Goal: Task Accomplishment & Management: Manage account settings

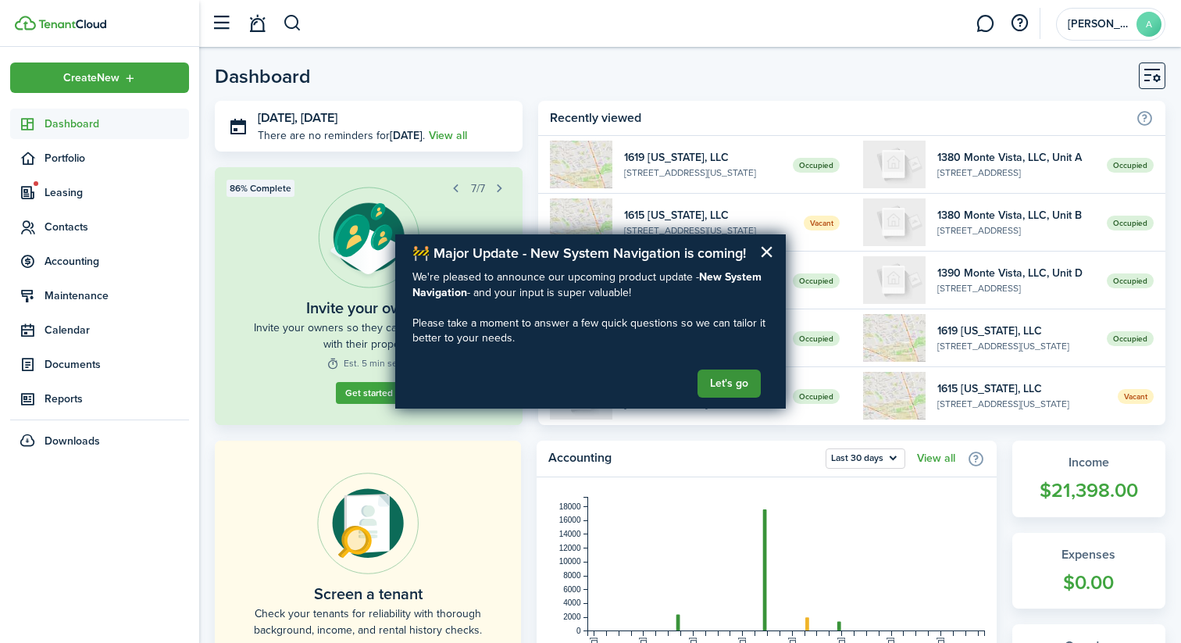
click at [723, 373] on button "Let's go" at bounding box center [728, 383] width 63 height 28
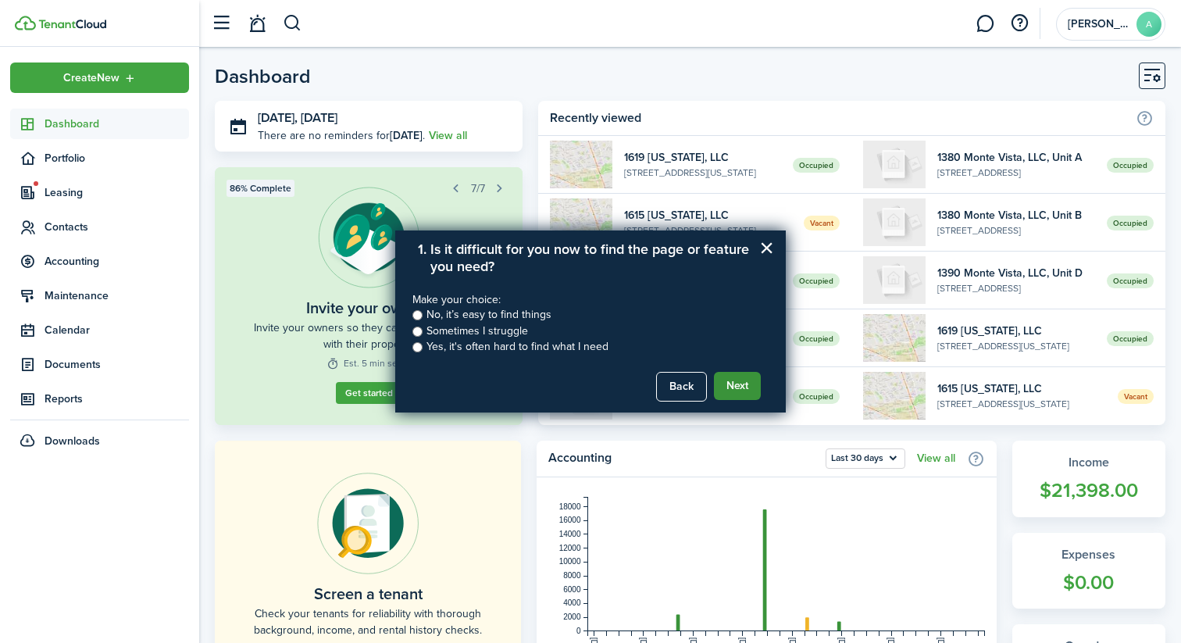
click at [742, 386] on button "Next" at bounding box center [737, 386] width 47 height 28
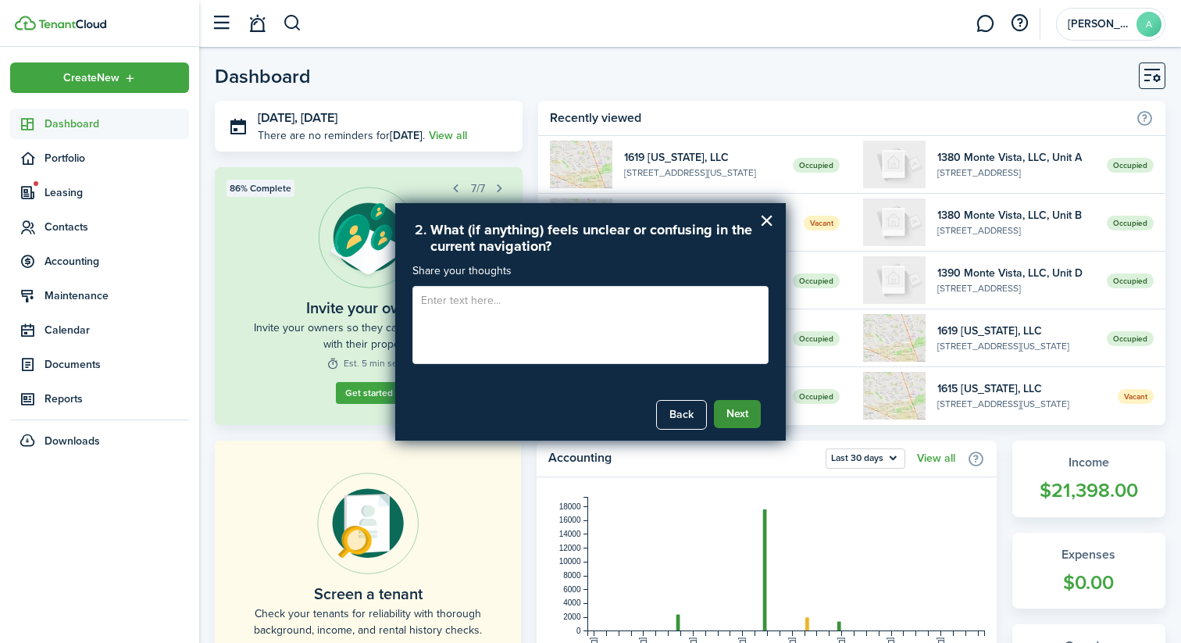
click at [743, 407] on button "Next" at bounding box center [737, 414] width 47 height 28
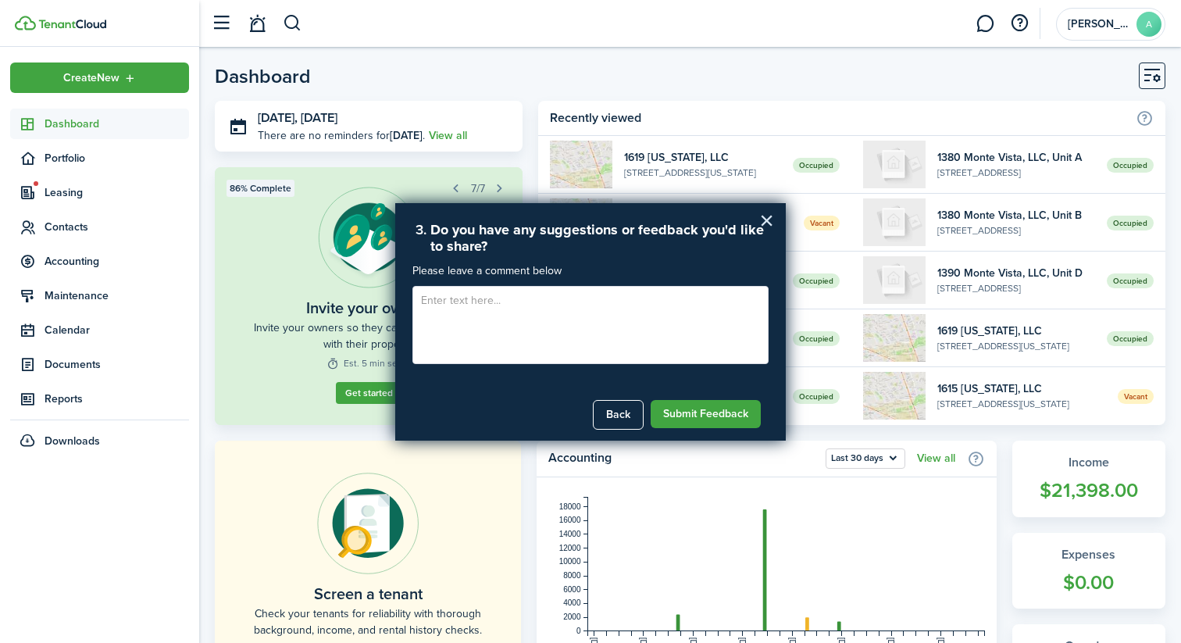
click at [763, 225] on button "×" at bounding box center [766, 220] width 15 height 25
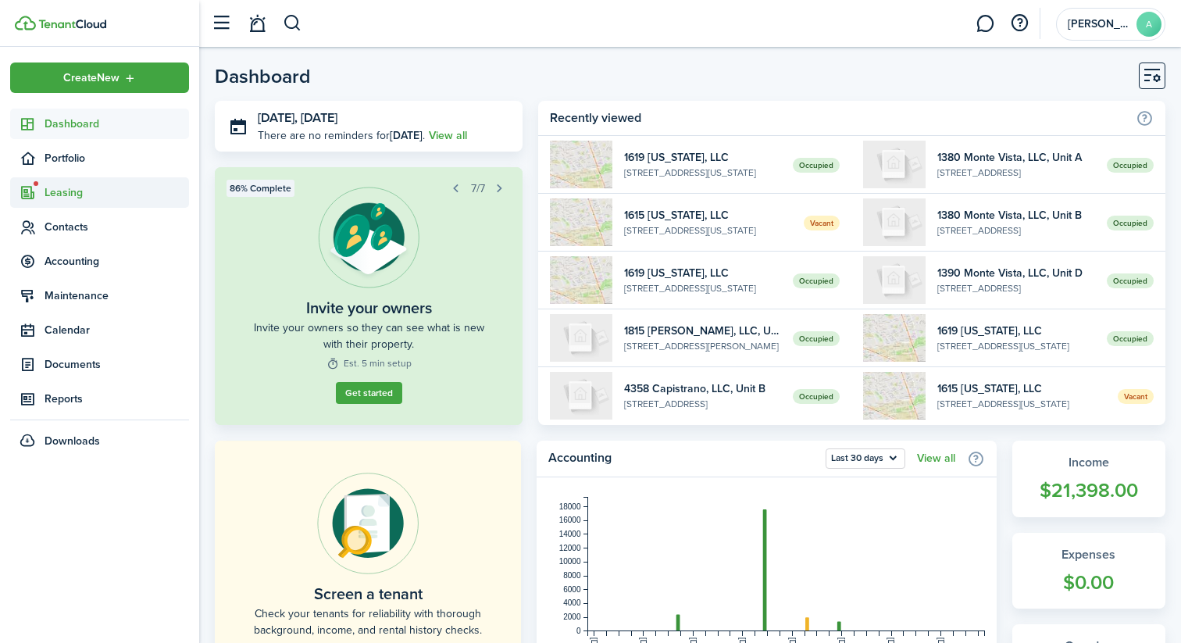
click at [129, 194] on span "Leasing" at bounding box center [117, 192] width 144 height 16
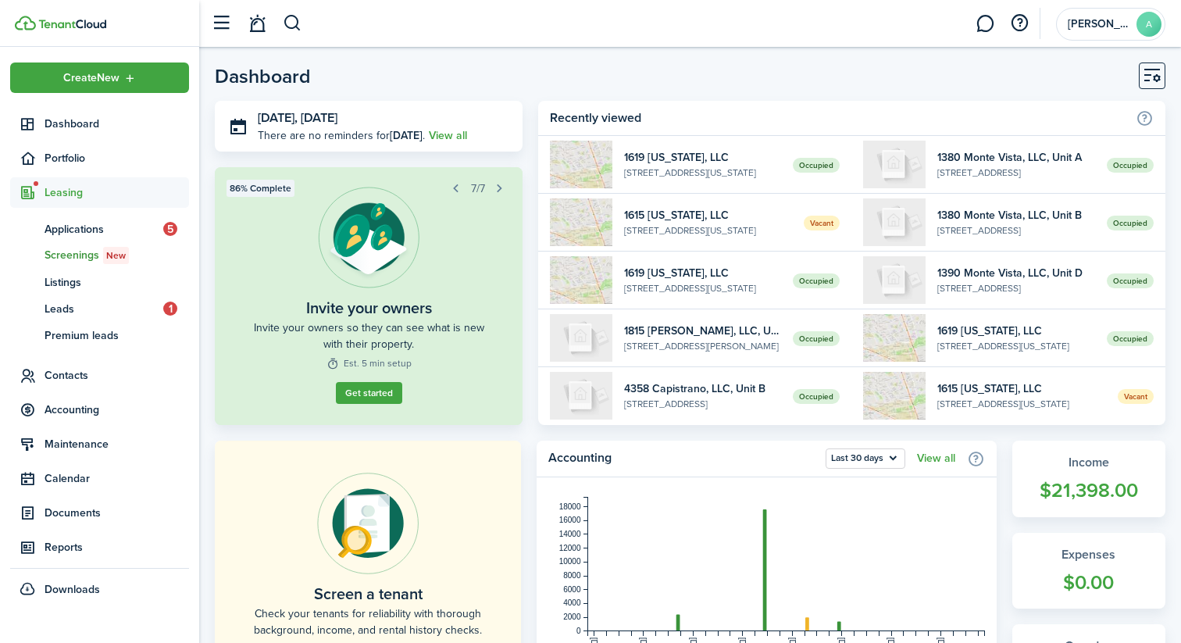
click at [106, 251] on span "New" at bounding box center [116, 255] width 20 height 14
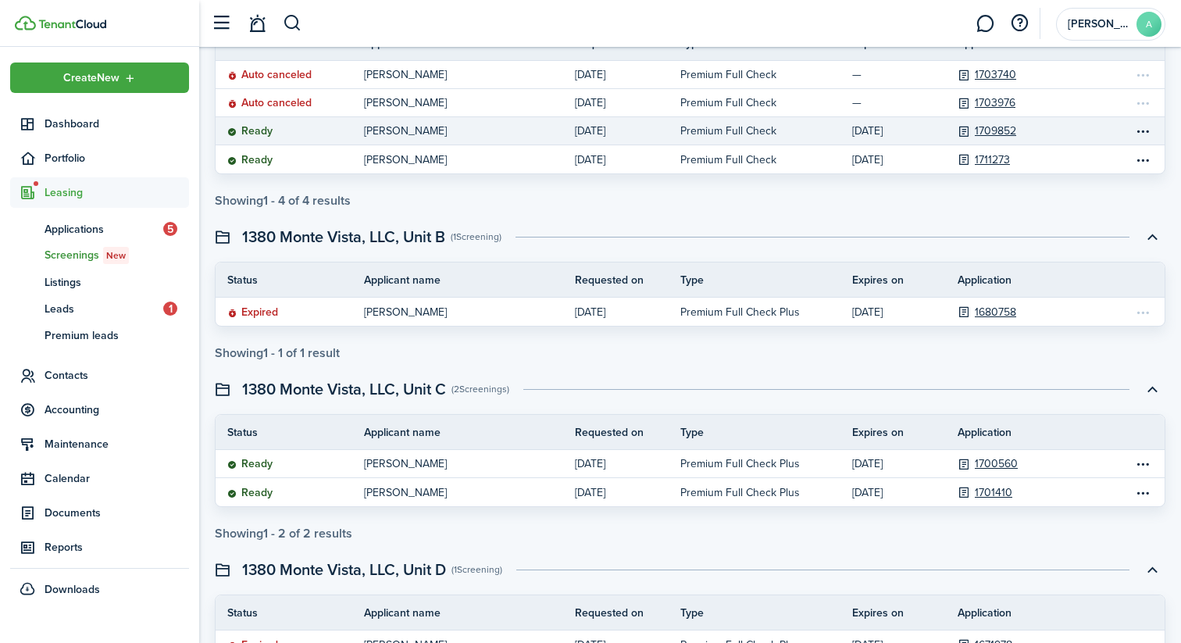
scroll to position [186, 0]
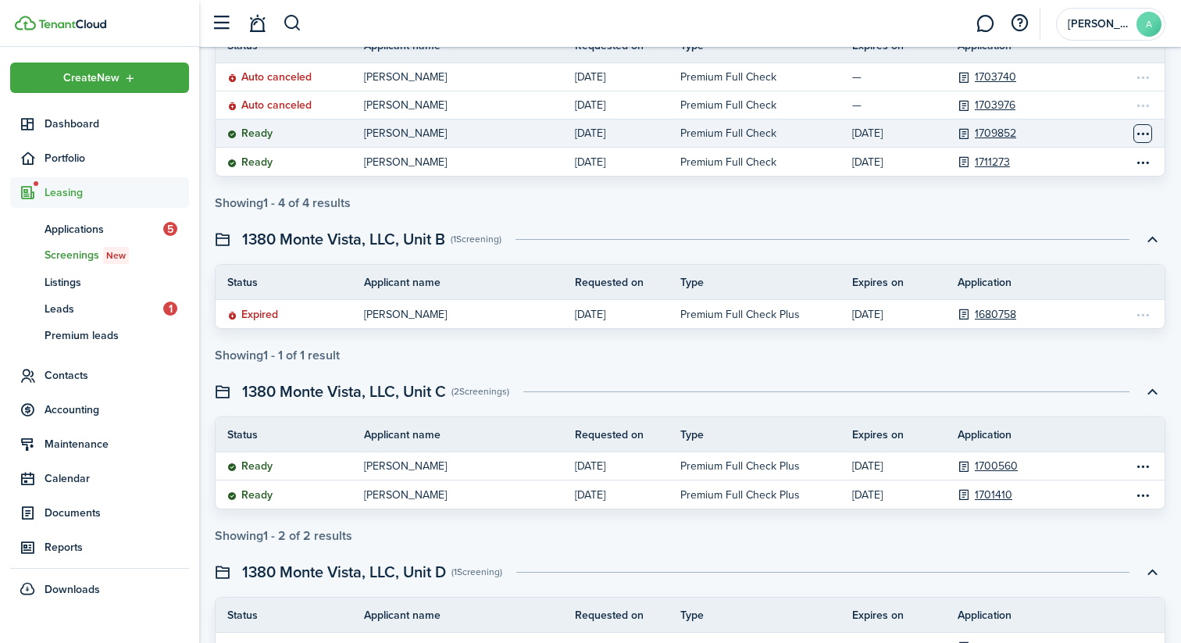
click at [1135, 136] on table-menu-btn-icon "Open menu" at bounding box center [1142, 133] width 19 height 19
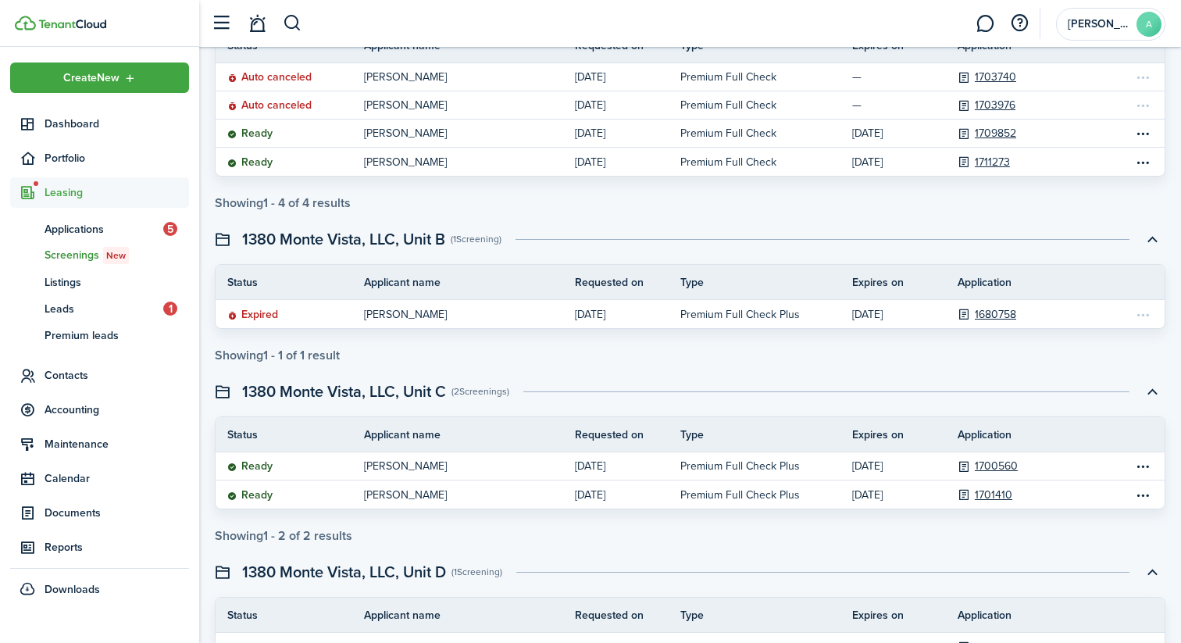
click at [913, 221] on swimlane-list "1380 Monte Vista, LLC, Unit A (4 Screenings ) Status Applicant name Requested o…" at bounding box center [690, 626] width 950 height 1275
click at [89, 368] on span "Contacts" at bounding box center [117, 375] width 144 height 16
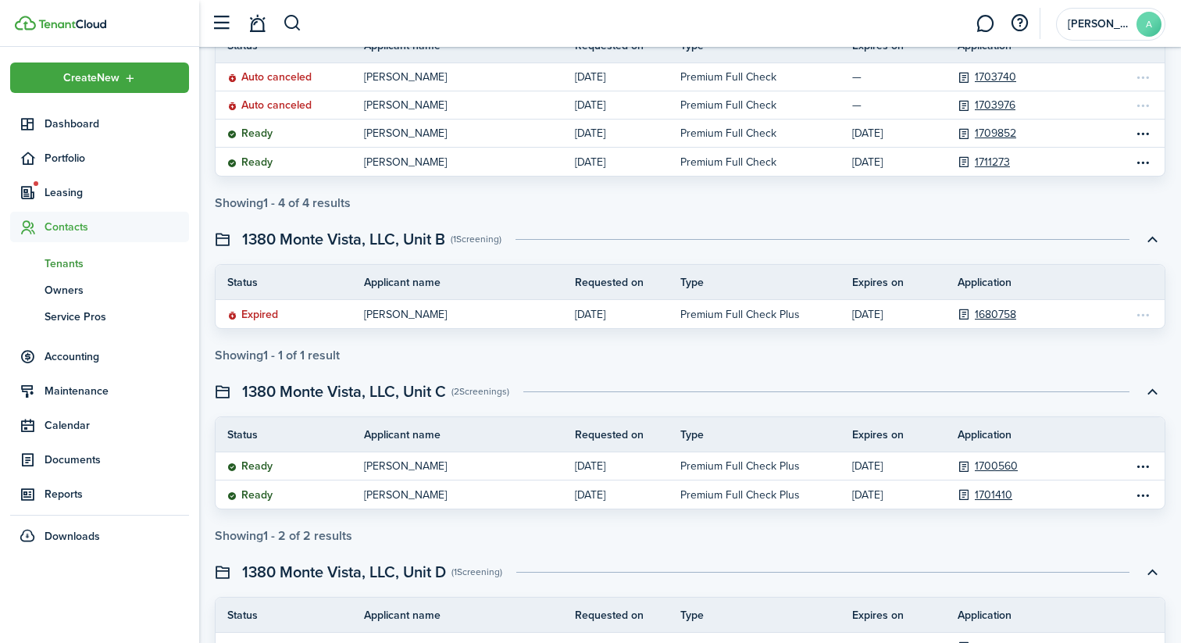
click at [70, 262] on span "Tenants" at bounding box center [117, 263] width 144 height 16
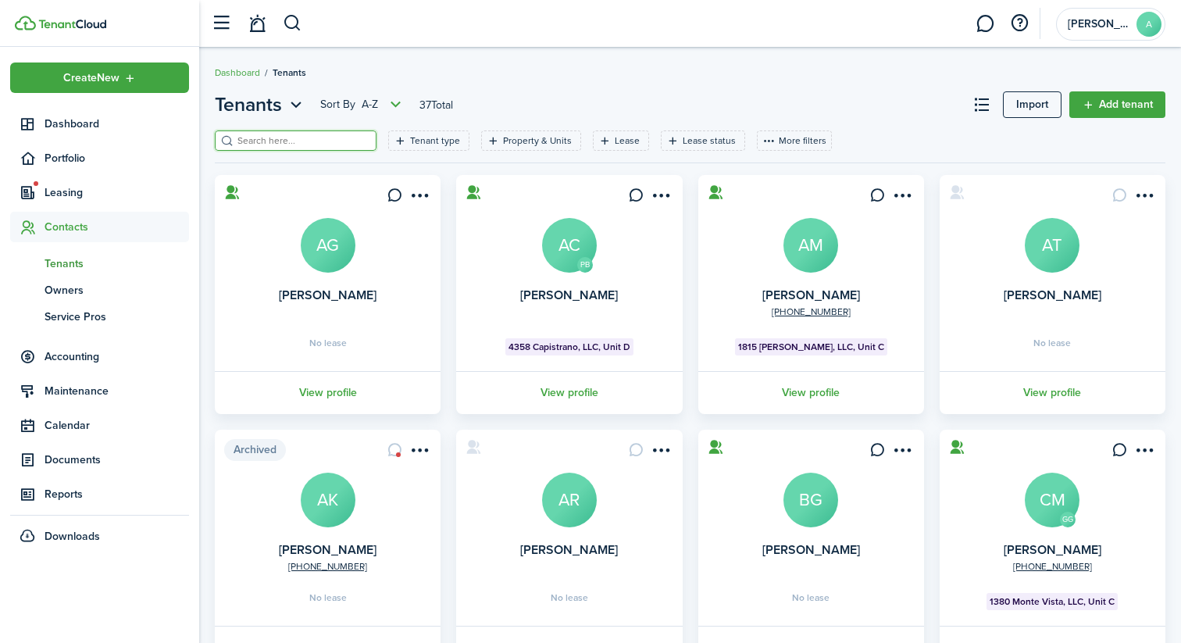
click at [287, 144] on input "search" at bounding box center [301, 141] width 137 height 15
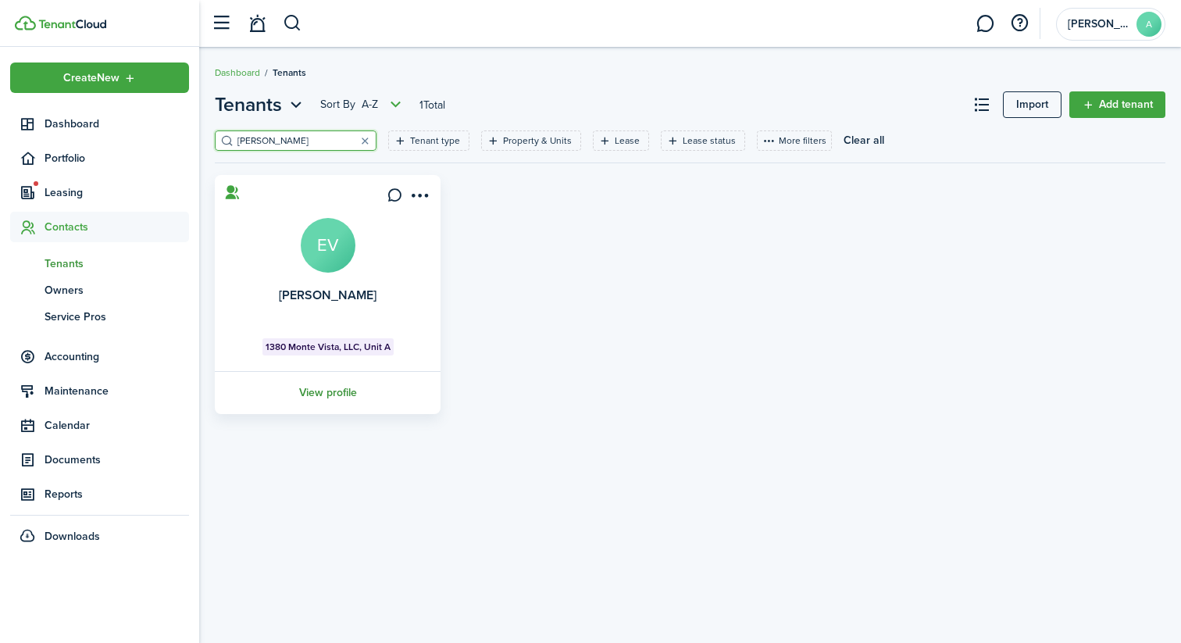
type input "[PERSON_NAME]"
click at [348, 383] on link "View profile" at bounding box center [327, 392] width 230 height 43
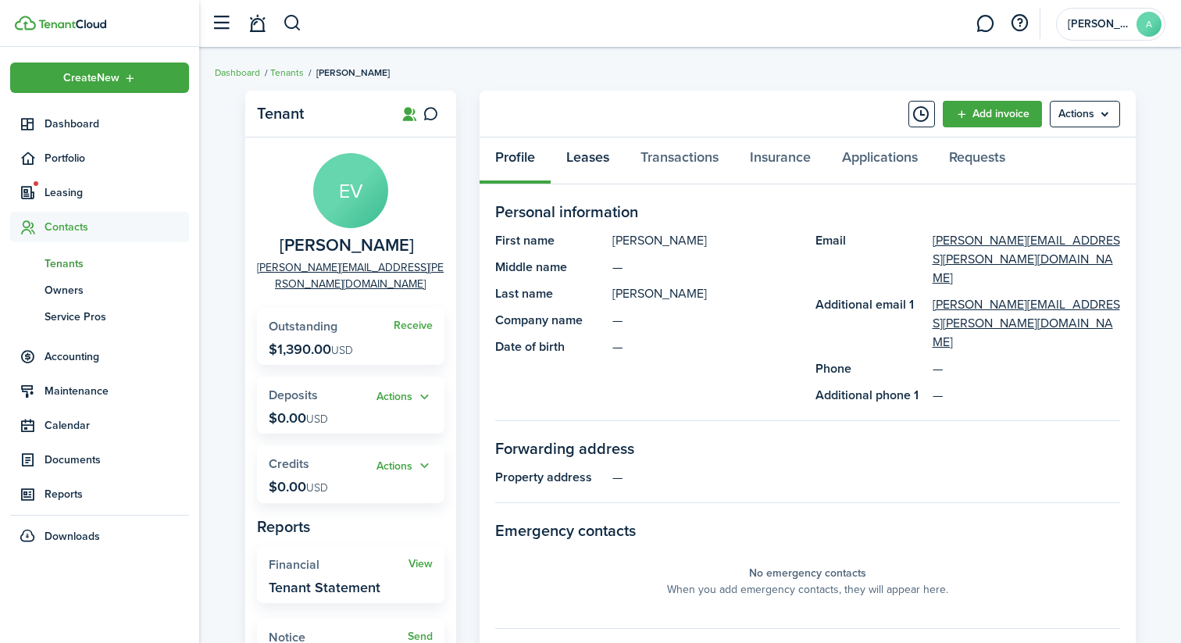
click at [579, 166] on link "Leases" at bounding box center [588, 160] width 74 height 47
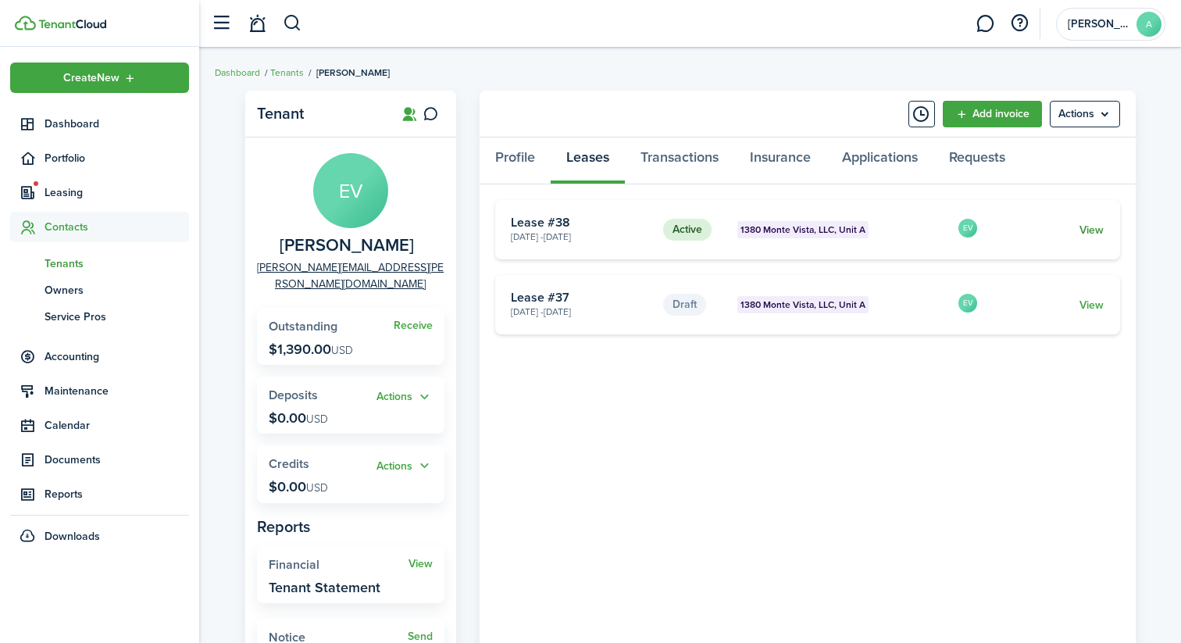
click at [1093, 223] on link "View" at bounding box center [1091, 230] width 24 height 16
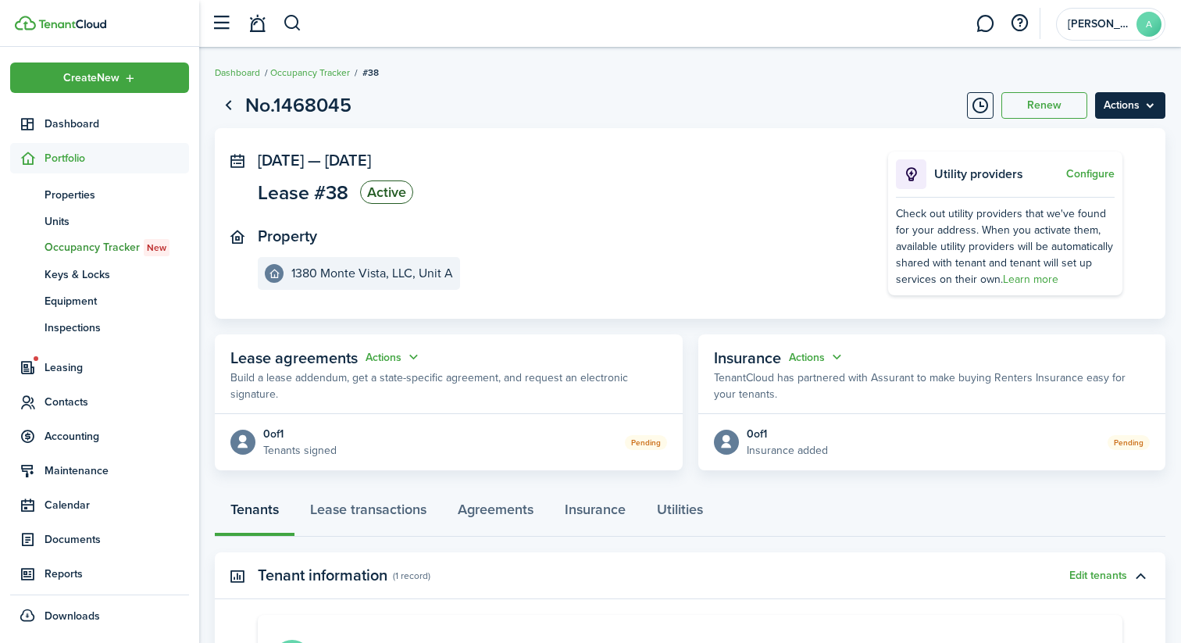
click at [1129, 103] on menu-btn "Actions" at bounding box center [1130, 105] width 70 height 27
click at [1076, 221] on button "Delete" at bounding box center [1096, 222] width 137 height 27
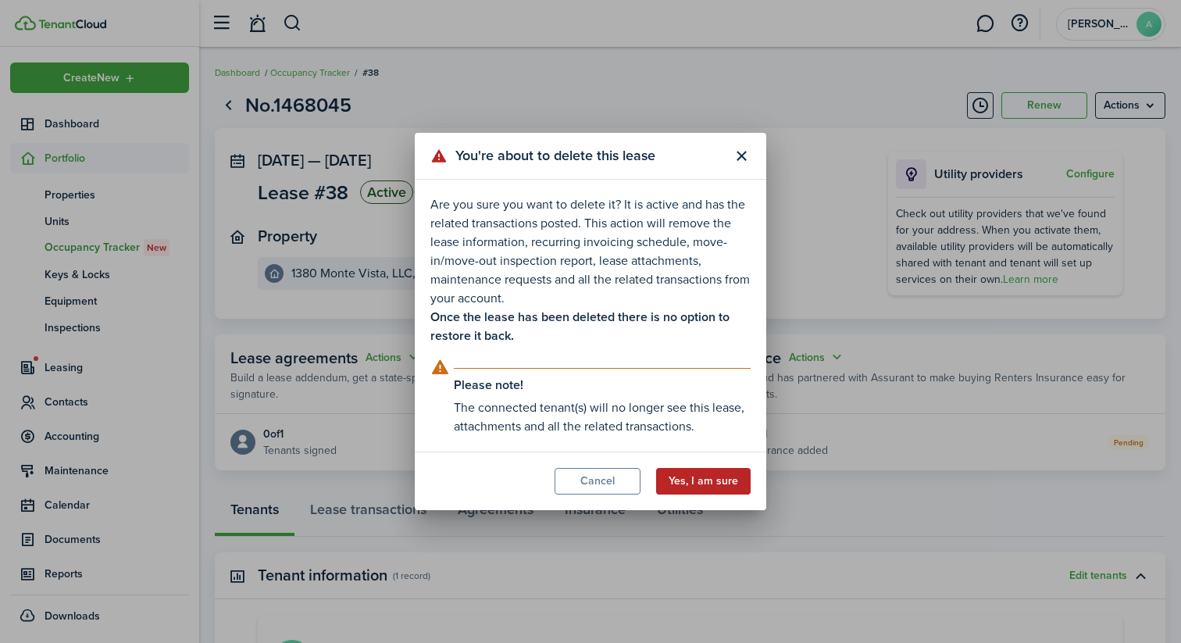
click at [701, 483] on button "Yes, I am sure" at bounding box center [703, 481] width 94 height 27
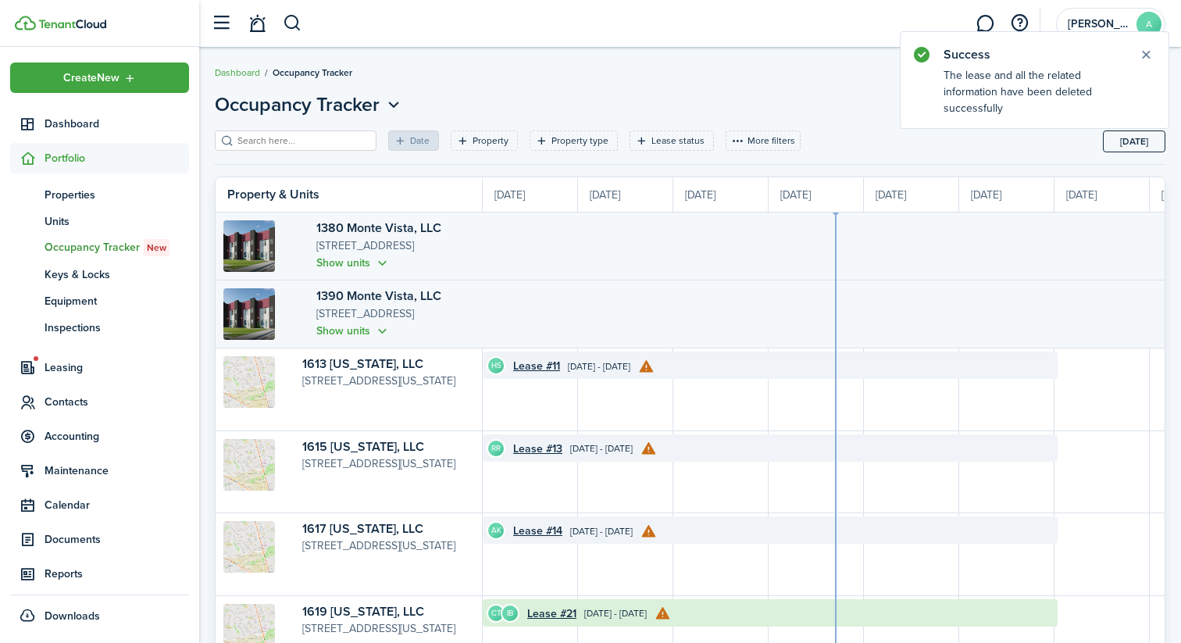
scroll to position [0, 286]
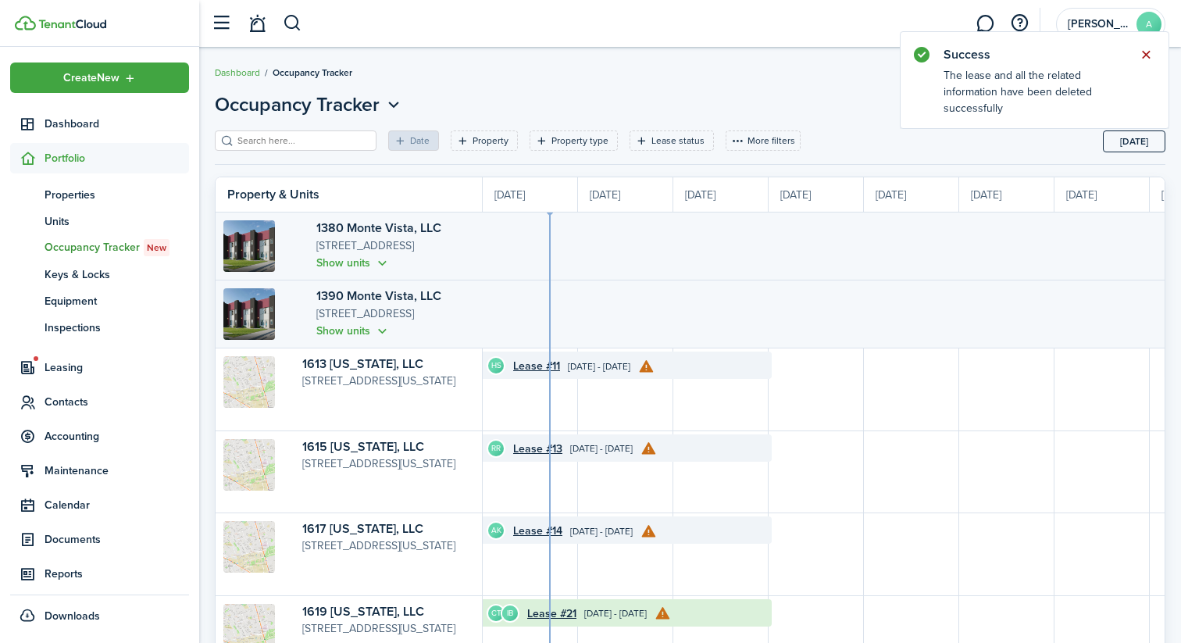
click at [1138, 56] on button "Close notify" at bounding box center [1146, 55] width 22 height 22
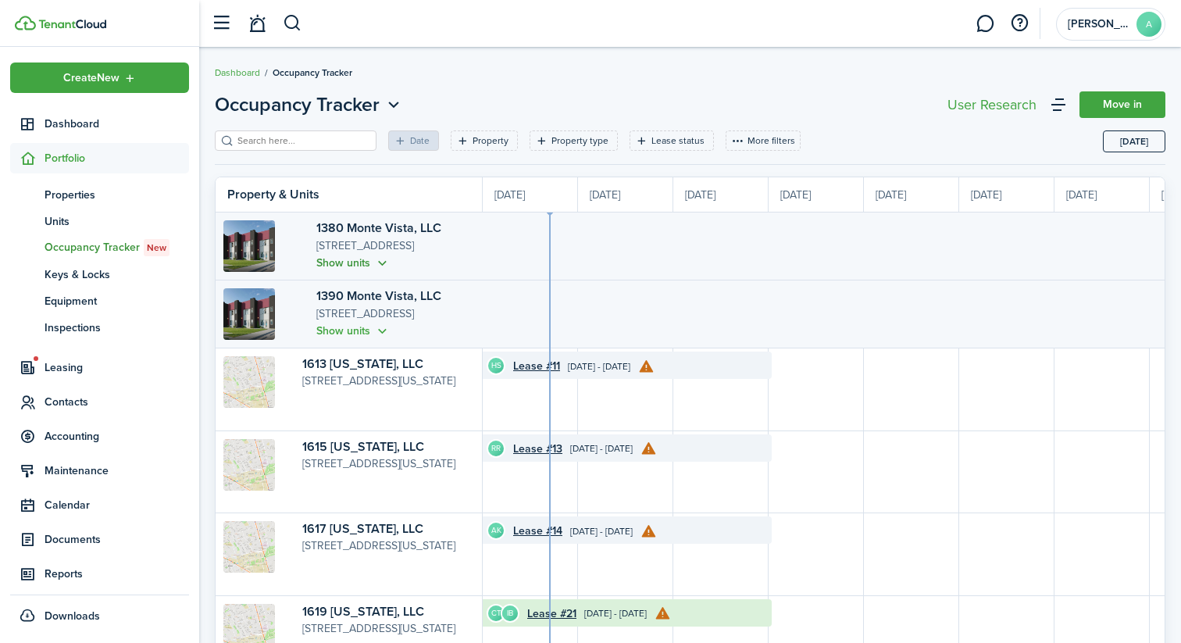
click at [319, 262] on button "Show units" at bounding box center [353, 263] width 74 height 18
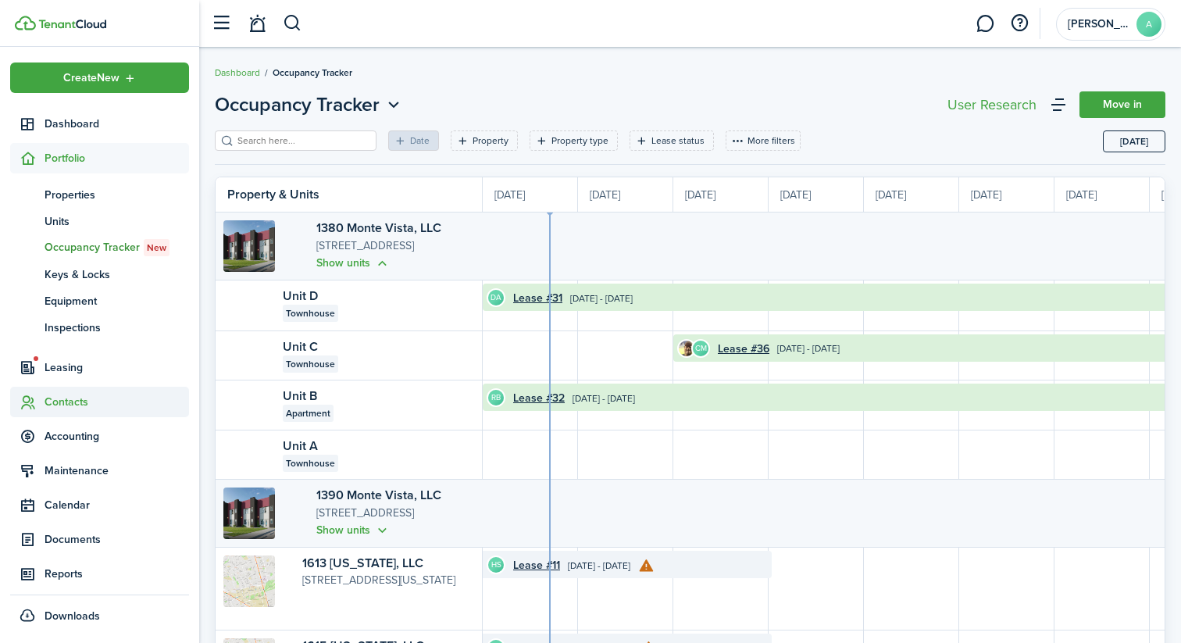
click at [71, 401] on span "Contacts" at bounding box center [117, 402] width 144 height 16
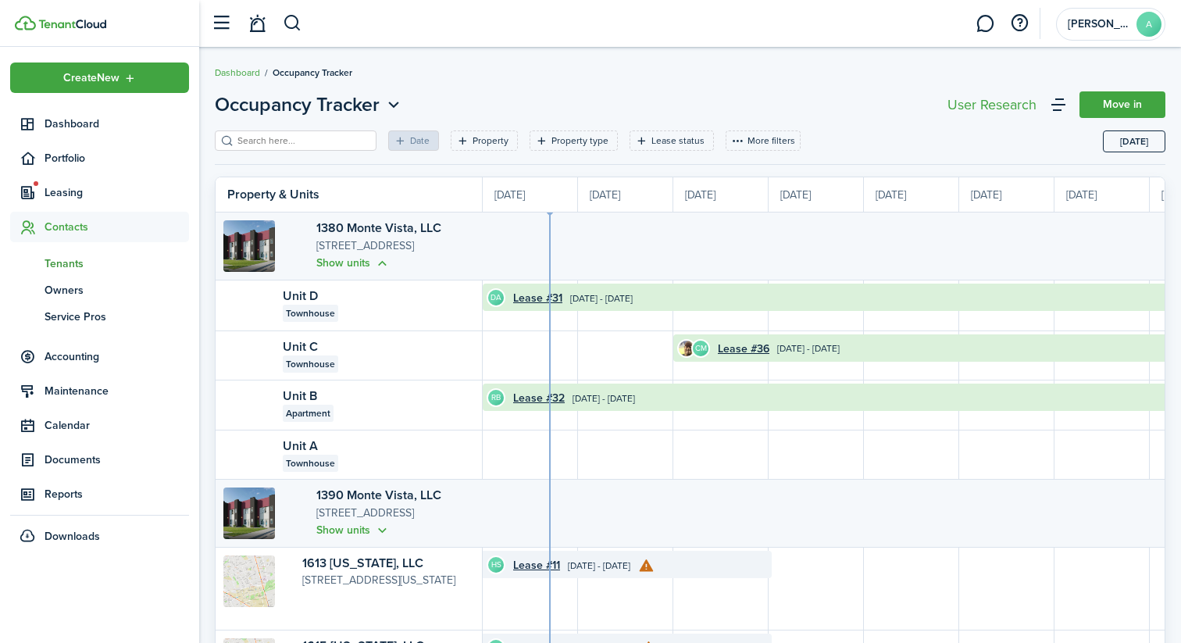
click at [84, 266] on span "Tenants" at bounding box center [117, 263] width 144 height 16
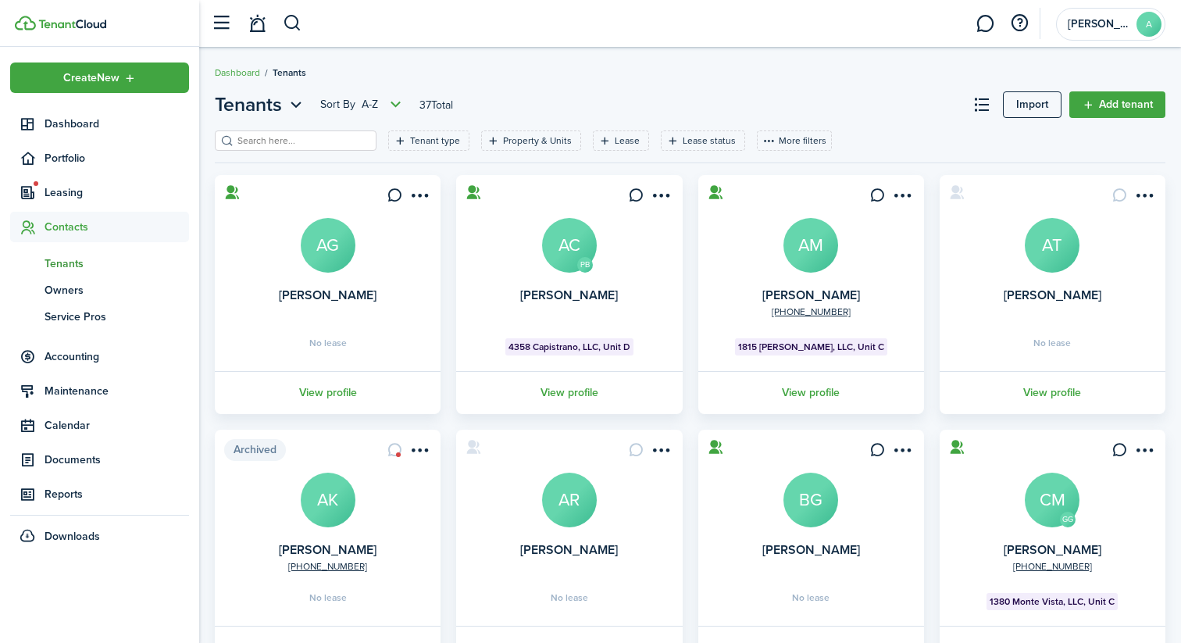
click at [293, 145] on input "search" at bounding box center [301, 141] width 137 height 15
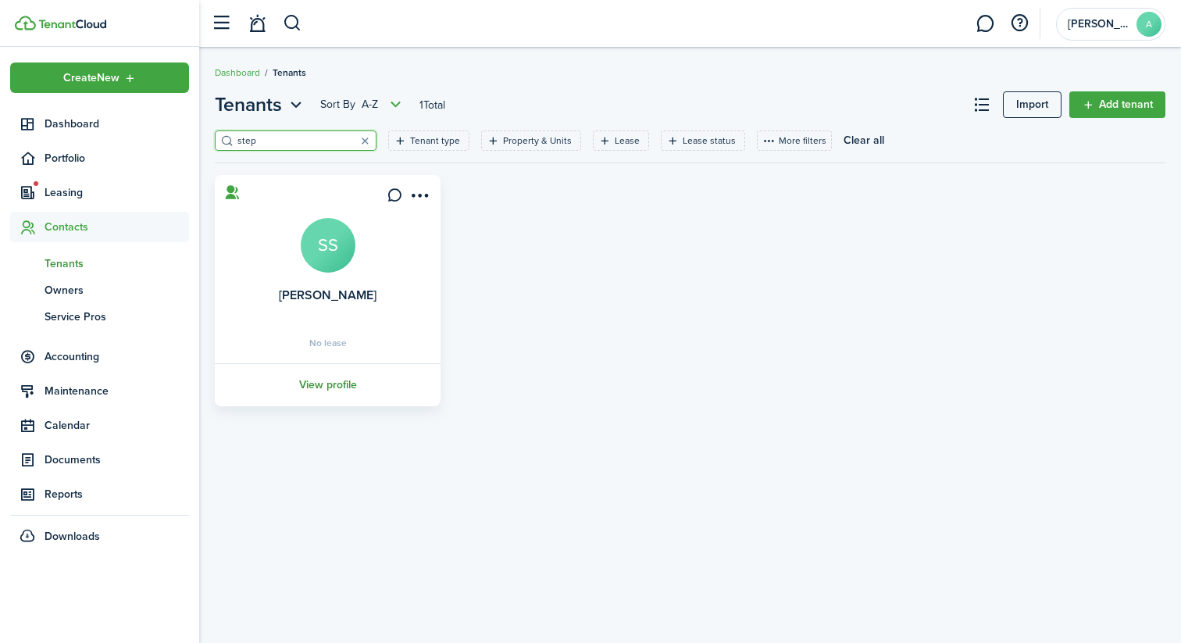
type input "step"
click at [358, 383] on link "View profile" at bounding box center [327, 384] width 230 height 43
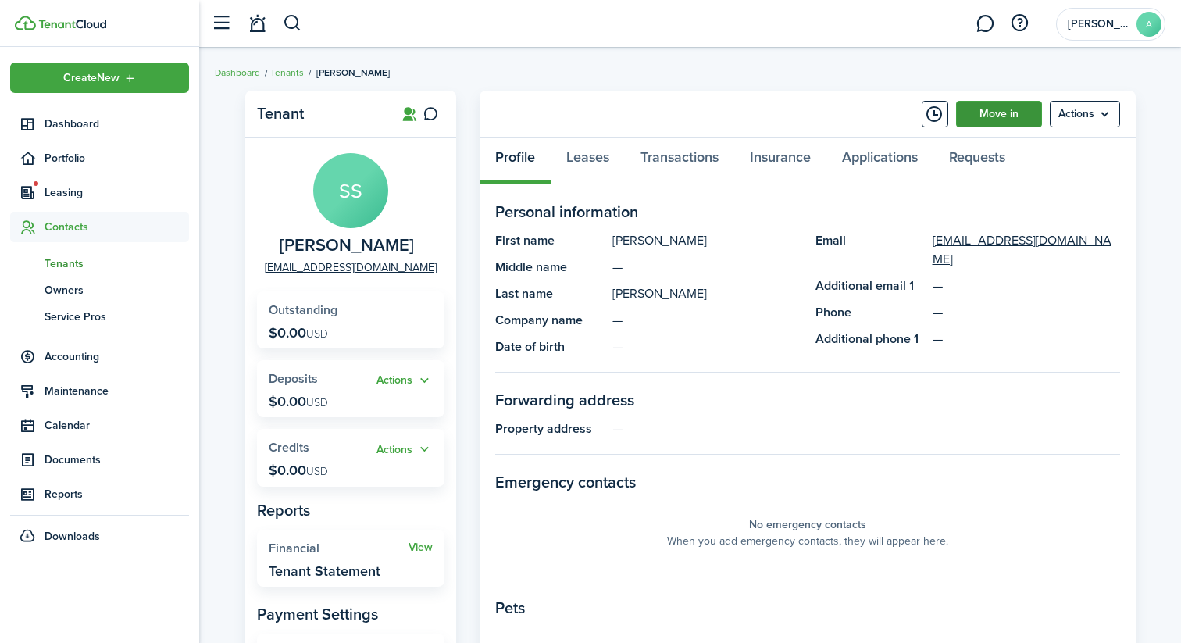
click at [979, 111] on link "Move in" at bounding box center [999, 114] width 86 height 27
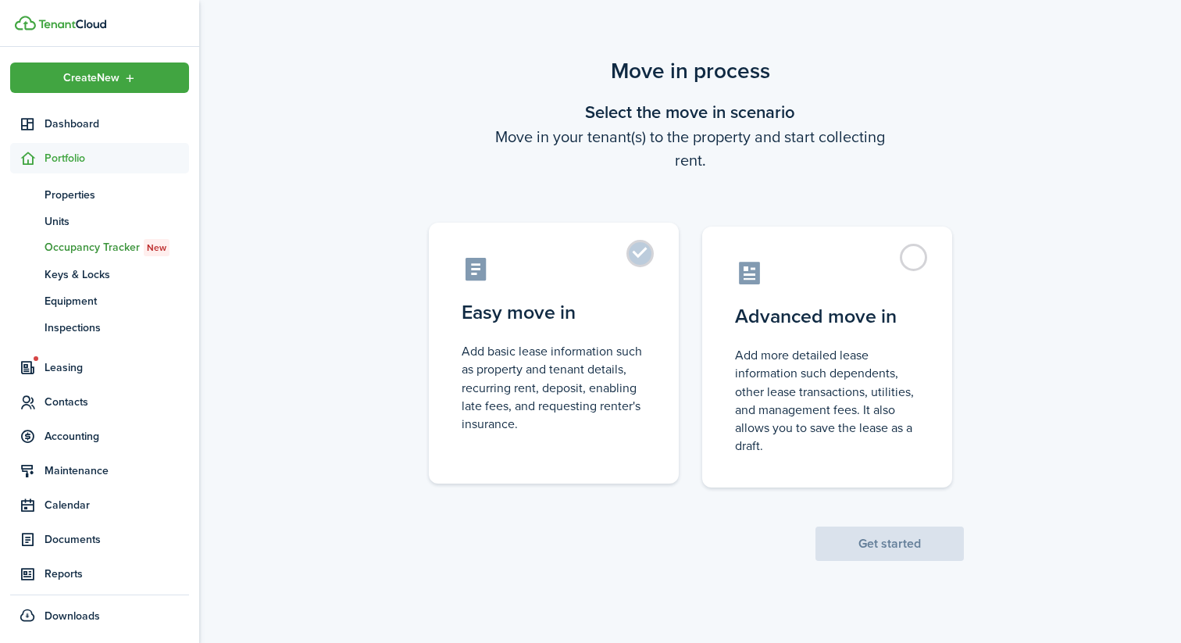
click at [604, 265] on control-radio-card-icon at bounding box center [554, 268] width 184 height 27
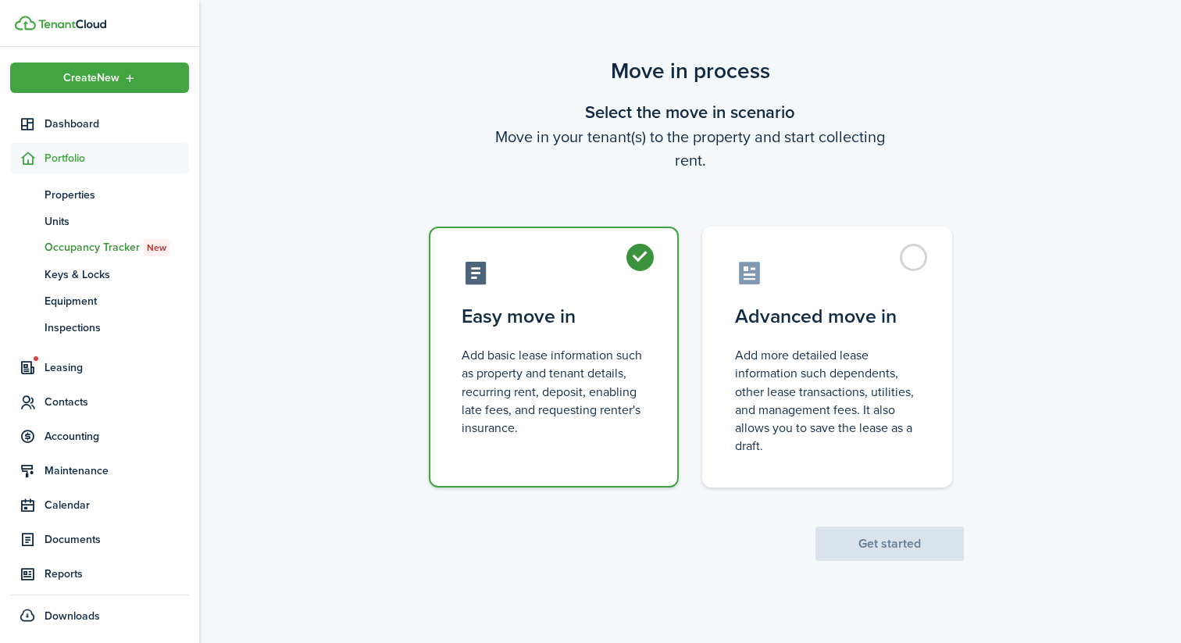
radio input "true"
click at [876, 549] on button "Get started" at bounding box center [889, 543] width 148 height 34
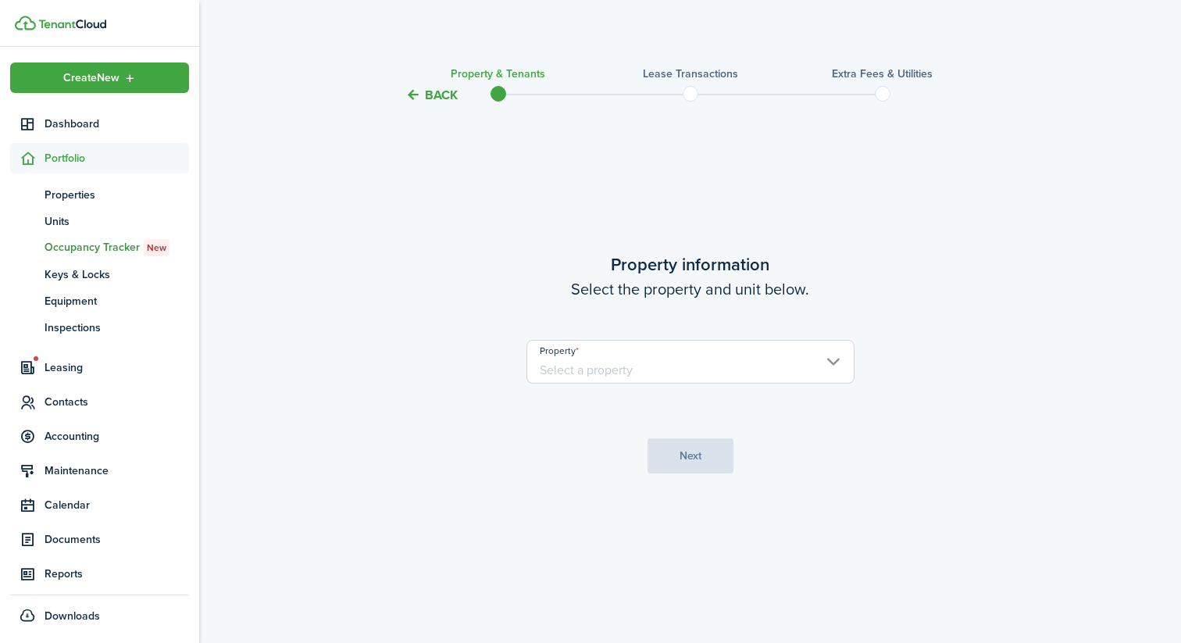
click at [787, 371] on input "Property" at bounding box center [690, 362] width 328 height 44
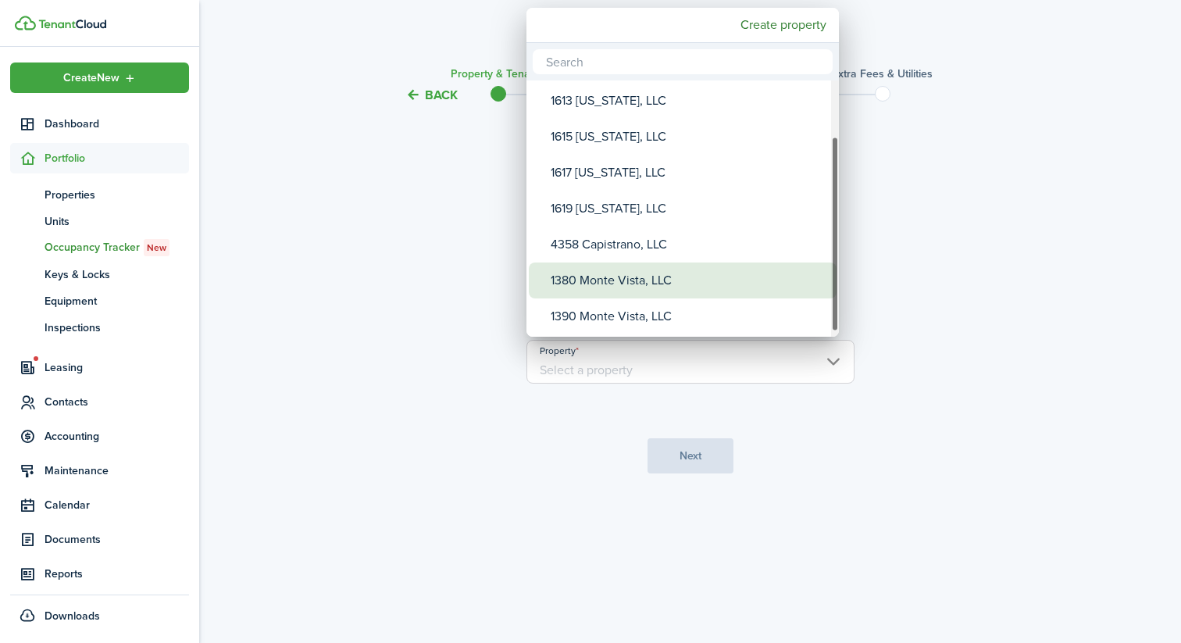
click at [658, 280] on div "1380 Monte Vista, LLC" at bounding box center [689, 280] width 276 height 36
type input "1380 Monte Vista, LLC"
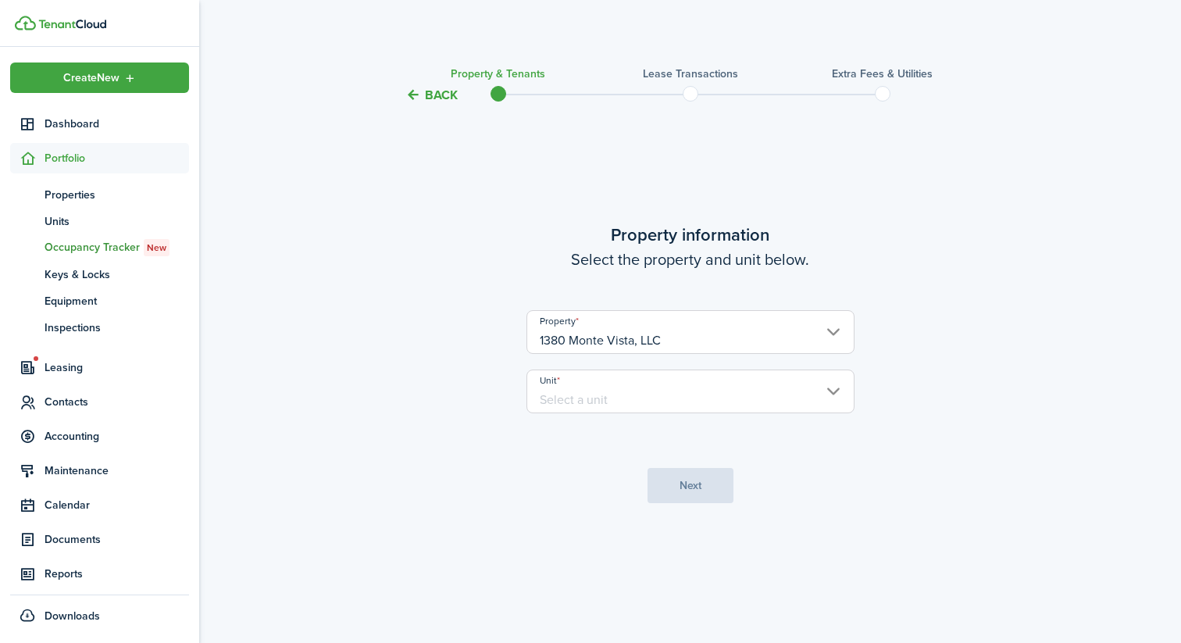
click at [624, 379] on input "Unit" at bounding box center [690, 391] width 328 height 44
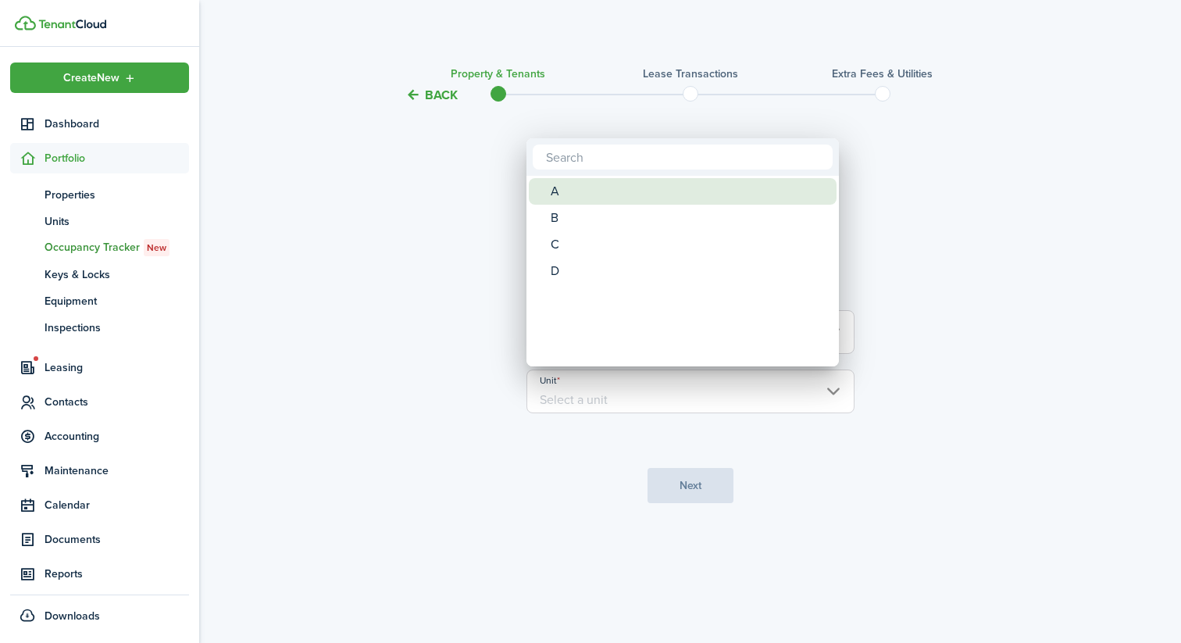
click at [587, 198] on div "A" at bounding box center [689, 191] width 276 height 27
type input "A"
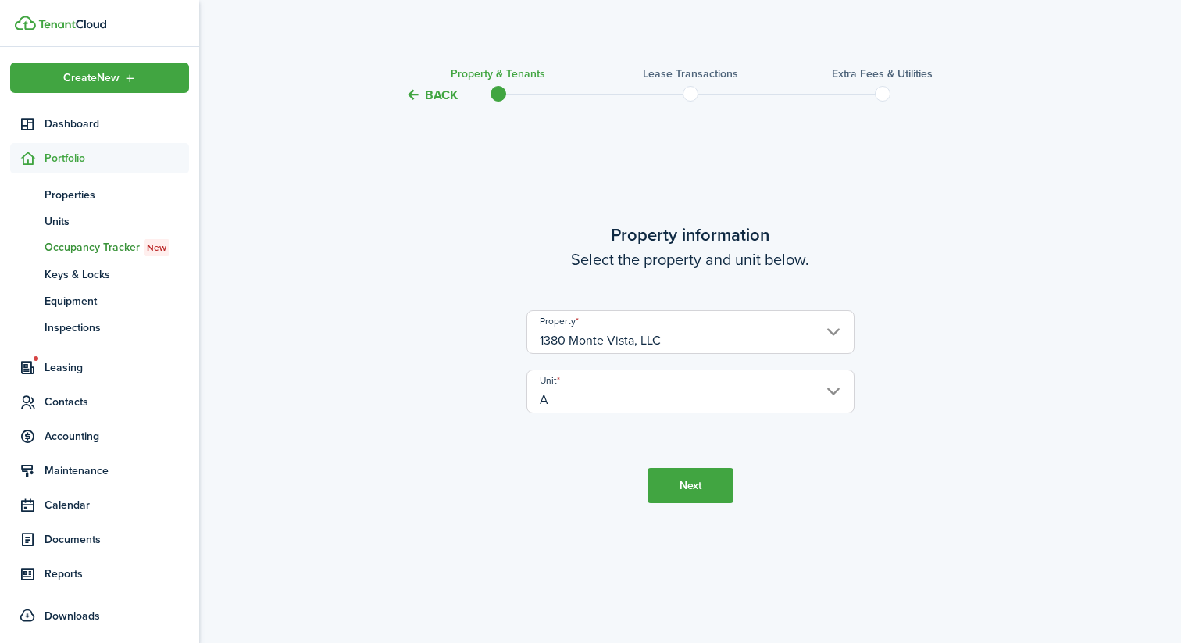
click at [678, 485] on button "Next" at bounding box center [690, 485] width 86 height 35
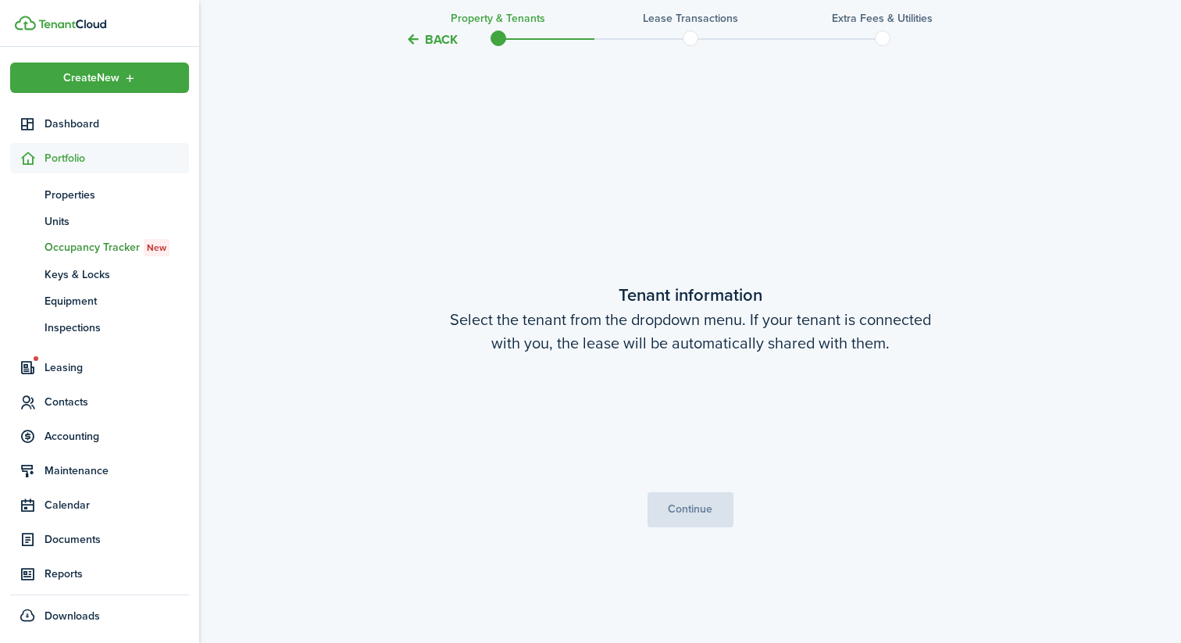
scroll to position [538, 0]
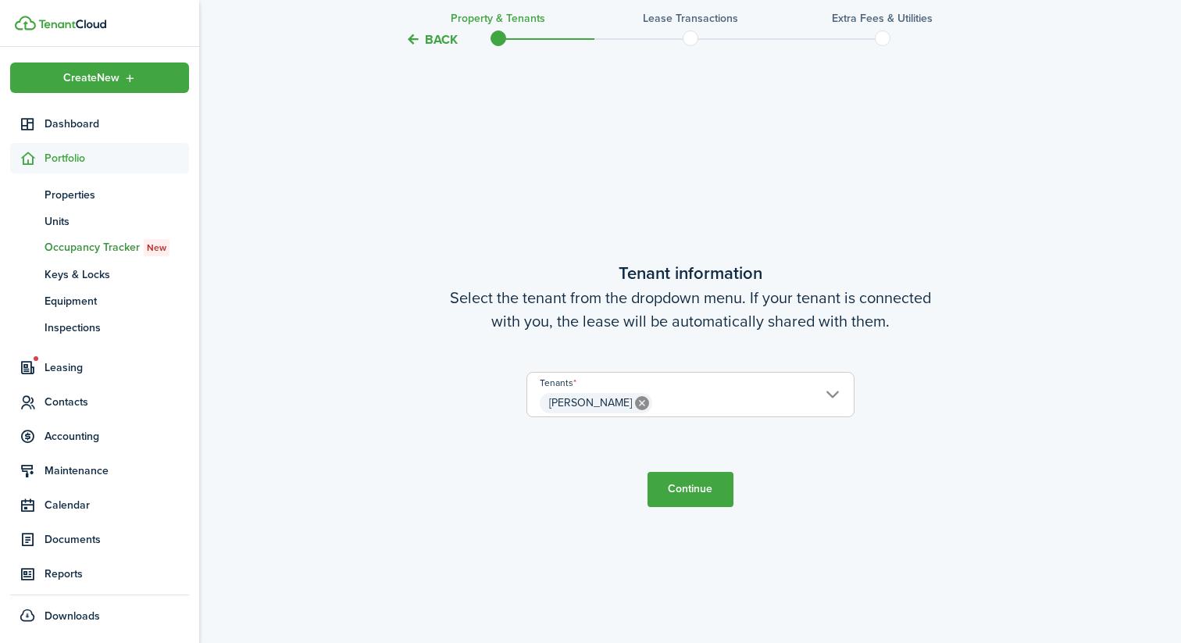
click at [690, 484] on button "Continue" at bounding box center [690, 489] width 86 height 35
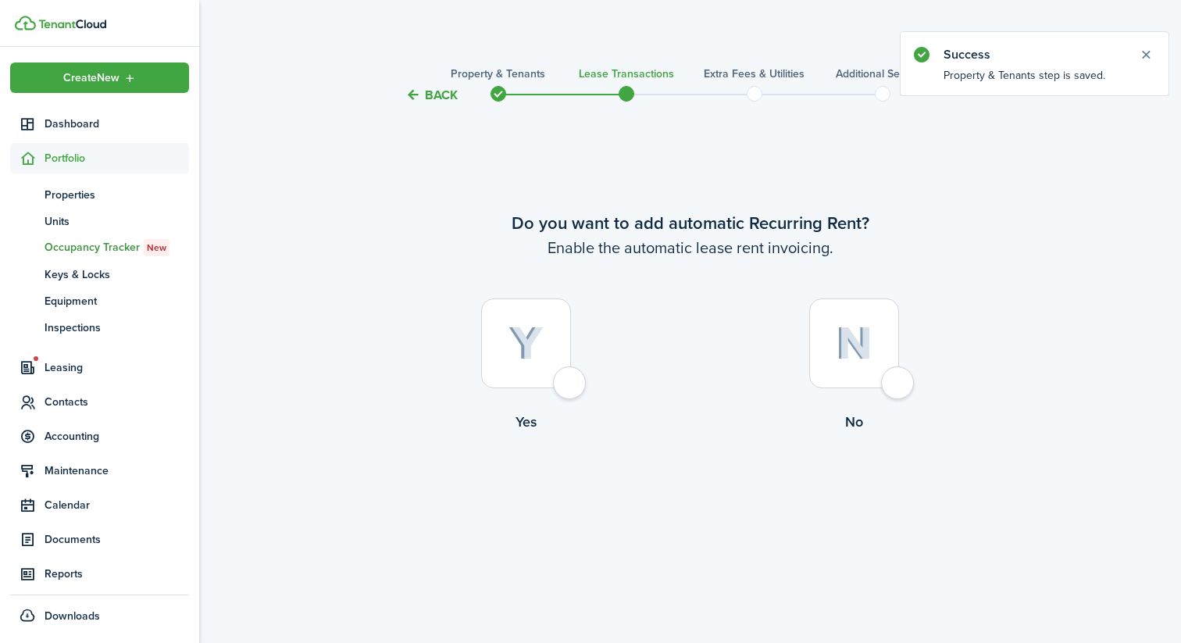
click at [571, 376] on div at bounding box center [526, 343] width 90 height 90
radio input "true"
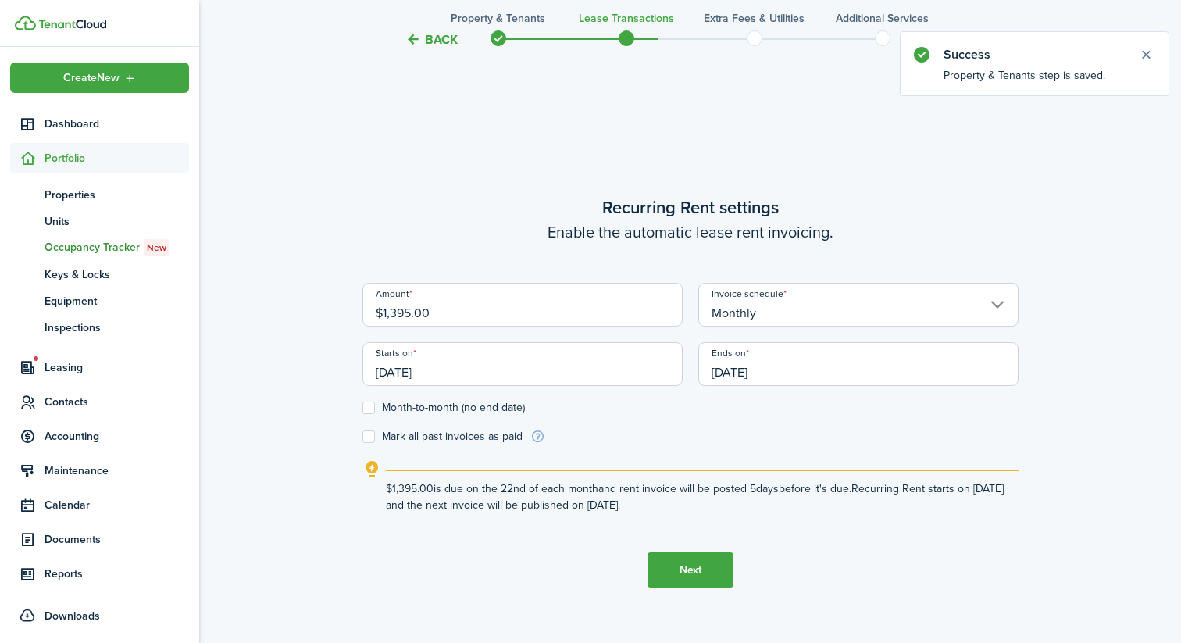
scroll to position [538, 0]
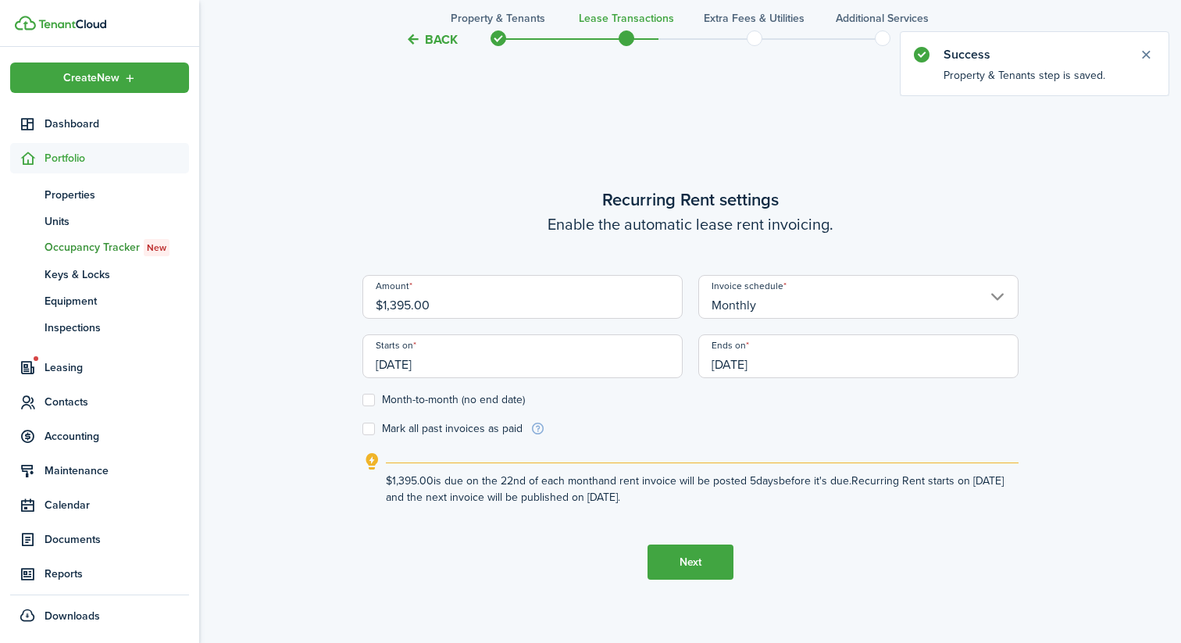
click at [598, 366] on input "[DATE]" at bounding box center [522, 356] width 320 height 44
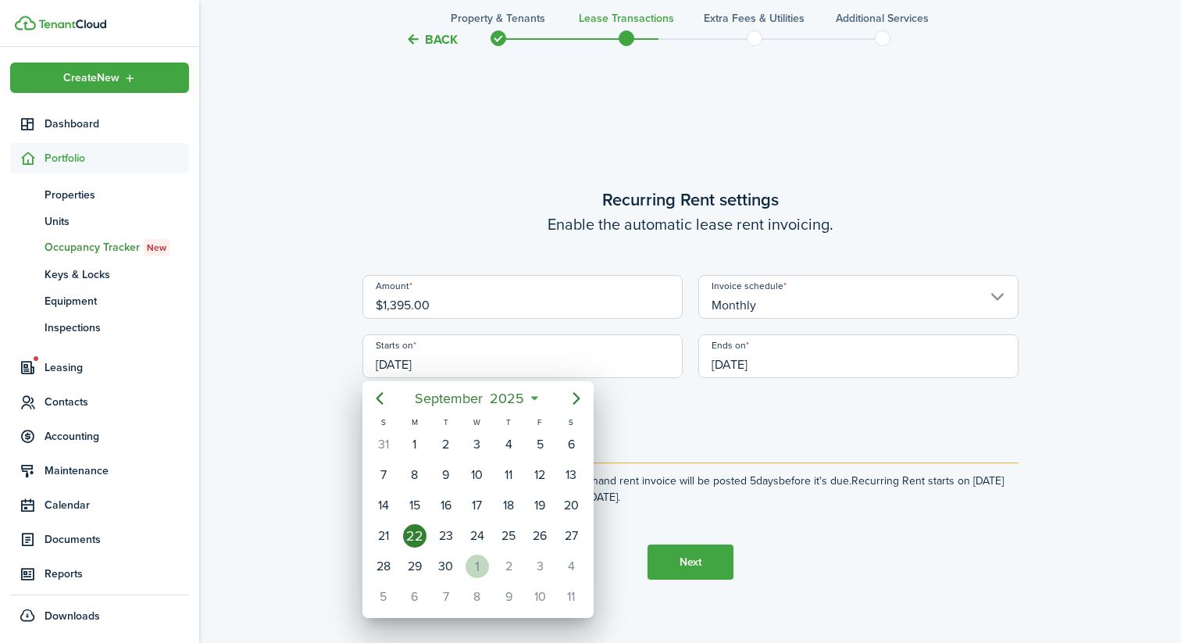
click at [478, 563] on div "1" at bounding box center [476, 565] width 23 height 23
type input "[DATE]"
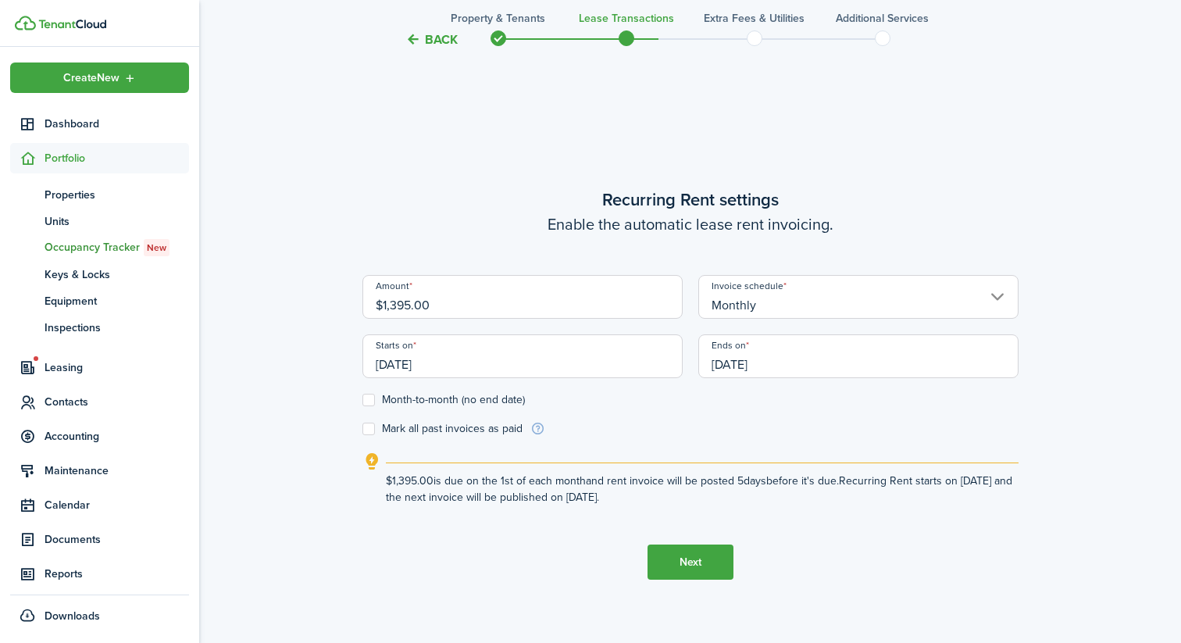
click at [784, 358] on input "[DATE]" at bounding box center [858, 356] width 320 height 44
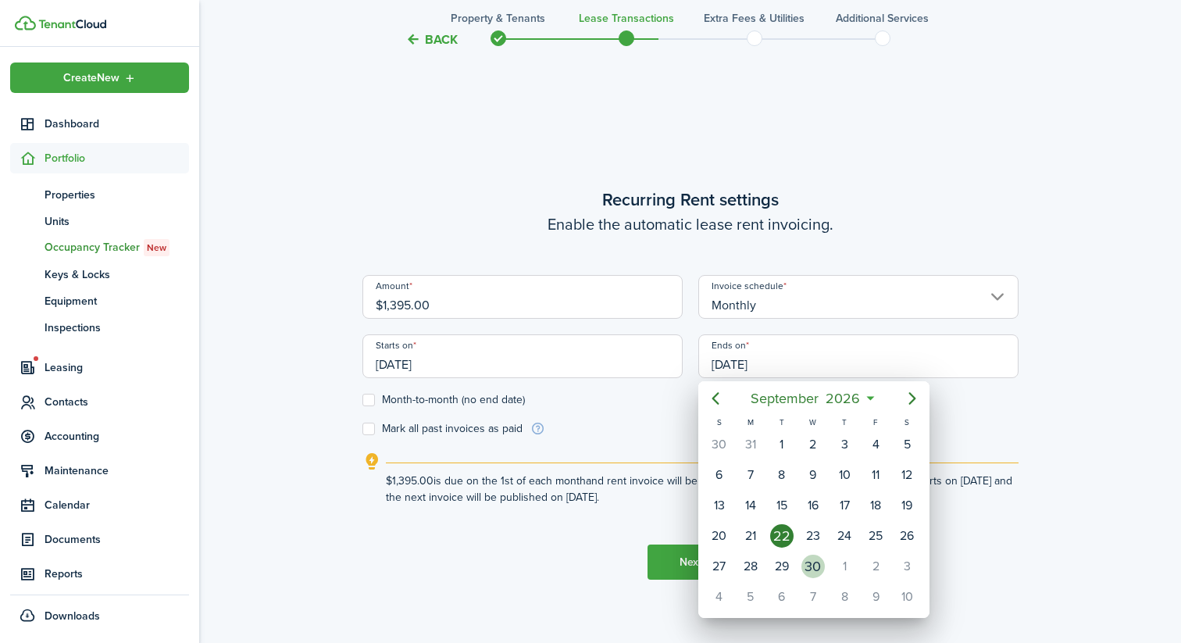
click at [815, 561] on div "30" at bounding box center [812, 565] width 23 height 23
type input "[DATE]"
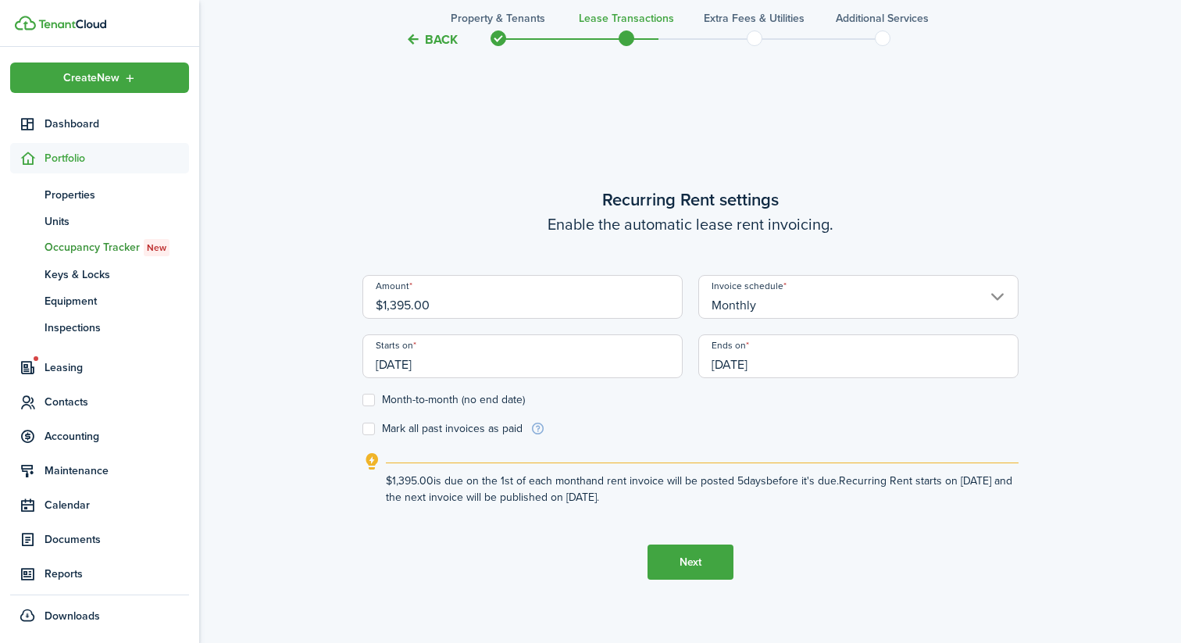
click at [690, 564] on button "Next" at bounding box center [690, 561] width 86 height 35
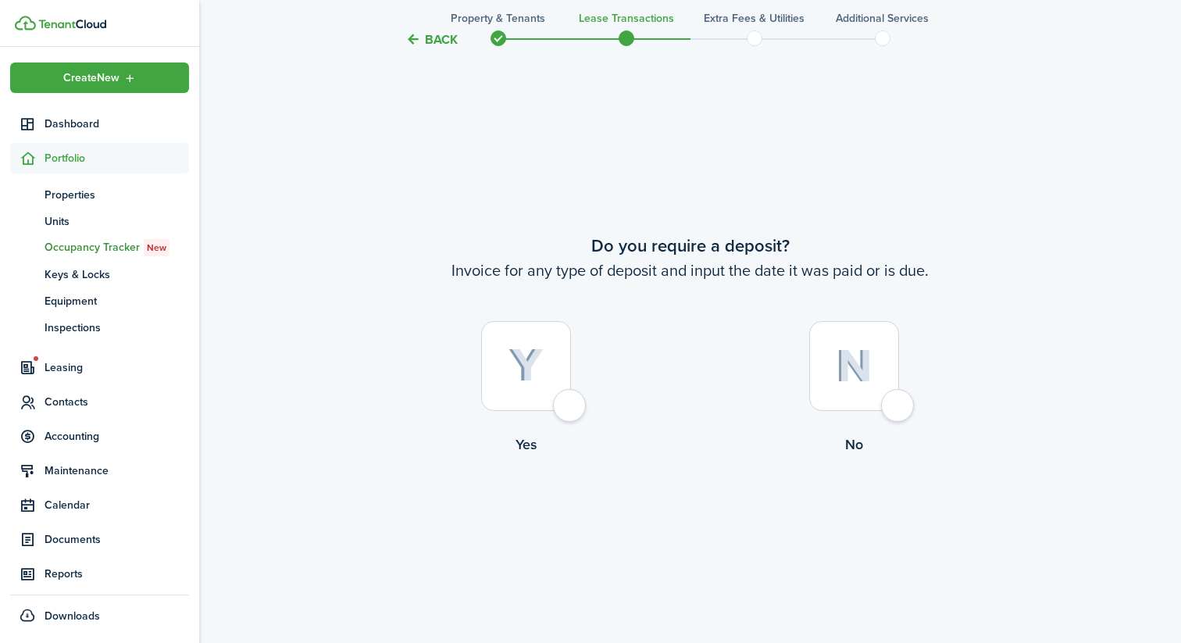
scroll to position [1181, 0]
click at [561, 389] on div at bounding box center [526, 364] width 90 height 90
radio input "true"
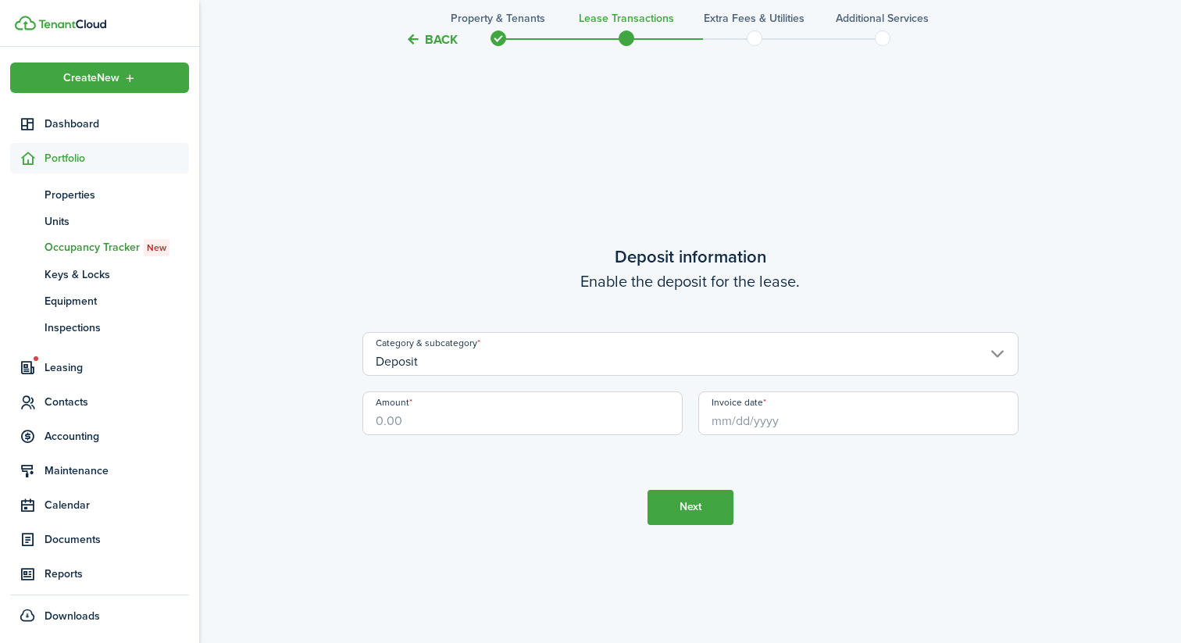
scroll to position [1823, 0]
click at [547, 415] on input "Amount" at bounding box center [522, 412] width 320 height 44
click at [774, 430] on input "Invoice date" at bounding box center [858, 412] width 320 height 44
type input "$1,390.00"
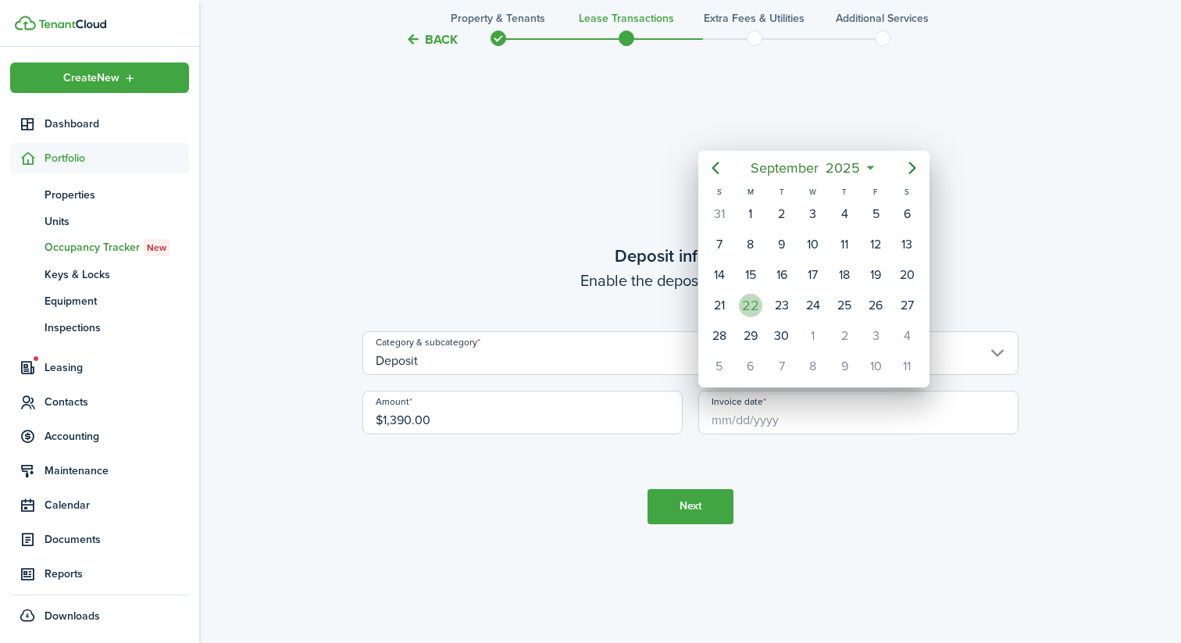
click at [757, 305] on div "22" at bounding box center [750, 305] width 23 height 23
type input "[DATE]"
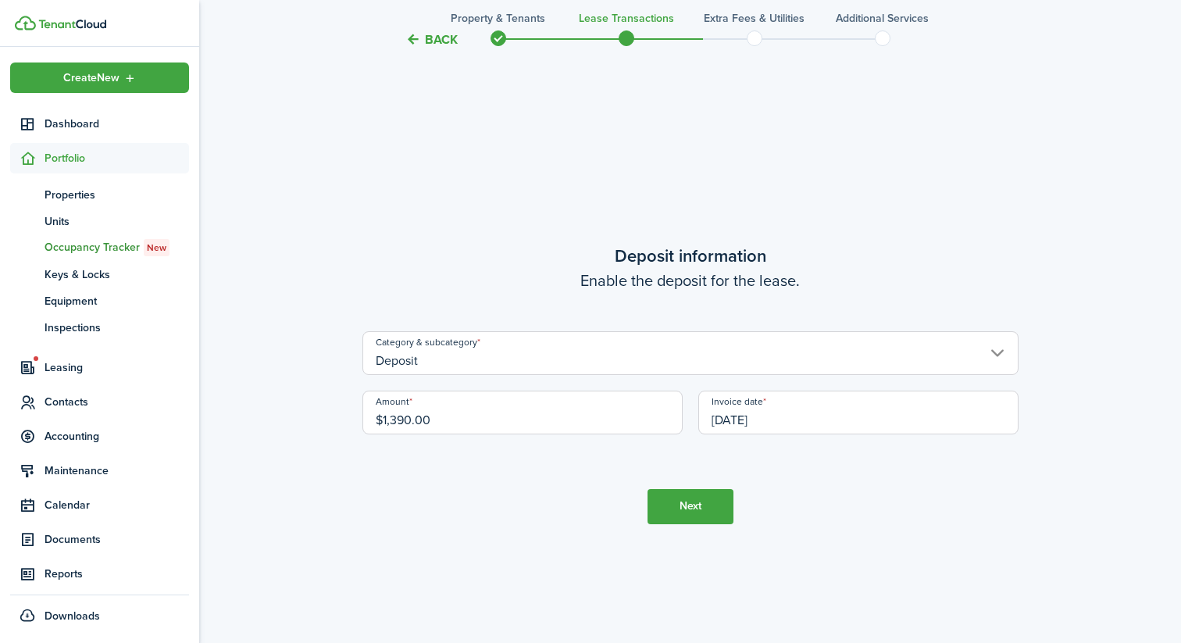
click at [703, 504] on button "Next" at bounding box center [690, 506] width 86 height 35
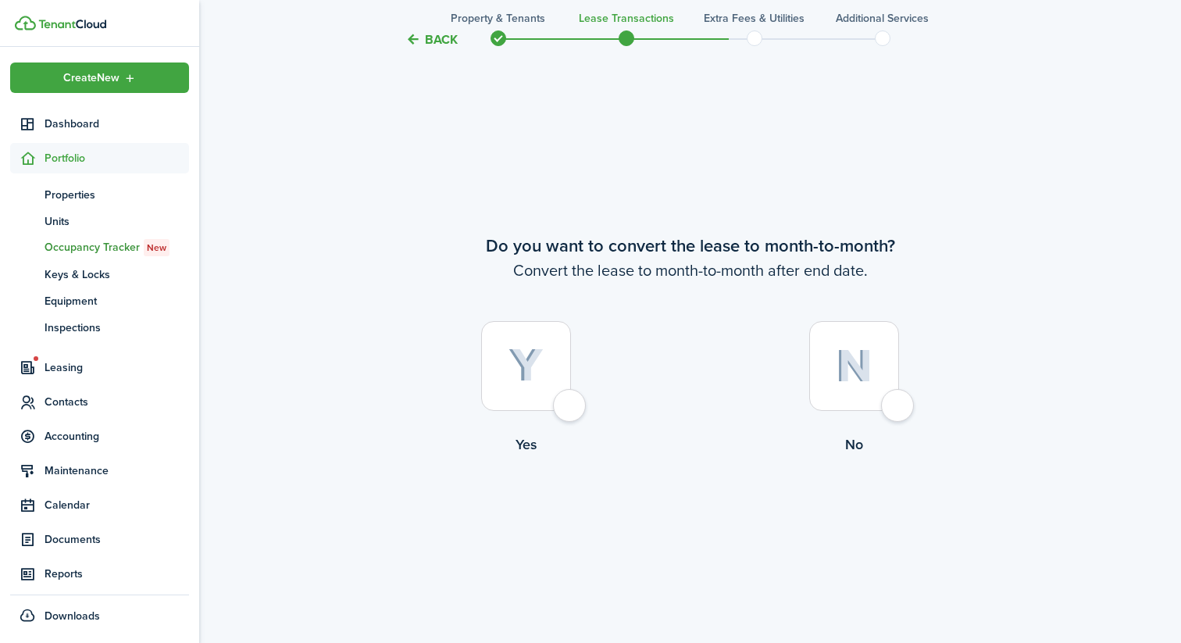
scroll to position [2466, 0]
click at [827, 362] on div at bounding box center [854, 364] width 90 height 90
radio input "true"
click at [686, 535] on tc-wizard-step "Do you want to convert the lease to month-to-month? Convert the lease to month-…" at bounding box center [690, 383] width 656 height 643
click at [686, 526] on button "Continue" at bounding box center [690, 517] width 86 height 35
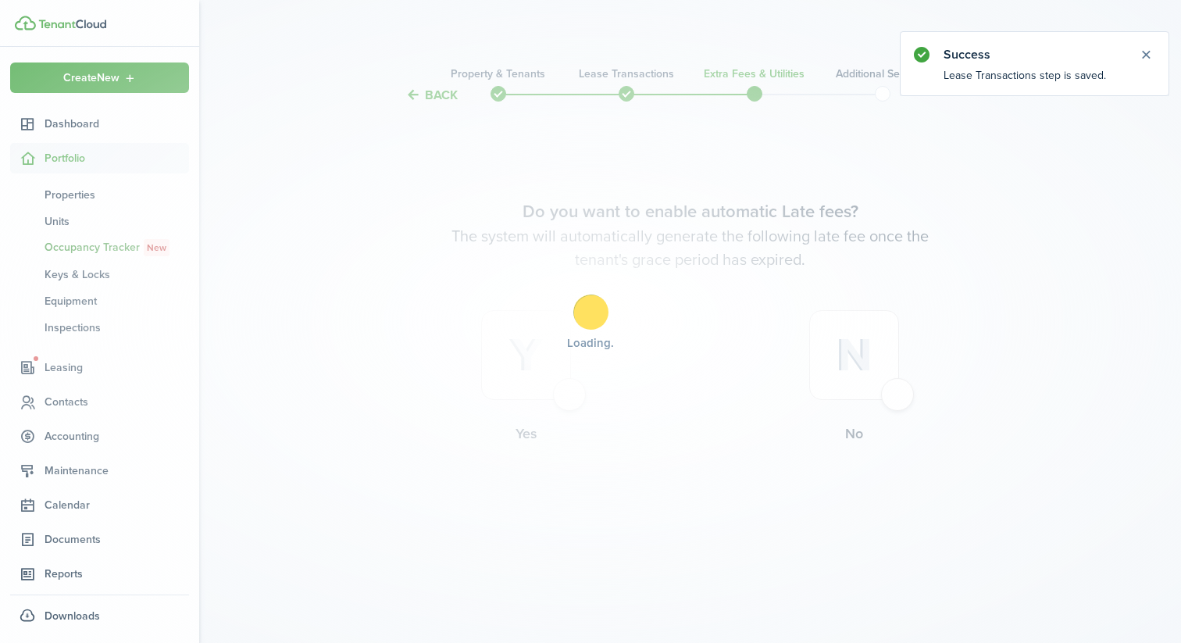
scroll to position [0, 0]
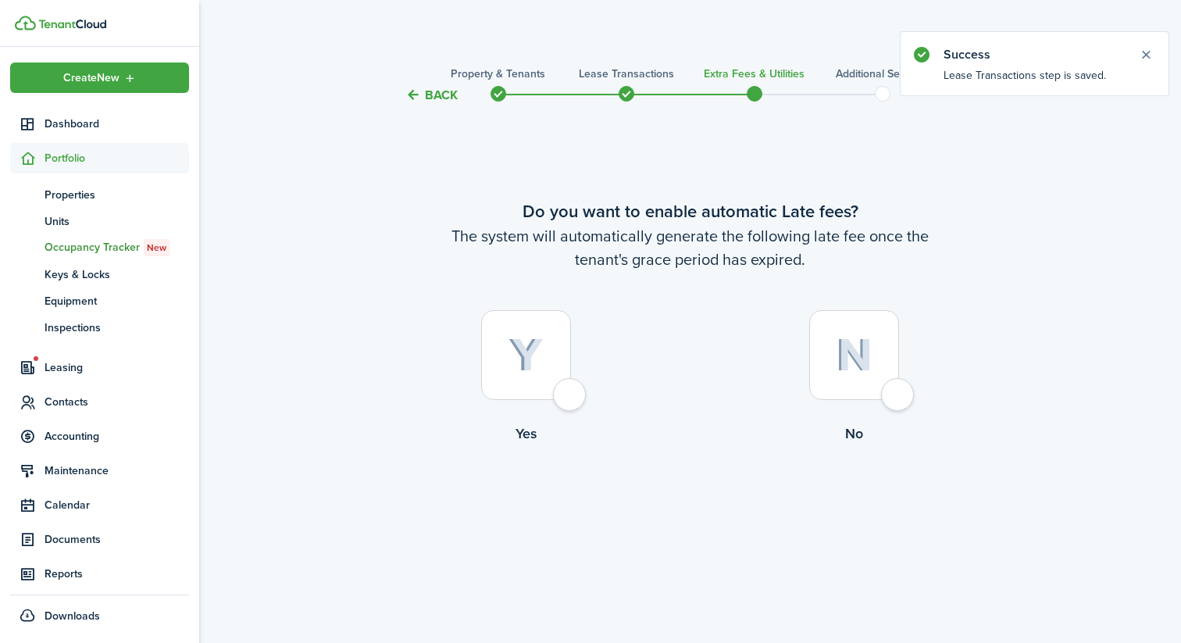
click at [558, 400] on div at bounding box center [526, 355] width 90 height 90
radio input "true"
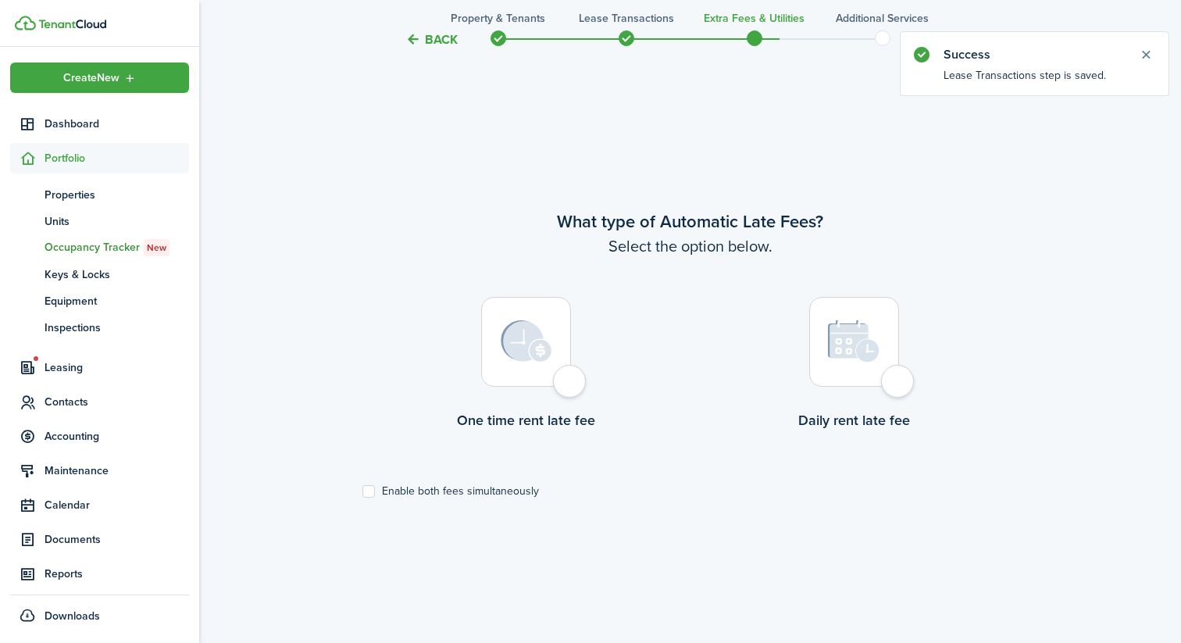
scroll to position [538, 0]
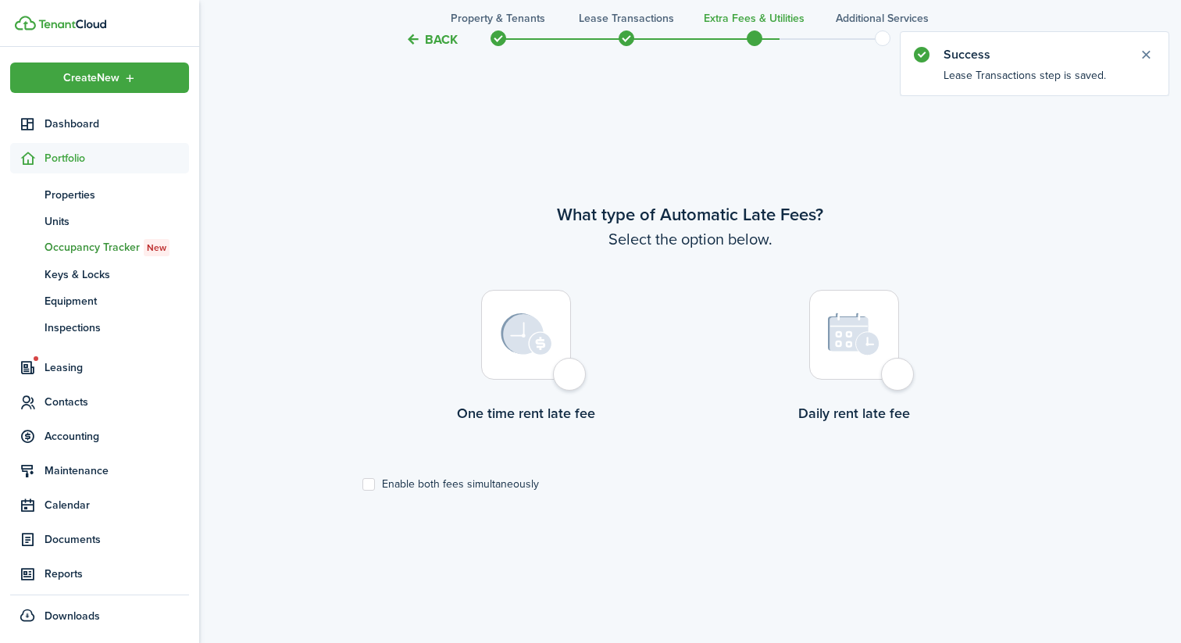
click at [889, 356] on div at bounding box center [854, 335] width 90 height 90
radio input "true"
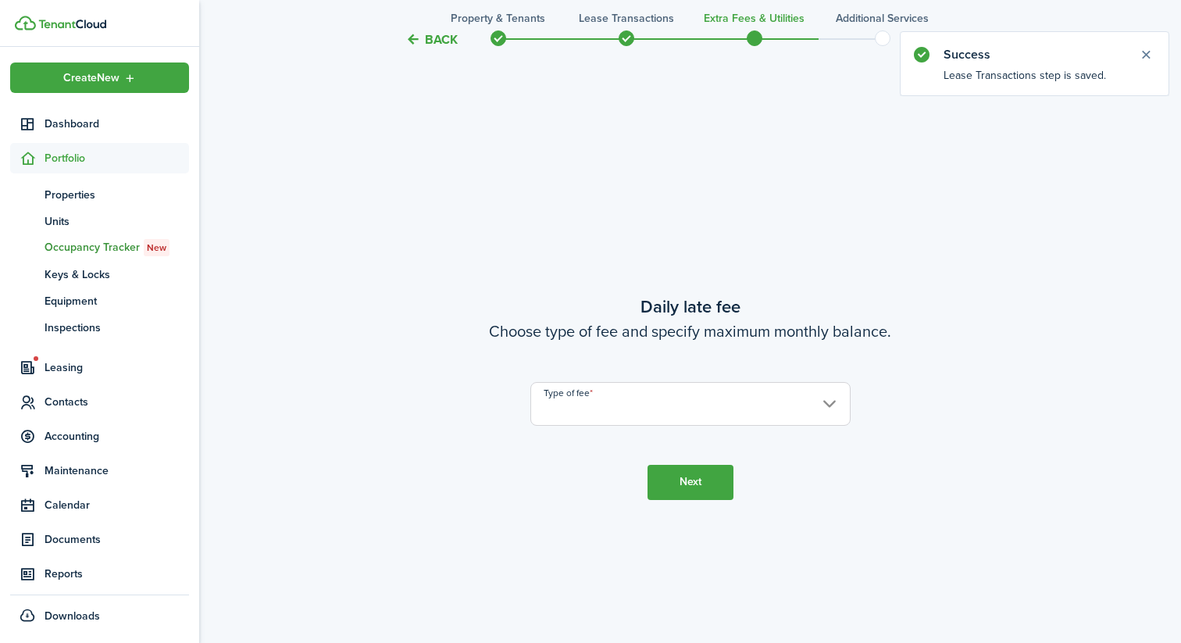
scroll to position [1181, 0]
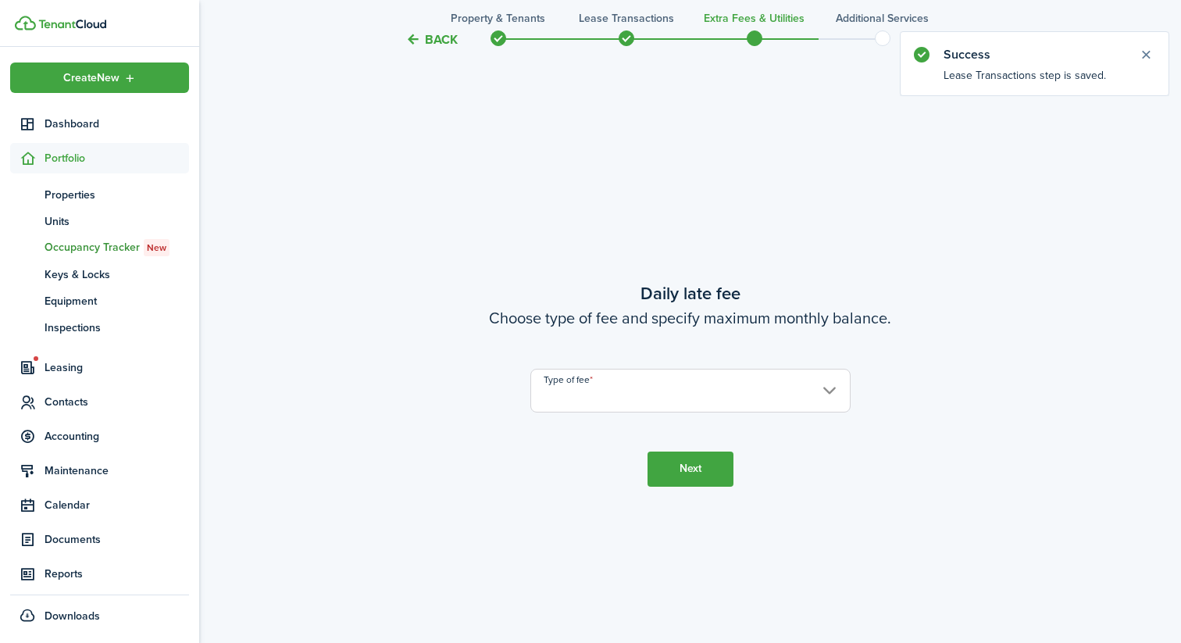
click at [661, 389] on input "Type of fee" at bounding box center [690, 391] width 320 height 44
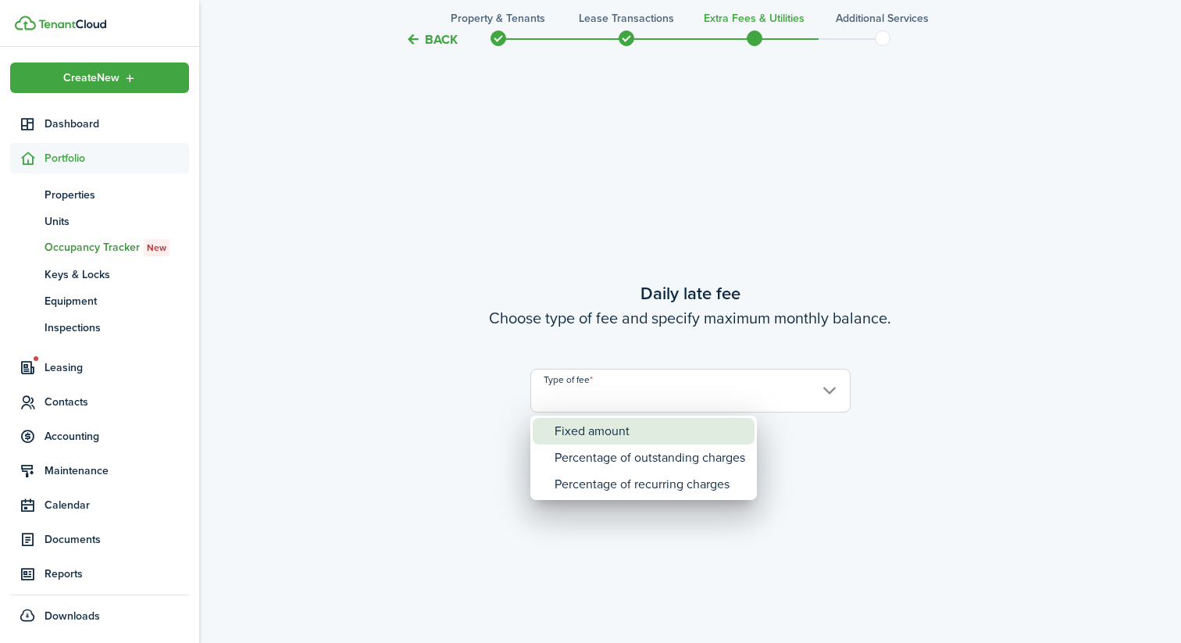
click at [626, 430] on div "Fixed amount" at bounding box center [649, 431] width 191 height 27
type input "Fixed amount"
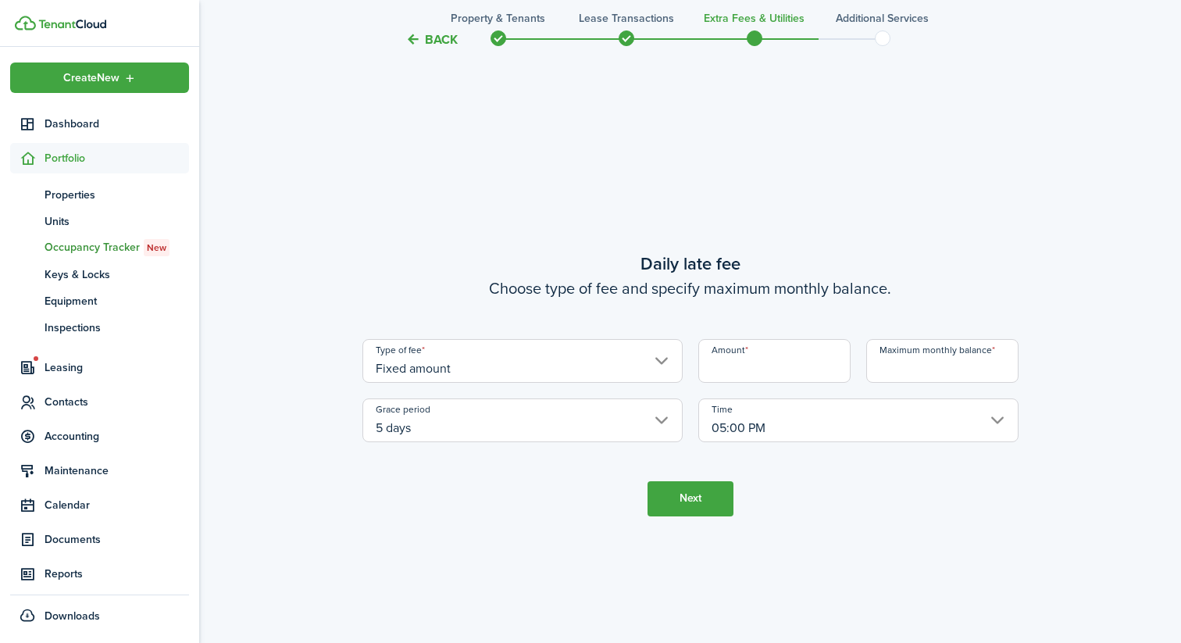
click at [755, 371] on input "Amount" at bounding box center [774, 361] width 152 height 44
type input "$75.00"
click at [892, 370] on input "Maximum monthly balance" at bounding box center [942, 361] width 152 height 44
type input "$139.50"
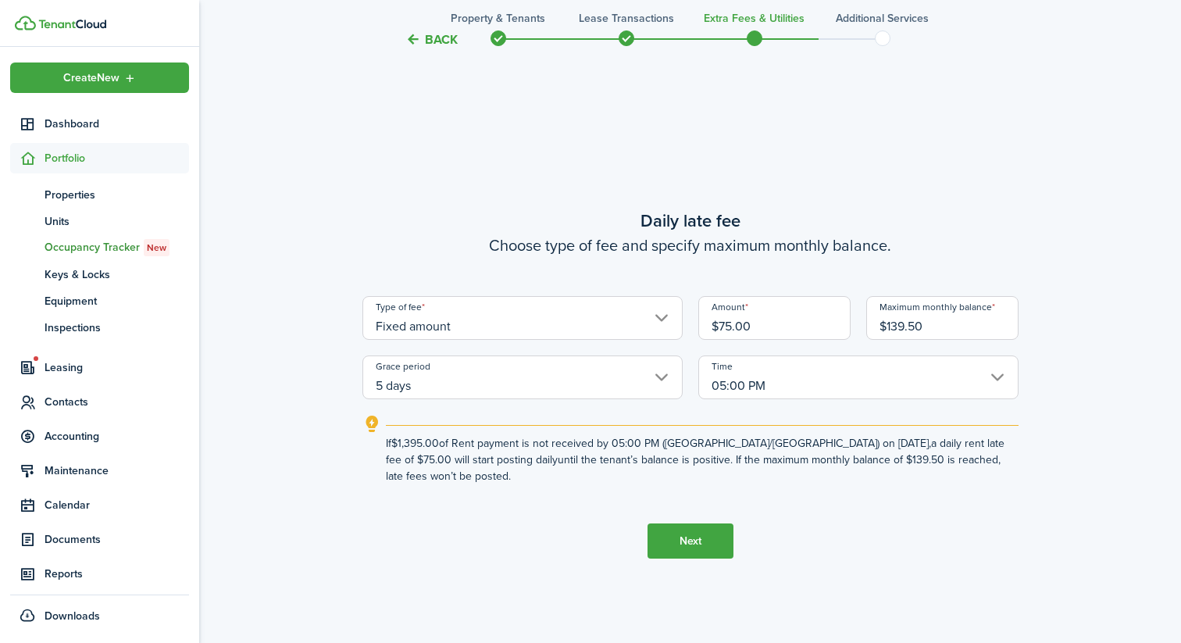
click at [621, 399] on input "5 days" at bounding box center [522, 377] width 320 height 44
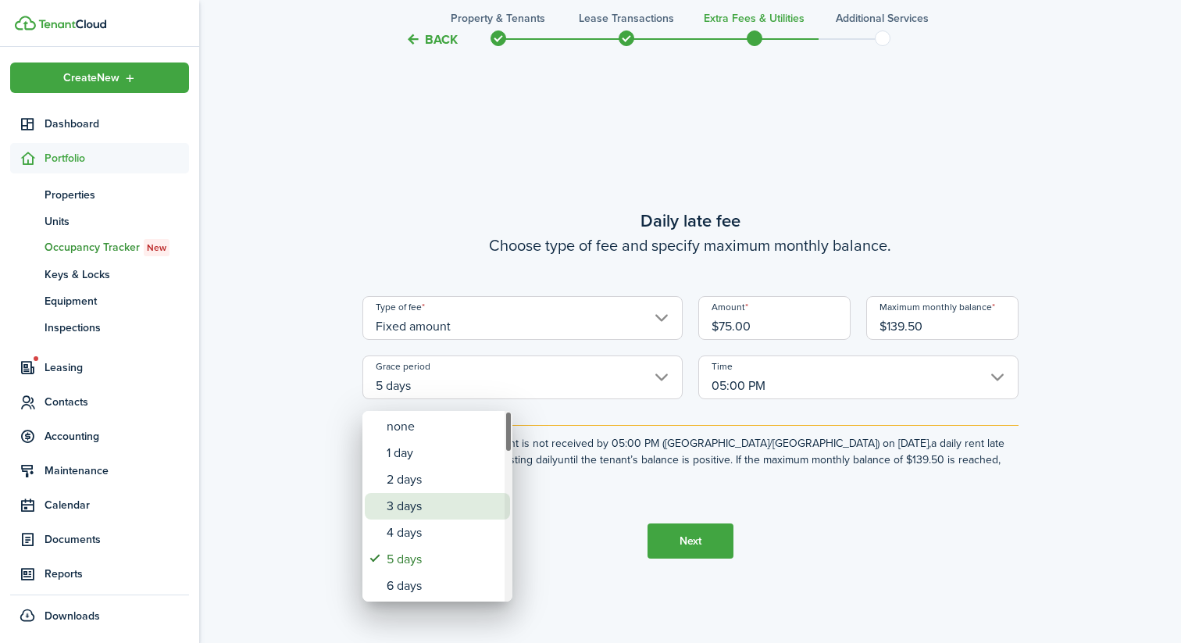
click at [441, 503] on div "3 days" at bounding box center [444, 506] width 114 height 27
type input "3 days"
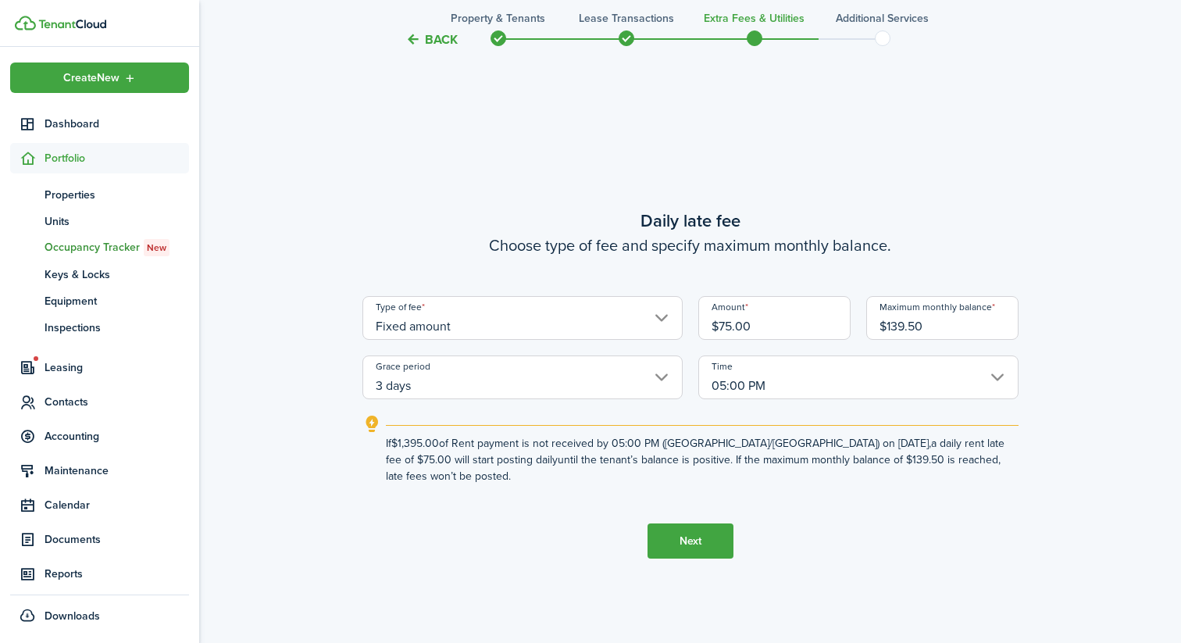
click at [676, 529] on button "Next" at bounding box center [690, 540] width 86 height 35
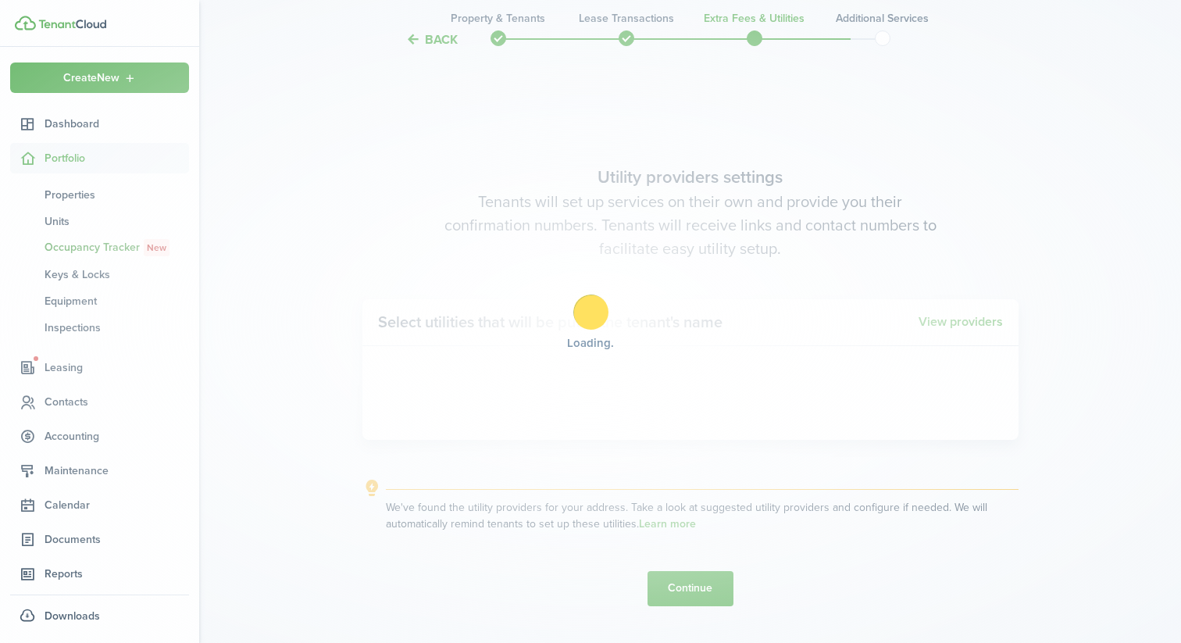
scroll to position [1823, 0]
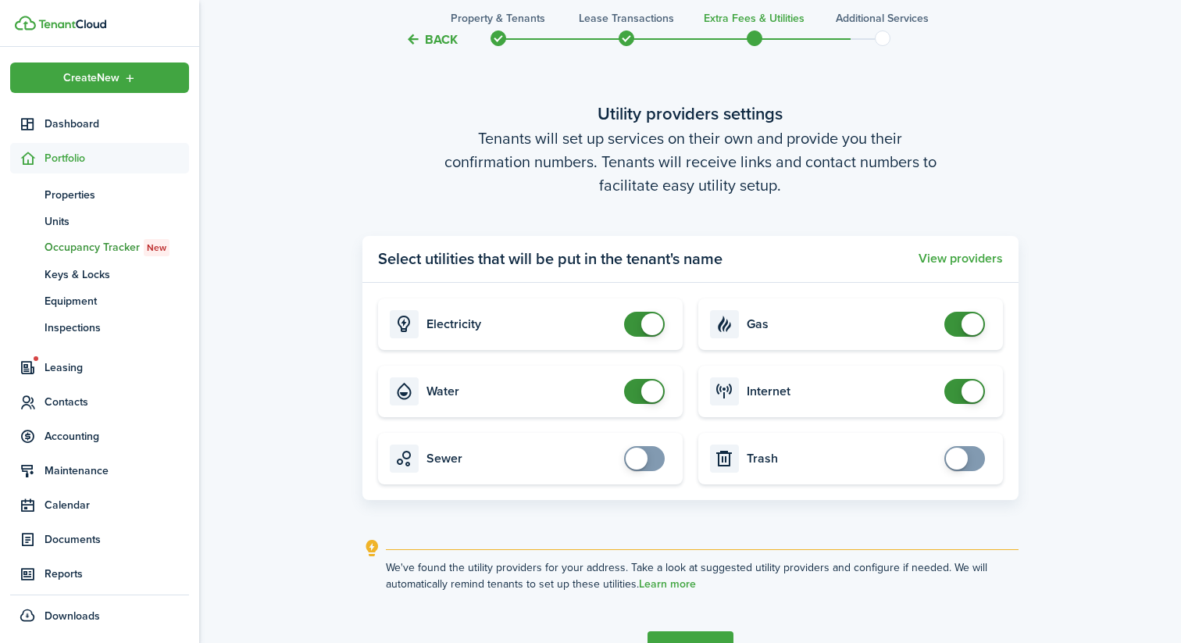
checkbox input "true"
click at [646, 457] on span at bounding box center [637, 458] width 22 height 22
checkbox input "true"
click at [958, 454] on span at bounding box center [957, 458] width 22 height 22
checkbox input "false"
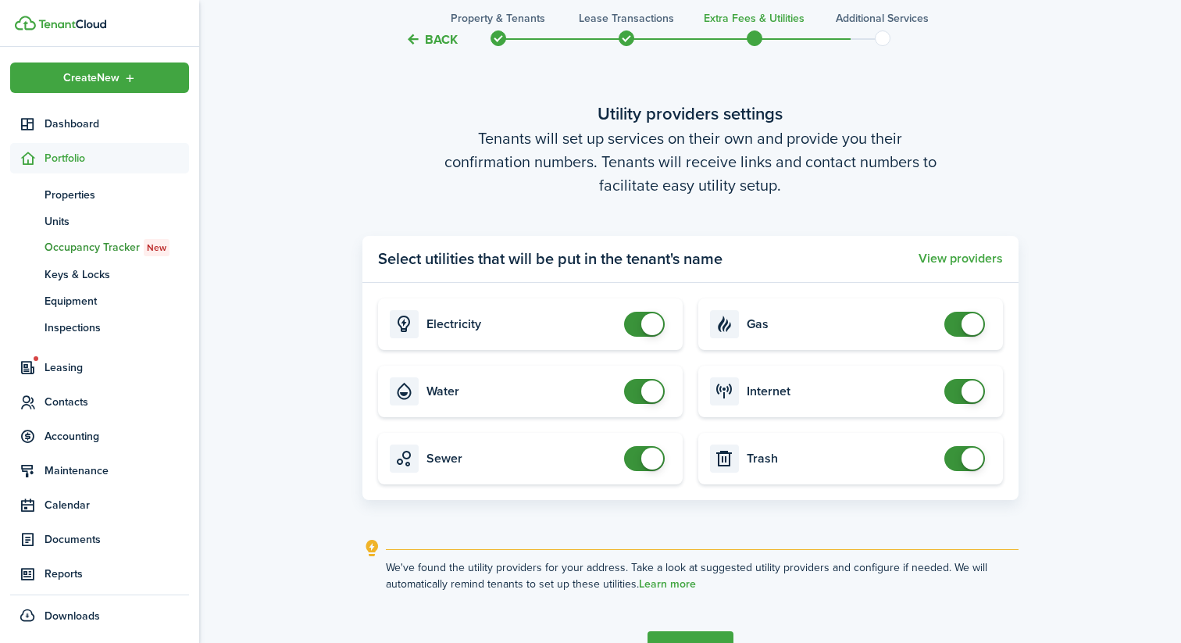
click at [960, 328] on span at bounding box center [965, 324] width 16 height 25
click at [968, 259] on button "View providers" at bounding box center [960, 258] width 84 height 14
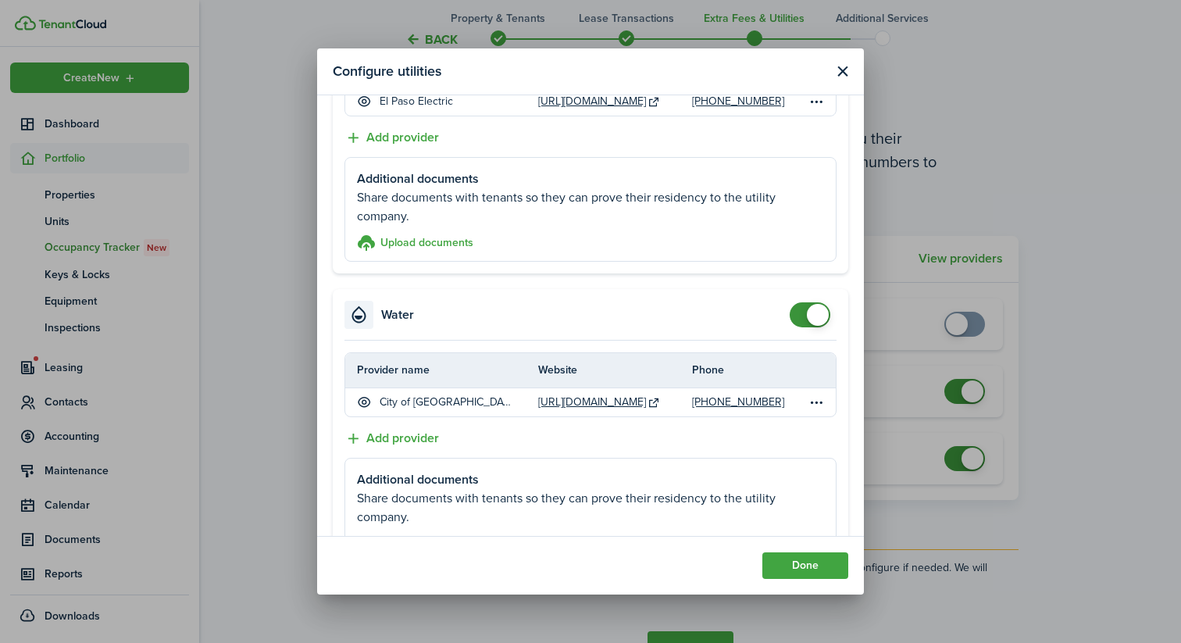
scroll to position [192, 0]
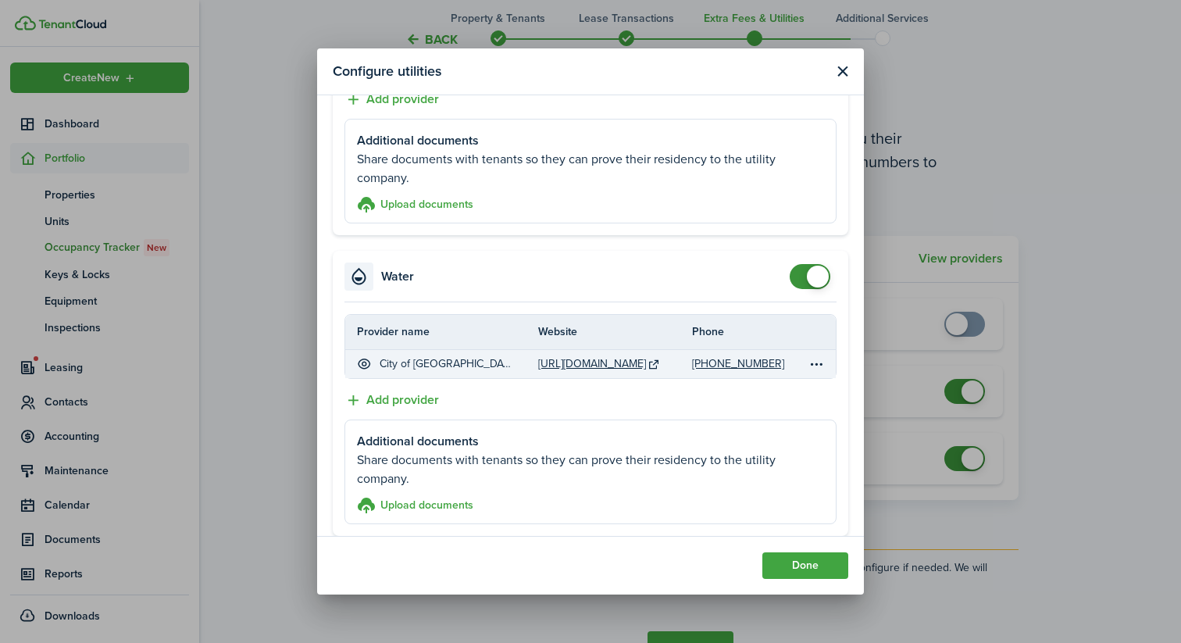
drag, startPoint x: 772, startPoint y: 363, endPoint x: 688, endPoint y: 366, distance: 84.4
click at [688, 366] on tr "City of [GEOGRAPHIC_DATA] [URL][DOMAIN_NAME] [PHONE_NUMBER]" at bounding box center [590, 364] width 490 height 28
copy tr "[PHONE_NUMBER]"
click at [658, 360] on table-icon at bounding box center [653, 364] width 13 height 12
click at [635, 365] on link "[URL][DOMAIN_NAME]" at bounding box center [592, 363] width 108 height 16
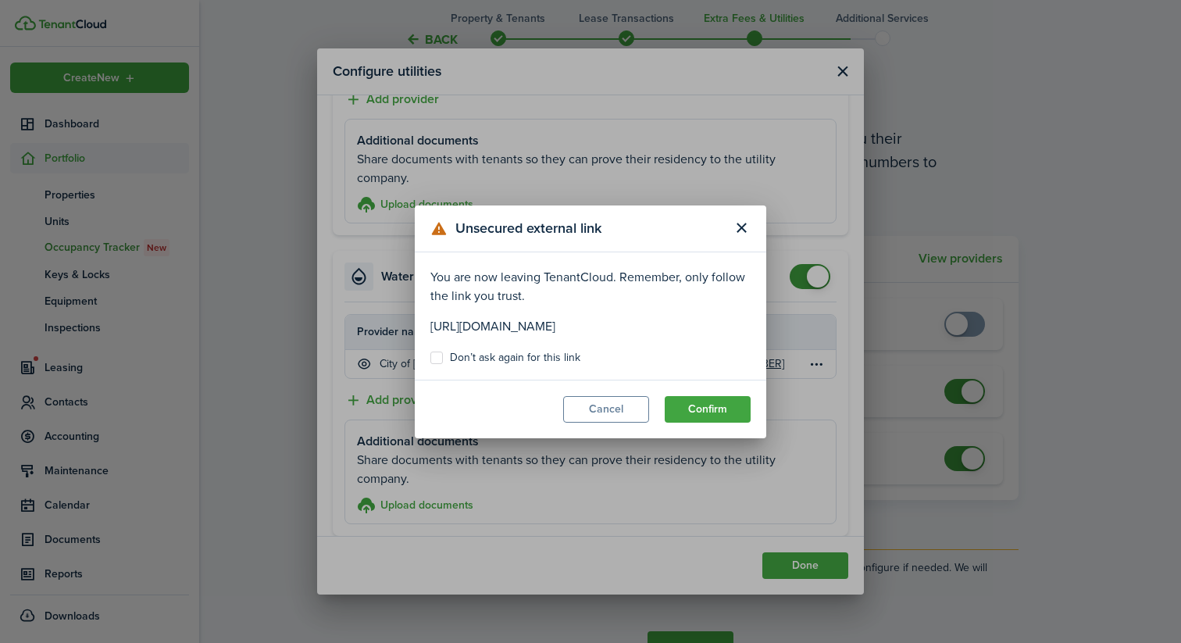
drag, startPoint x: 743, startPoint y: 327, endPoint x: 426, endPoint y: 327, distance: 317.1
click at [426, 327] on modal-body "You are now leaving TenantCloud. Remember, only follow the link you trust. [URL…" at bounding box center [590, 315] width 351 height 127
copy p "[URL][DOMAIN_NAME]"
click at [730, 227] on button "Close modal" at bounding box center [741, 228] width 27 height 27
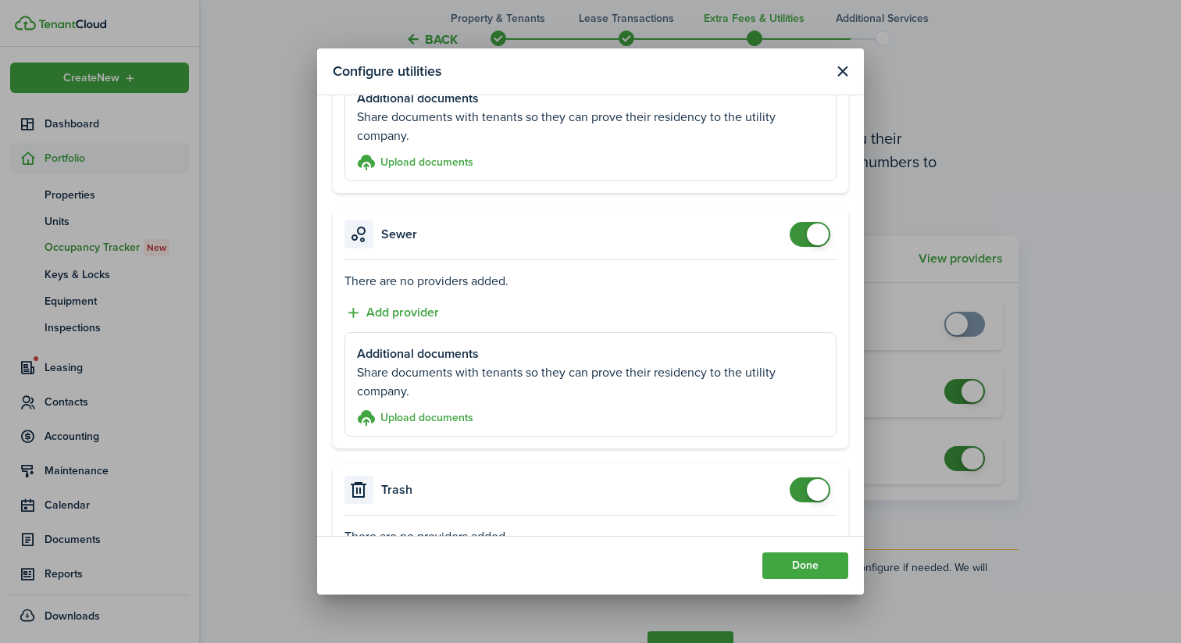
scroll to position [544, 0]
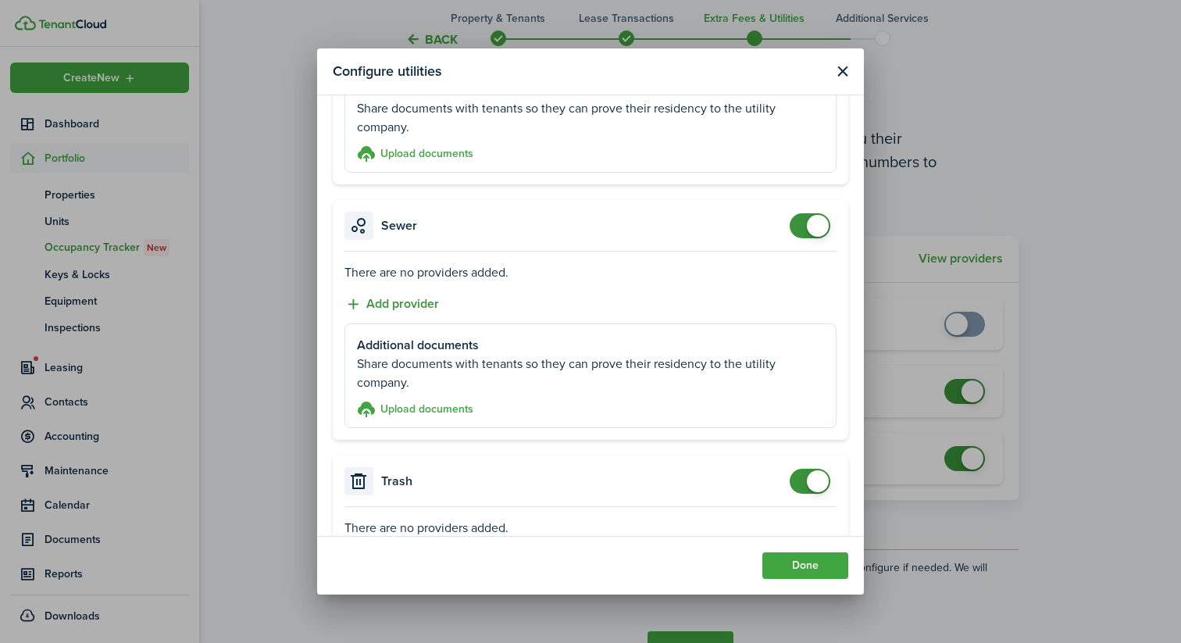
click at [385, 301] on button "Add provider" at bounding box center [391, 304] width 94 height 20
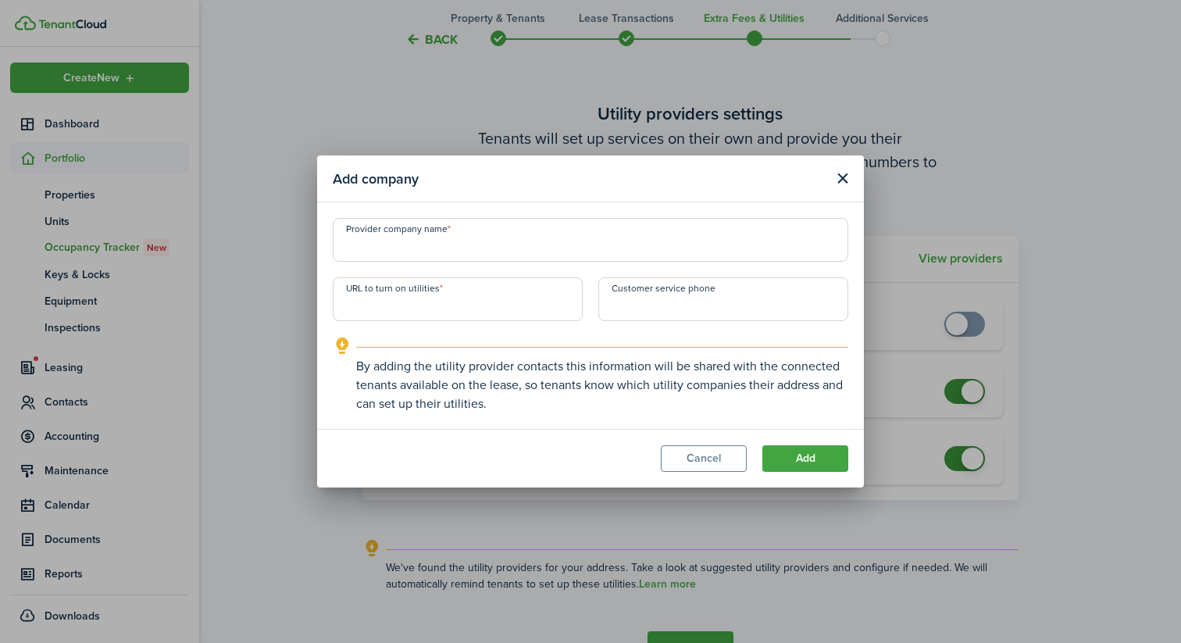
click at [444, 305] on input "URL to turn on utilities" at bounding box center [458, 299] width 250 height 44
paste input "[URL][DOMAIN_NAME]"
type input "[URL][DOMAIN_NAME]"
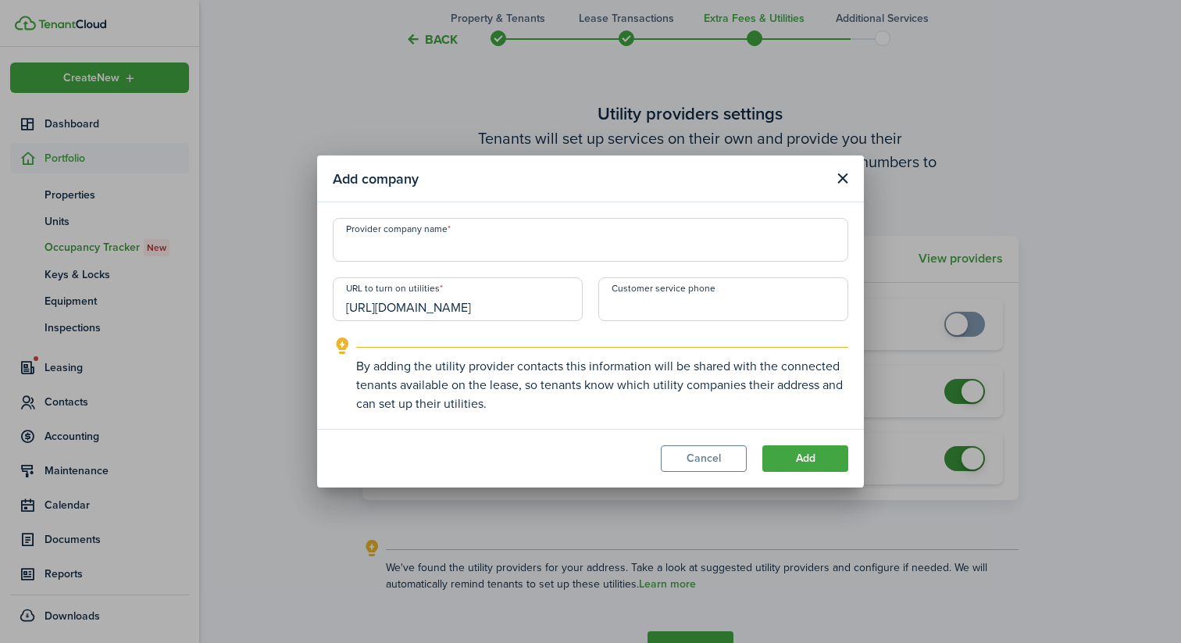
click at [449, 262] on div "Provider company name" at bounding box center [590, 247] width 531 height 59
click at [449, 251] on input "Provider company name" at bounding box center [590, 240] width 515 height 44
type input "City of [GEOGRAPHIC_DATA]"
click at [672, 316] on input "+1" at bounding box center [723, 299] width 250 height 44
paste input "[PHONE_NUMBER]"
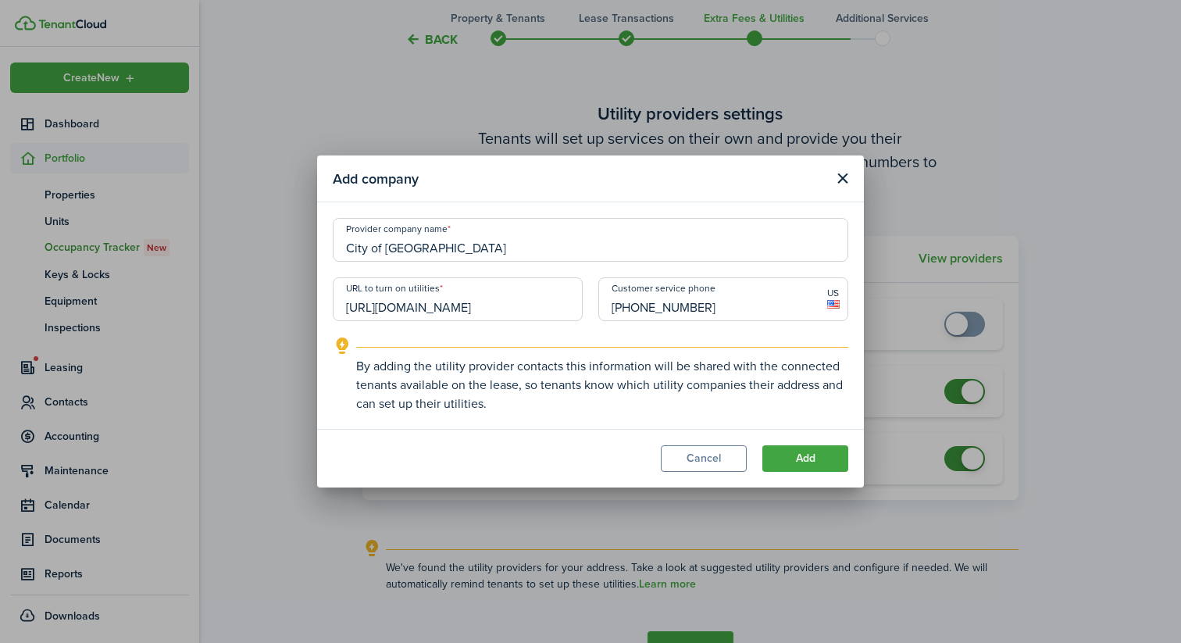
type input "[PHONE_NUMBER]"
click at [555, 308] on input "[URL][DOMAIN_NAME]" at bounding box center [458, 299] width 250 height 44
click at [801, 450] on button "Add" at bounding box center [805, 458] width 86 height 27
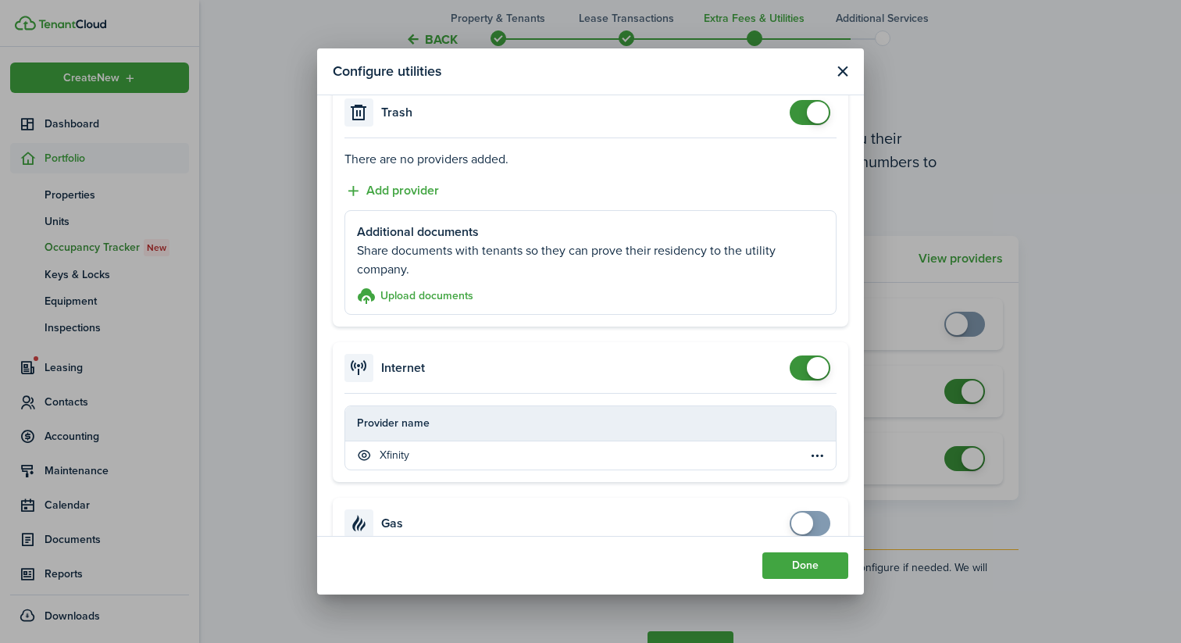
scroll to position [889, 0]
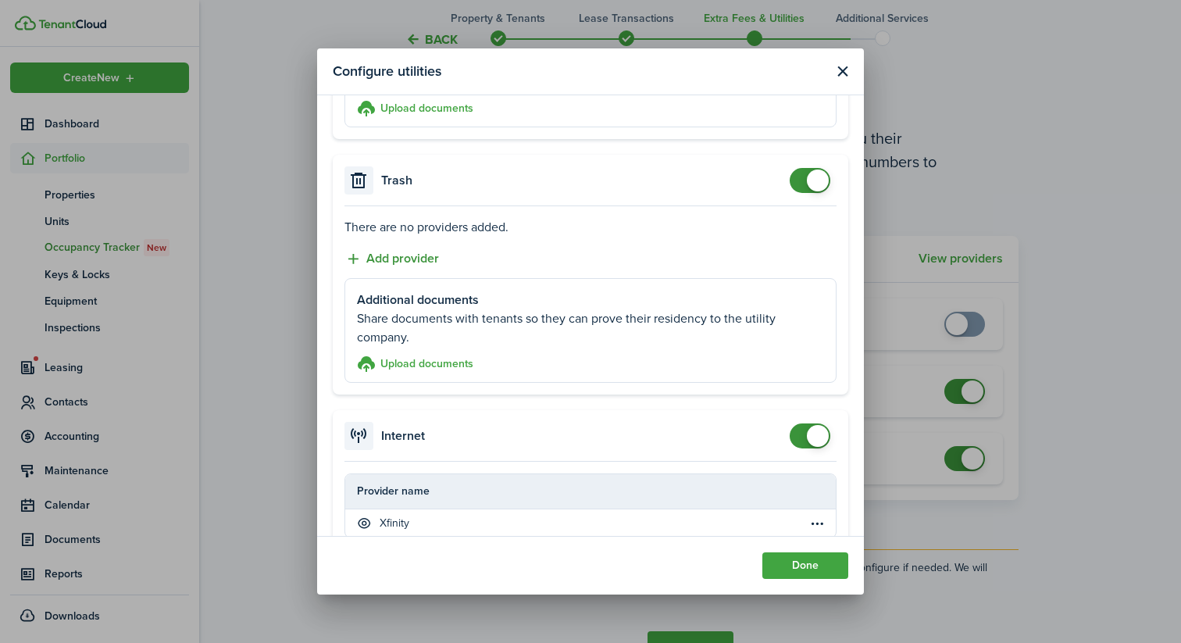
click at [426, 255] on button "Add provider" at bounding box center [391, 259] width 94 height 20
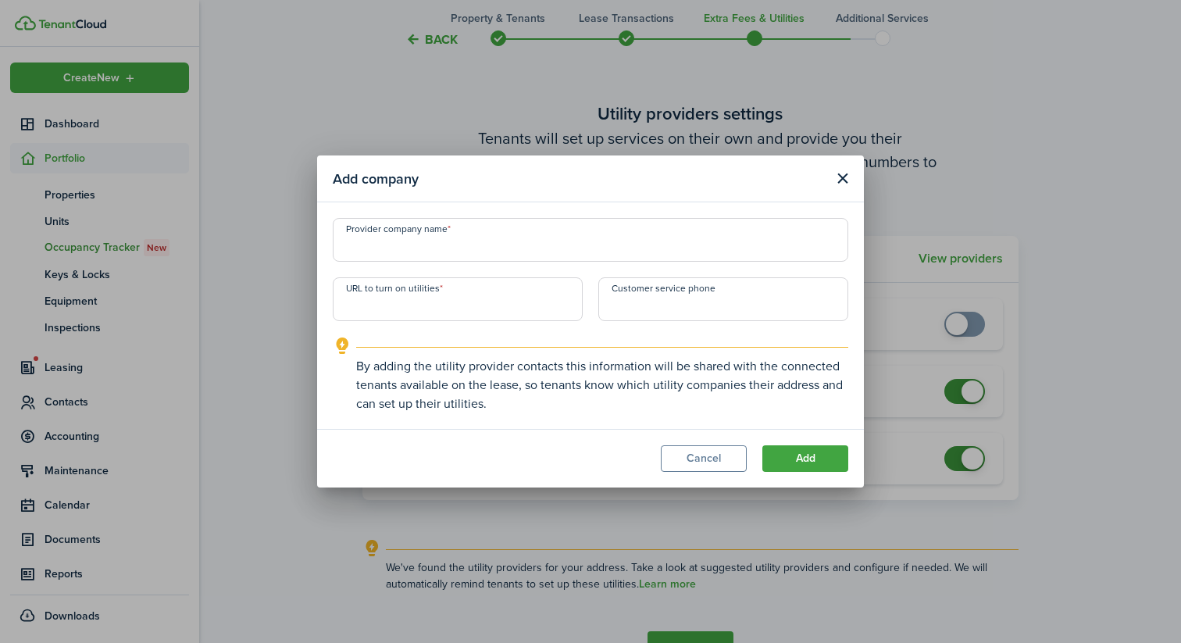
click at [424, 309] on input "URL to turn on utilities" at bounding box center [458, 299] width 250 height 44
paste input "[URL][DOMAIN_NAME]"
type input "[URL][DOMAIN_NAME]"
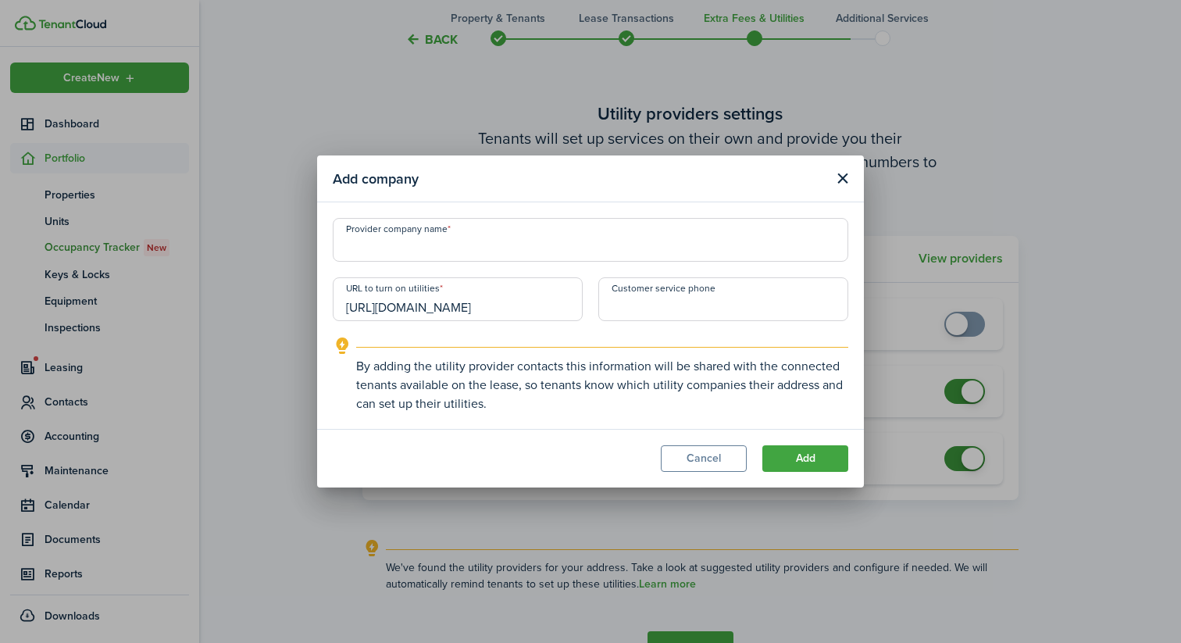
click at [447, 258] on input "Provider company name" at bounding box center [590, 240] width 515 height 44
type input "City of [GEOGRAPHIC_DATA]"
click at [692, 319] on input "+1" at bounding box center [723, 299] width 250 height 44
paste input "[PHONE_NUMBER]"
type input "[PHONE_NUMBER]"
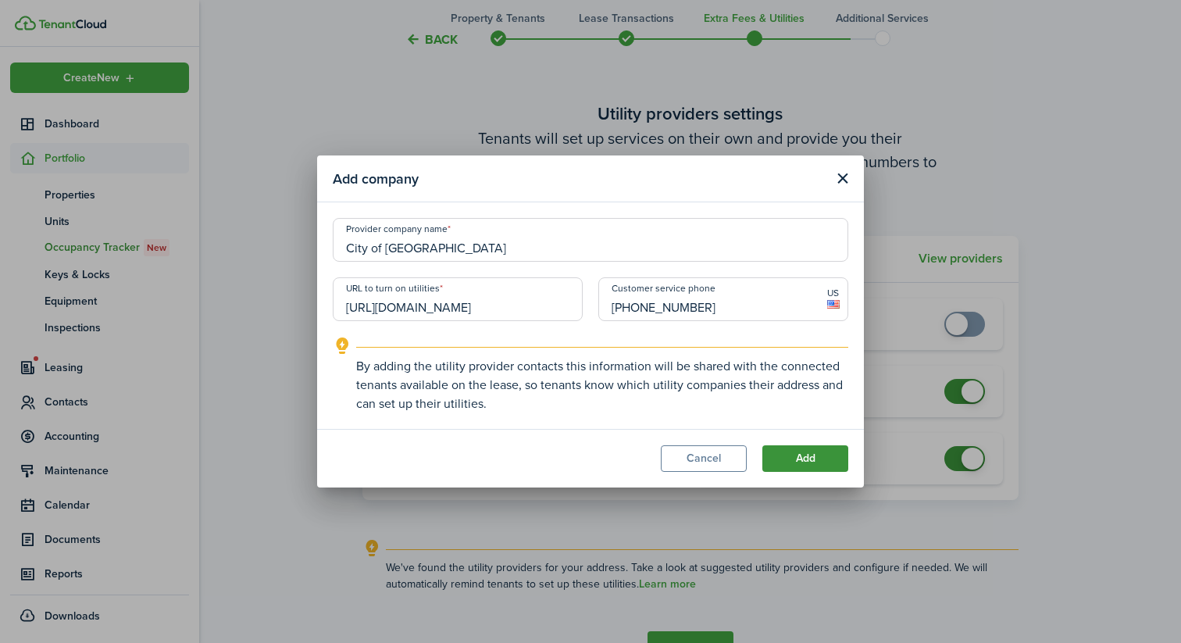
click at [790, 453] on button "Add" at bounding box center [805, 458] width 86 height 27
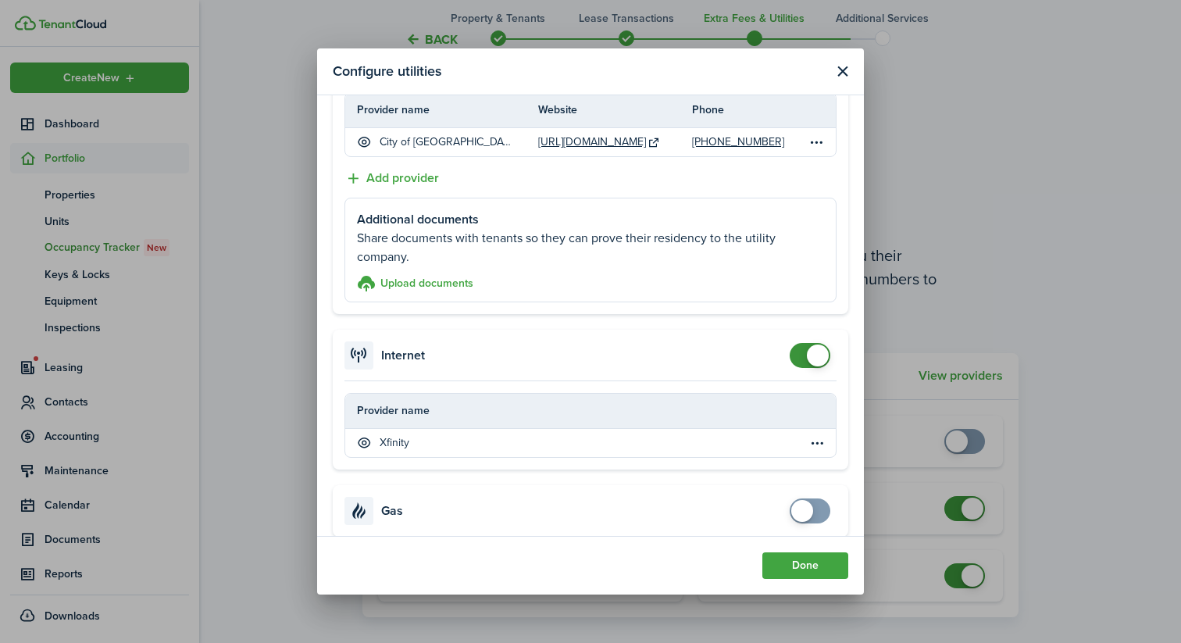
scroll to position [1024, 0]
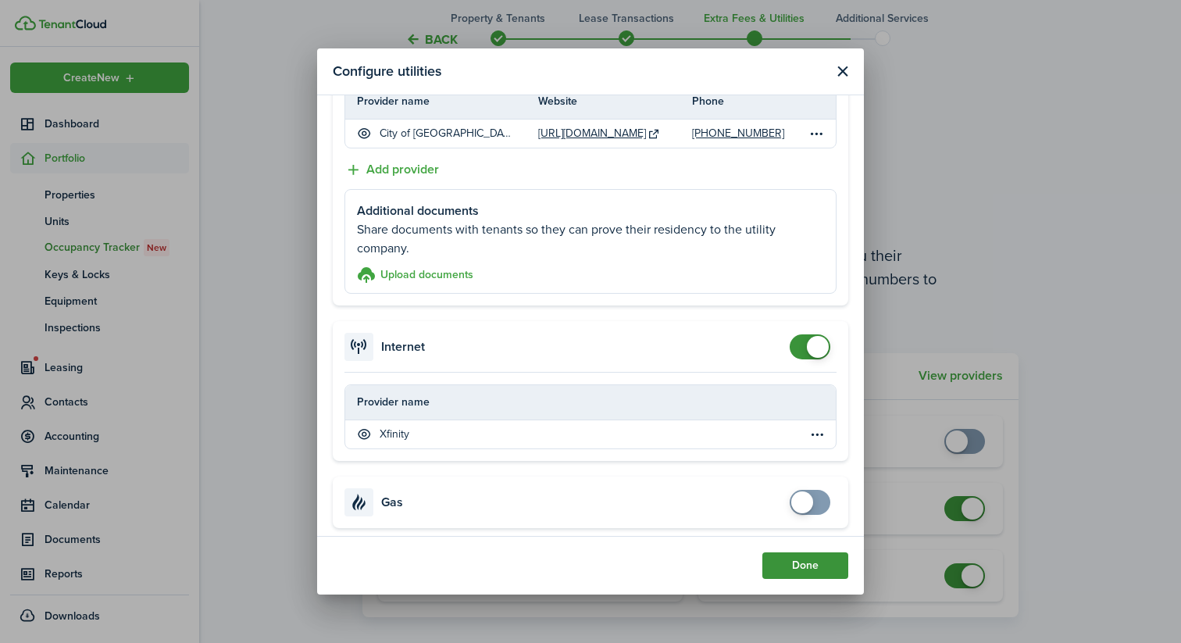
click at [790, 568] on button "Done" at bounding box center [805, 565] width 86 height 27
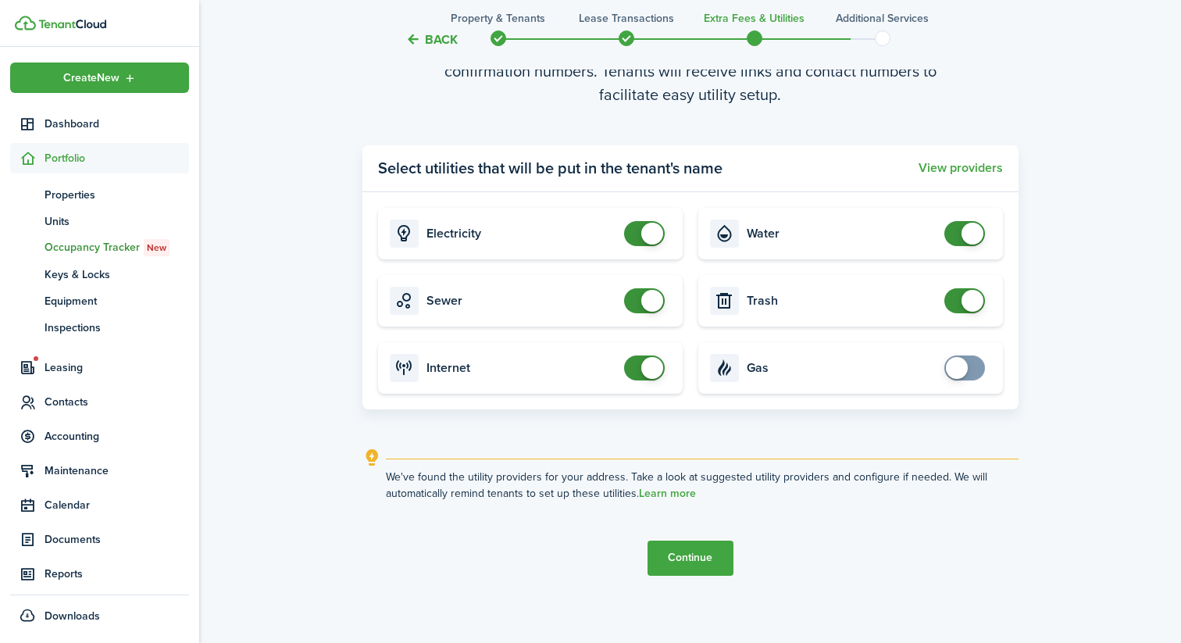
scroll to position [1928, 0]
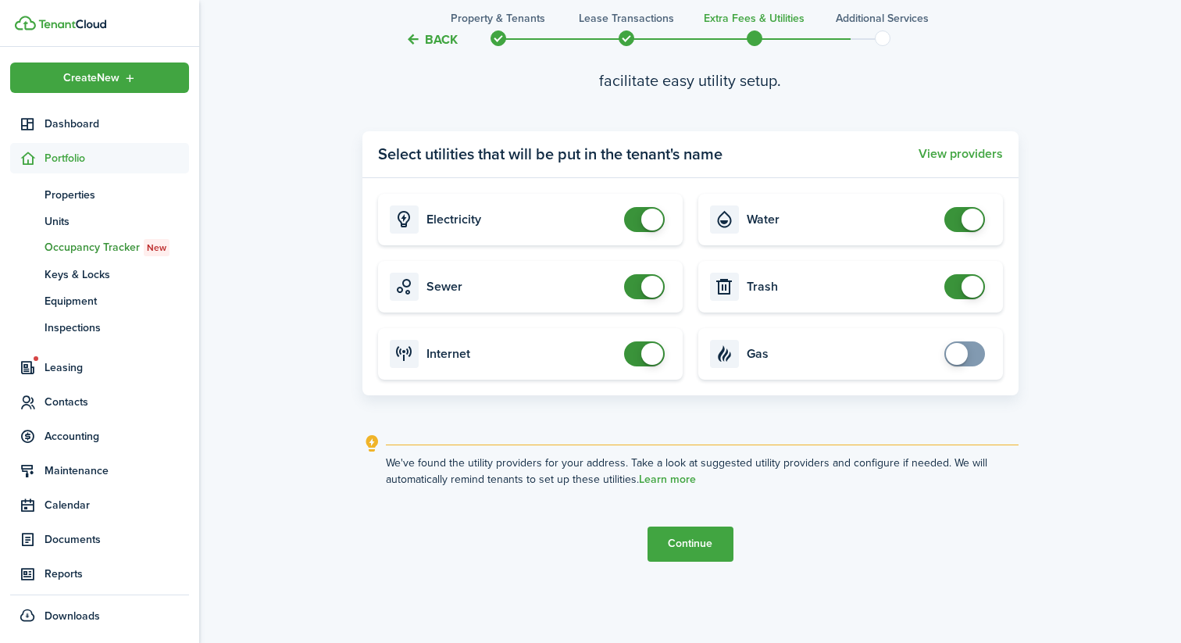
click at [684, 533] on button "Continue" at bounding box center [690, 543] width 86 height 35
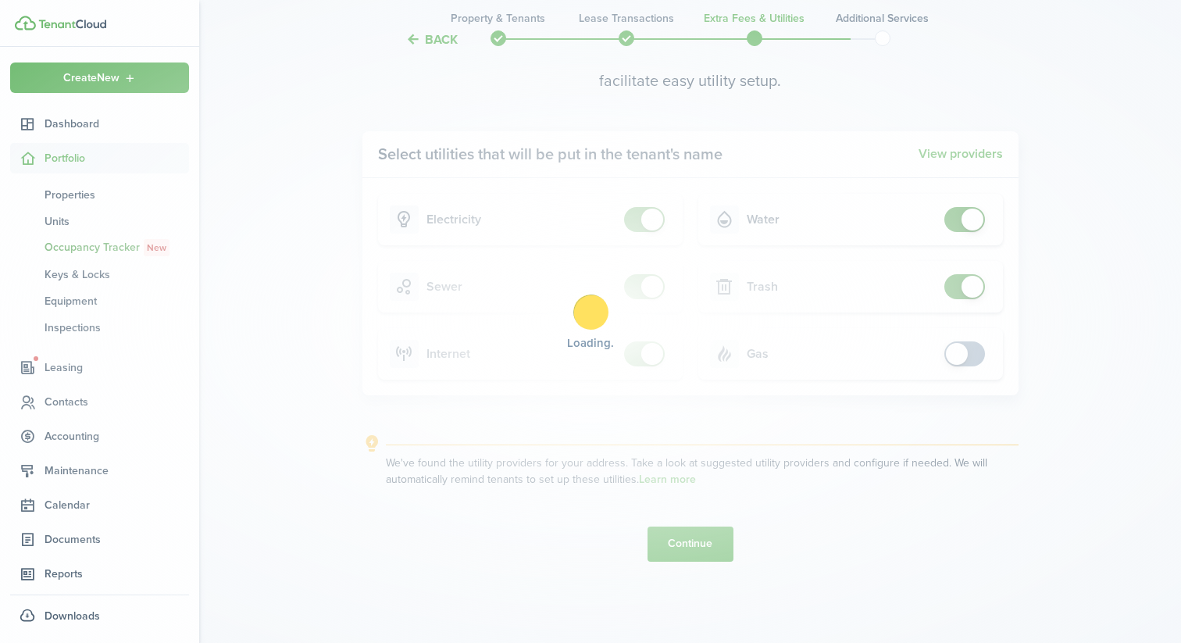
scroll to position [0, 0]
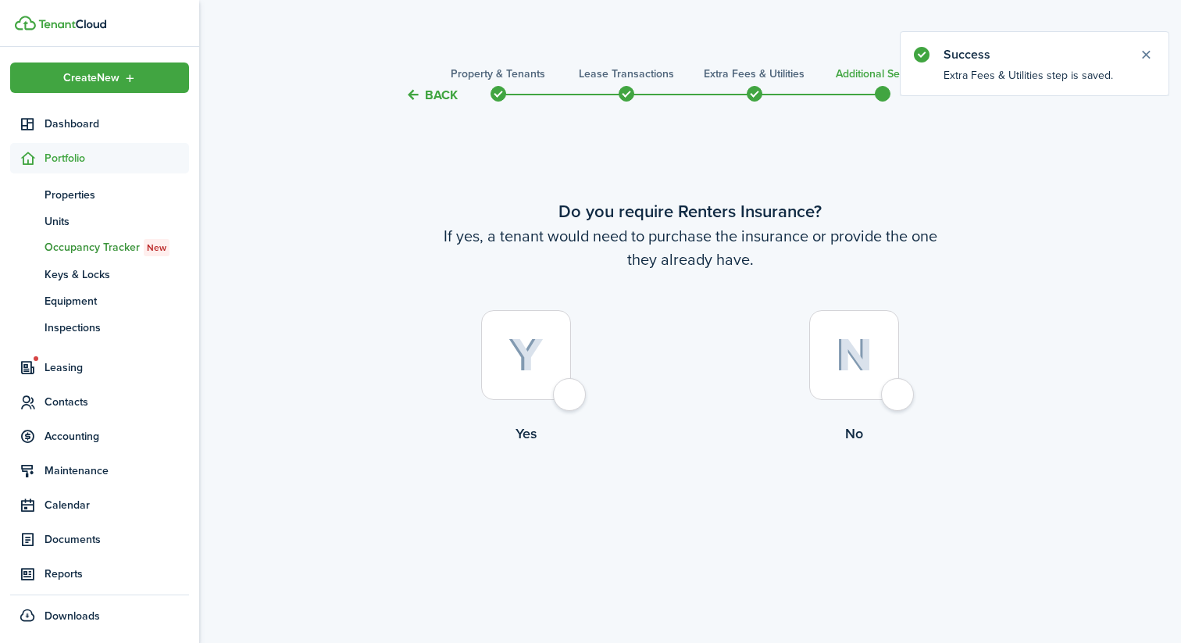
click at [561, 393] on div at bounding box center [526, 355] width 90 height 90
radio input "true"
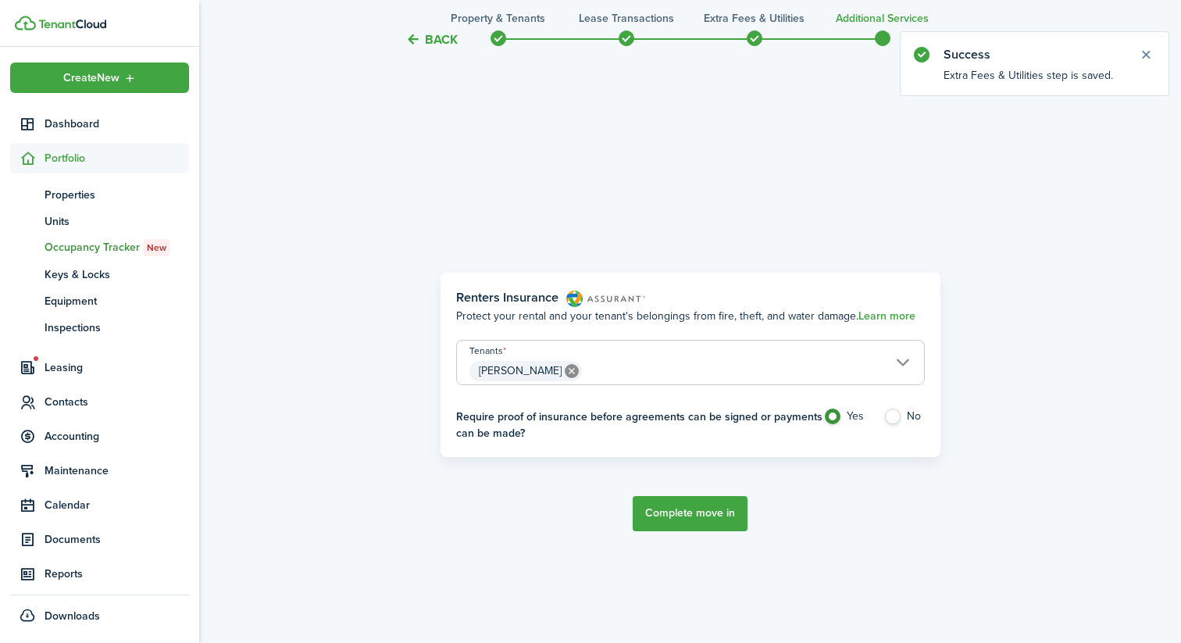
scroll to position [538, 0]
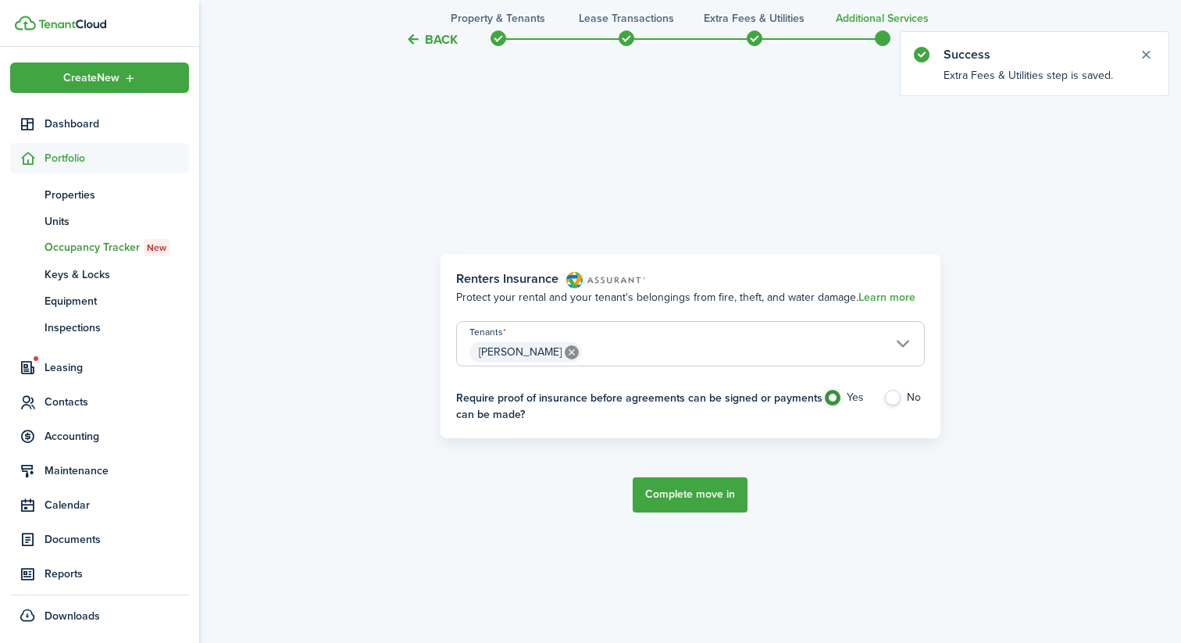
click at [900, 396] on label "No" at bounding box center [903, 401] width 41 height 23
radio input "false"
radio input "true"
click at [696, 503] on button "Complete move in" at bounding box center [690, 494] width 115 height 35
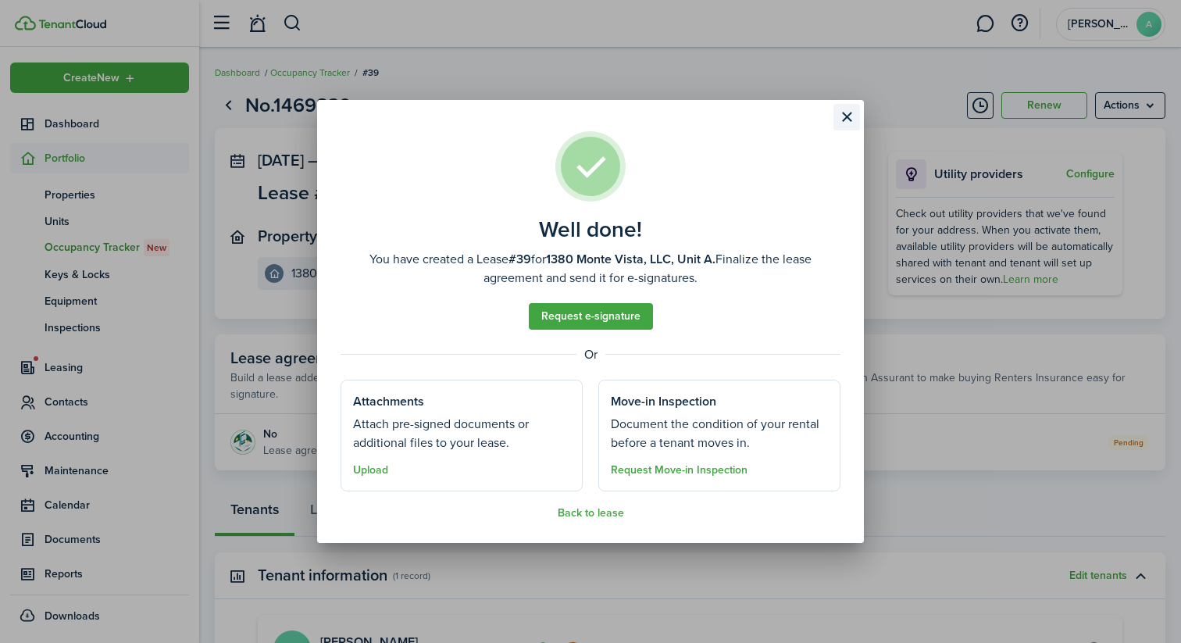
click at [838, 112] on button "Close modal" at bounding box center [846, 117] width 27 height 27
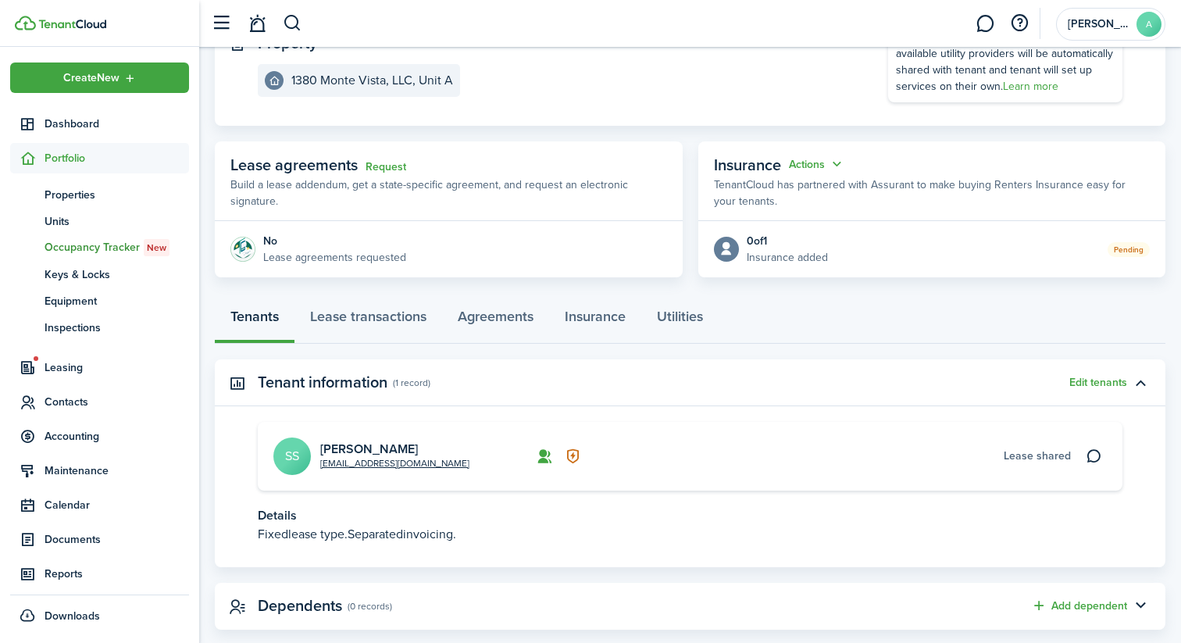
scroll to position [222, 0]
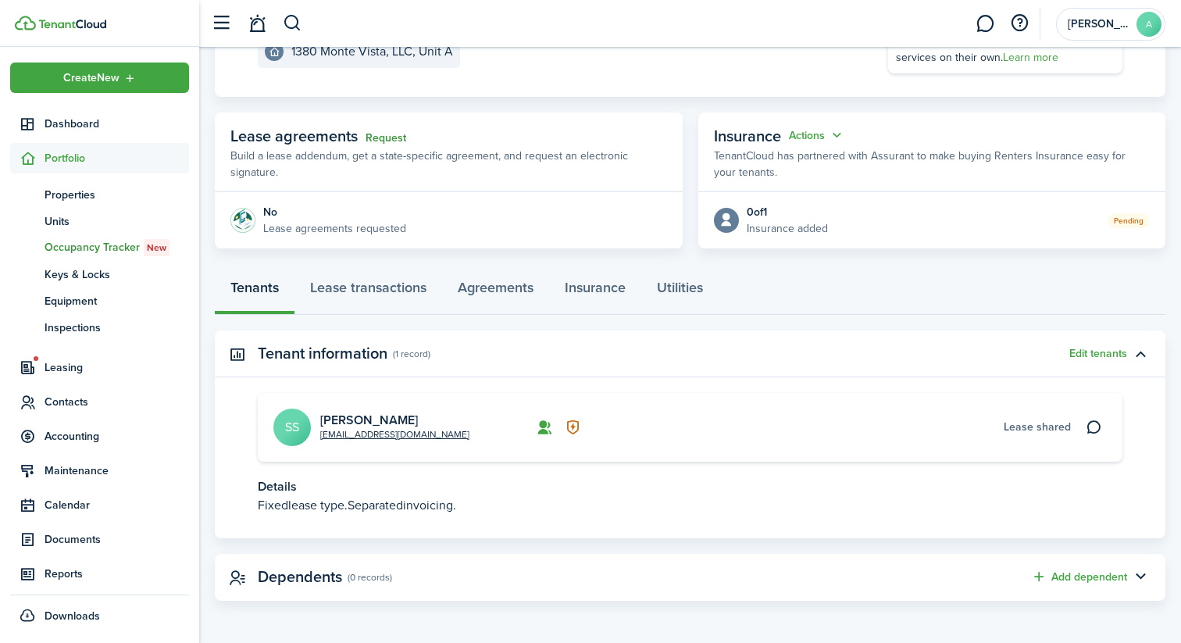
click at [393, 134] on link "Request" at bounding box center [385, 138] width 41 height 12
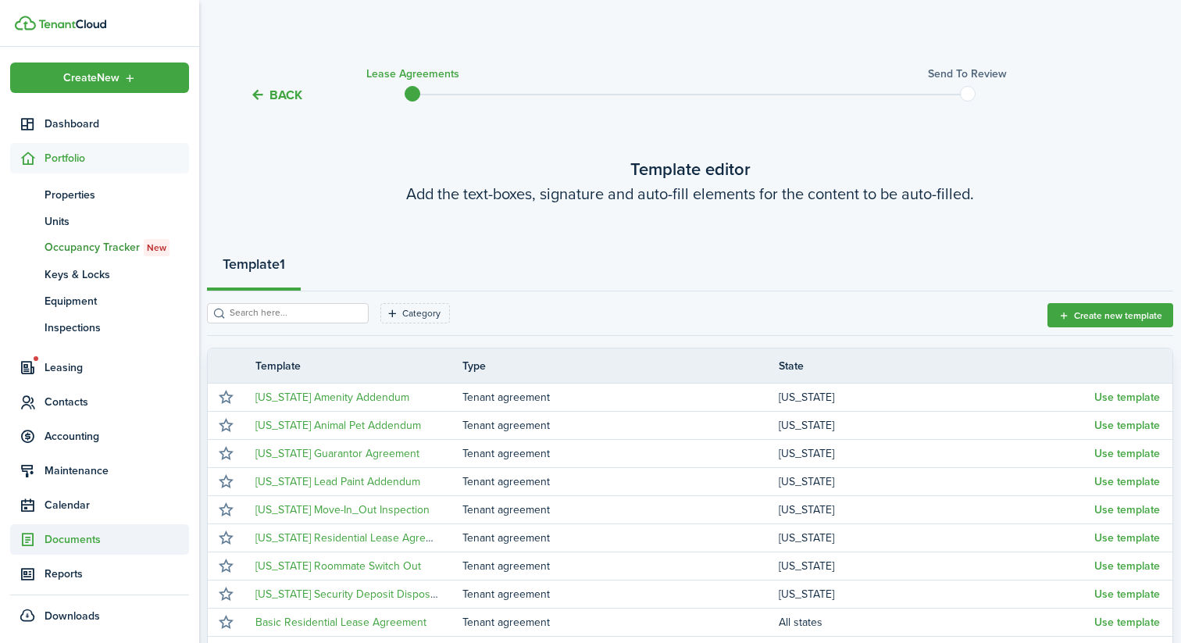
click at [85, 532] on span "Documents" at bounding box center [117, 539] width 144 height 16
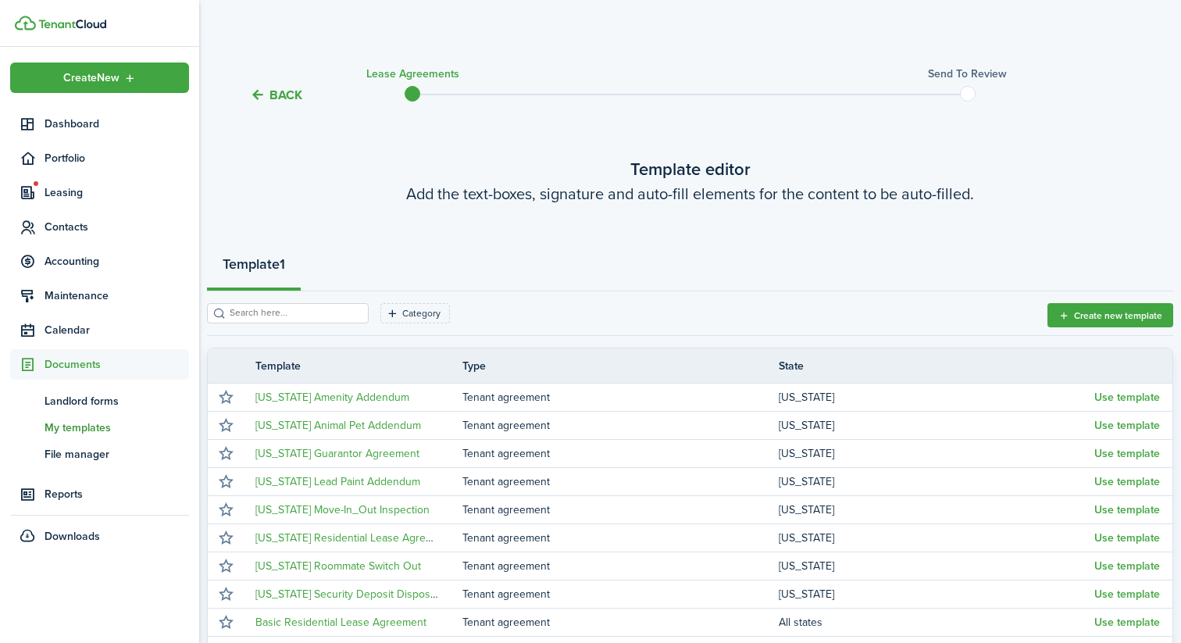
click at [86, 424] on span "My templates" at bounding box center [117, 427] width 144 height 16
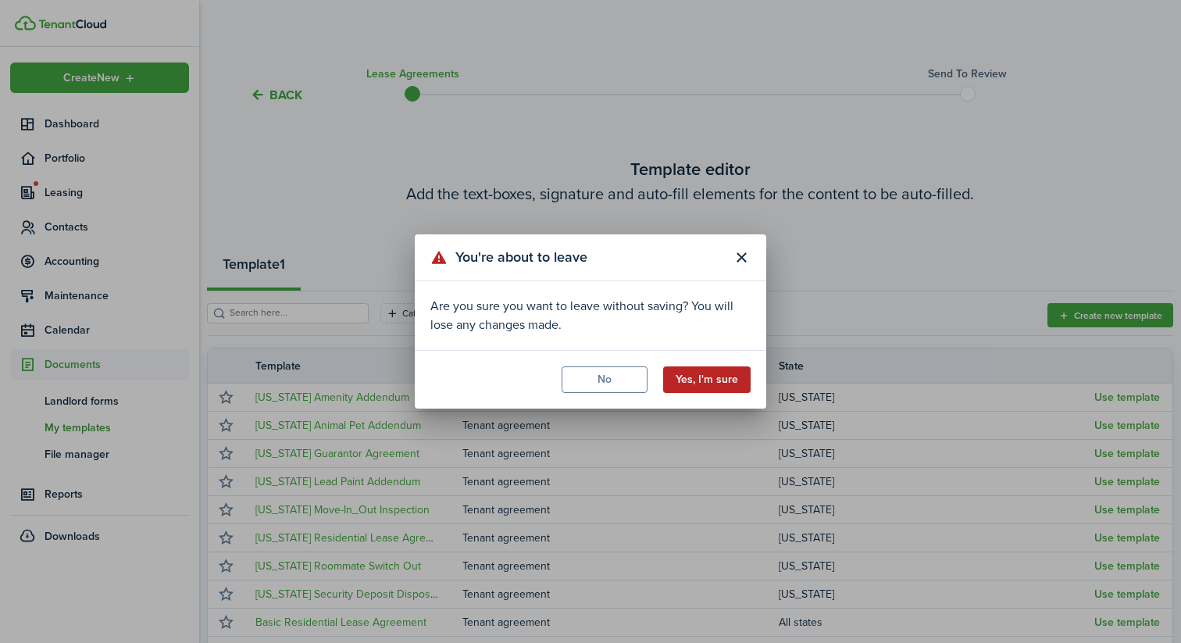
click at [693, 374] on button "Yes, I'm sure" at bounding box center [706, 379] width 87 height 27
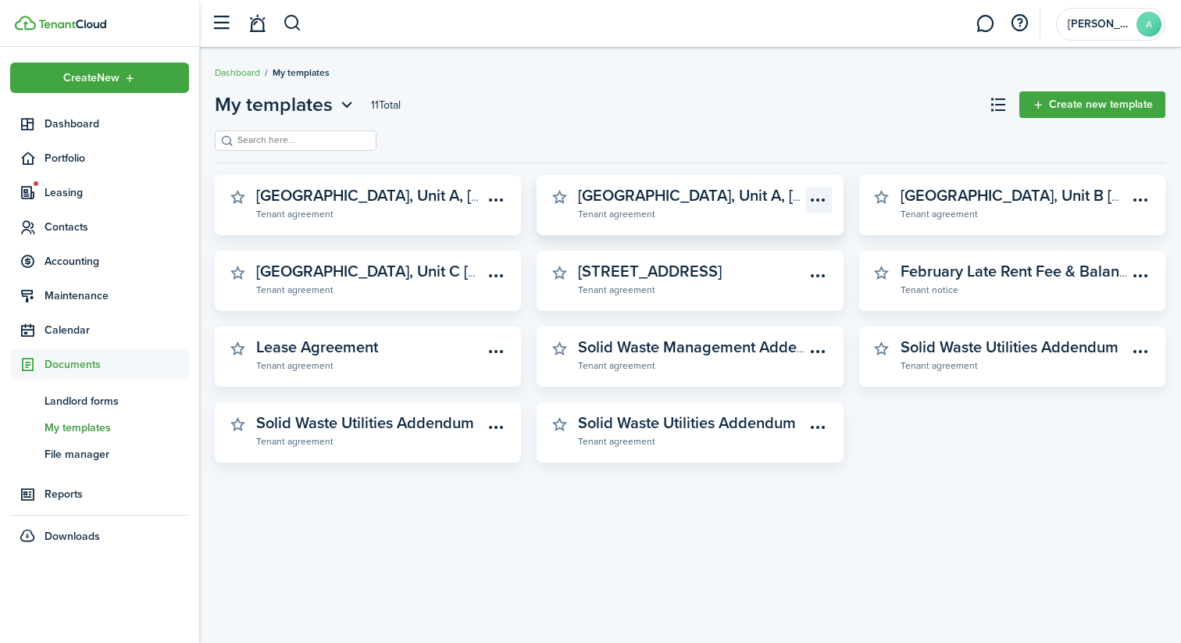
click at [815, 198] on menu-btn-icon "Open menu" at bounding box center [818, 200] width 27 height 27
click at [750, 263] on button "Delete" at bounding box center [763, 261] width 137 height 27
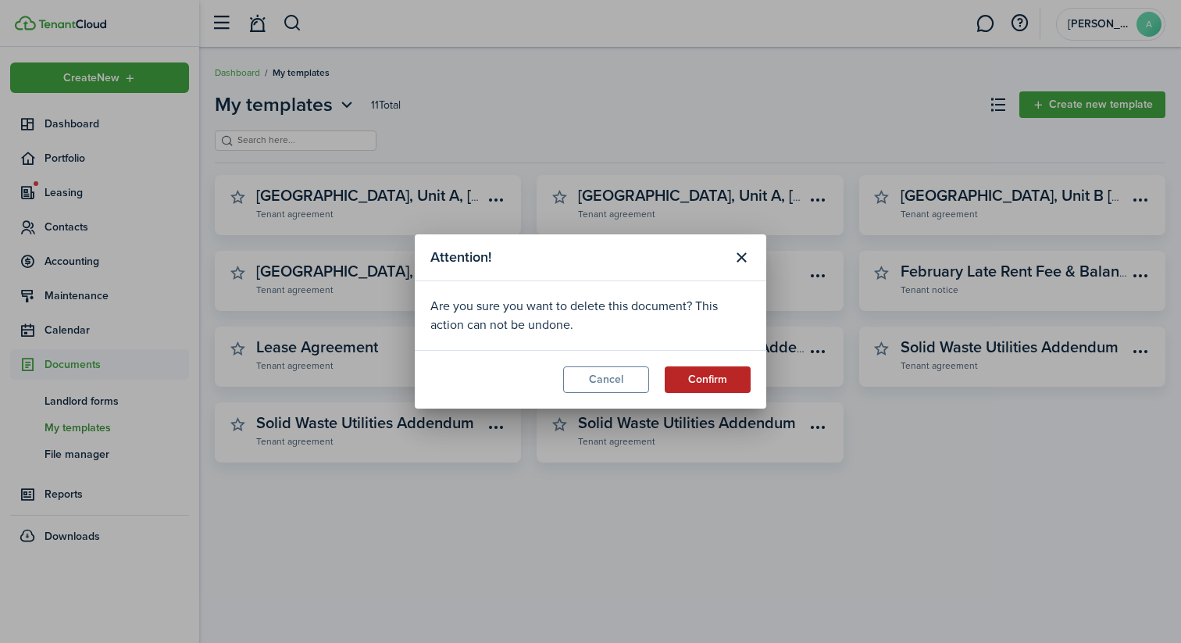
click at [697, 377] on button "Confirm" at bounding box center [708, 379] width 86 height 27
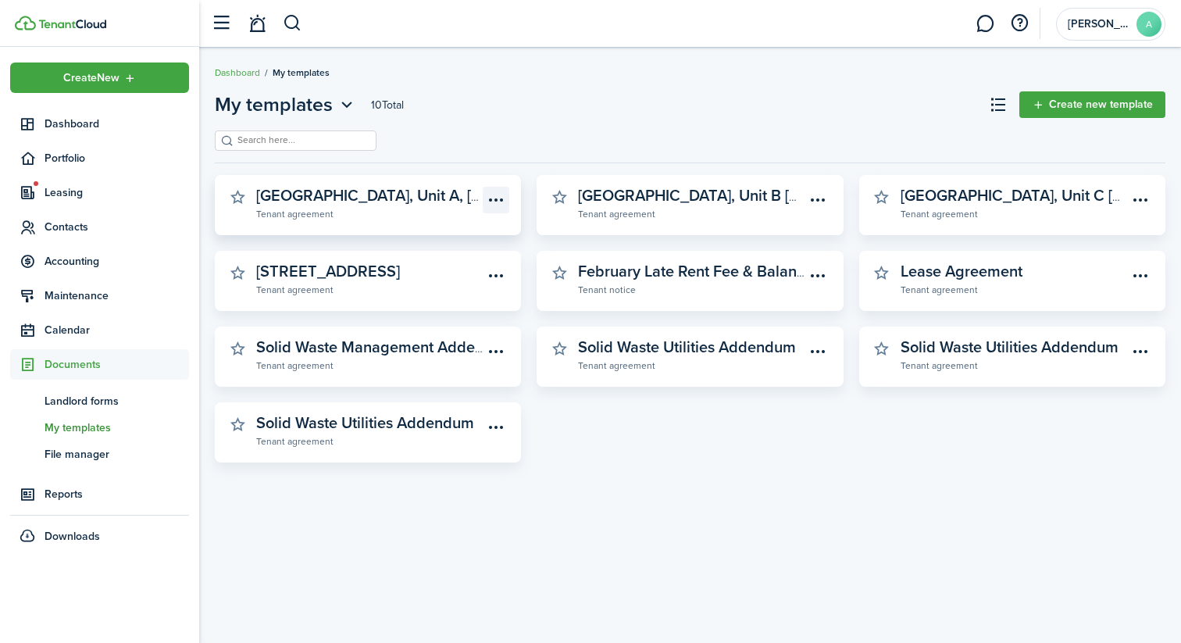
click at [501, 198] on menu-btn-icon "Open menu" at bounding box center [496, 200] width 27 height 27
click at [453, 262] on button "Delete" at bounding box center [441, 261] width 137 height 27
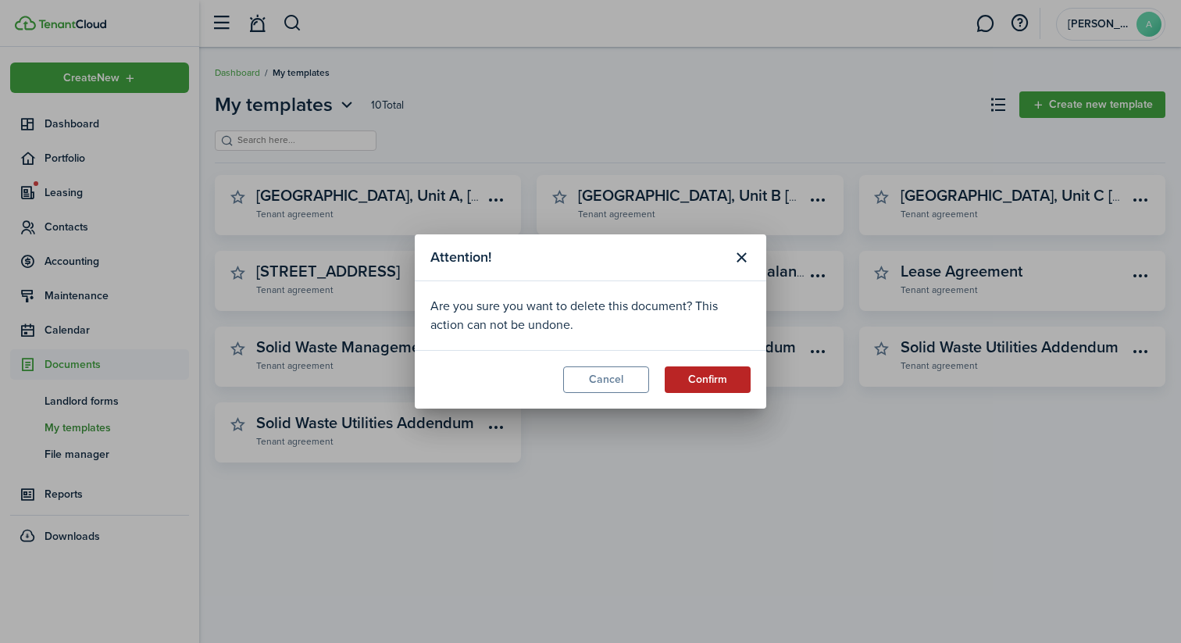
click at [691, 370] on button "Confirm" at bounding box center [708, 379] width 86 height 27
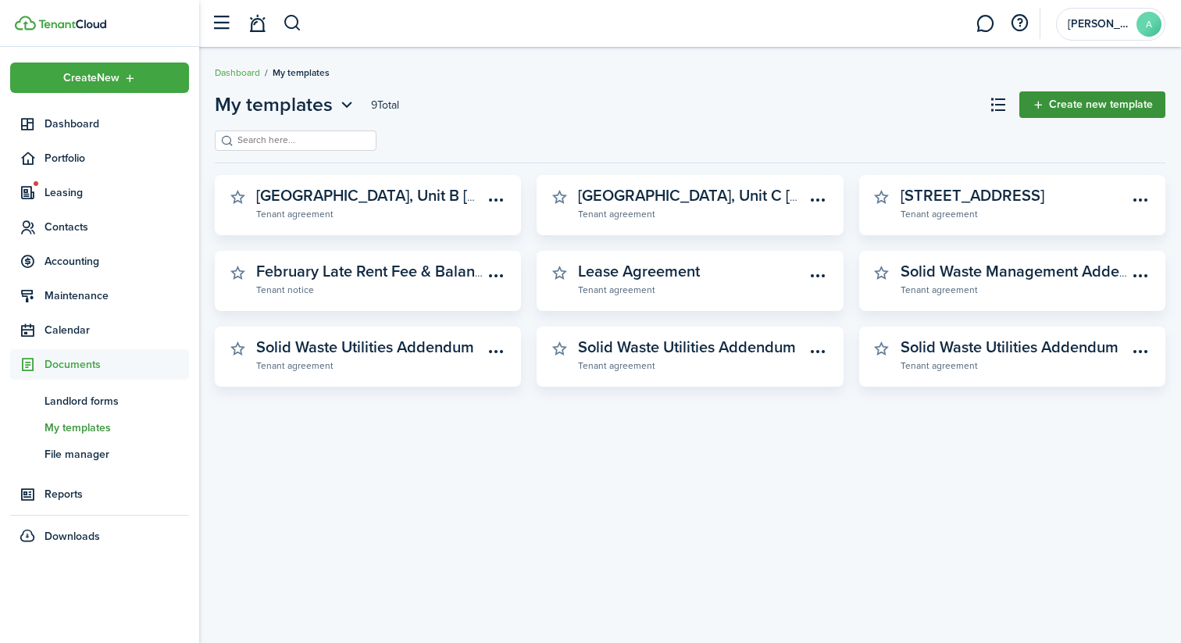
click at [1081, 114] on link "Create new template" at bounding box center [1092, 104] width 146 height 27
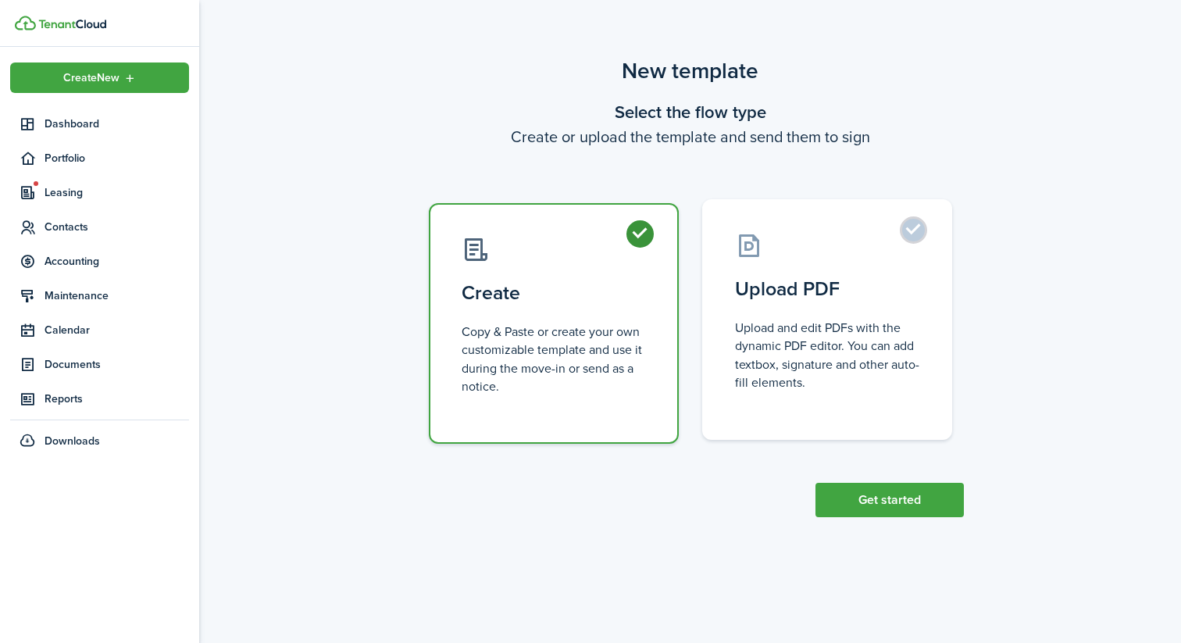
click at [767, 249] on control-radio-card-icon at bounding box center [827, 245] width 184 height 27
radio input "false"
radio input "true"
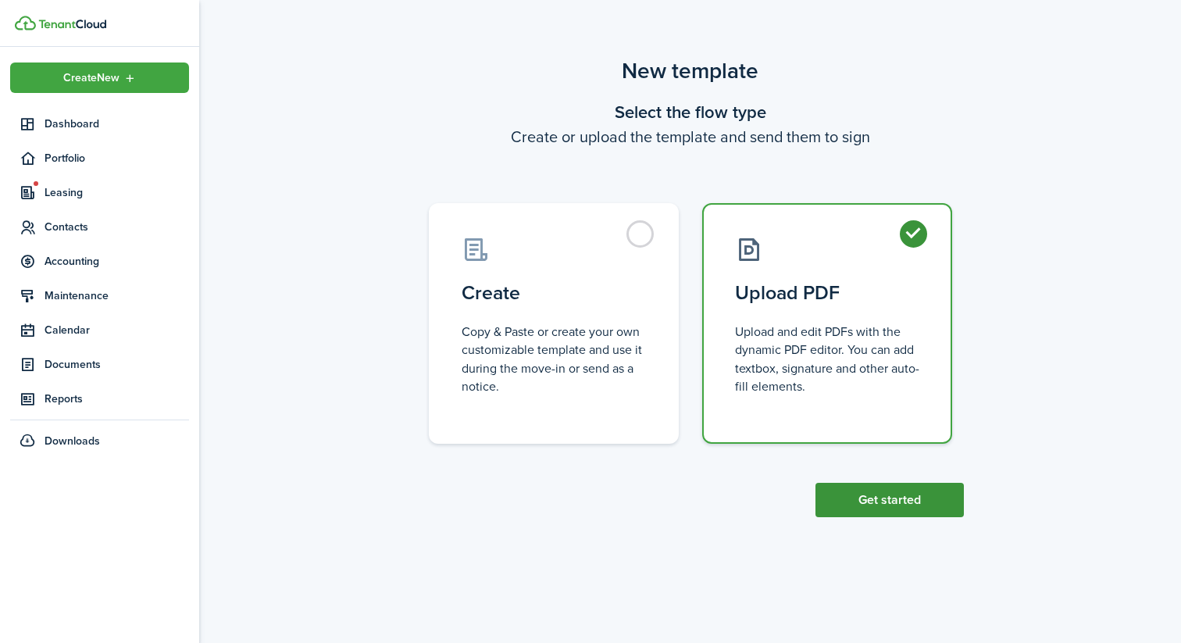
click at [866, 485] on button "Get started" at bounding box center [889, 500] width 148 height 34
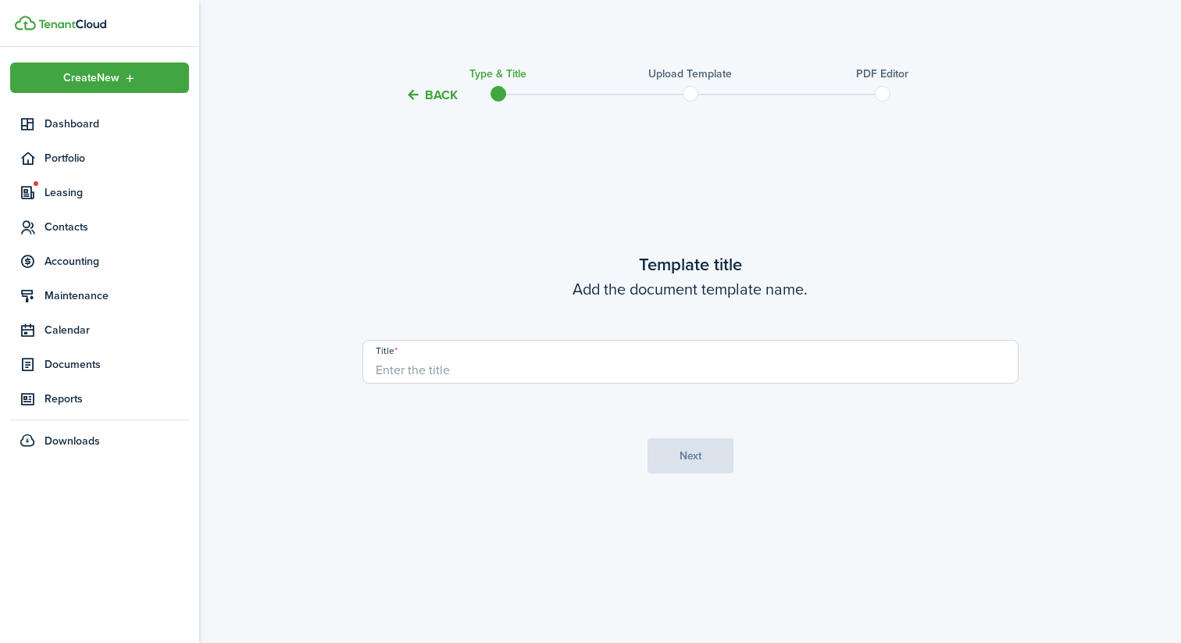
click at [830, 364] on input "Title" at bounding box center [690, 362] width 656 height 44
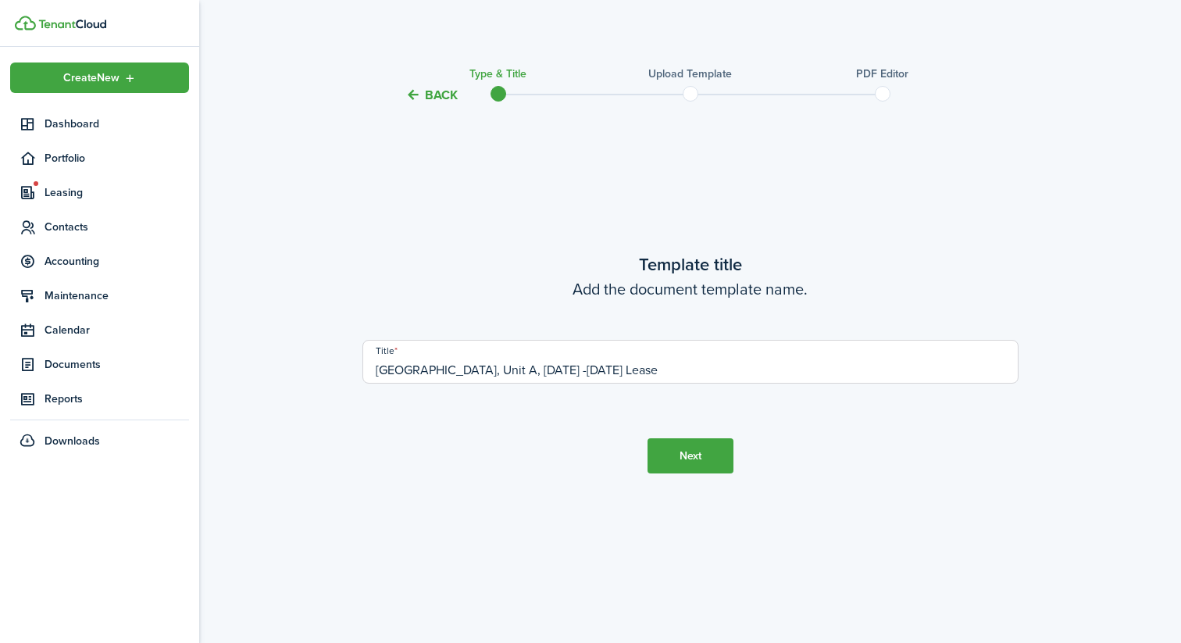
type input "[GEOGRAPHIC_DATA], Unit A, [DATE] -[DATE] Lease"
click at [680, 450] on button "Next" at bounding box center [690, 455] width 86 height 35
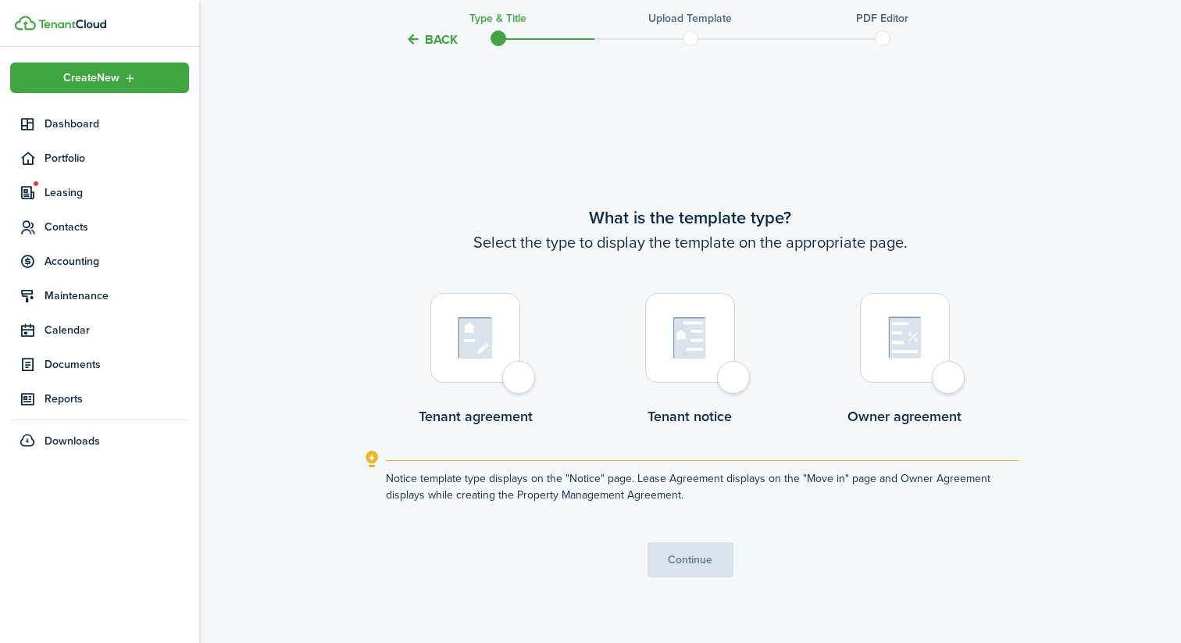
scroll to position [538, 0]
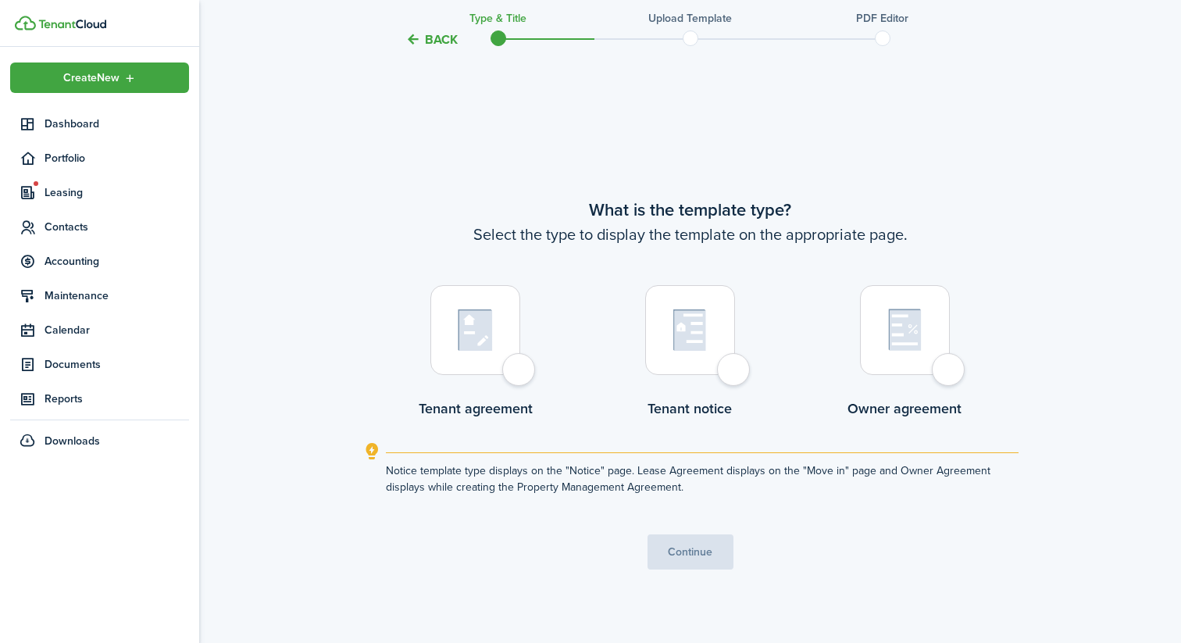
click at [497, 361] on div at bounding box center [475, 330] width 90 height 90
radio input "true"
click at [660, 541] on button "Continue" at bounding box center [690, 551] width 86 height 35
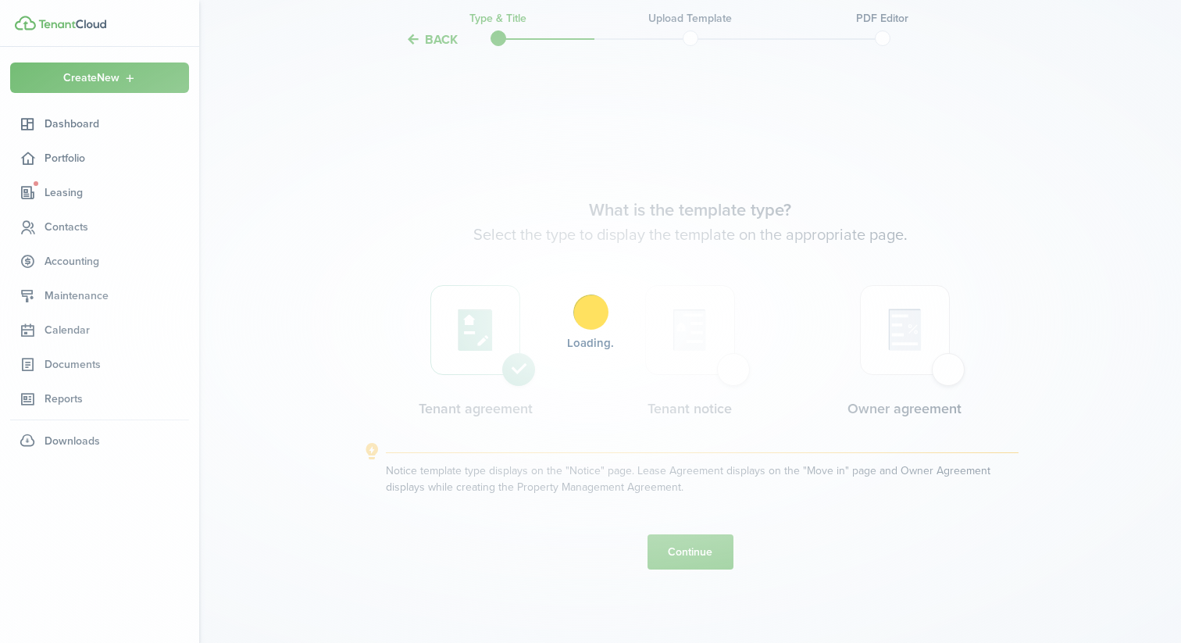
scroll to position [0, 0]
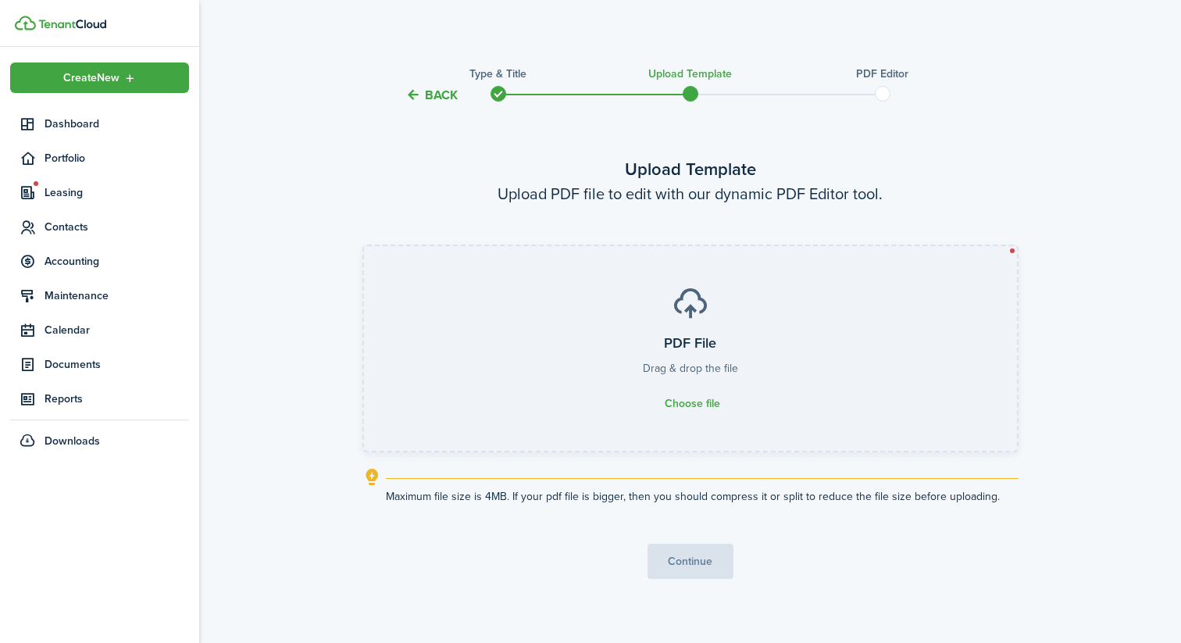
click at [661, 411] on div "Choose file" at bounding box center [690, 404] width 59 height 16
click at [364, 246] on input "PDF File Drag & drop the file Choose file" at bounding box center [364, 246] width 0 height 0
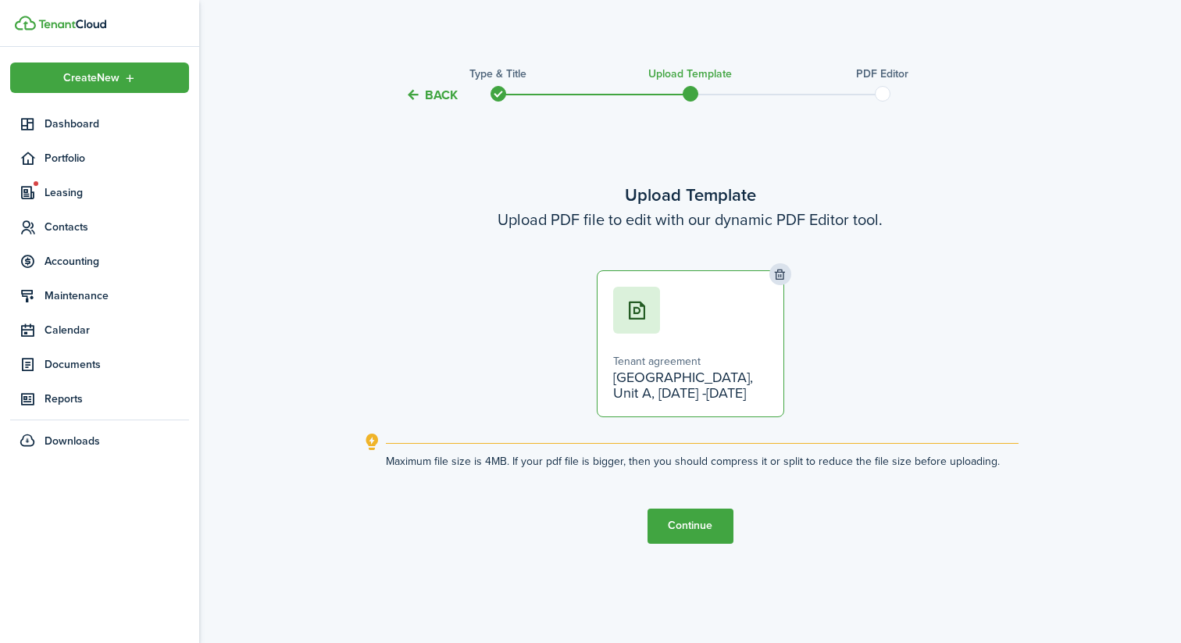
click at [699, 512] on button "Continue" at bounding box center [690, 525] width 86 height 35
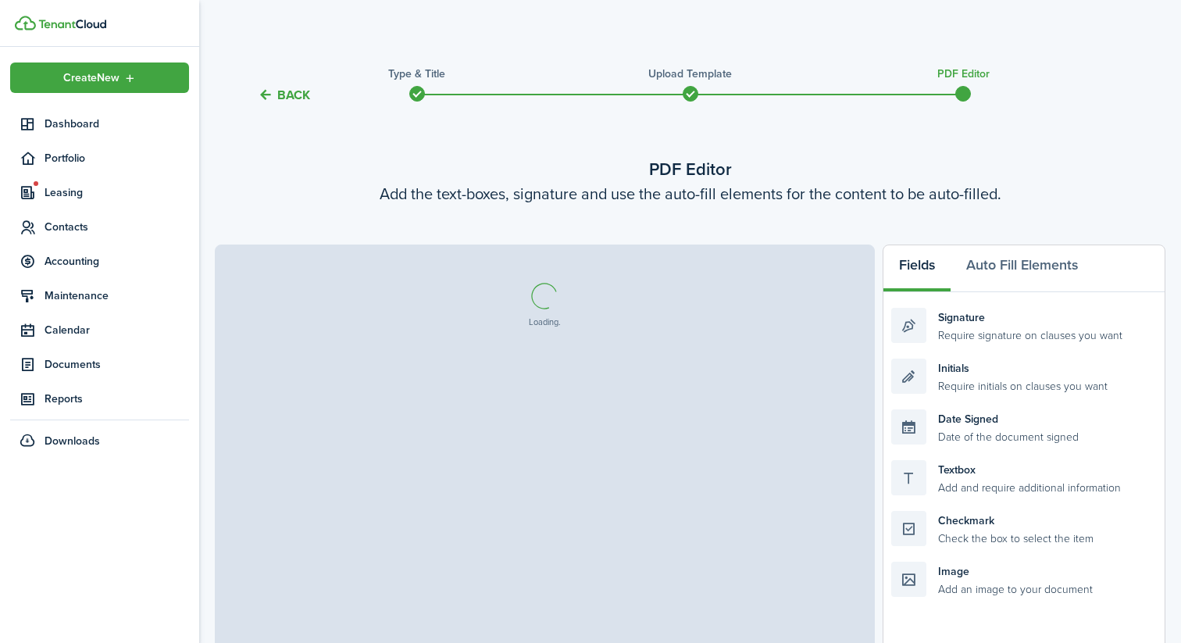
select select "fit"
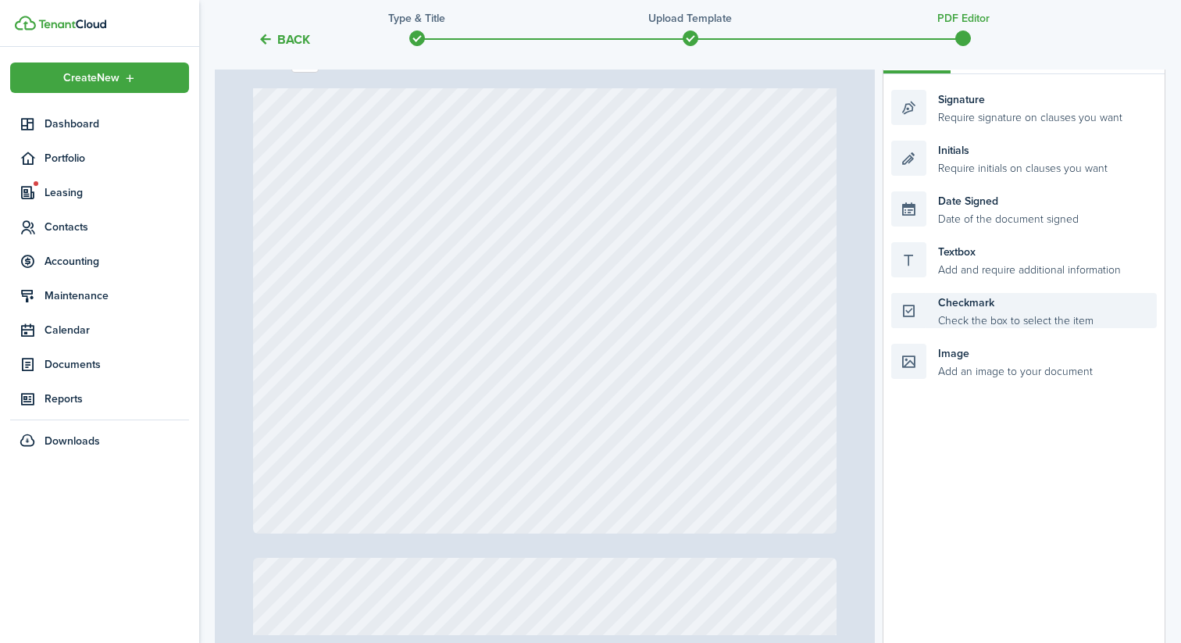
scroll to position [210, 0]
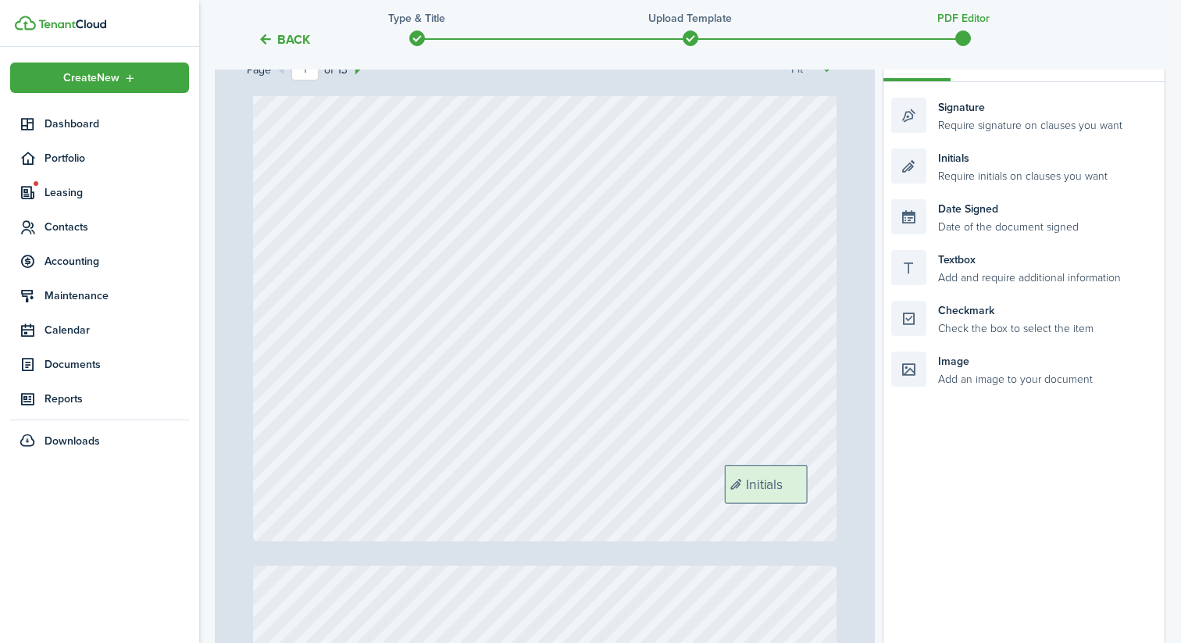
drag, startPoint x: 952, startPoint y: 156, endPoint x: 785, endPoint y: 472, distance: 357.7
click at [785, 472] on div "Page 1 of 13 50% 75% 100% 150% 200% Fit Initials Loading Fields Auto Fill Eleme…" at bounding box center [690, 358] width 950 height 648
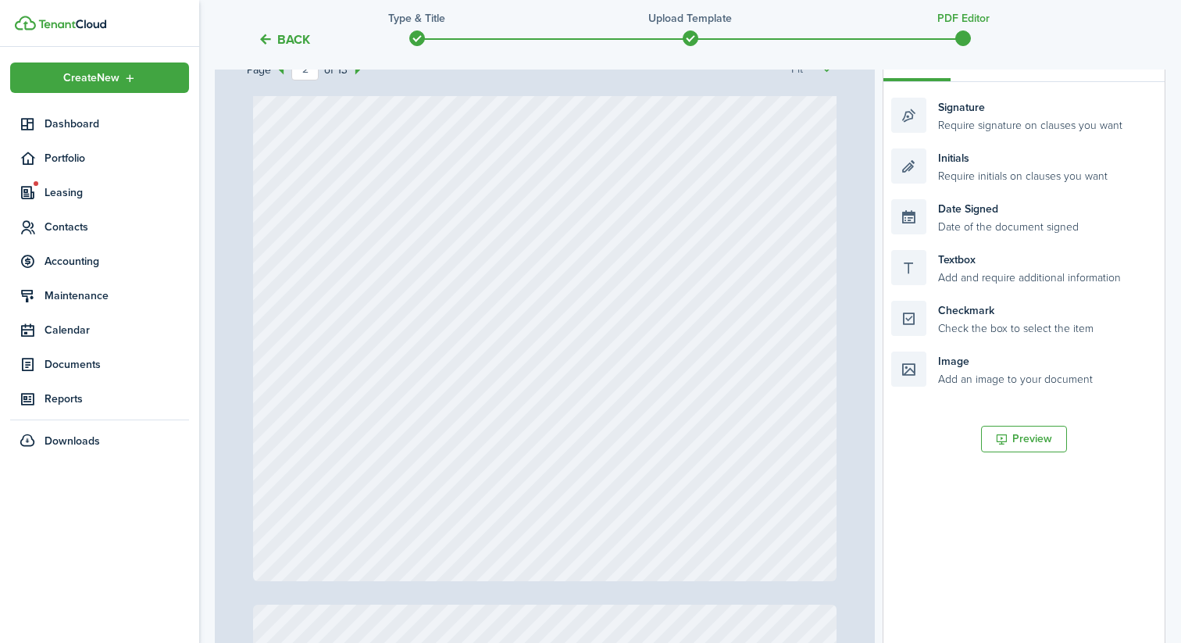
scroll to position [1085, 0]
drag, startPoint x: 957, startPoint y: 173, endPoint x: 790, endPoint y: 527, distance: 391.2
click at [790, 527] on div "Page 2 of 13 50% 75% 100% 150% 200% Fit Initials Initials Loading Fields Auto F…" at bounding box center [690, 358] width 950 height 648
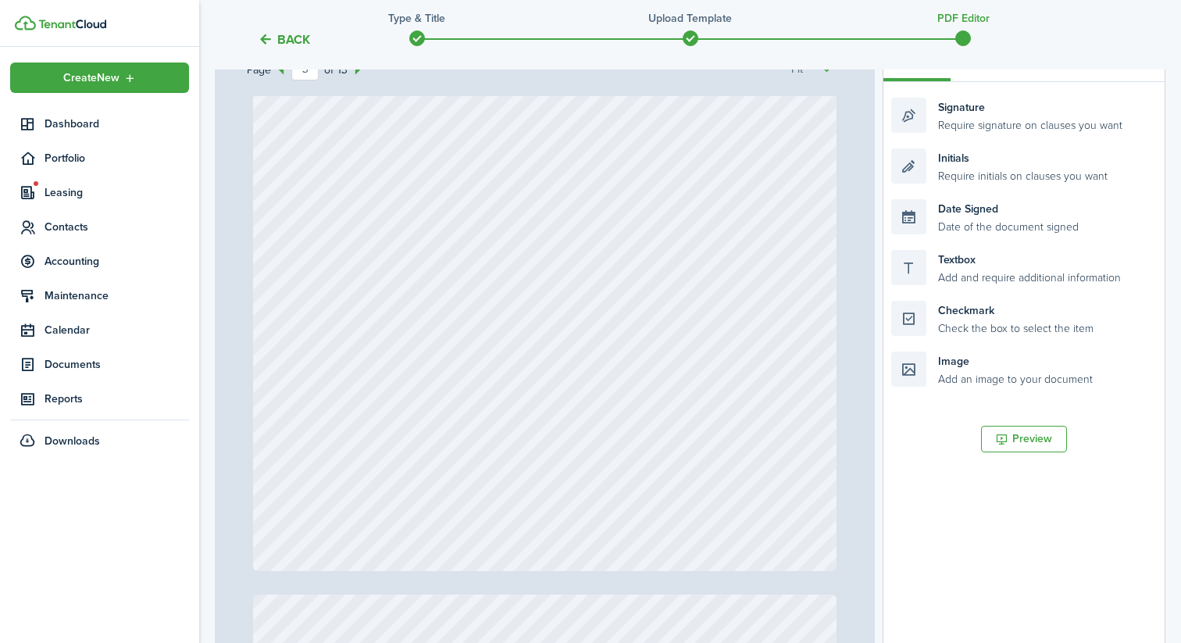
scroll to position [1888, 0]
drag, startPoint x: 940, startPoint y: 162, endPoint x: 773, endPoint y: 508, distance: 383.5
click at [773, 508] on div "Page 3 of 13 50% 75% 100% 150% 200% Fit Initials Initials Initials Loading Fiel…" at bounding box center [690, 358] width 950 height 648
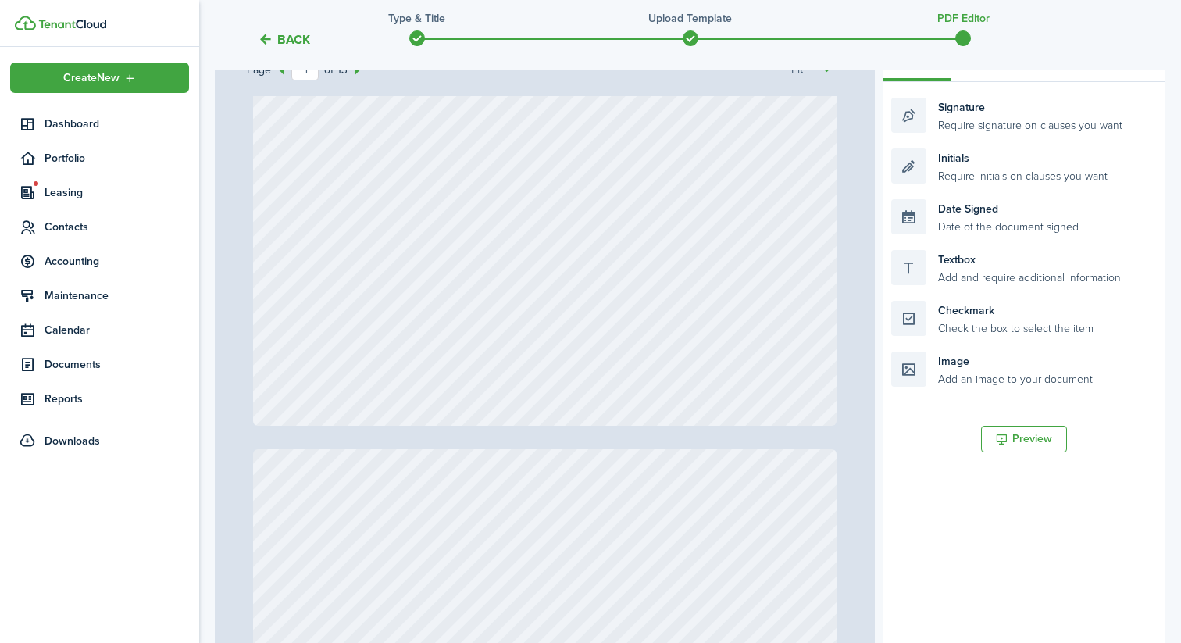
scroll to position [2826, 0]
drag, startPoint x: 939, startPoint y: 170, endPoint x: 772, endPoint y: 371, distance: 261.2
click at [772, 371] on div "Page 4 of 13 50% 75% 100% 150% 200% Fit Initials Initials Initials Initials Loa…" at bounding box center [690, 358] width 950 height 648
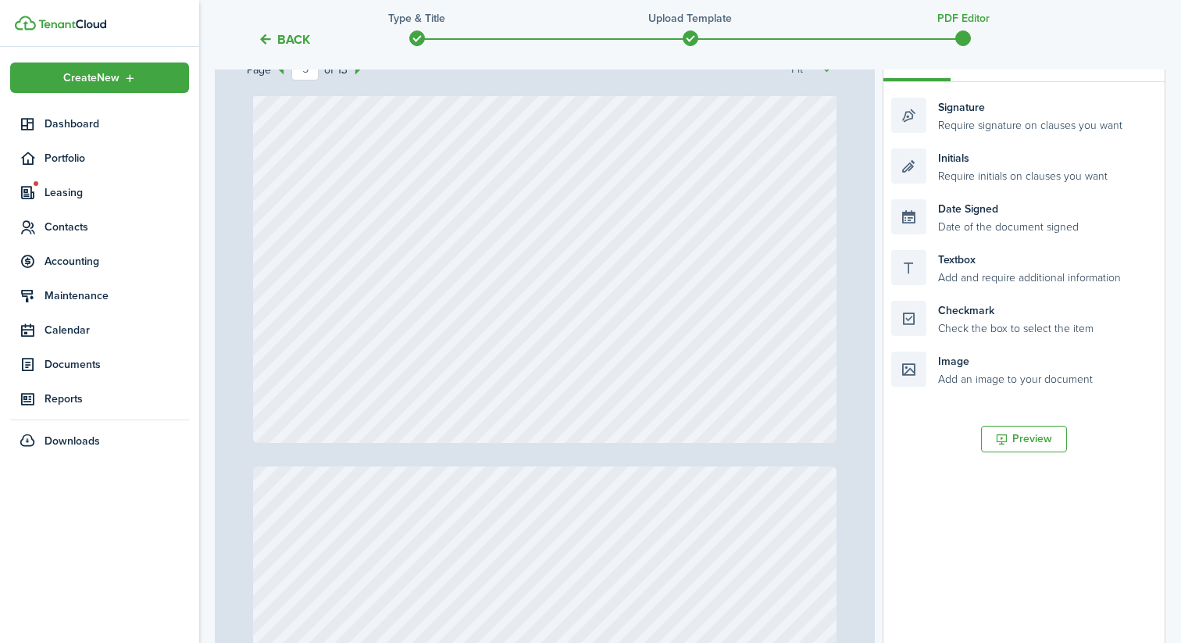
scroll to position [3615, 0]
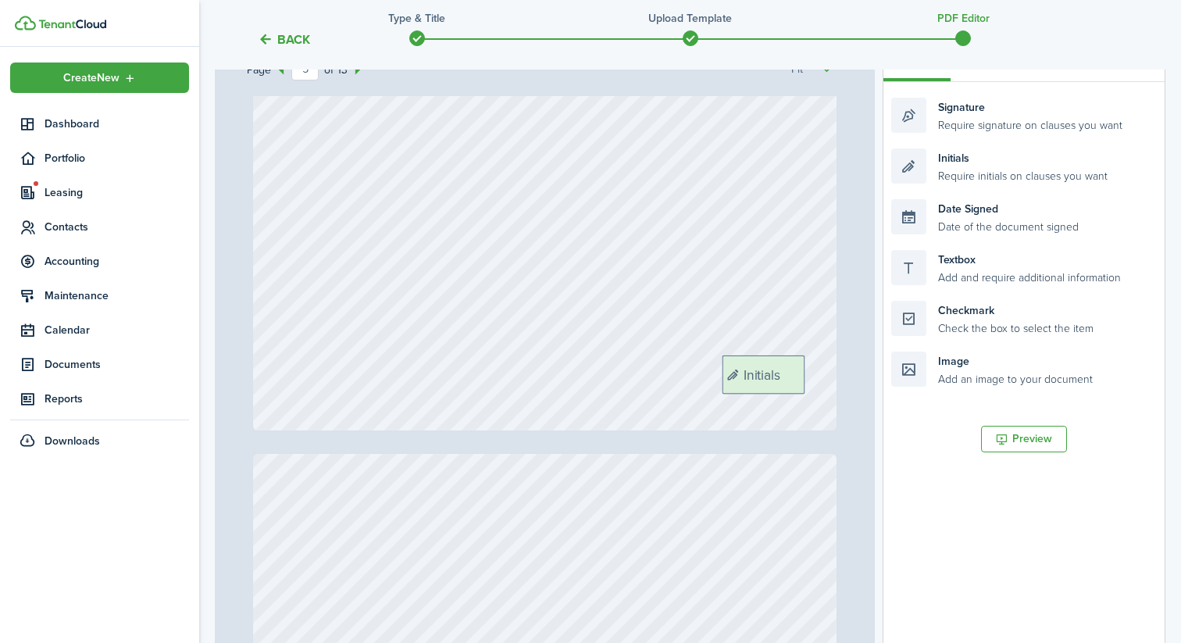
drag, startPoint x: 960, startPoint y: 159, endPoint x: 791, endPoint y: 365, distance: 266.4
click at [791, 365] on div "Page 5 of 13 50% 75% 100% 150% 200% Fit Initials Initials Initials Initials Ini…" at bounding box center [690, 358] width 950 height 648
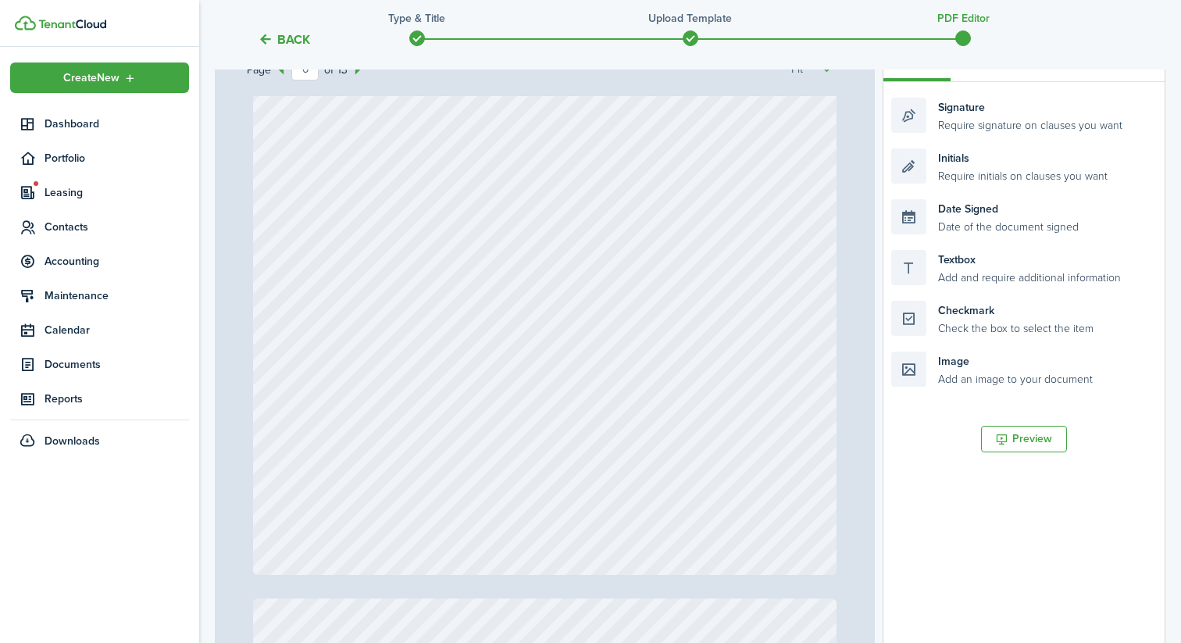
scroll to position [4307, 0]
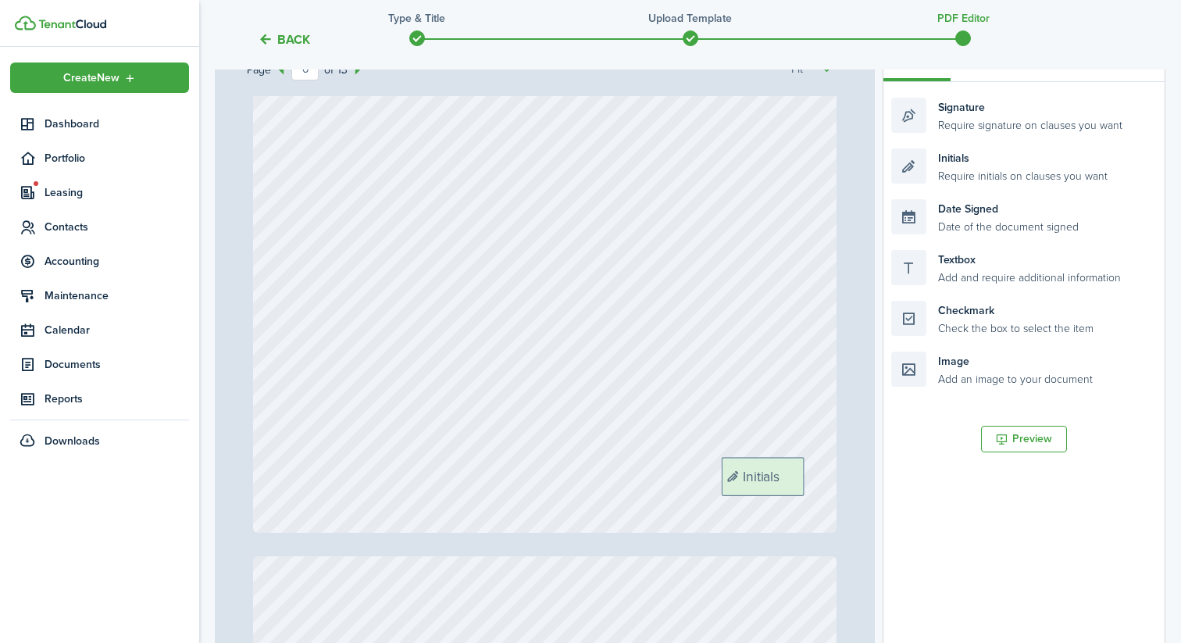
drag, startPoint x: 936, startPoint y: 169, endPoint x: 766, endPoint y: 478, distance: 352.6
click at [766, 478] on div "Page 6 of 13 50% 75% 100% 150% 200% Fit Initials Initials Initials Initials Ini…" at bounding box center [690, 358] width 950 height 648
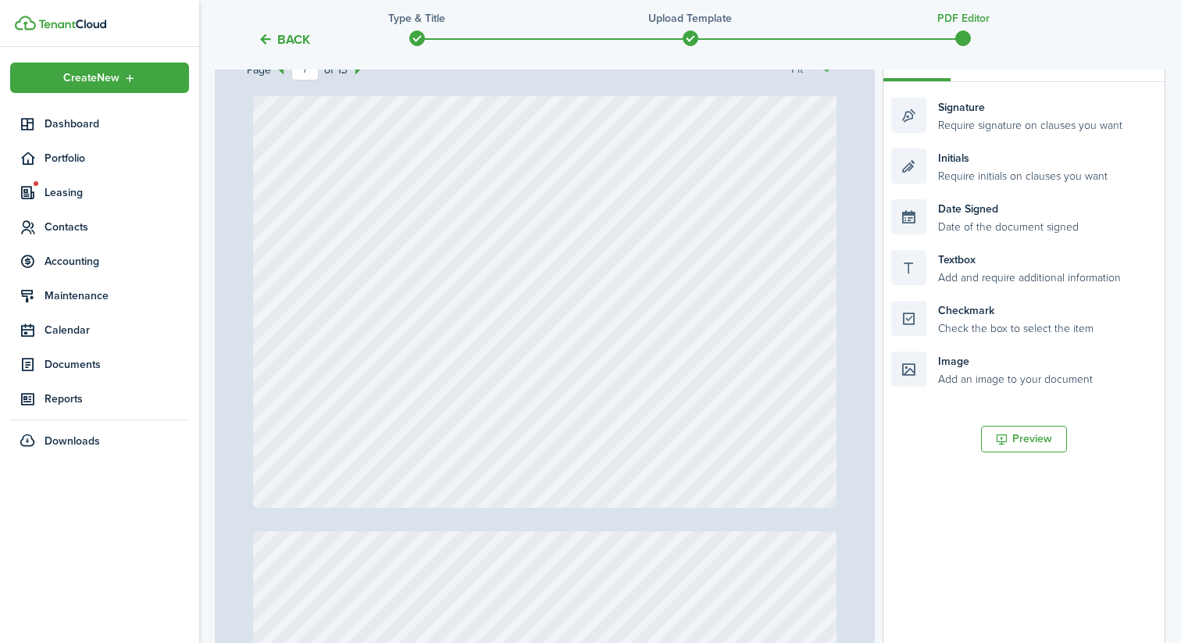
scroll to position [5139, 0]
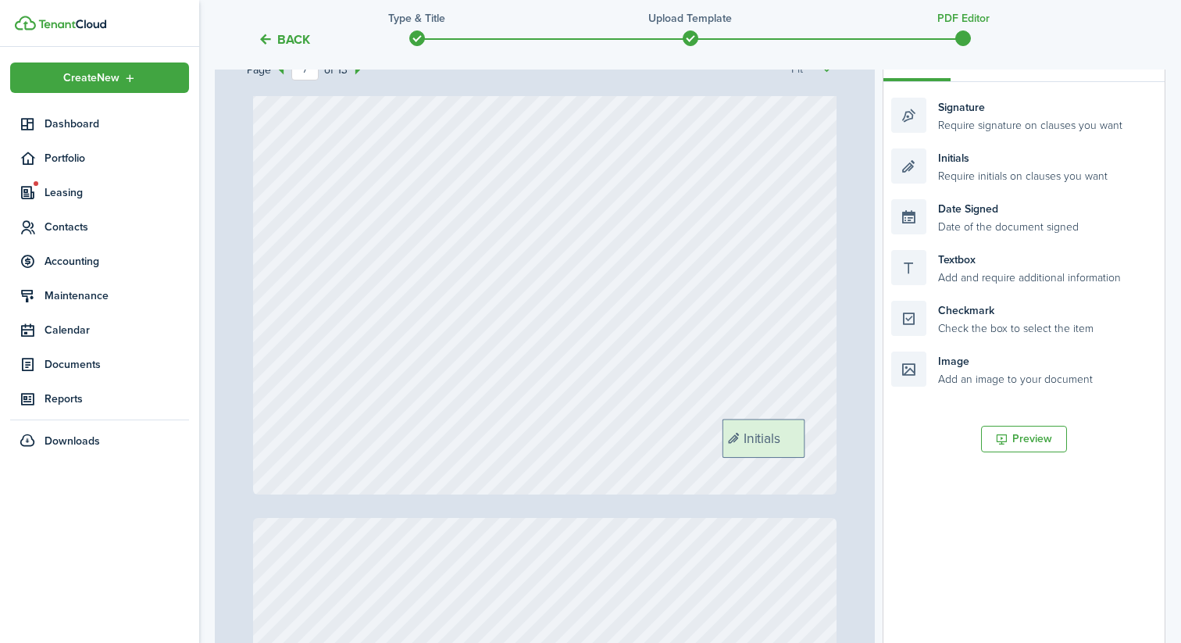
drag, startPoint x: 961, startPoint y: 156, endPoint x: 793, endPoint y: 427, distance: 319.2
click at [793, 427] on div "Page 7 of 13 50% 75% 100% 150% 200% Fit Initials Initials Initials Initials Ini…" at bounding box center [690, 358] width 950 height 648
drag, startPoint x: 1009, startPoint y: 172, endPoint x: 839, endPoint y: 436, distance: 313.7
click at [839, 436] on div "Page 8 of 13 50% 75% 100% 150% 200% Fit Initials Initials Initials Initials Ini…" at bounding box center [690, 358] width 950 height 648
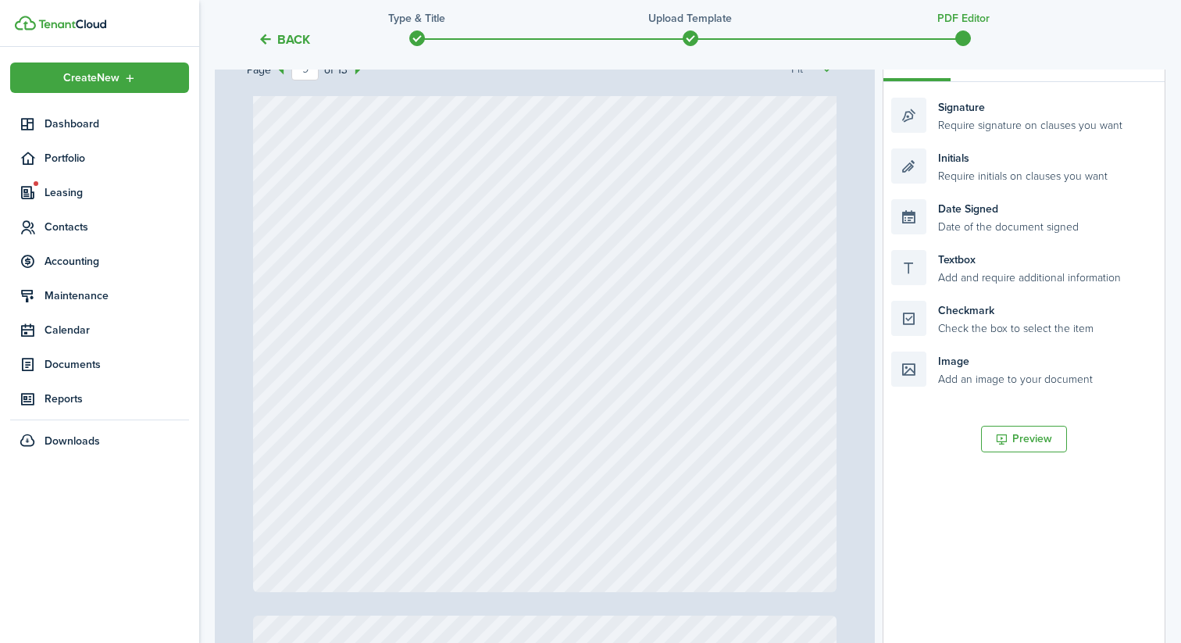
scroll to position [6682, 0]
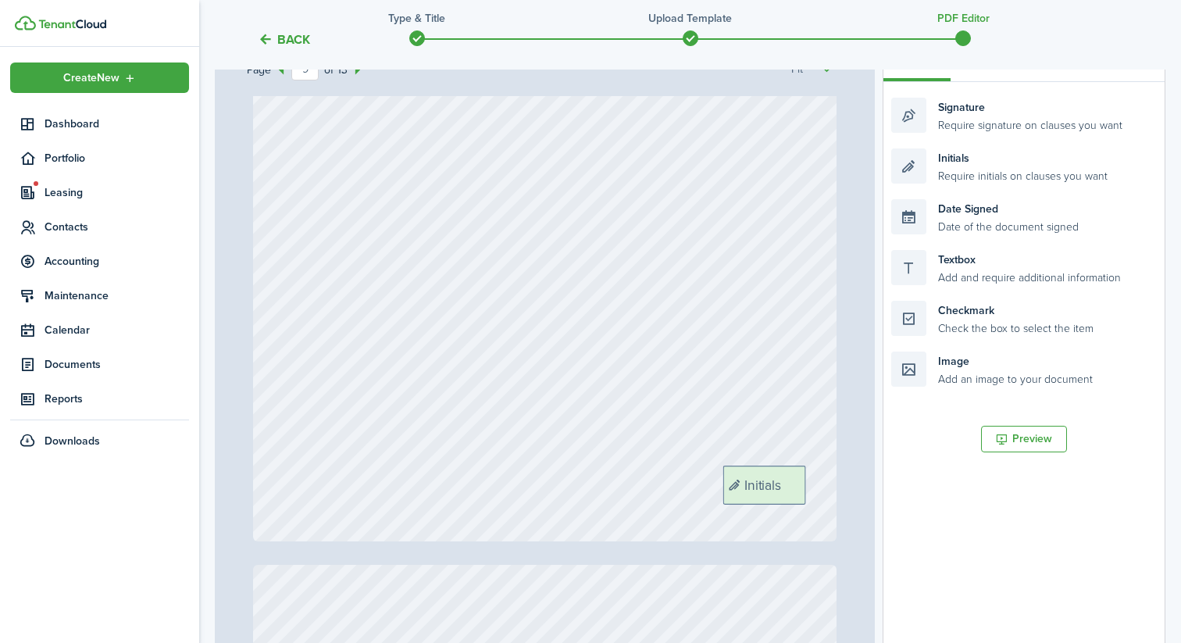
drag, startPoint x: 971, startPoint y: 174, endPoint x: 803, endPoint y: 491, distance: 359.1
click at [803, 491] on div "Page 9 of 13 50% 75% 100% 150% 200% Fit Initials Initials Initials Initials Ini…" at bounding box center [690, 358] width 950 height 648
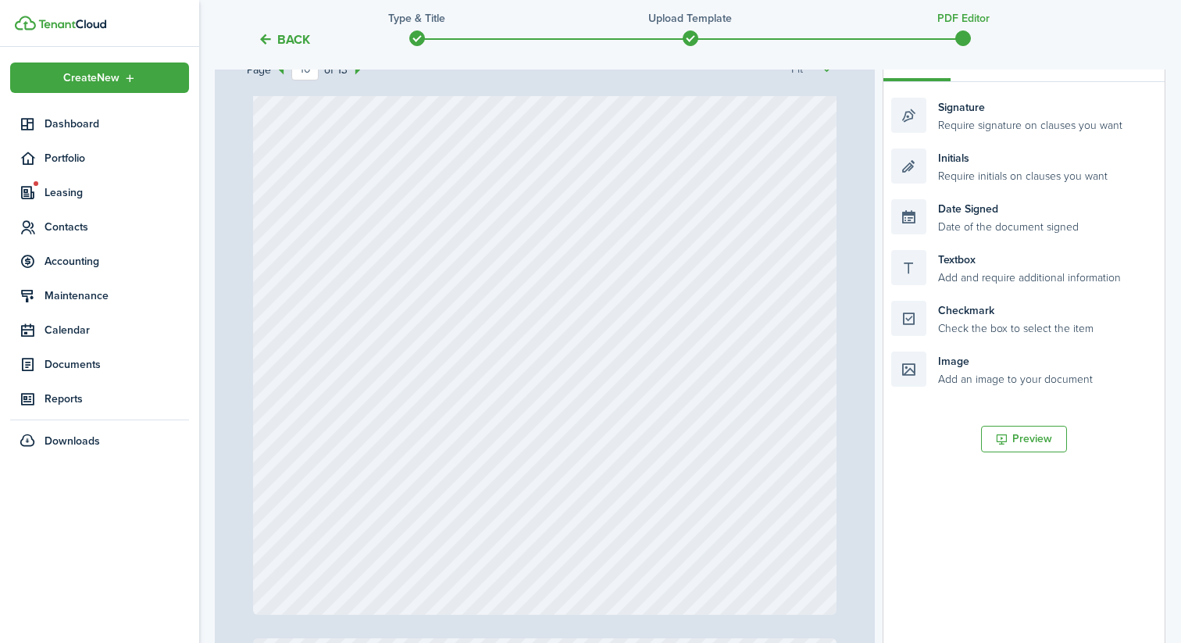
scroll to position [7466, 0]
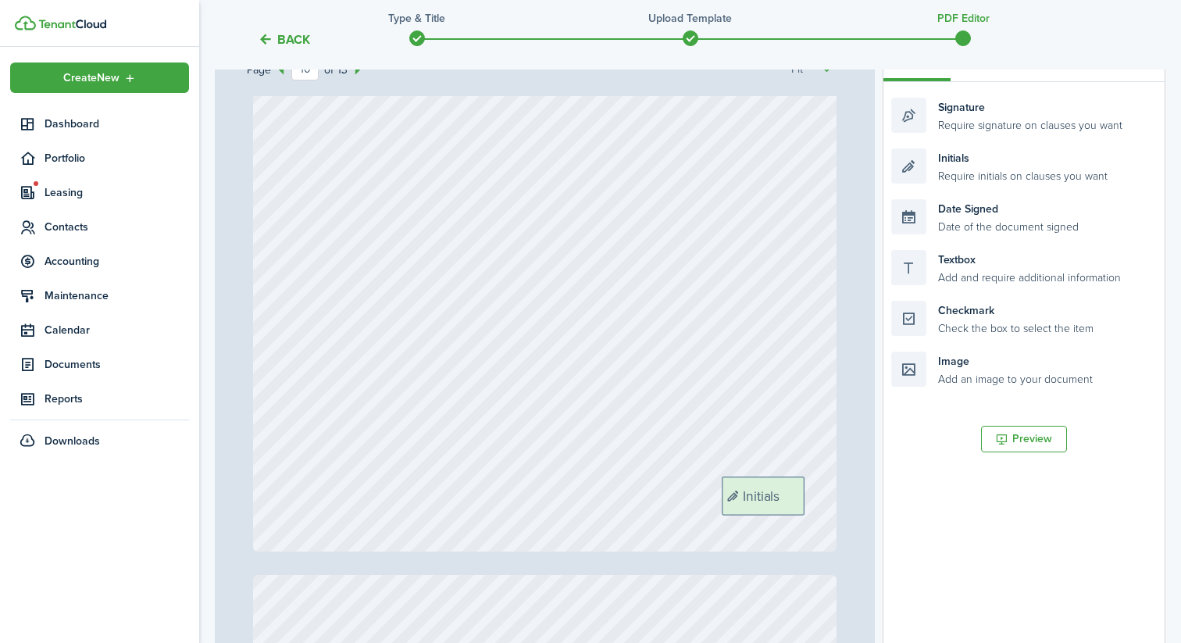
drag, startPoint x: 1014, startPoint y: 173, endPoint x: 844, endPoint y: 501, distance: 369.2
click at [844, 501] on div "Page 10 of 13 50% 75% 100% 150% 200% Fit Initials Initials Initials Initials In…" at bounding box center [690, 358] width 950 height 648
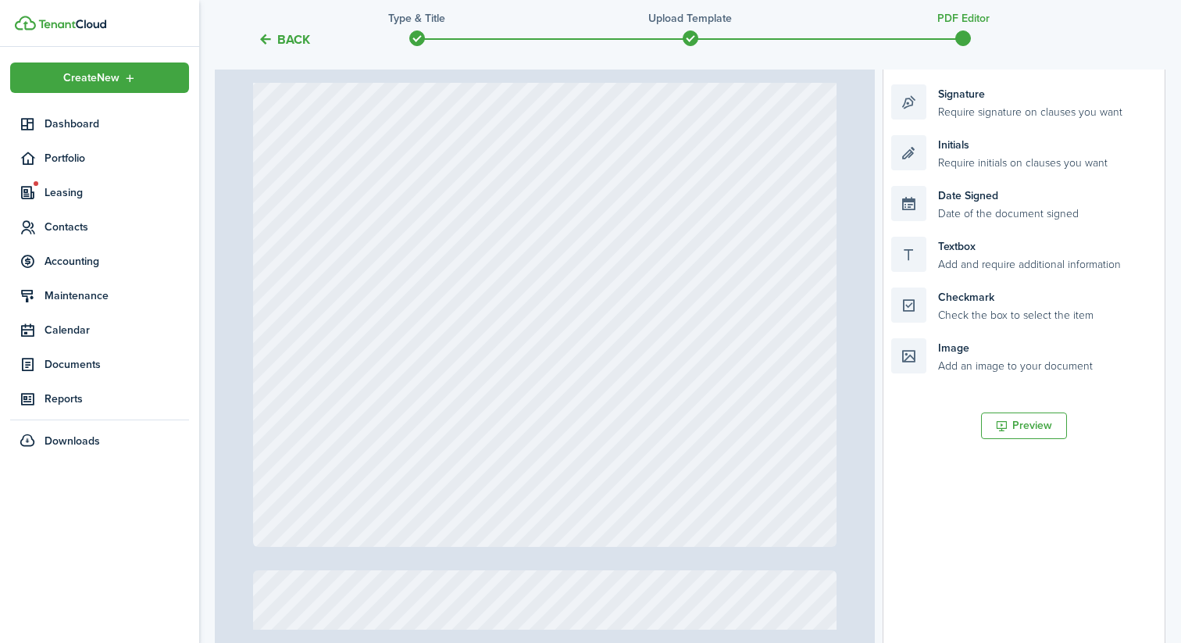
scroll to position [8268, 0]
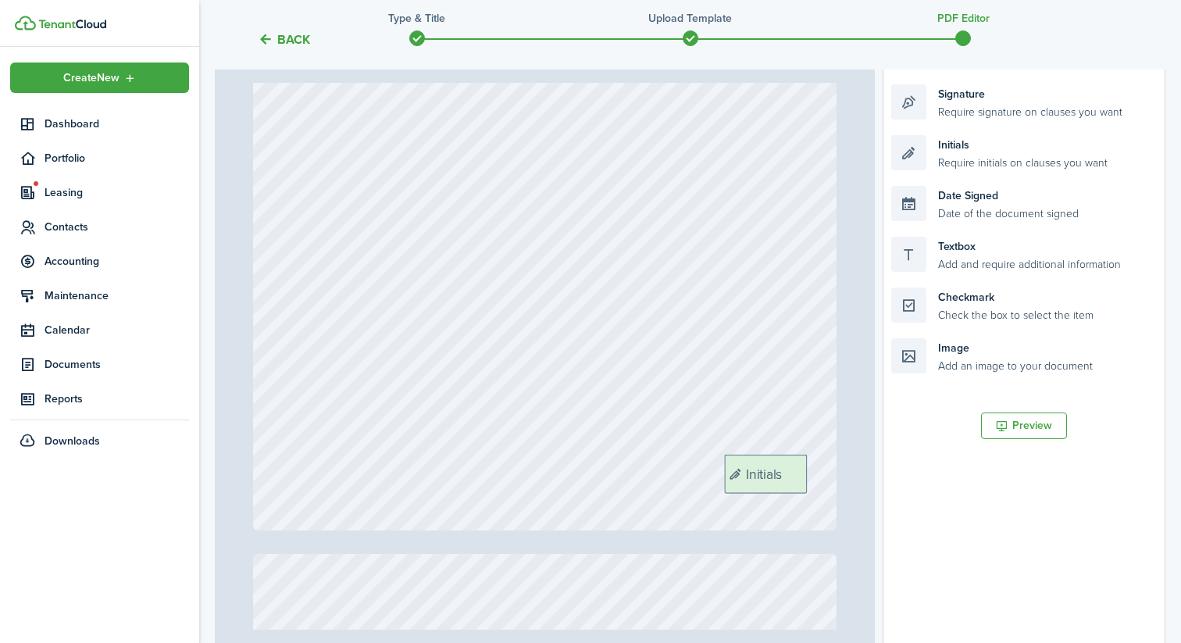
drag, startPoint x: 975, startPoint y: 152, endPoint x: 808, endPoint y: 472, distance: 360.5
click at [808, 472] on div "Page 11 of 13 50% 75% 100% 150% 200% Fit Initials Initials Initials Initials In…" at bounding box center [690, 345] width 950 height 648
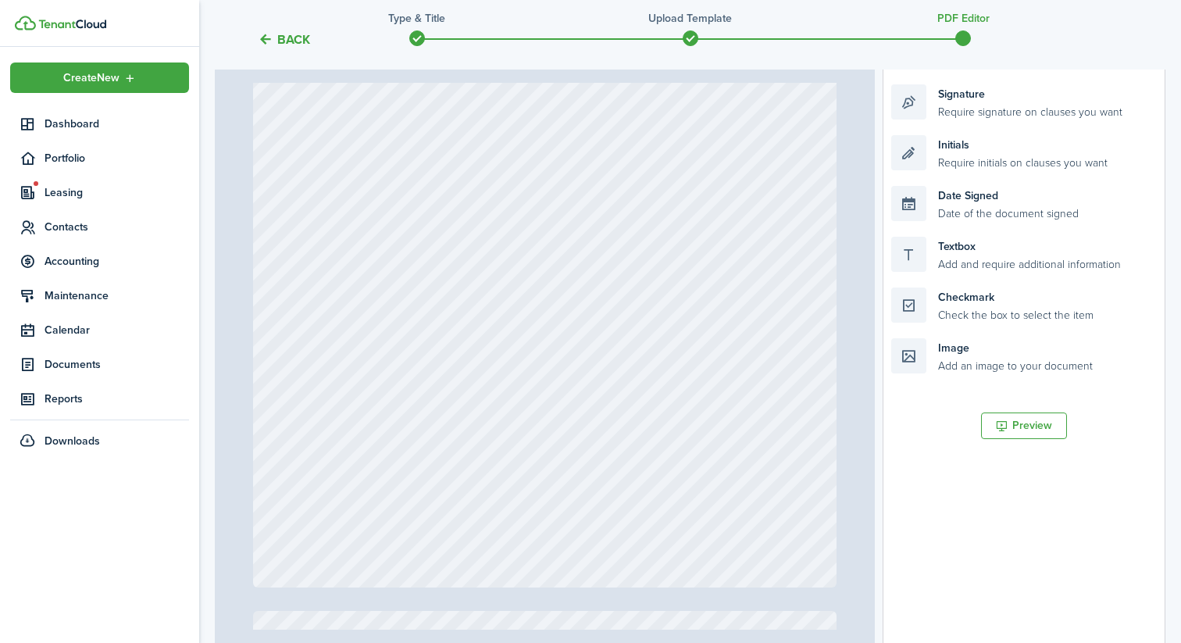
scroll to position [9017, 0]
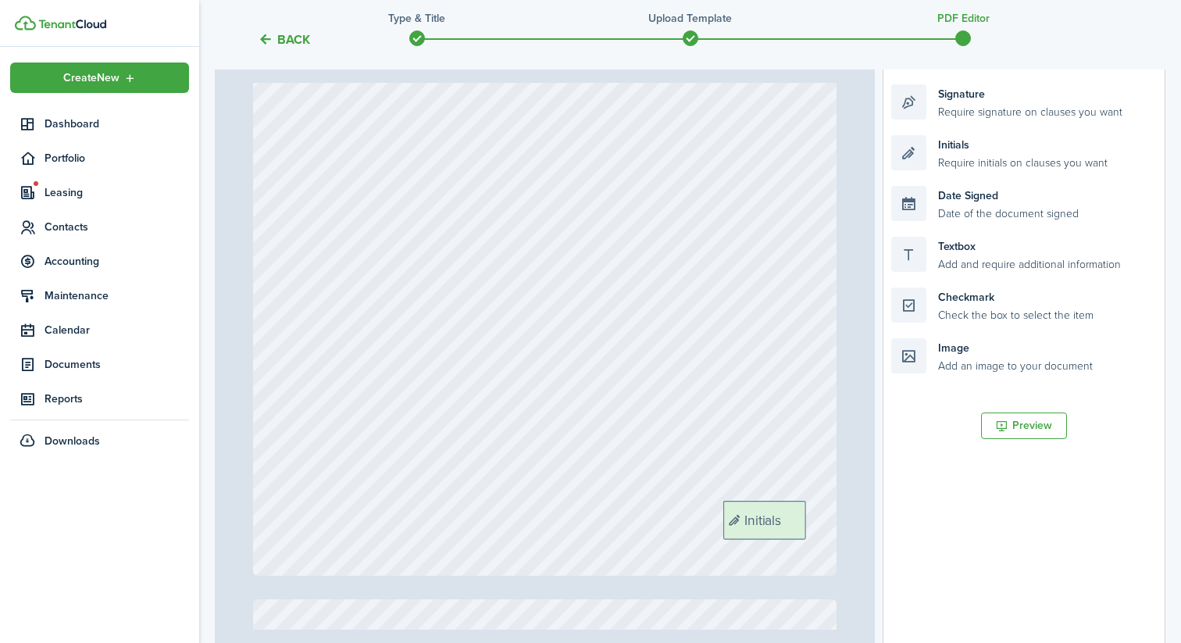
drag, startPoint x: 988, startPoint y: 153, endPoint x: 821, endPoint y: 519, distance: 401.9
click at [821, 519] on div "Page 12 of 13 50% 75% 100% 150% 200% Fit Initials Initials Initials Initials In…" at bounding box center [690, 345] width 950 height 648
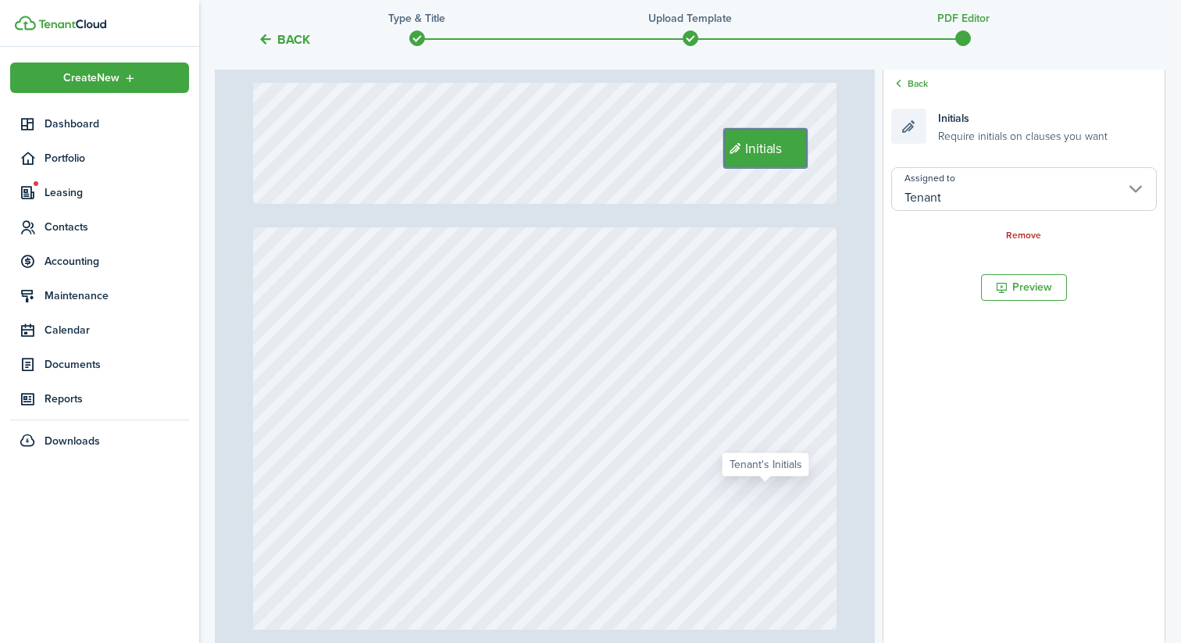
type input "13"
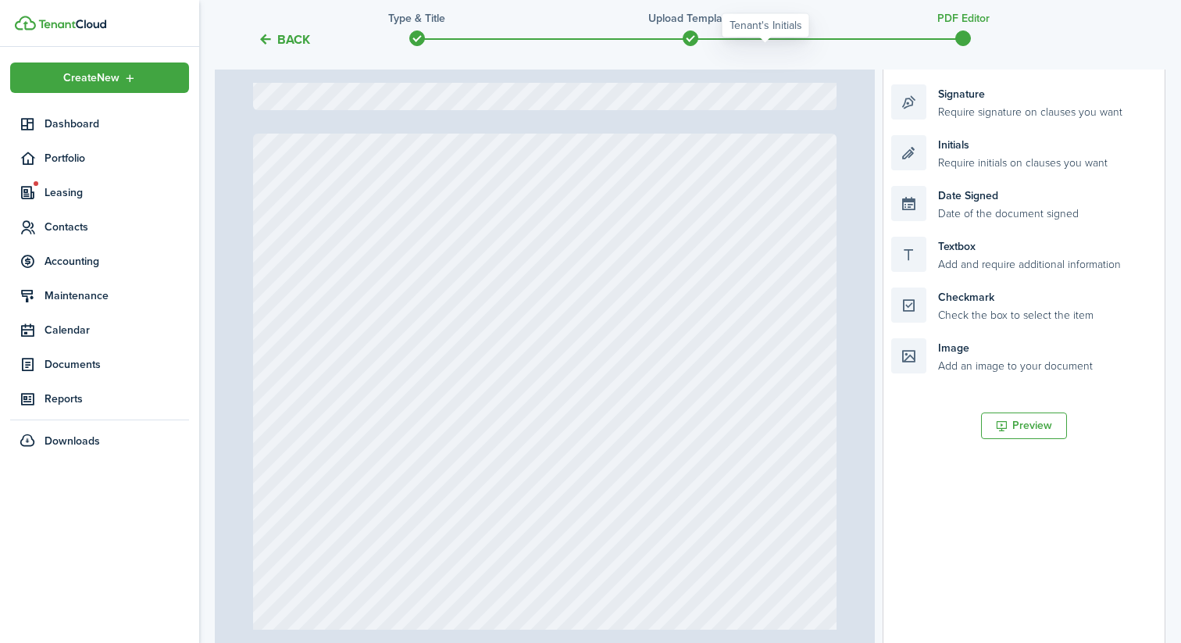
scroll to position [9485, 0]
drag, startPoint x: 1010, startPoint y: 112, endPoint x: 441, endPoint y: 298, distance: 598.4
click at [441, 298] on div "Page 13 of 13 50% 75% 100% 150% 200% Fit Initials Initials Initials Initials In…" at bounding box center [690, 345] width 950 height 648
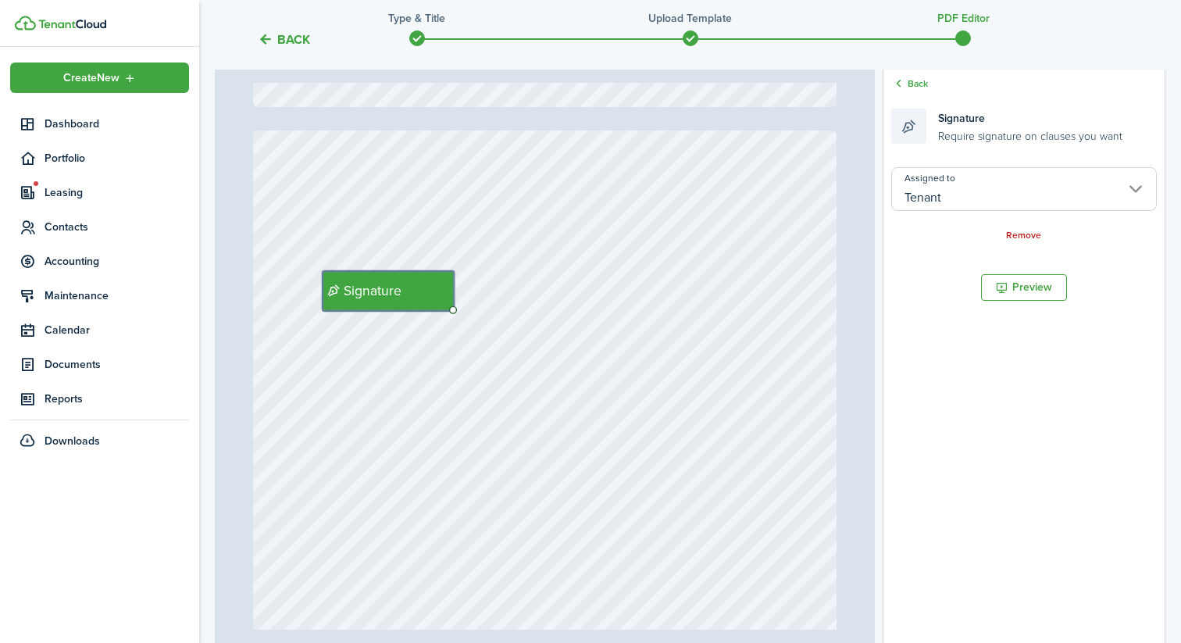
click at [733, 258] on div "Signature" at bounding box center [545, 515] width 584 height 771
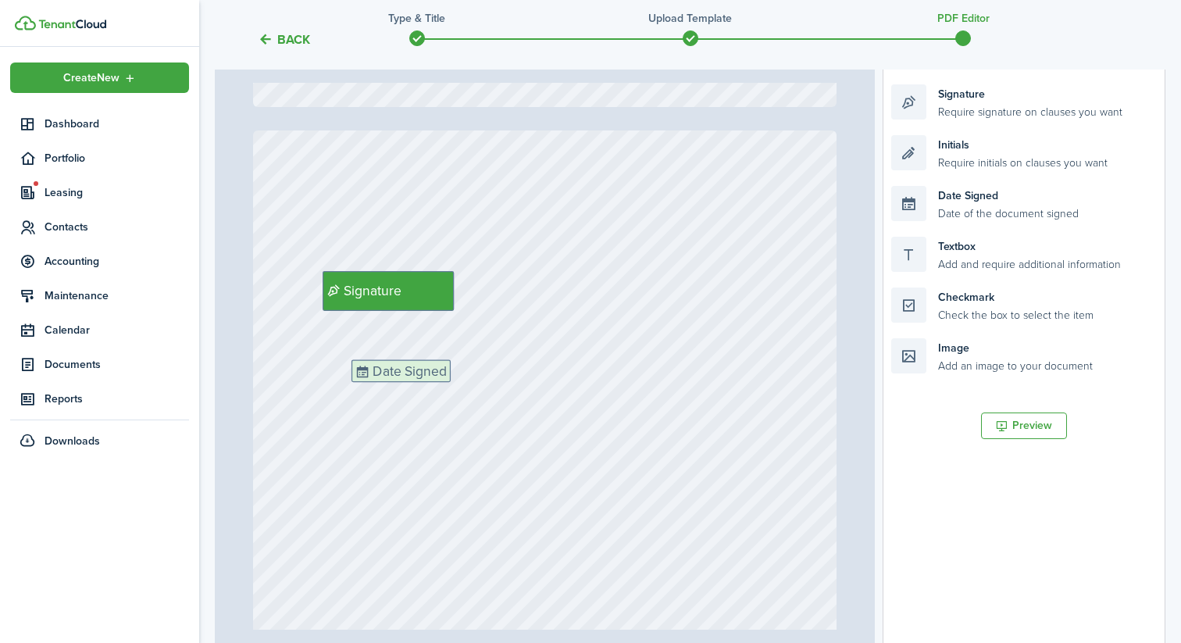
drag, startPoint x: 956, startPoint y: 208, endPoint x: 418, endPoint y: 382, distance: 565.5
click at [416, 382] on div "Page 13 of 13 50% 75% 100% 150% 200% Fit Initials Initials Initials Initials In…" at bounding box center [690, 345] width 950 height 648
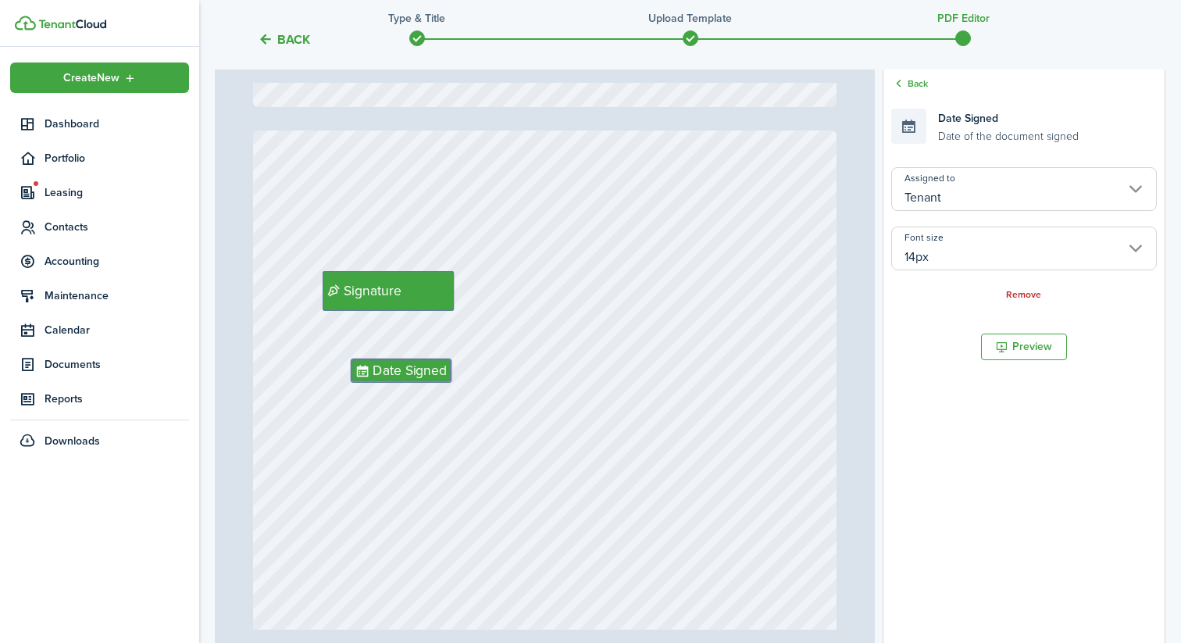
click at [925, 264] on input "14px" at bounding box center [1024, 248] width 266 height 44
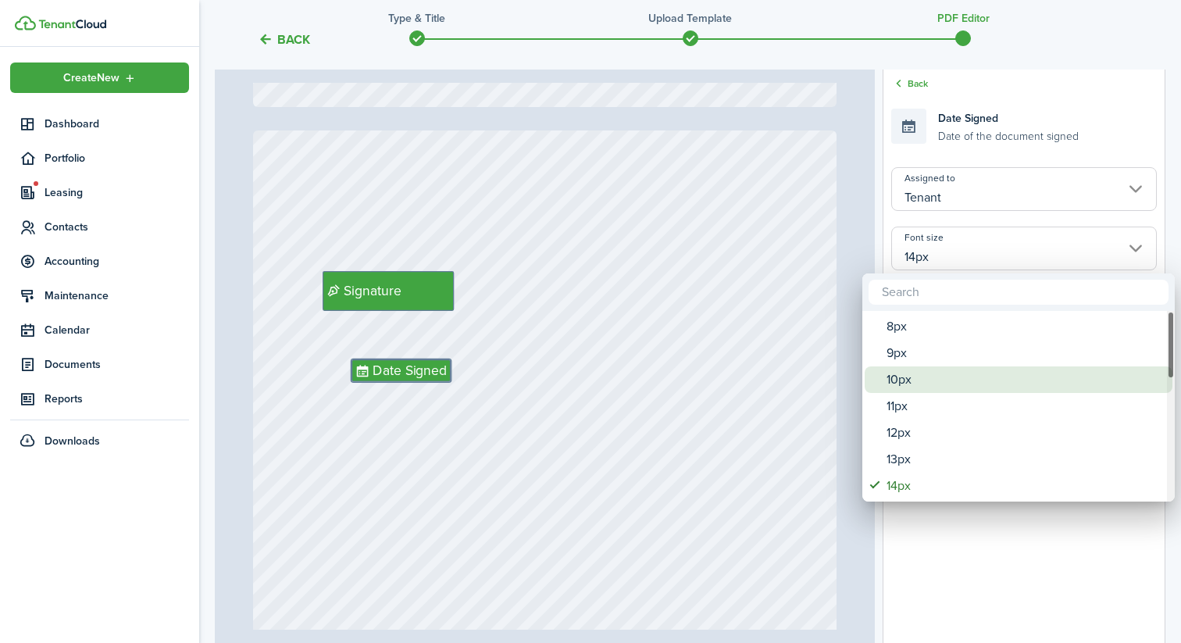
click at [916, 382] on div "10px" at bounding box center [1024, 379] width 276 height 27
type input "10px"
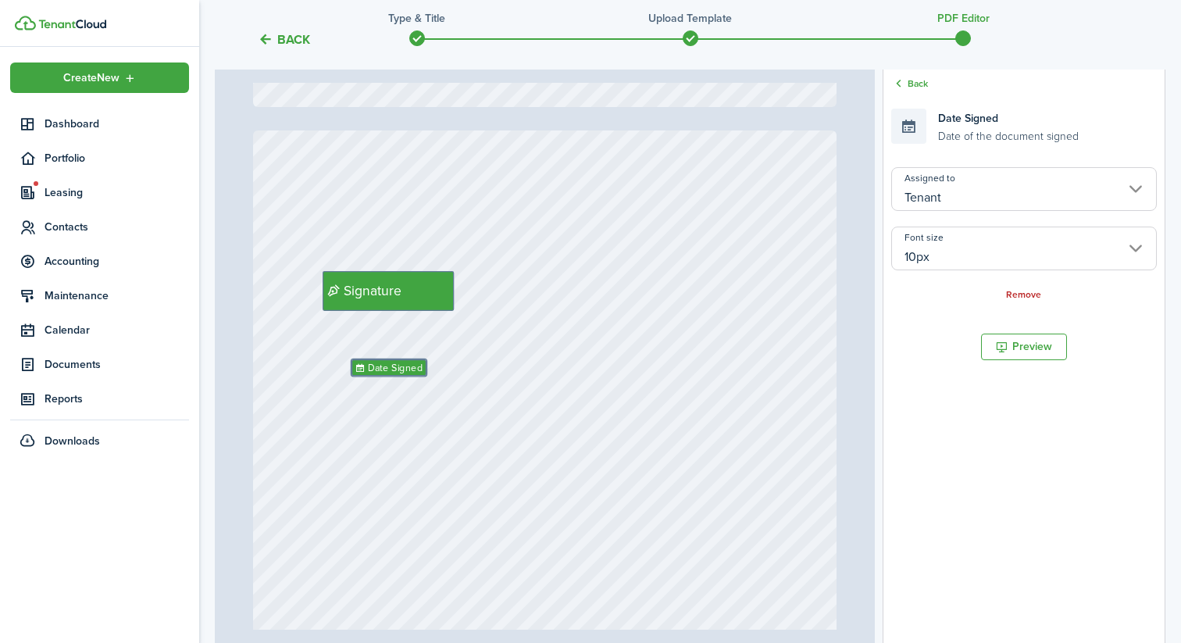
click at [552, 438] on div "Signature Date Signed" at bounding box center [545, 515] width 584 height 771
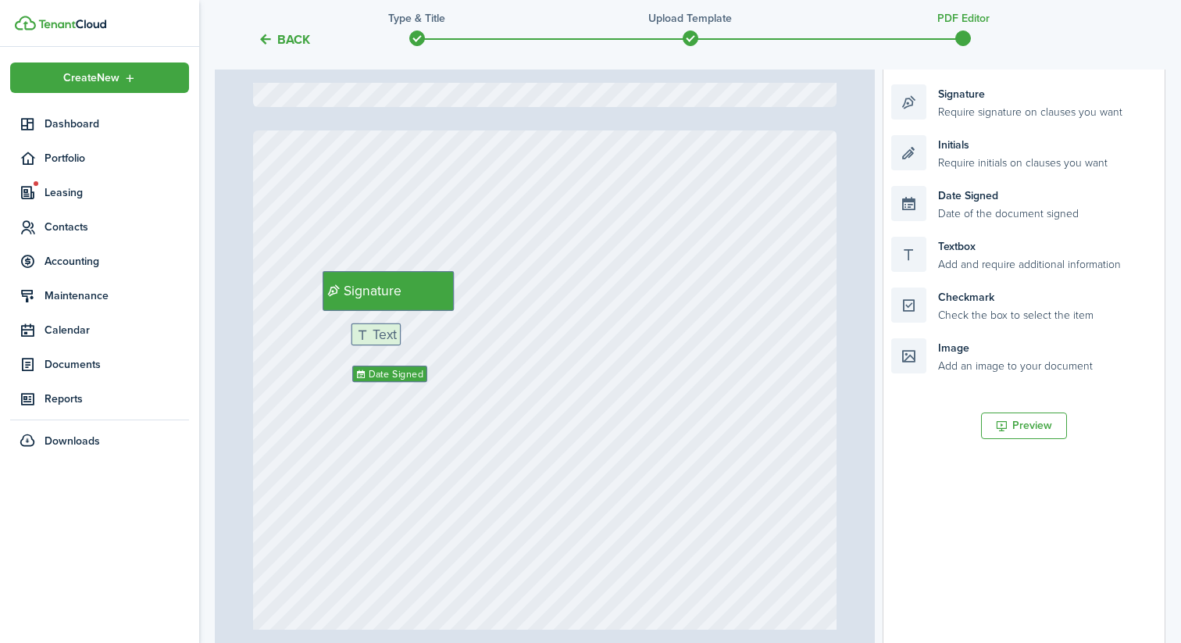
drag, startPoint x: 993, startPoint y: 258, endPoint x: 445, endPoint y: 344, distance: 554.9
click at [444, 344] on div "Page 13 of 13 50% 75% 100% 150% 200% Fit Initials Initials Initials Initials In…" at bounding box center [690, 345] width 950 height 648
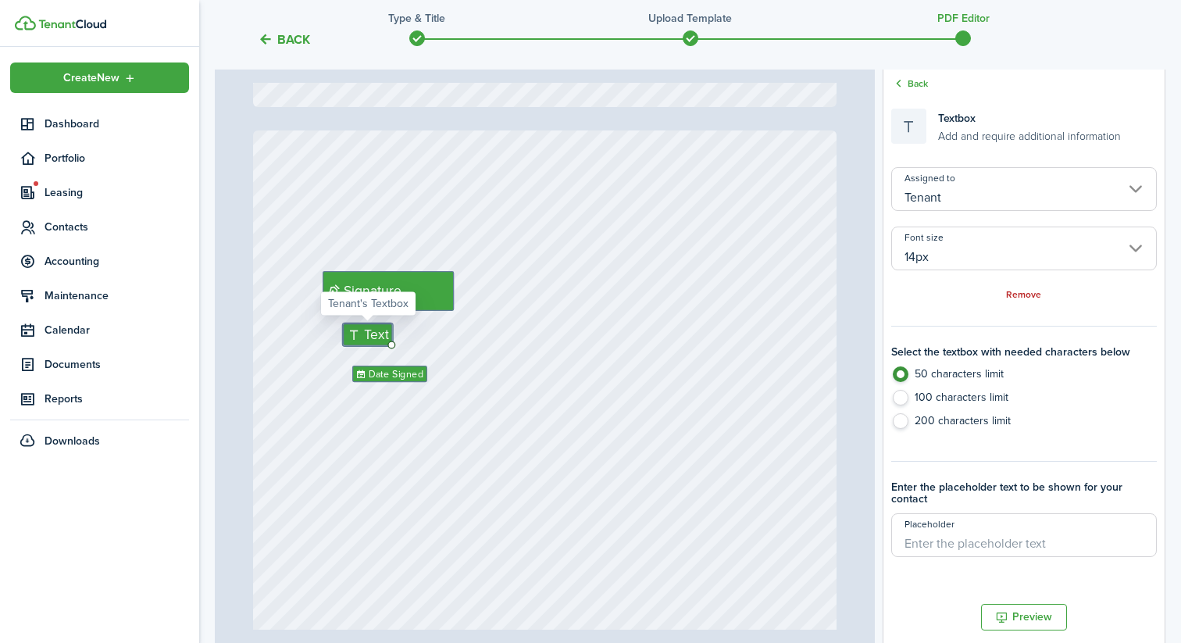
click at [949, 240] on input "14px" at bounding box center [1024, 248] width 266 height 44
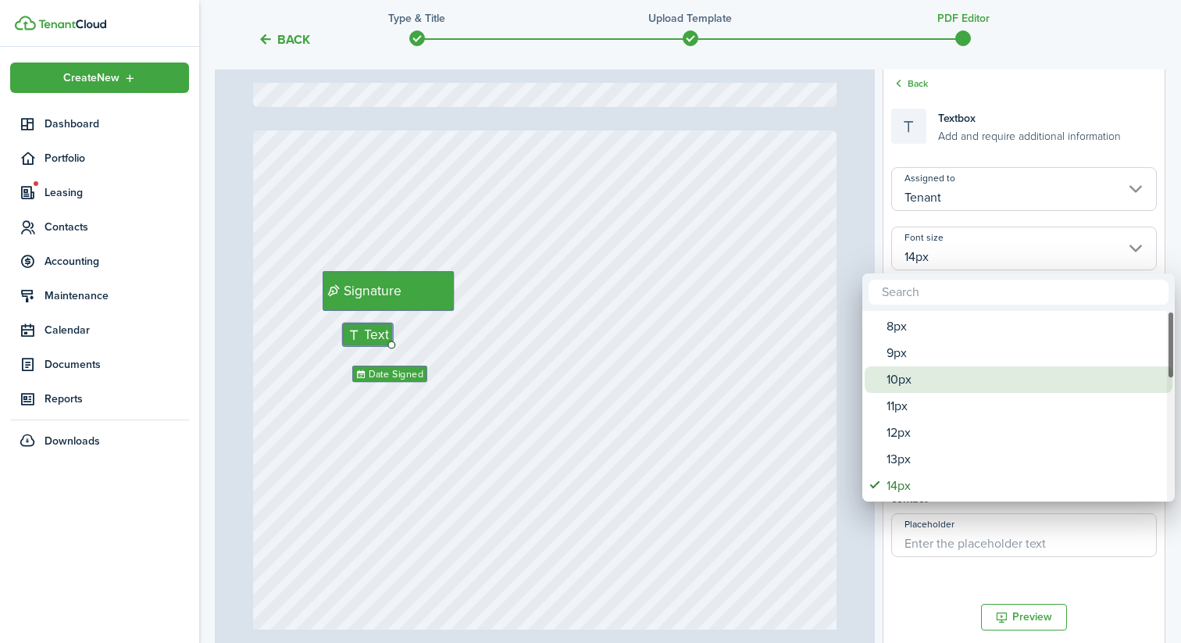
click at [918, 387] on div "10px" at bounding box center [1024, 379] width 276 height 27
type input "10px"
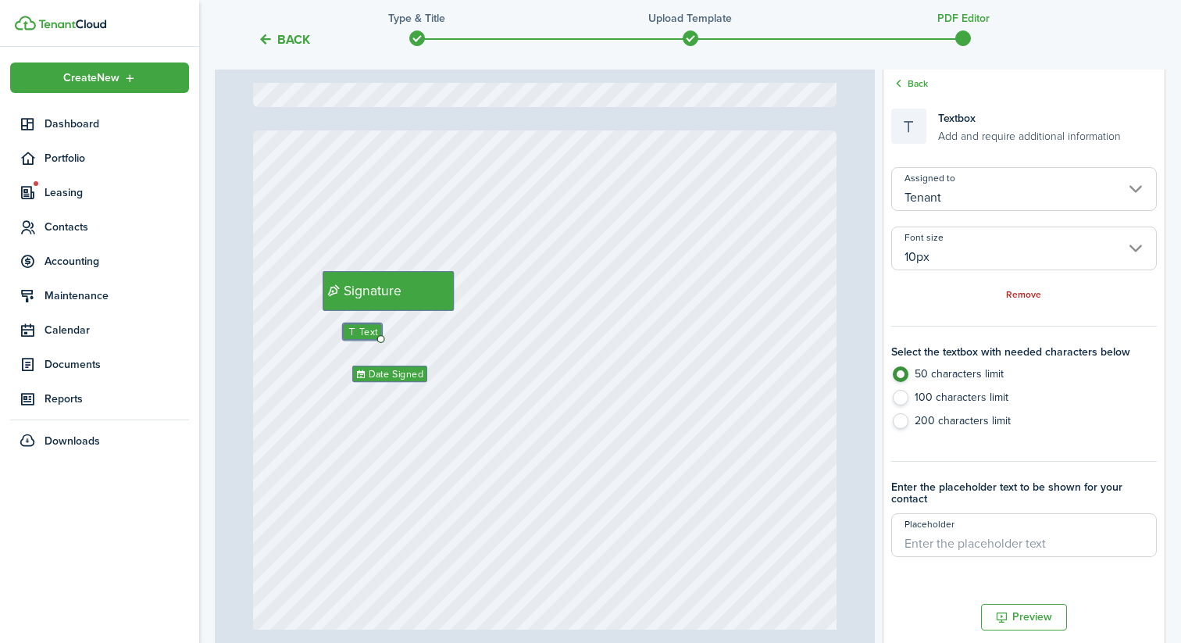
click at [648, 466] on div "Signature Date Signed Text" at bounding box center [545, 515] width 584 height 771
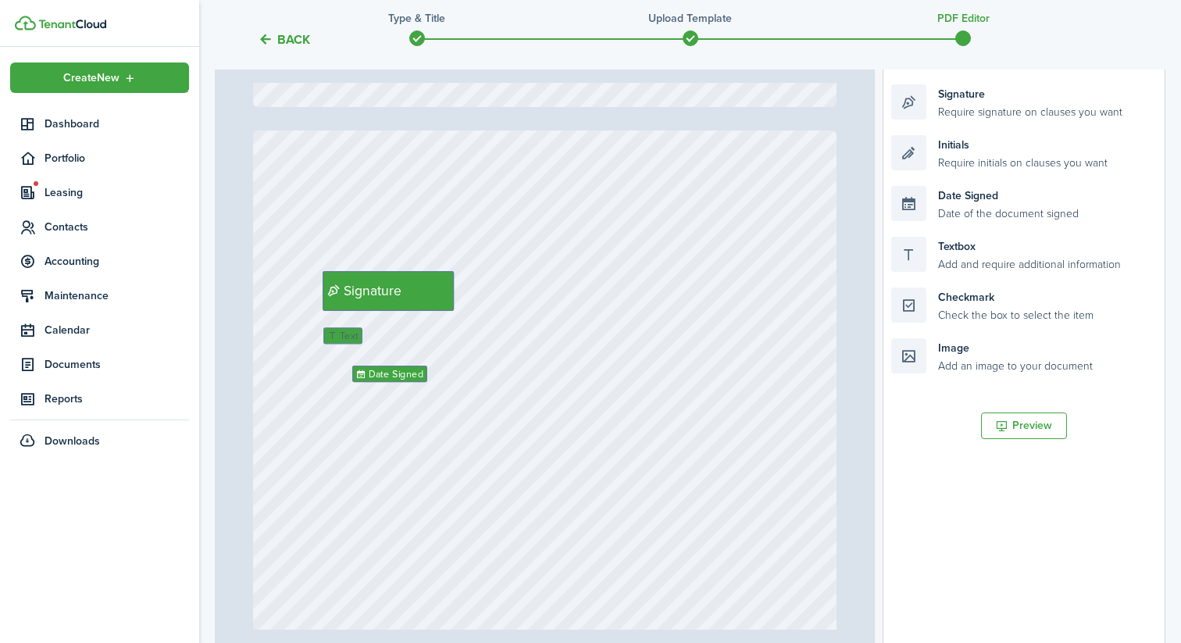
drag, startPoint x: 360, startPoint y: 330, endPoint x: 340, endPoint y: 334, distance: 20.1
drag, startPoint x: 978, startPoint y: 98, endPoint x: 651, endPoint y: 284, distance: 375.6
click at [651, 284] on div "Page 13 of 13 50% 75% 100% 150% 200% Fit Initials Initials Initials Initials In…" at bounding box center [690, 345] width 950 height 648
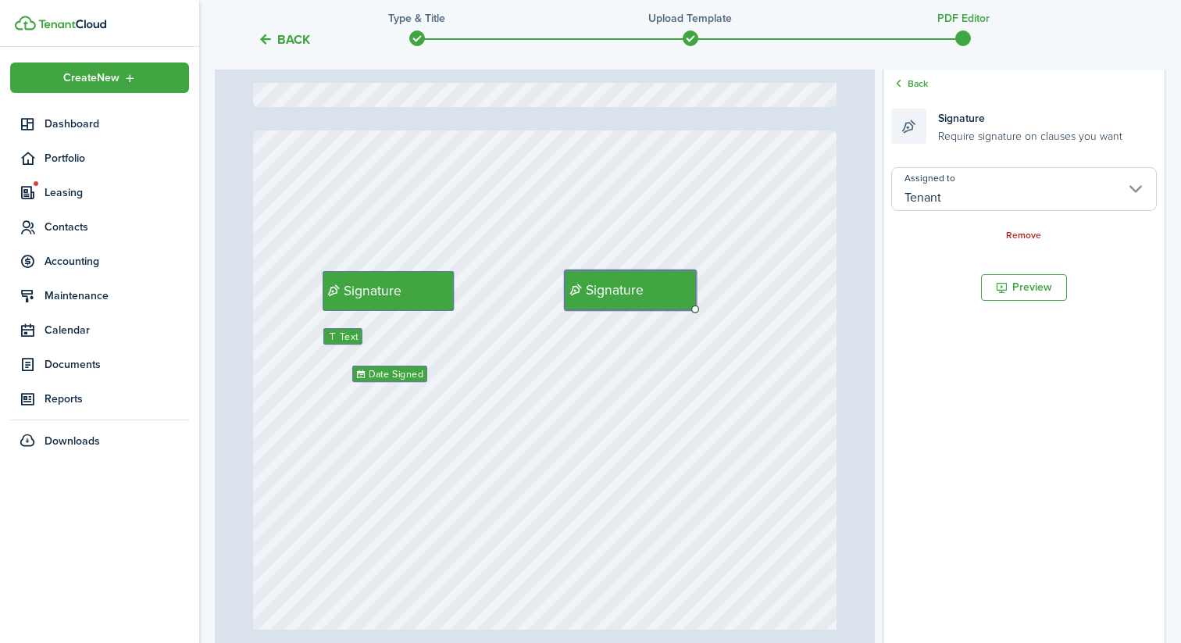
click at [999, 175] on input "Tenant" at bounding box center [1024, 189] width 266 height 44
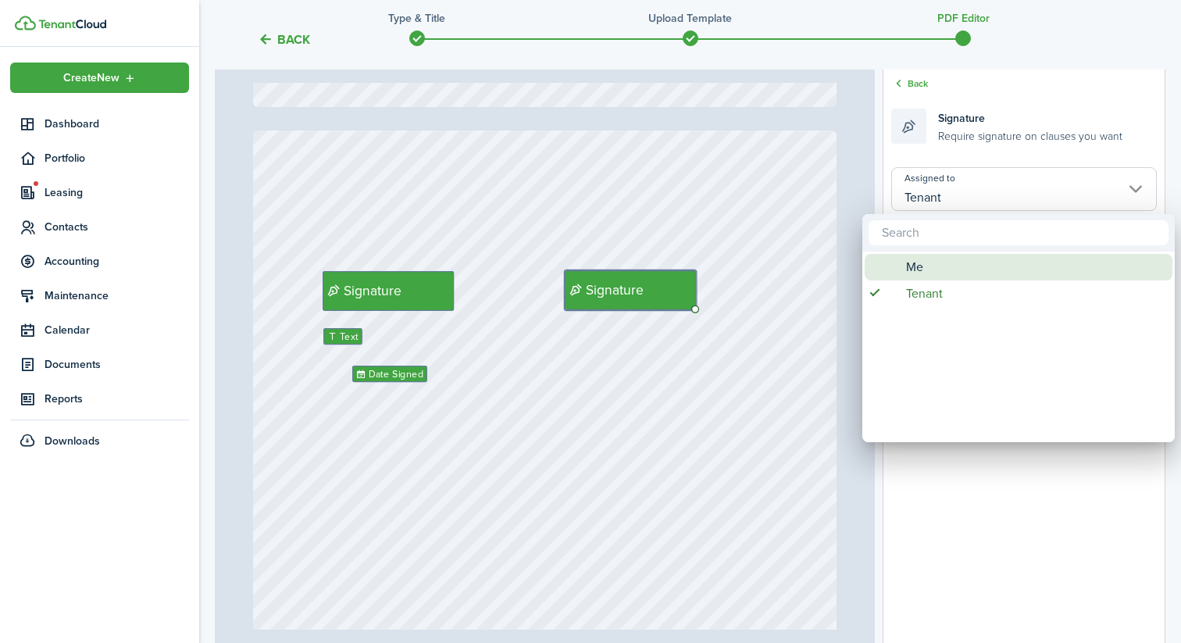
click at [959, 261] on div "Me" at bounding box center [1024, 267] width 276 height 27
type input "Me"
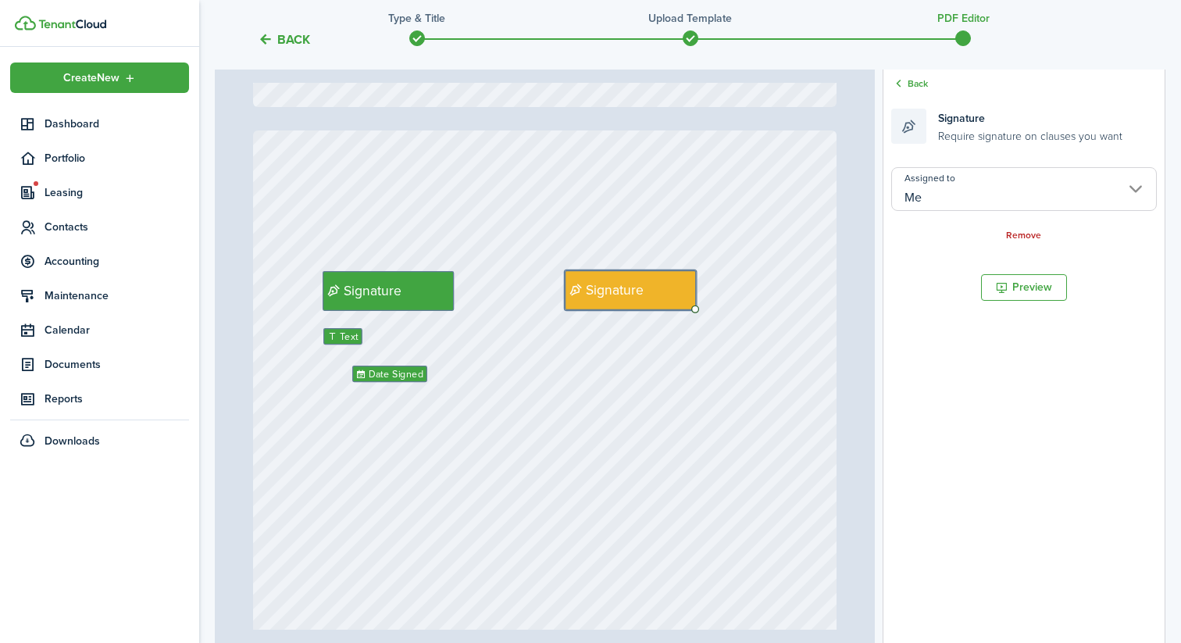
click at [773, 409] on div "Signature Date Signed Text Signature" at bounding box center [545, 515] width 584 height 771
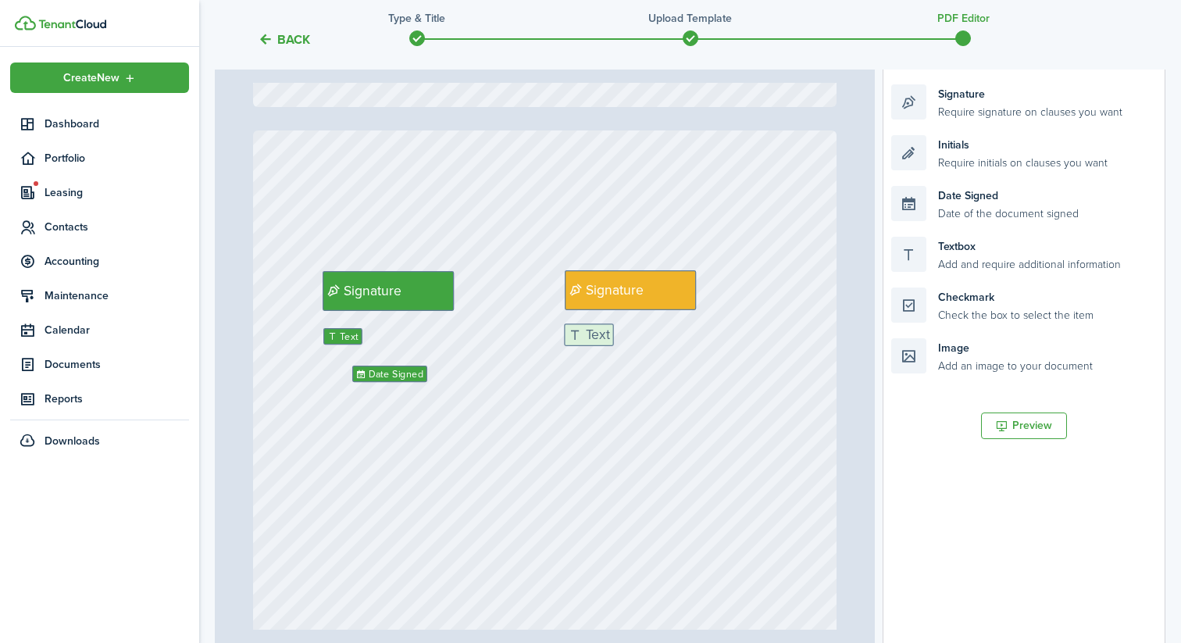
drag, startPoint x: 975, startPoint y: 255, endPoint x: 647, endPoint y: 341, distance: 338.5
click at [647, 341] on div "Page 13 of 13 50% 75% 100% 150% 200% Fit Initials Initials Initials Initials In…" at bounding box center [690, 345] width 950 height 648
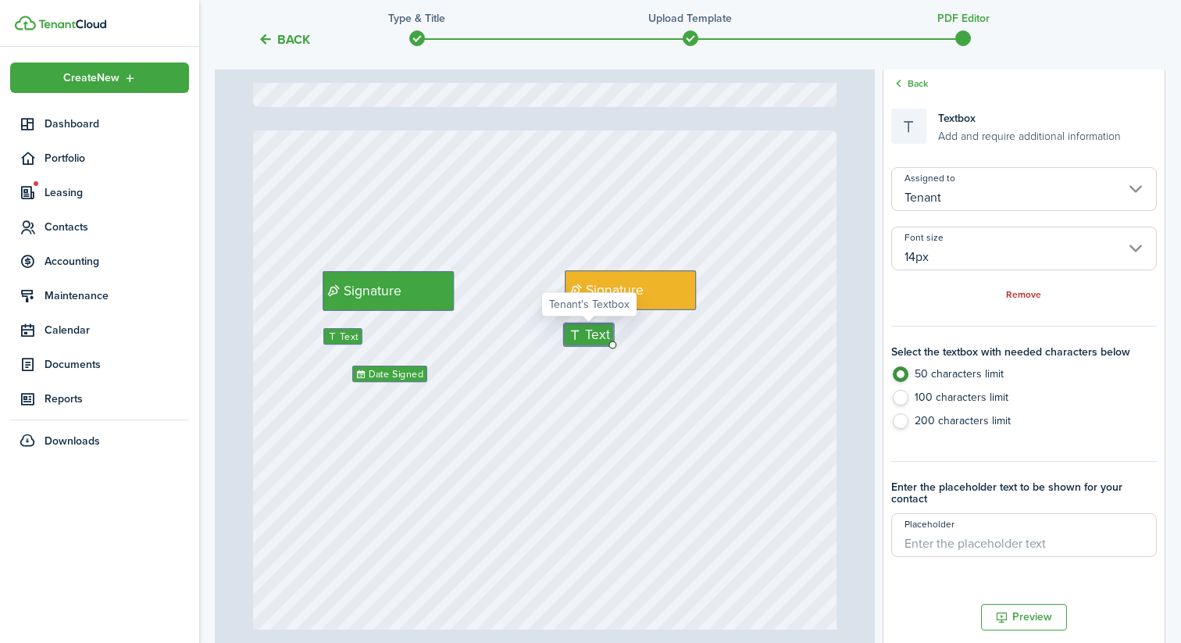
click at [948, 244] on input "14px" at bounding box center [1024, 248] width 266 height 44
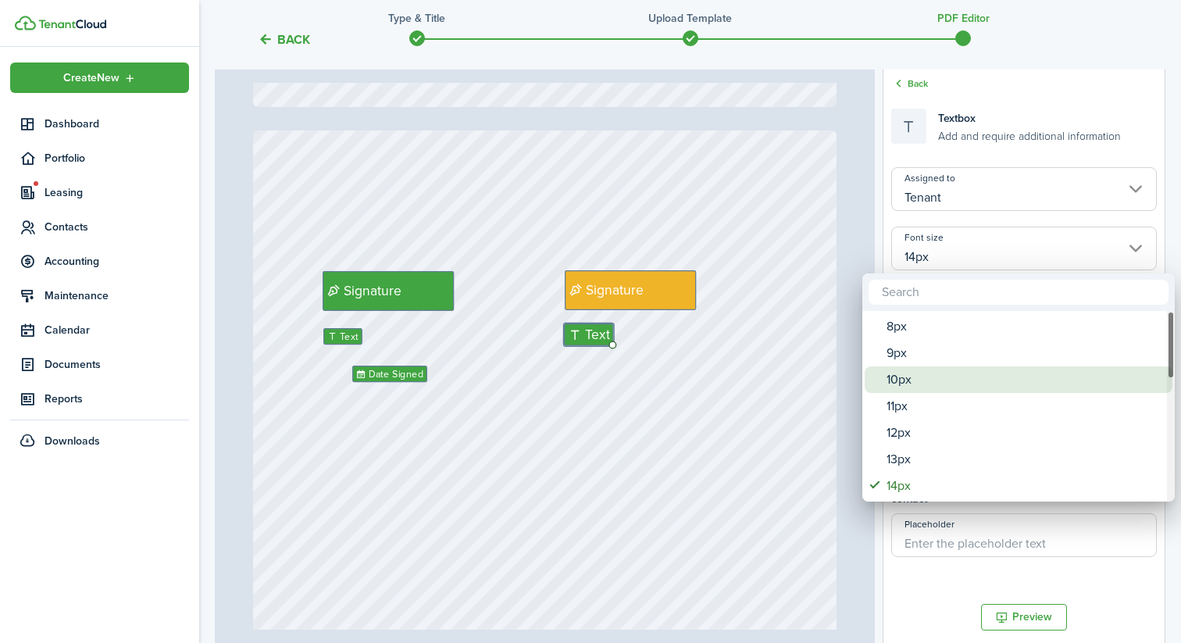
click at [925, 383] on div "10px" at bounding box center [1024, 379] width 276 height 27
type input "10px"
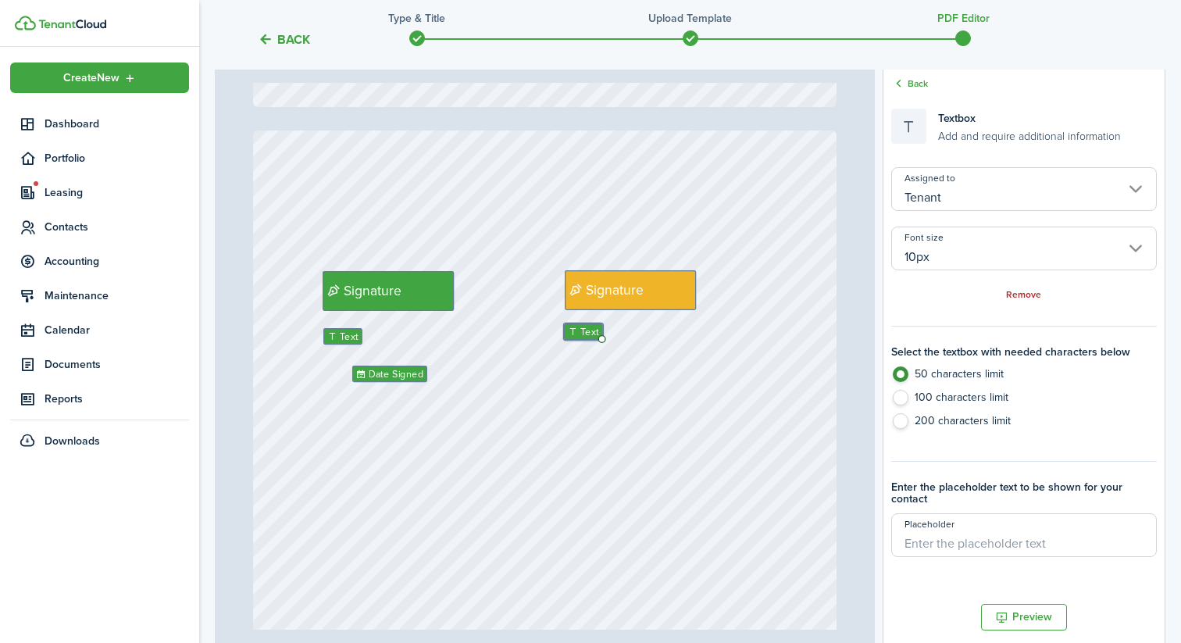
click at [688, 351] on div "Signature Date Signed Text Signature Text" at bounding box center [545, 515] width 584 height 771
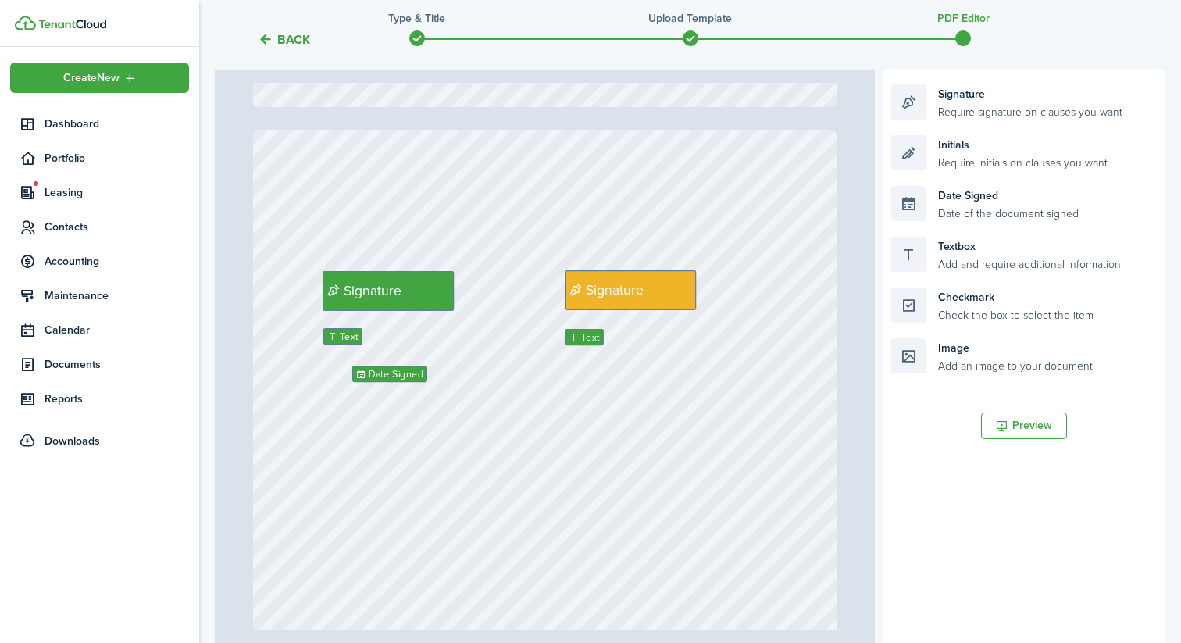
click at [625, 365] on div "Signature Date Signed Text Signature Text" at bounding box center [545, 515] width 584 height 771
click at [589, 335] on span "Text" at bounding box center [590, 337] width 19 height 15
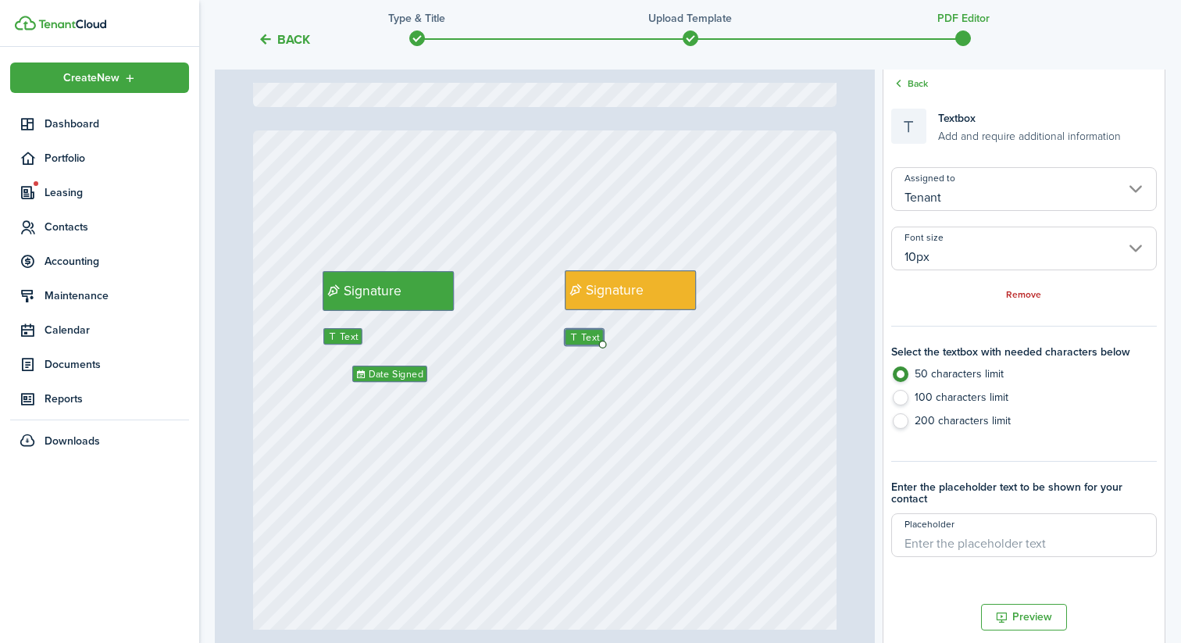
click at [936, 247] on input "10px" at bounding box center [1024, 248] width 266 height 44
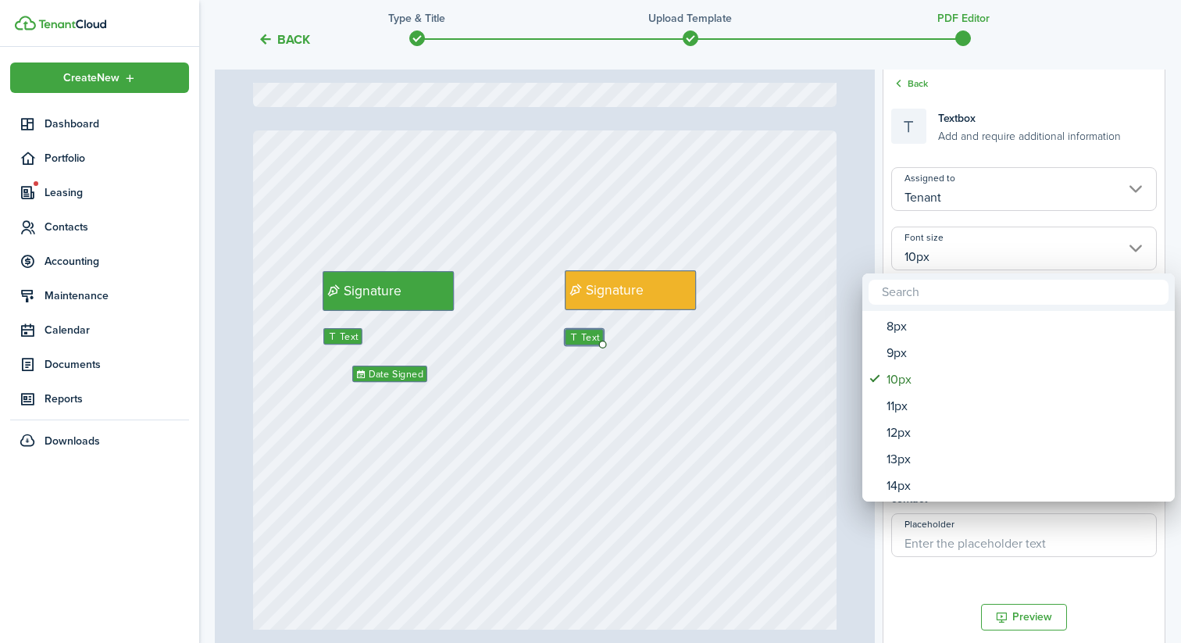
click at [965, 166] on div at bounding box center [590, 321] width 1431 height 893
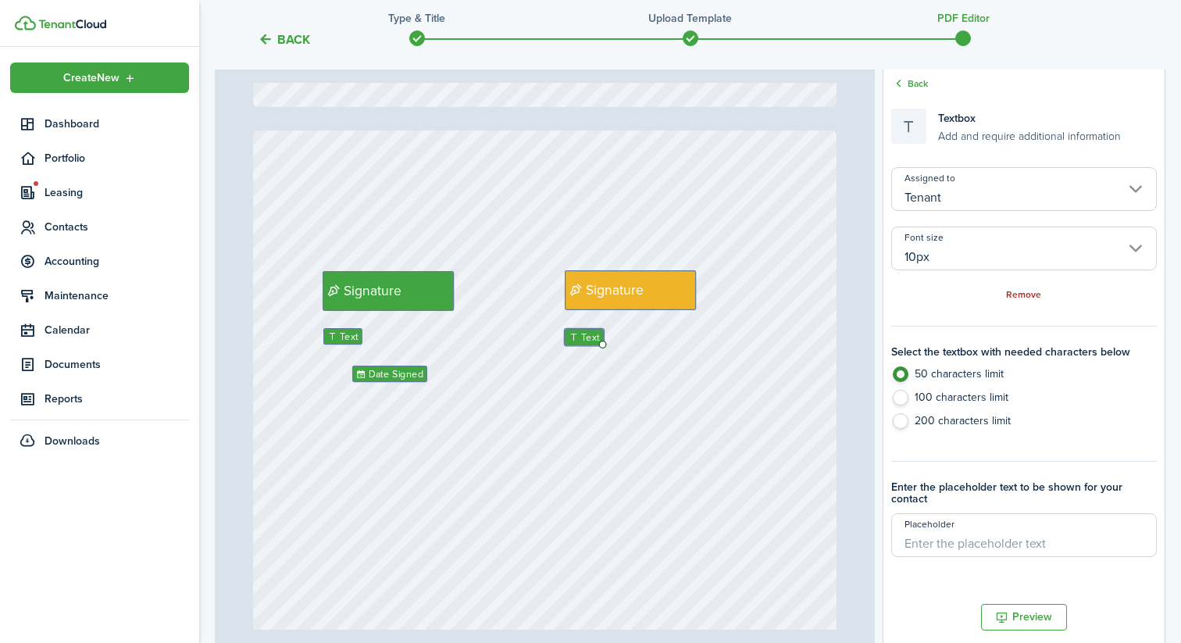
click at [959, 184] on input "Tenant" at bounding box center [1024, 189] width 266 height 44
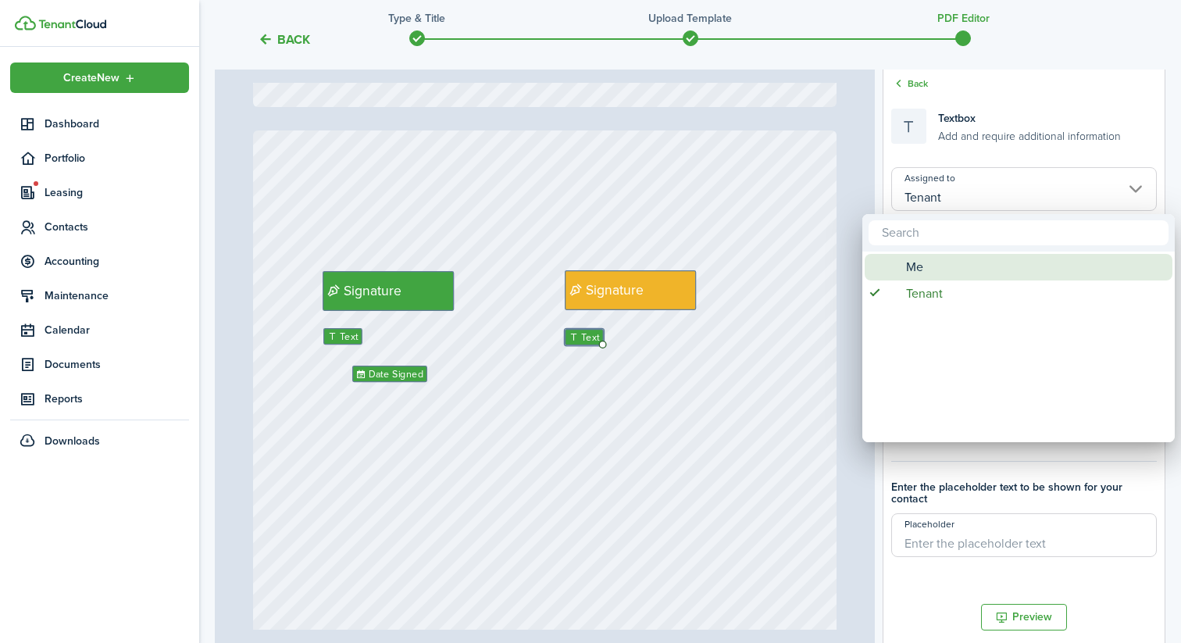
click at [942, 269] on div "Me" at bounding box center [1024, 267] width 276 height 27
type input "Me"
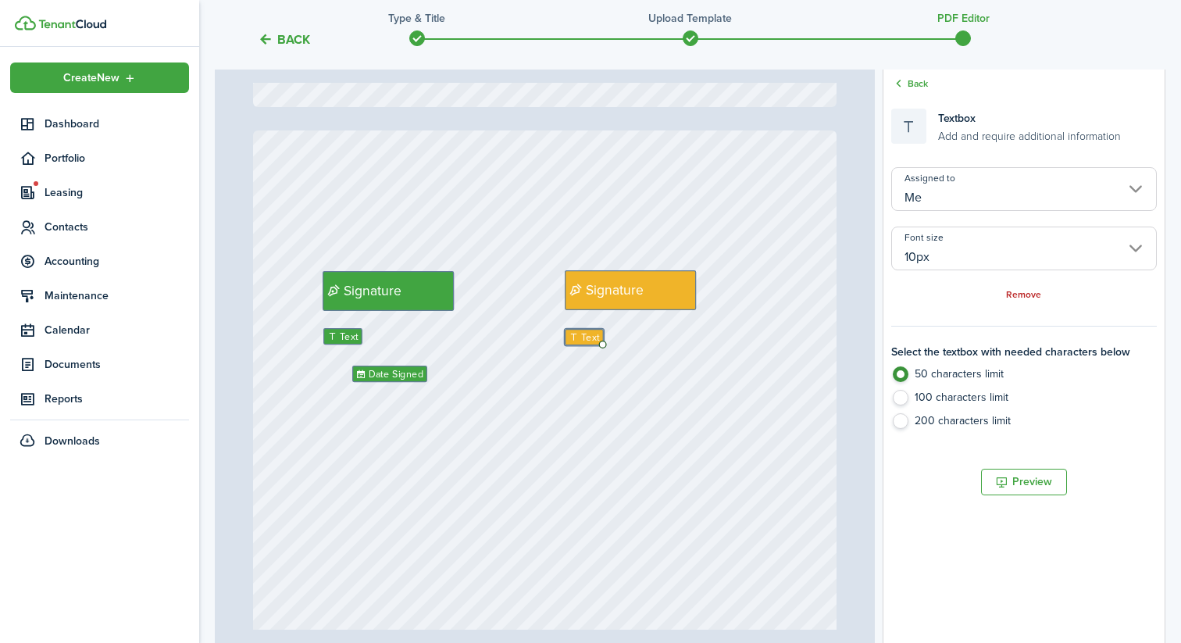
click at [708, 401] on div "Signature Date Signed Text Signature Text" at bounding box center [545, 515] width 584 height 771
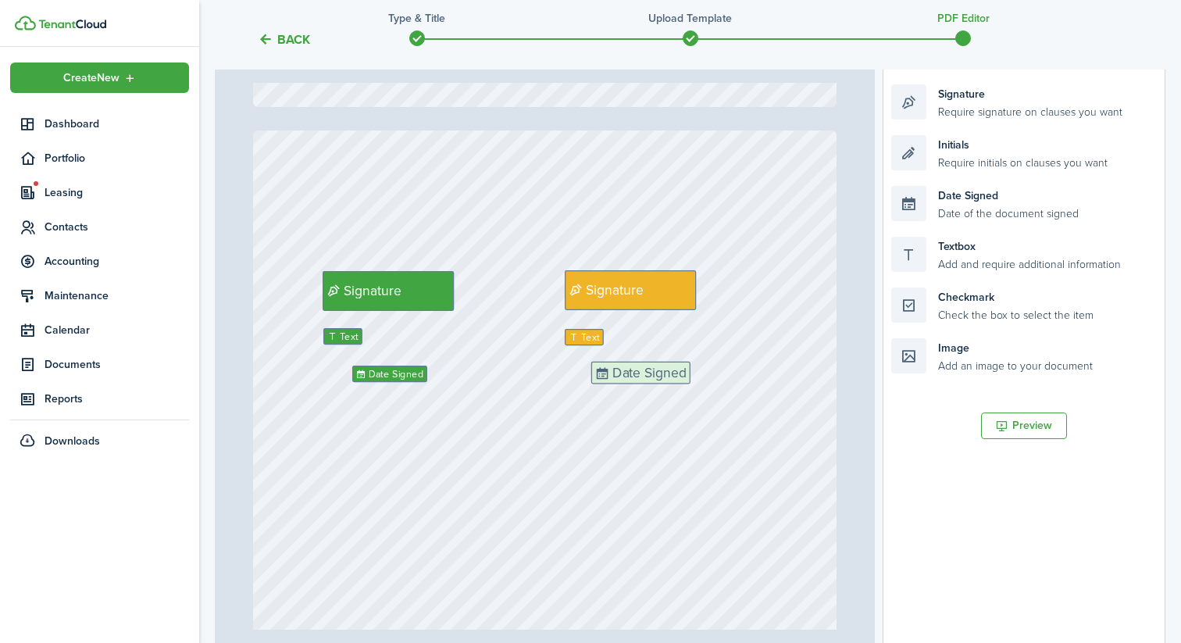
drag, startPoint x: 988, startPoint y: 193, endPoint x: 687, endPoint y: 369, distance: 348.2
click at [687, 369] on div "Page 13 of 13 50% 75% 100% 150% 200% Fit Initials Initials Initials Initials In…" at bounding box center [690, 345] width 950 height 648
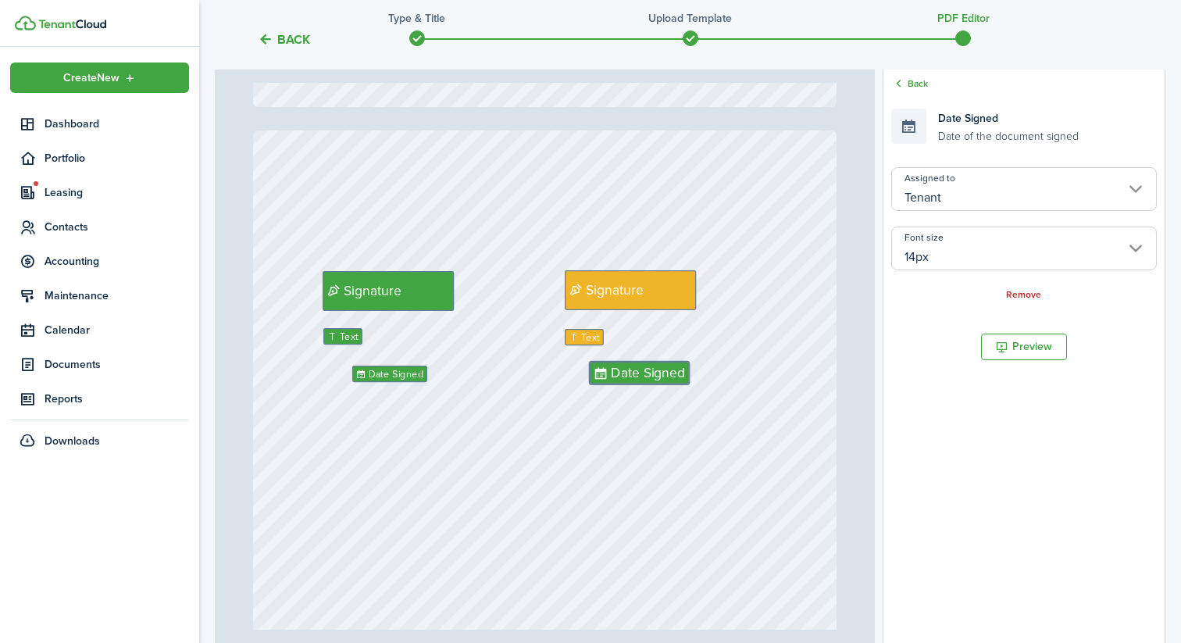
click at [1010, 180] on input "Tenant" at bounding box center [1024, 189] width 266 height 44
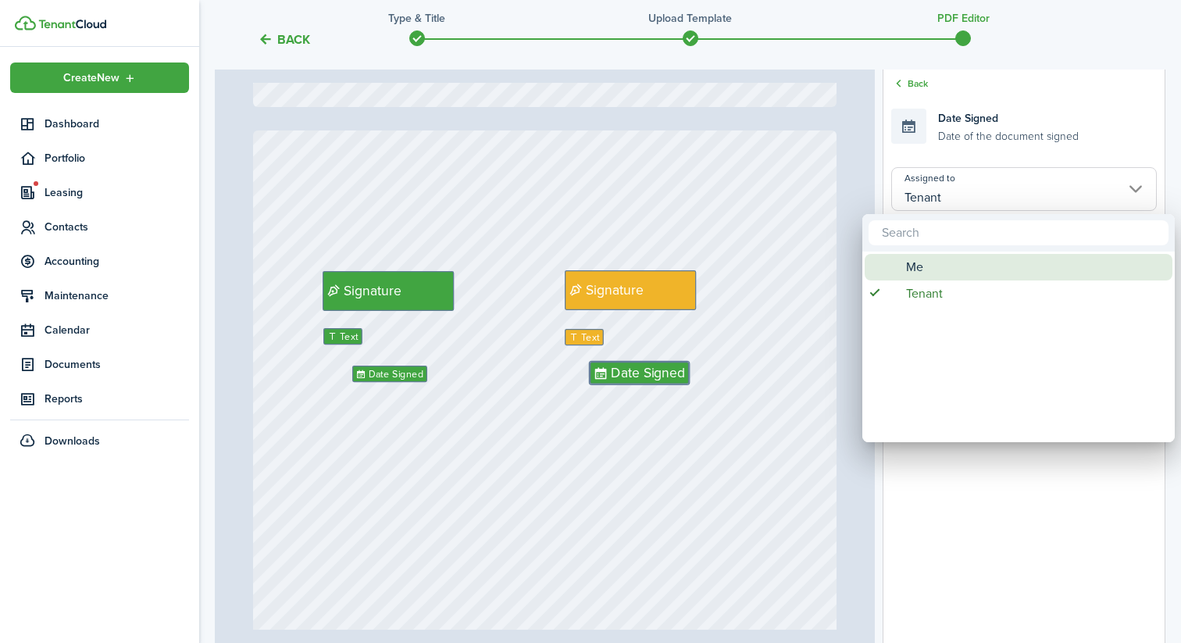
click at [950, 263] on div "Me" at bounding box center [1024, 267] width 276 height 27
type input "Me"
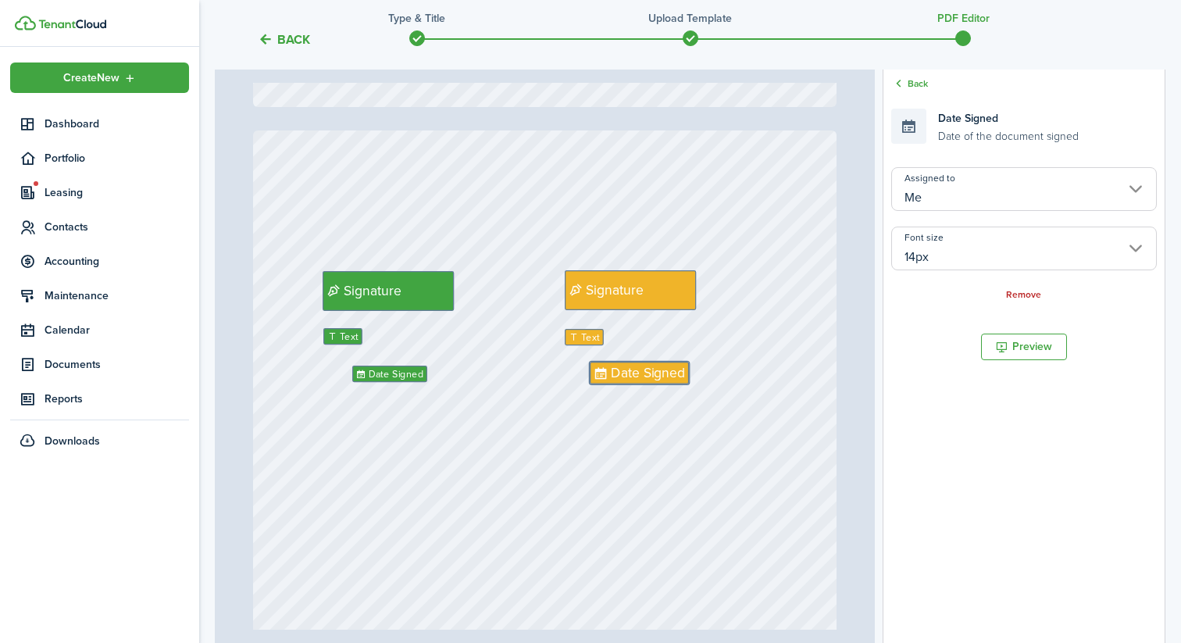
click at [950, 263] on input "14px" at bounding box center [1024, 248] width 266 height 44
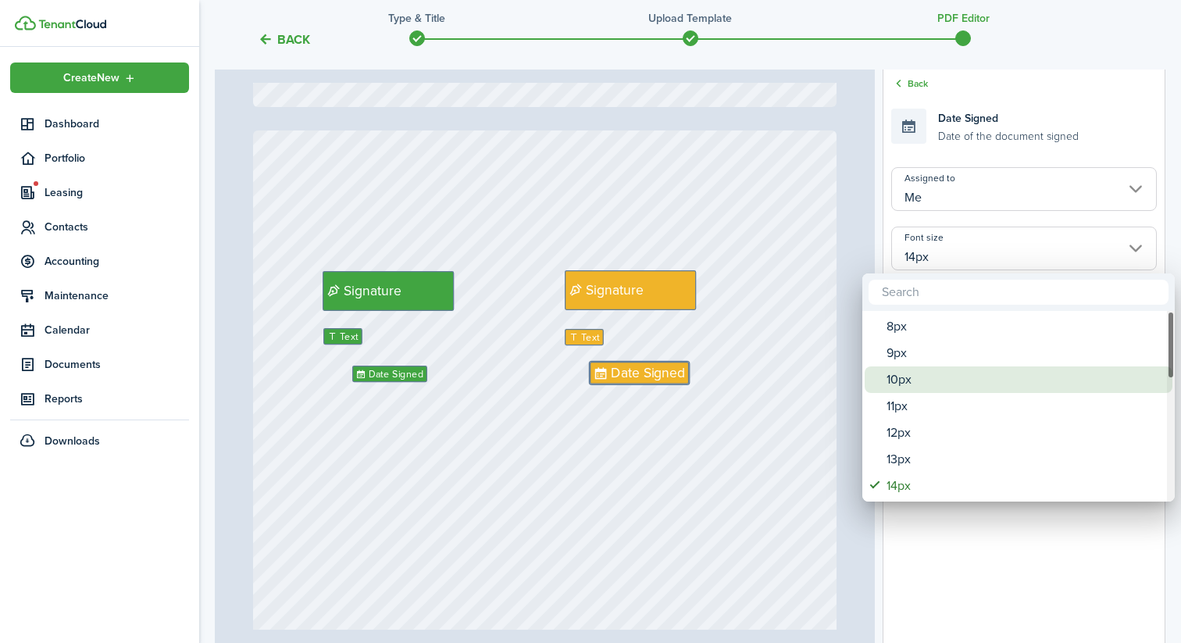
click at [936, 386] on div "10px" at bounding box center [1024, 379] width 276 height 27
type input "10px"
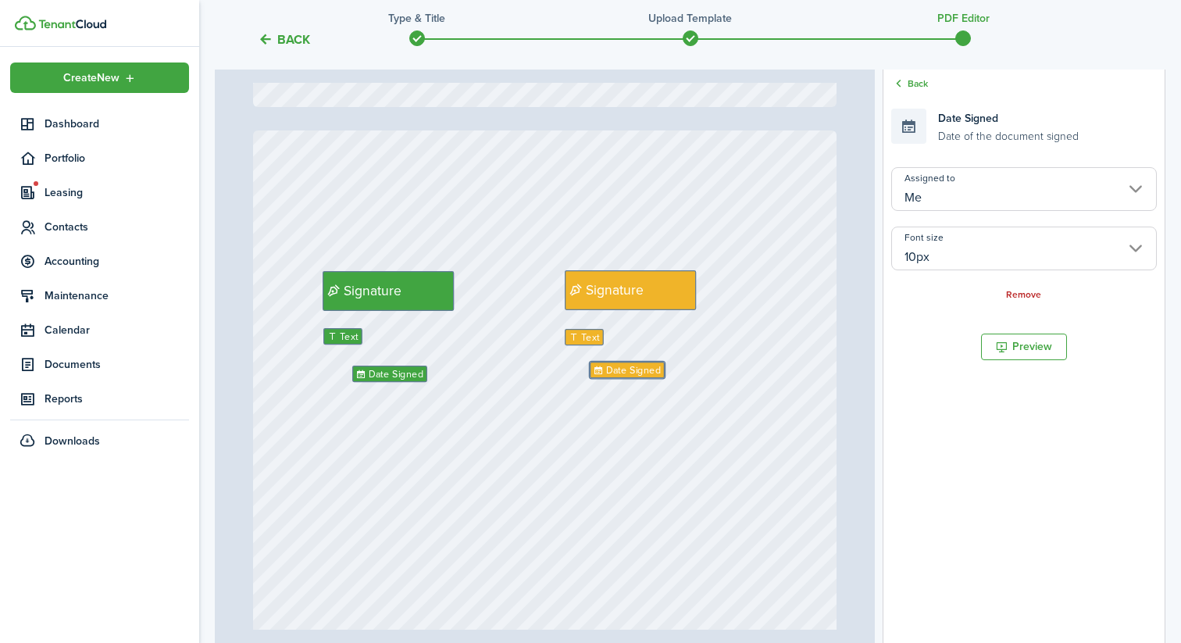
click at [653, 469] on div "Signature Date Signed Text Signature Text Date Signed" at bounding box center [545, 515] width 584 height 771
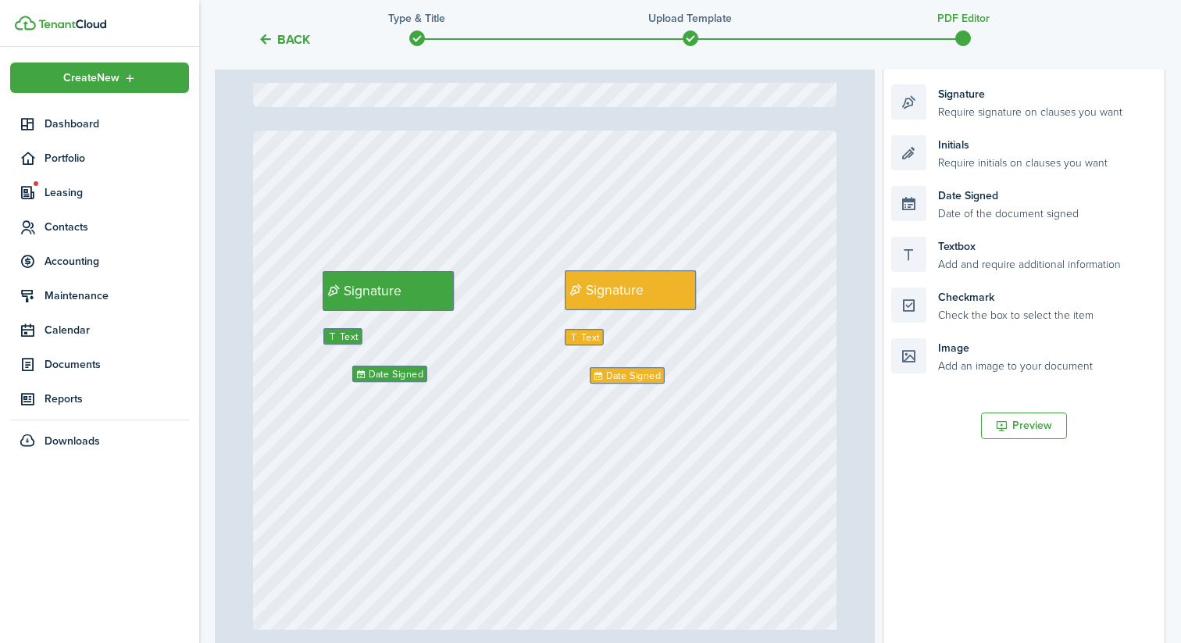
click at [606, 487] on div "Signature Date Signed Text Signature Text Date Signed" at bounding box center [545, 515] width 584 height 771
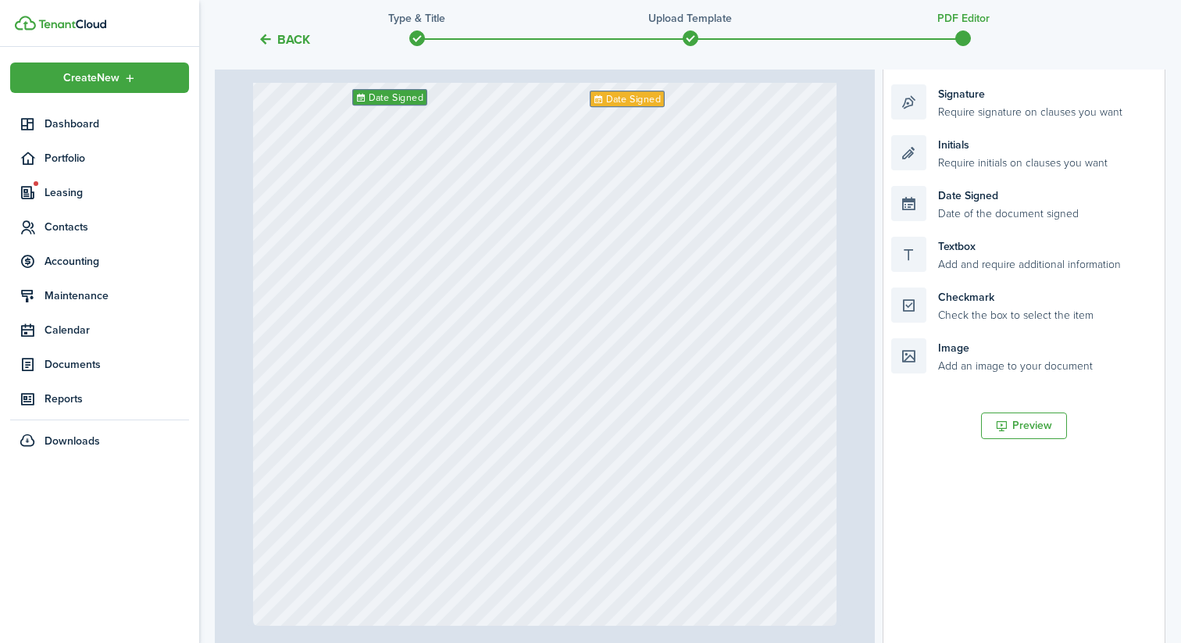
scroll to position [231, 0]
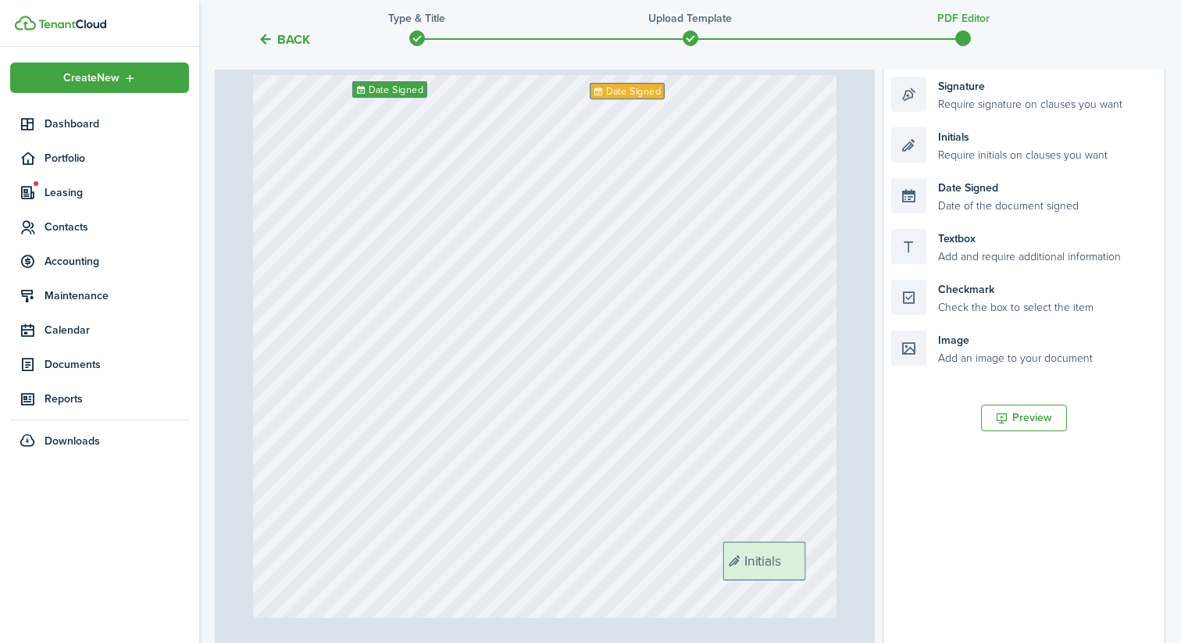
drag, startPoint x: 975, startPoint y: 134, endPoint x: 807, endPoint y: 549, distance: 447.4
click at [807, 549] on div "Page 13 of 13 50% 75% 100% 150% 200% Fit Initials Initials Initials Initials In…" at bounding box center [690, 337] width 950 height 648
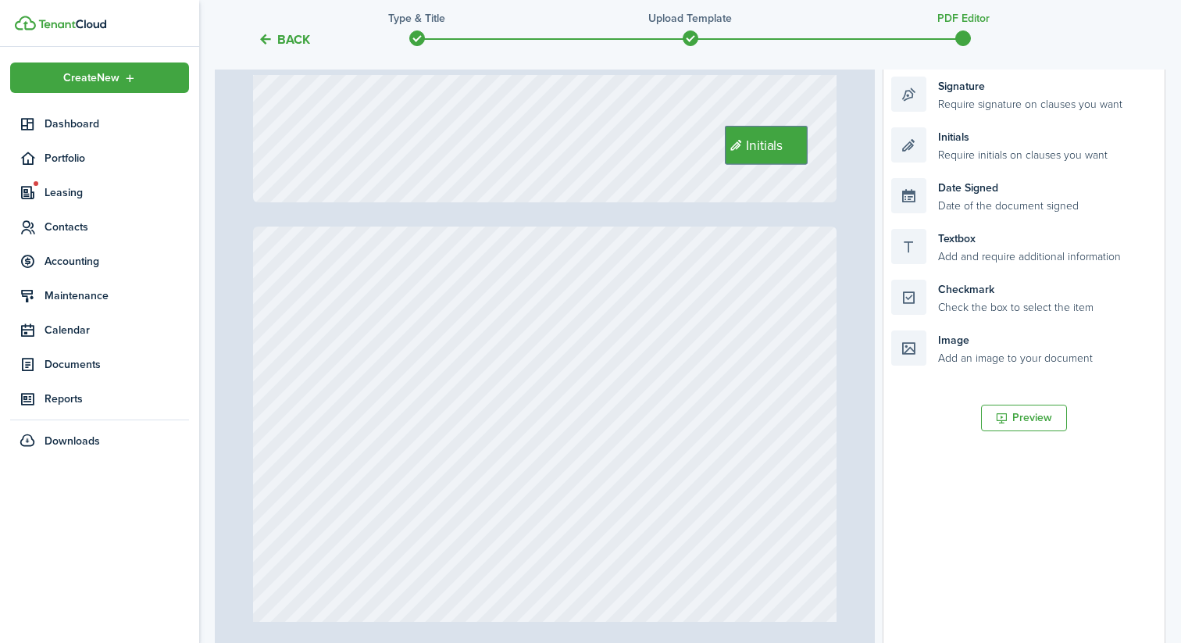
type input "1"
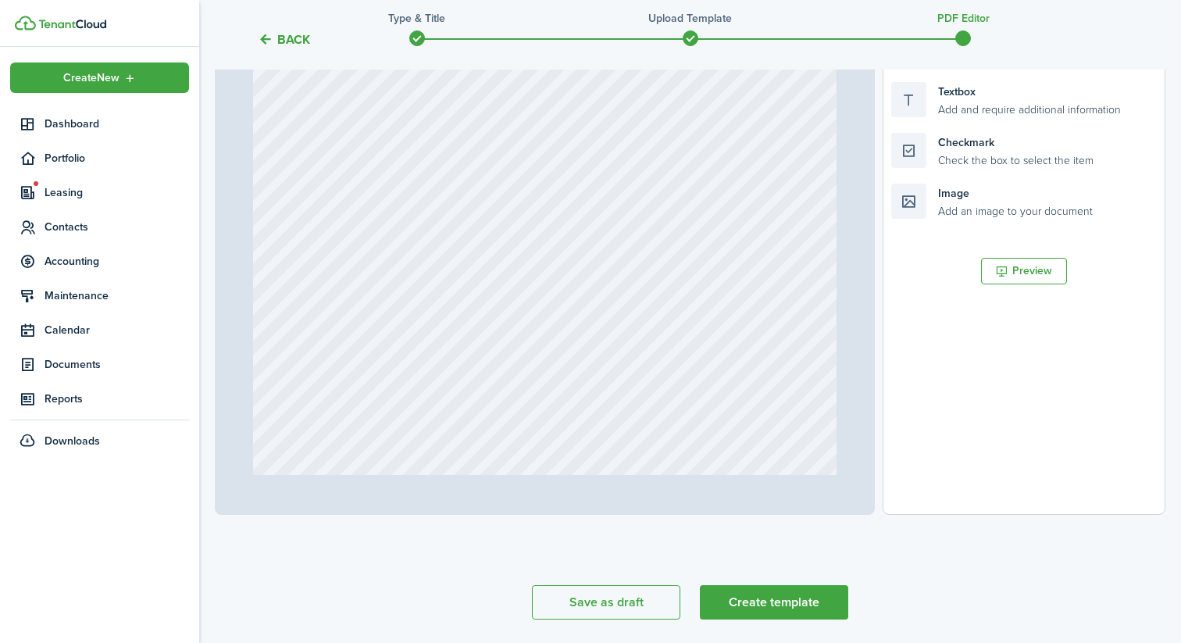
scroll to position [379, 0]
click at [777, 597] on button "Create template" at bounding box center [774, 601] width 148 height 34
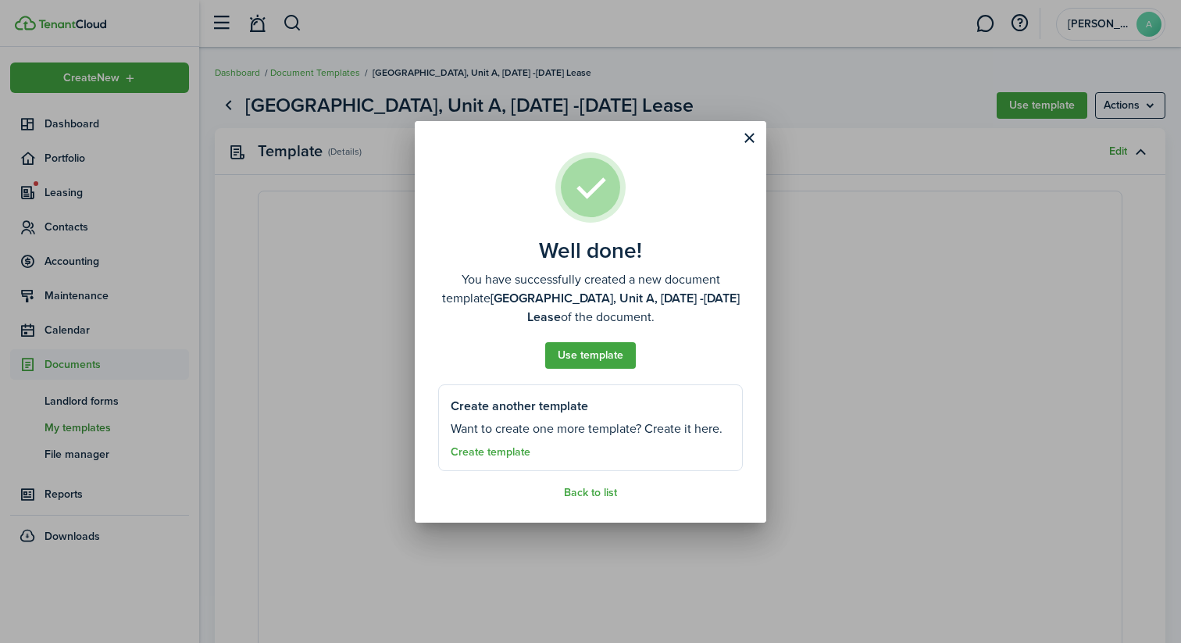
select select "fit"
click at [583, 360] on button "Use template" at bounding box center [590, 355] width 91 height 27
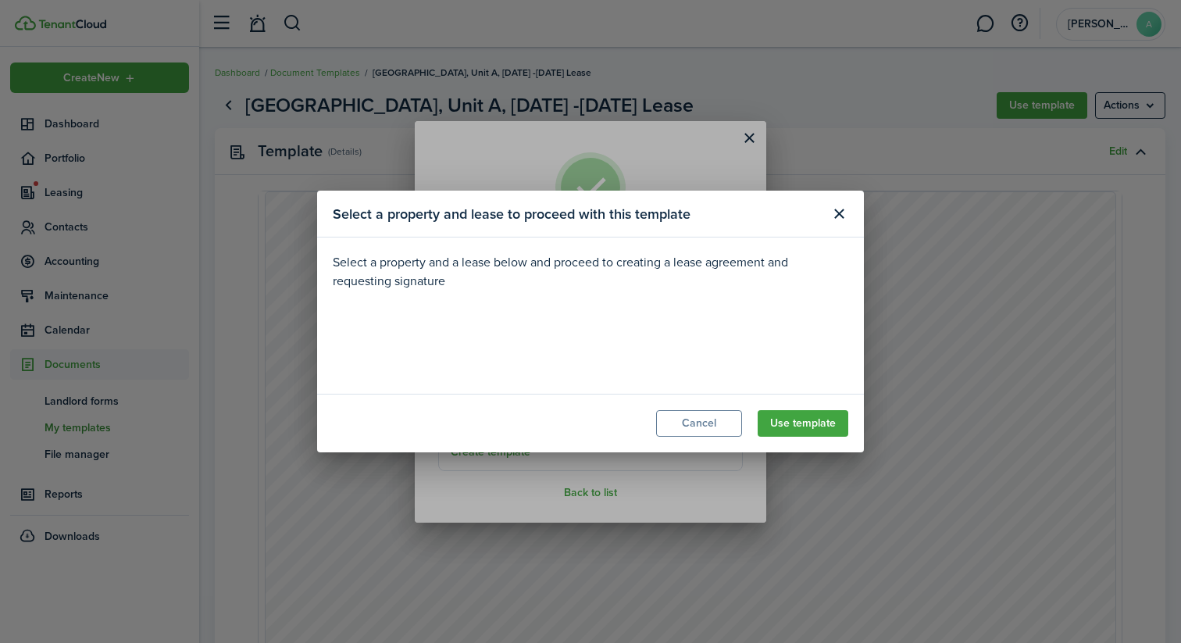
click at [578, 327] on loading-skeleton at bounding box center [590, 328] width 515 height 44
click at [578, 327] on input "Property" at bounding box center [590, 328] width 515 height 44
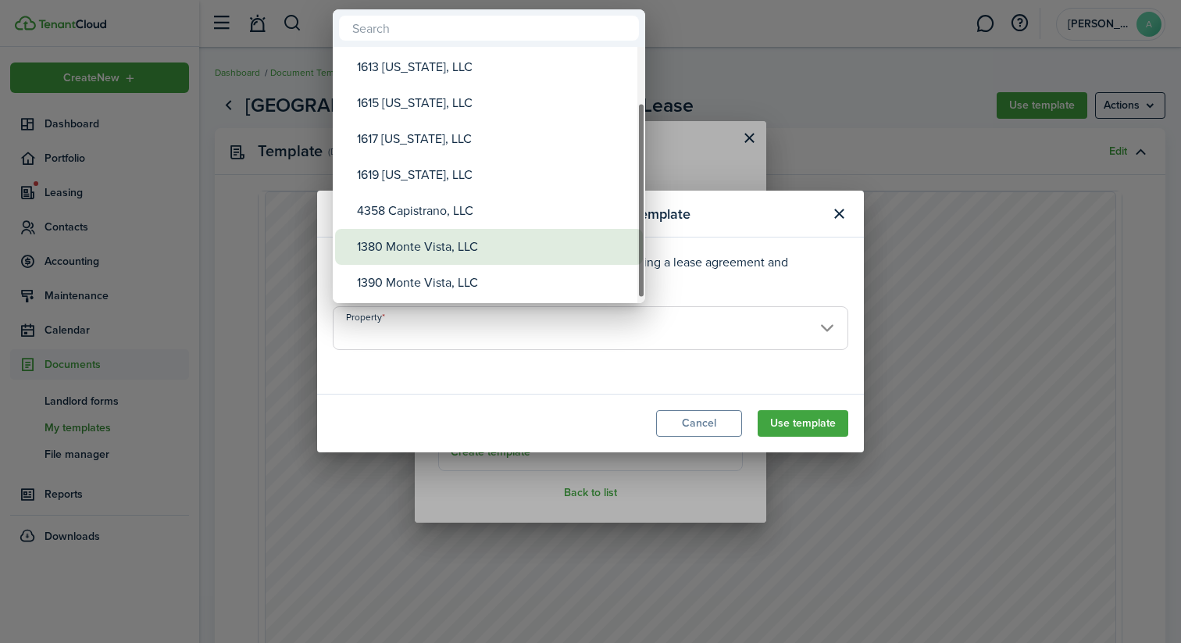
click at [462, 248] on div "1380 Monte Vista, LLC" at bounding box center [495, 247] width 276 height 36
type input "1380 Monte Vista, LLC"
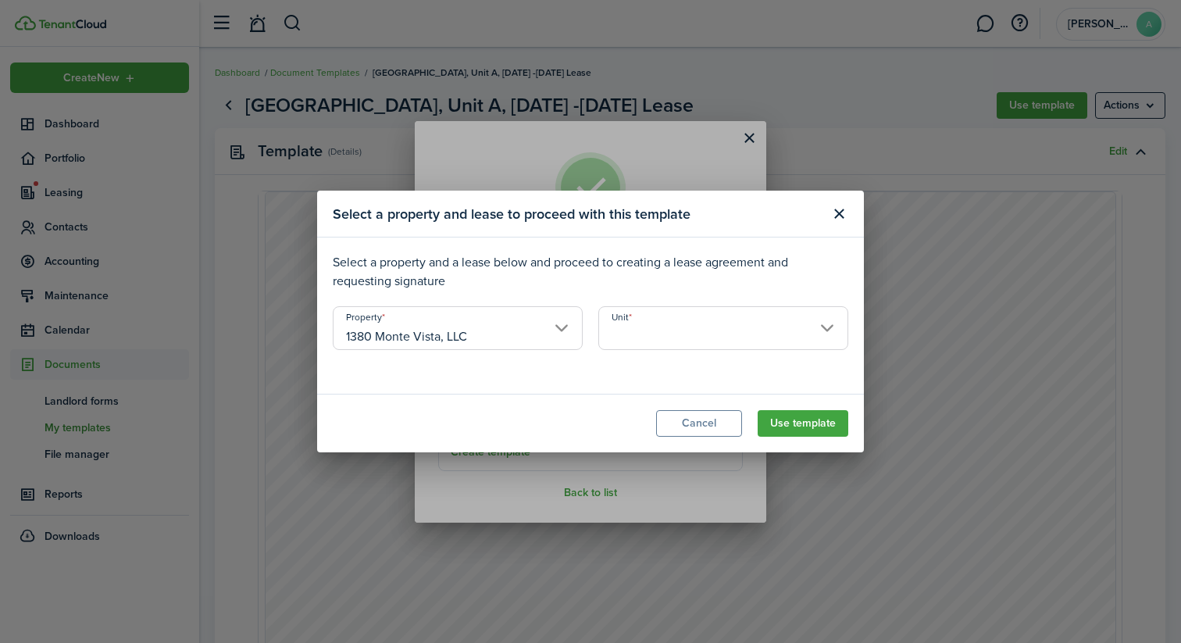
click at [647, 320] on input "Unit" at bounding box center [723, 328] width 250 height 44
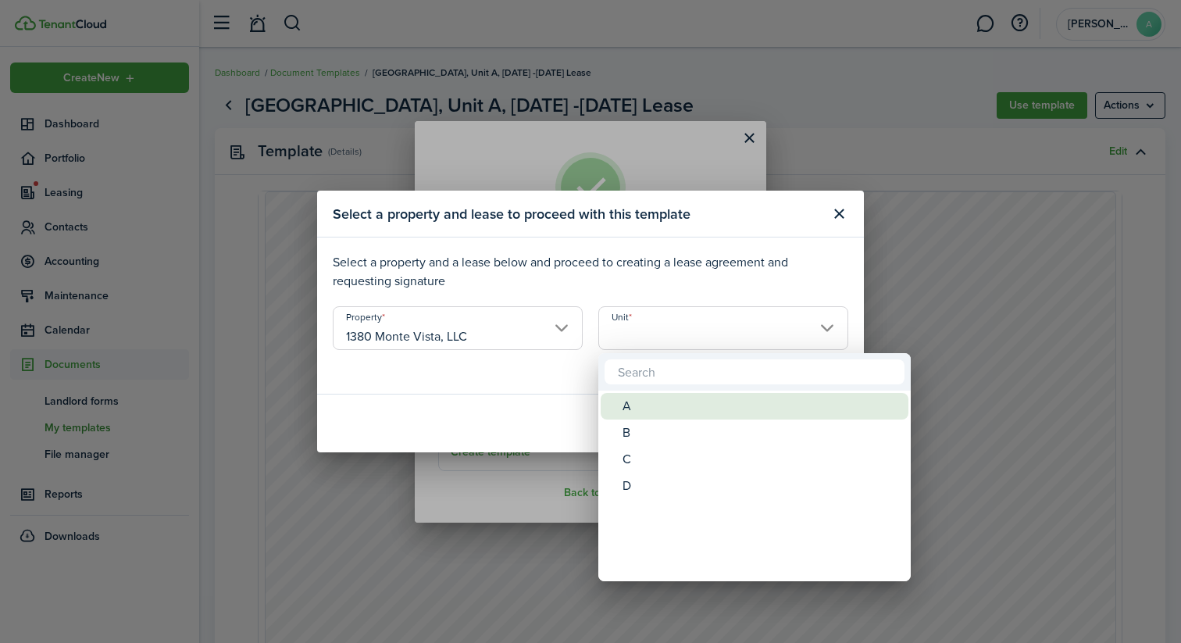
click at [632, 404] on div "A" at bounding box center [760, 406] width 276 height 27
type input "A"
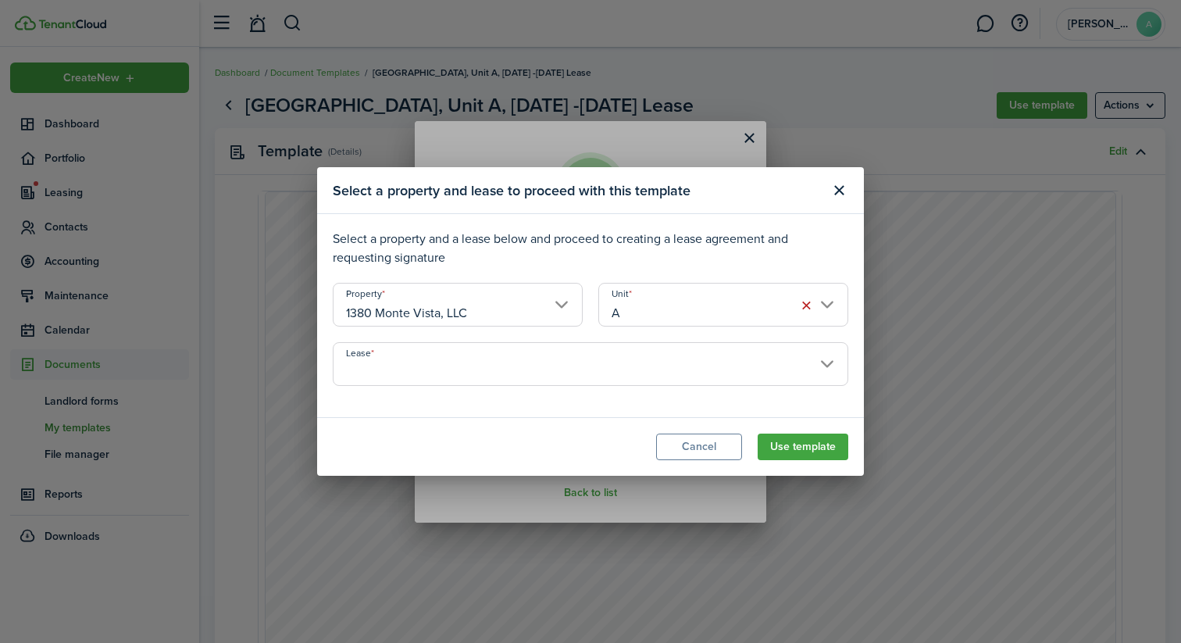
click at [730, 362] on input "Lease" at bounding box center [590, 364] width 515 height 44
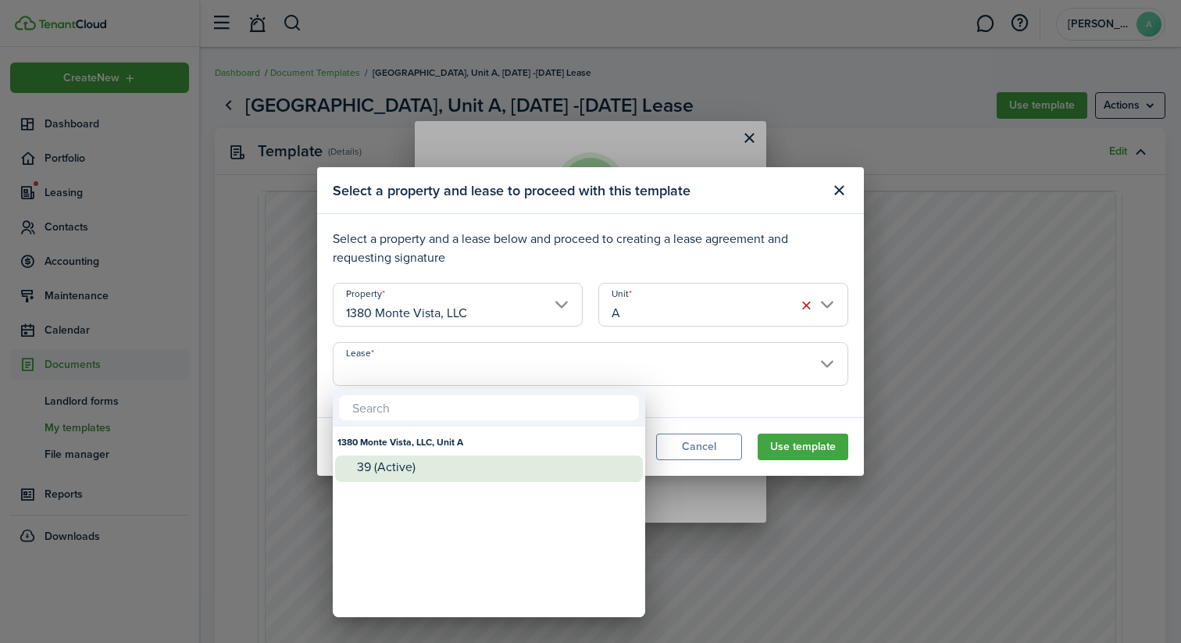
click at [443, 468] on div "39 (Active)" at bounding box center [495, 467] width 276 height 14
type input "1380 Monte Vista, LLC, Unit A. Lease #39 (Active)"
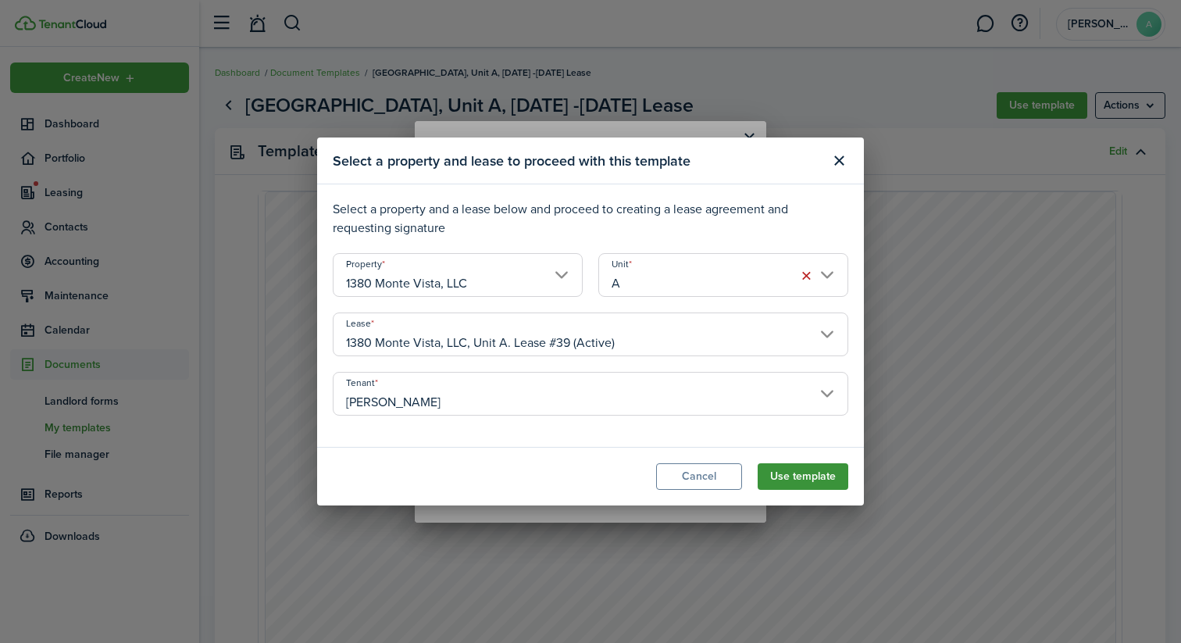
click at [785, 476] on button "Use template" at bounding box center [803, 476] width 91 height 27
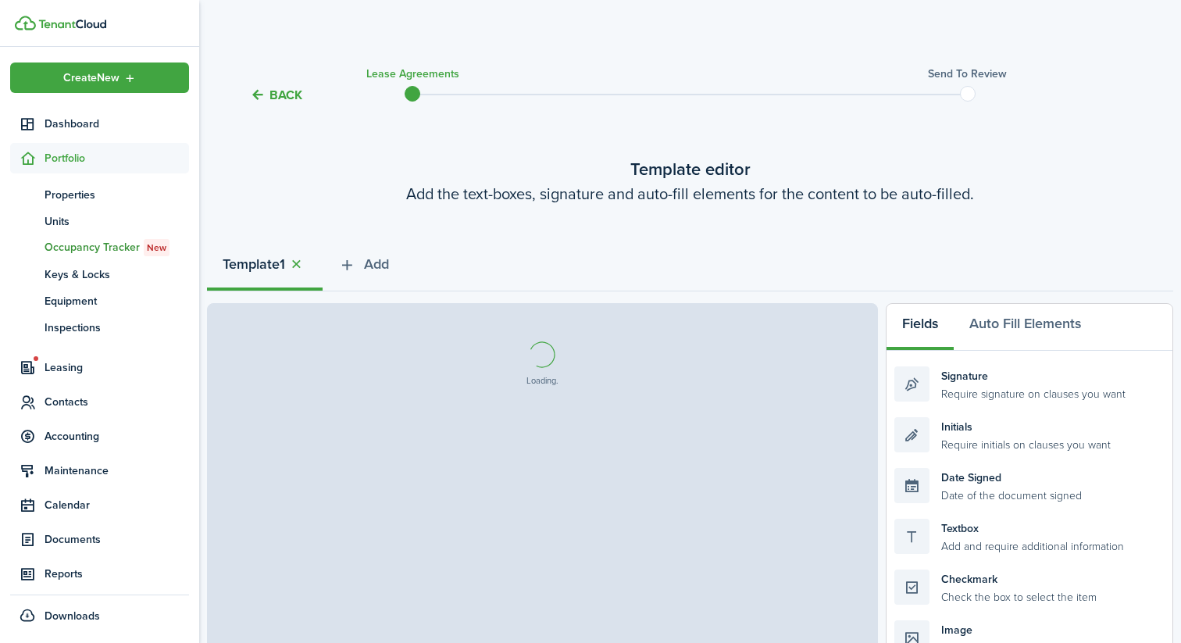
select select "fit"
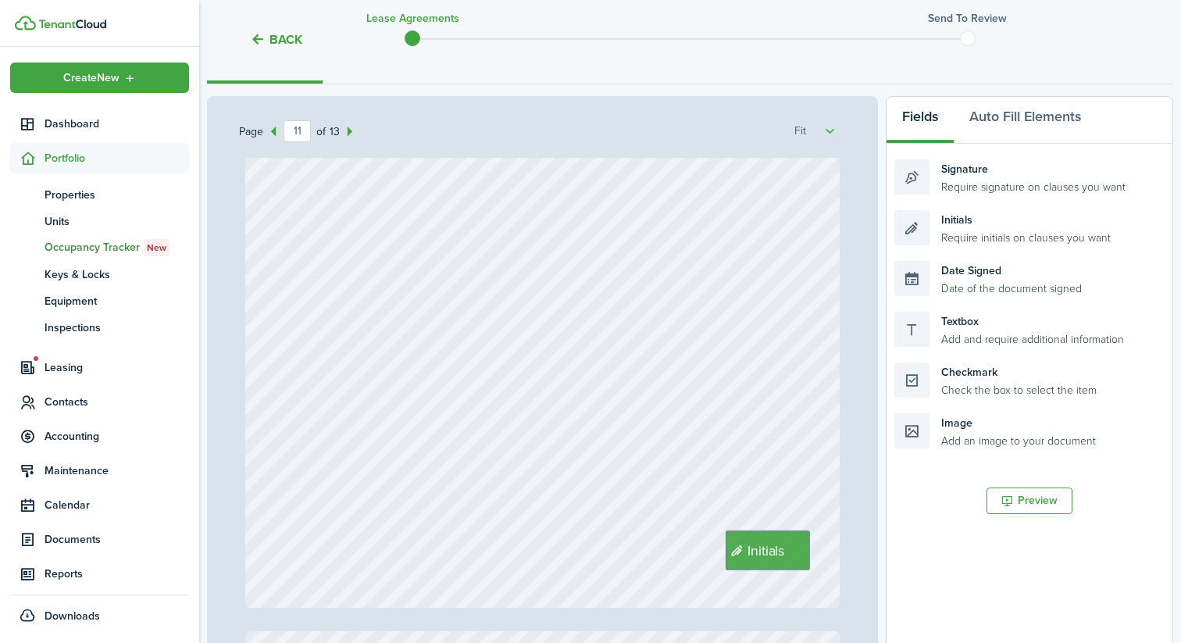
scroll to position [8426, 0]
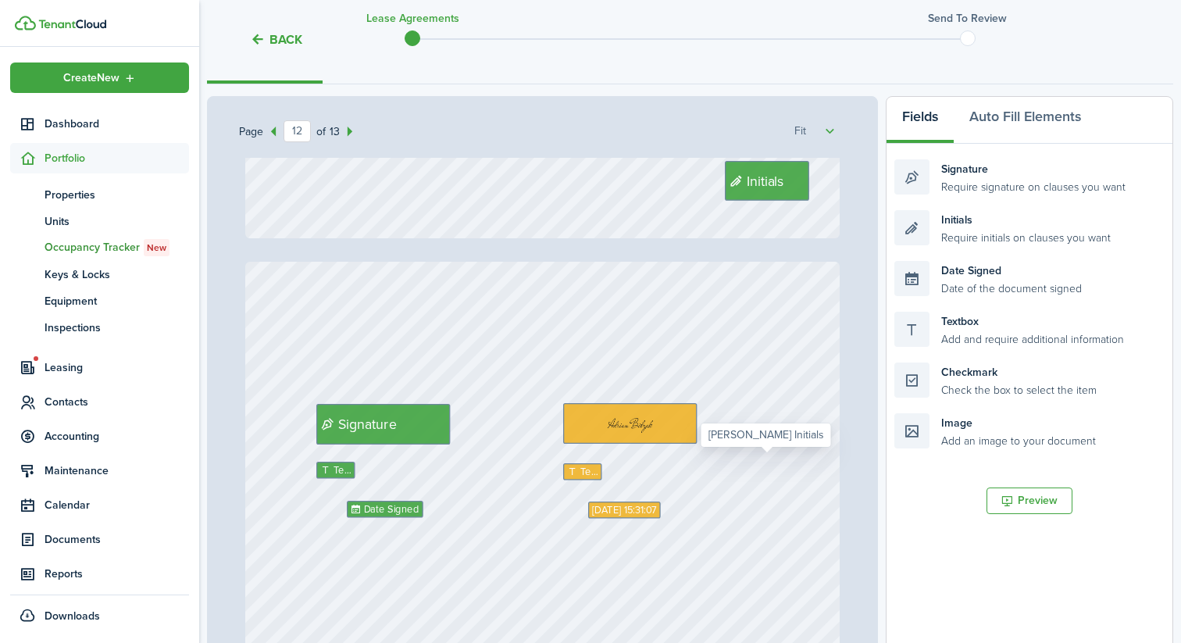
type input "13"
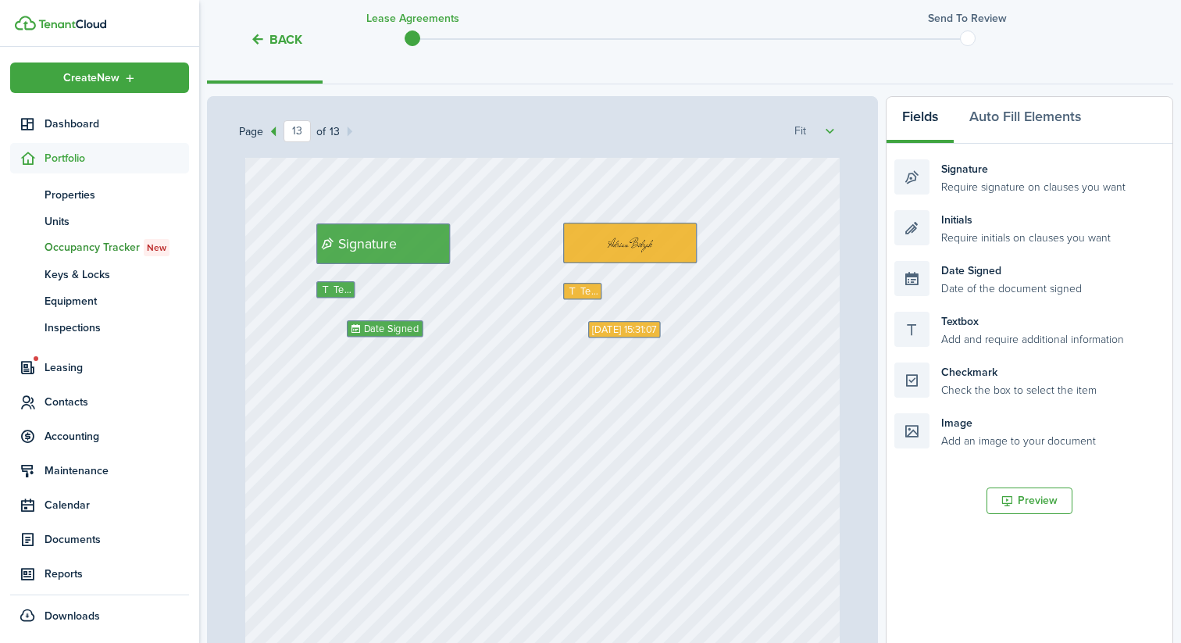
scroll to position [9762, 0]
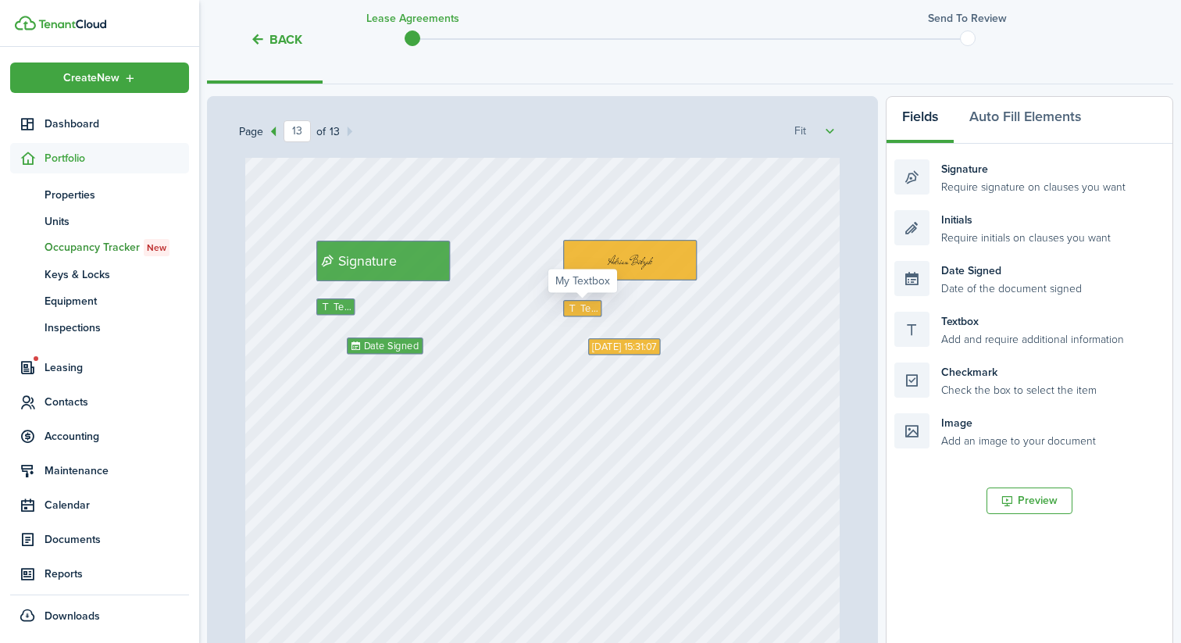
click at [575, 307] on icon at bounding box center [573, 309] width 13 height 10
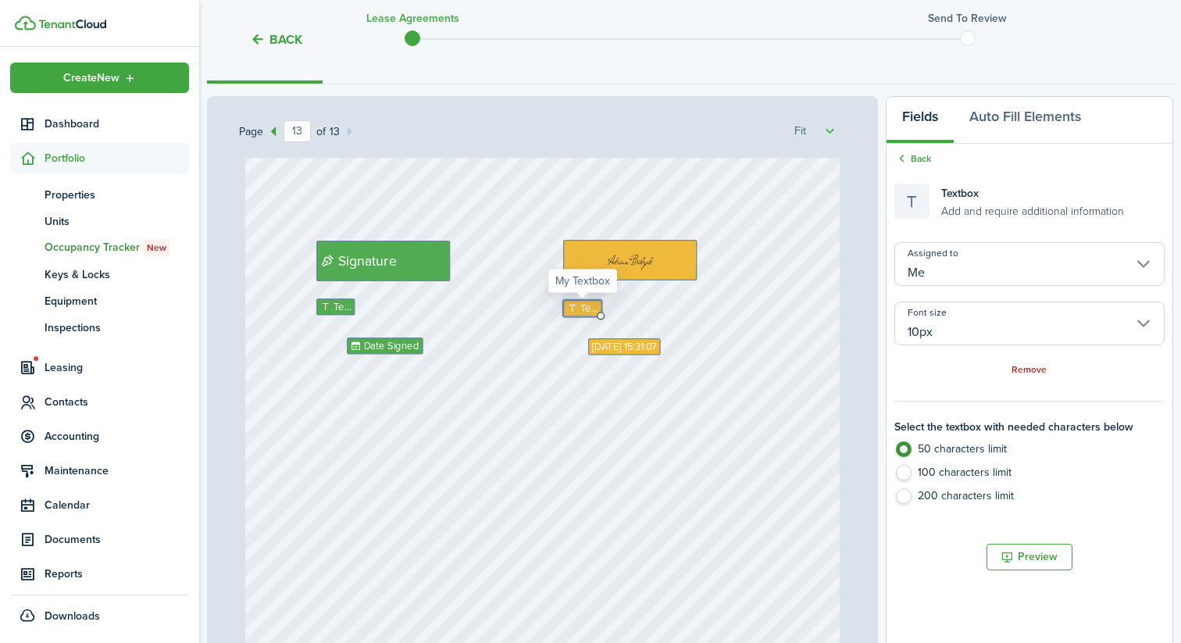
click at [579, 308] on icon at bounding box center [573, 309] width 13 height 10
type textarea "[PERSON_NAME]"
click at [569, 426] on div "Date Signed Text [PERSON_NAME] Text [DATE] 15:31:07 Initials Signature" at bounding box center [542, 490] width 595 height 785
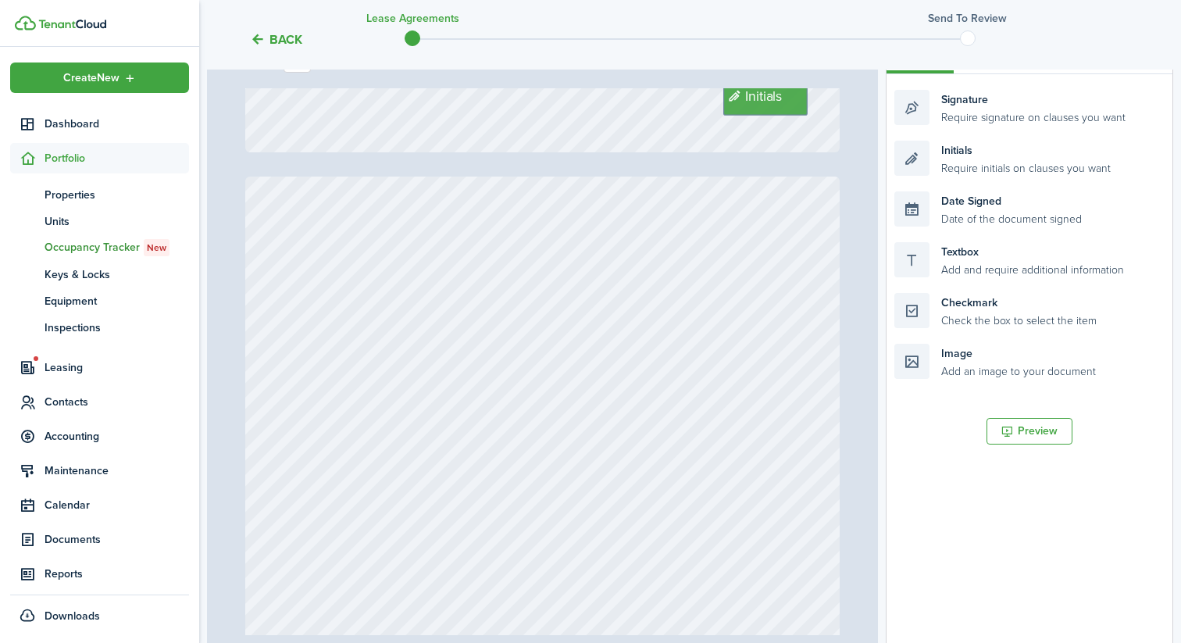
scroll to position [4813, 0]
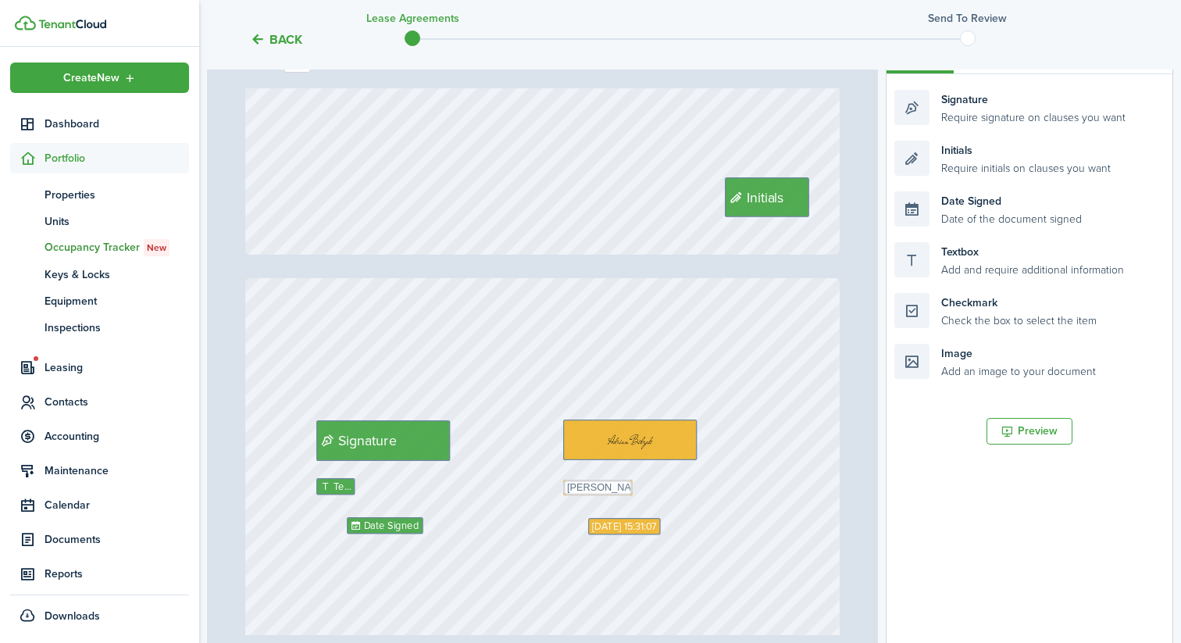
type input "13"
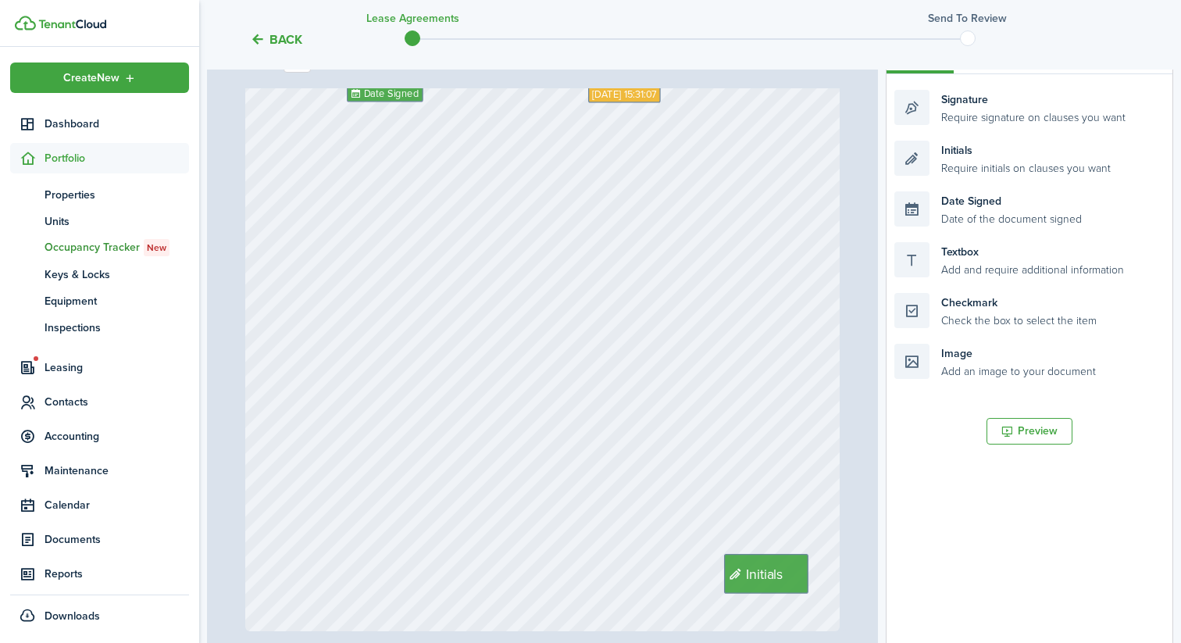
scroll to position [448, 0]
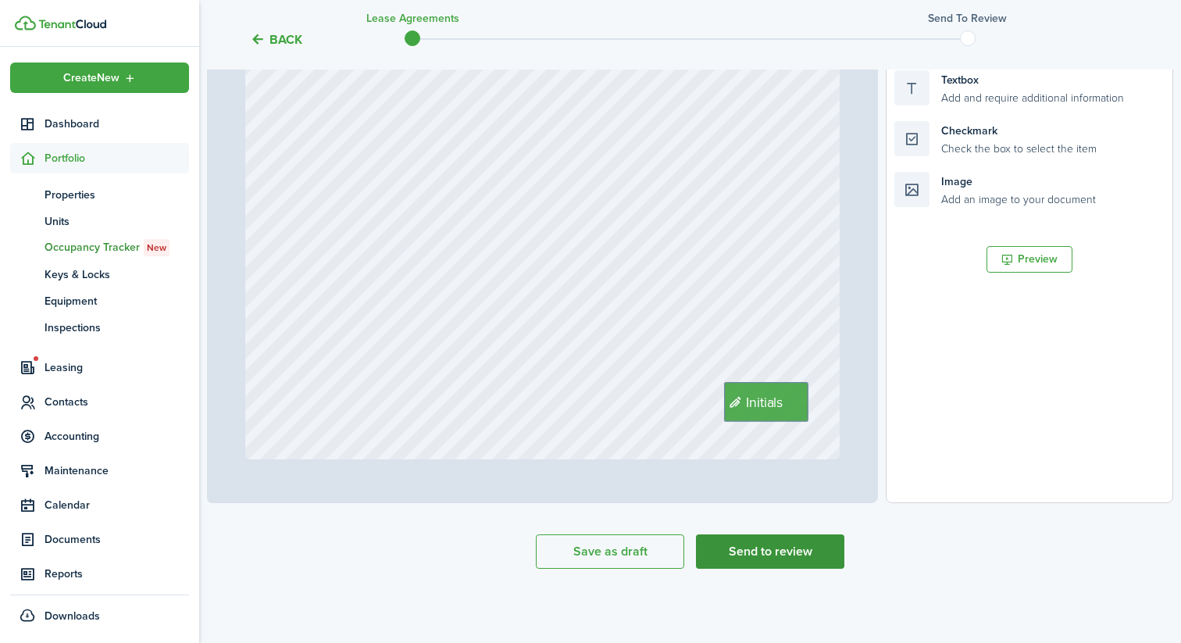
click at [769, 554] on button "Send to review" at bounding box center [770, 551] width 148 height 34
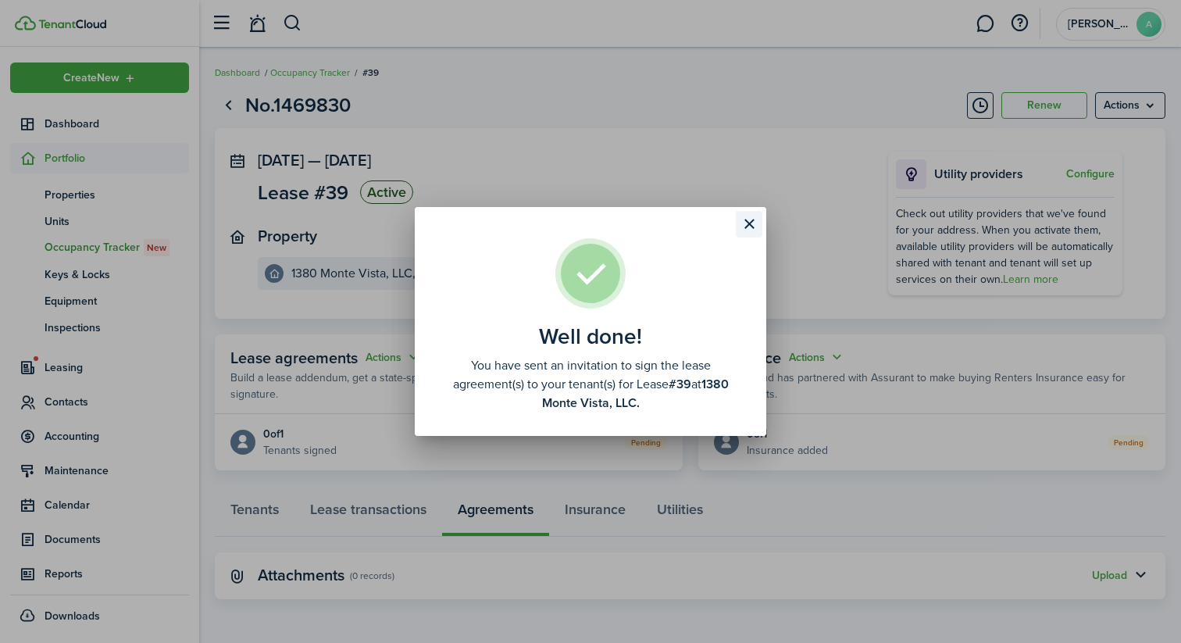
click at [746, 222] on button "Close modal" at bounding box center [749, 224] width 27 height 27
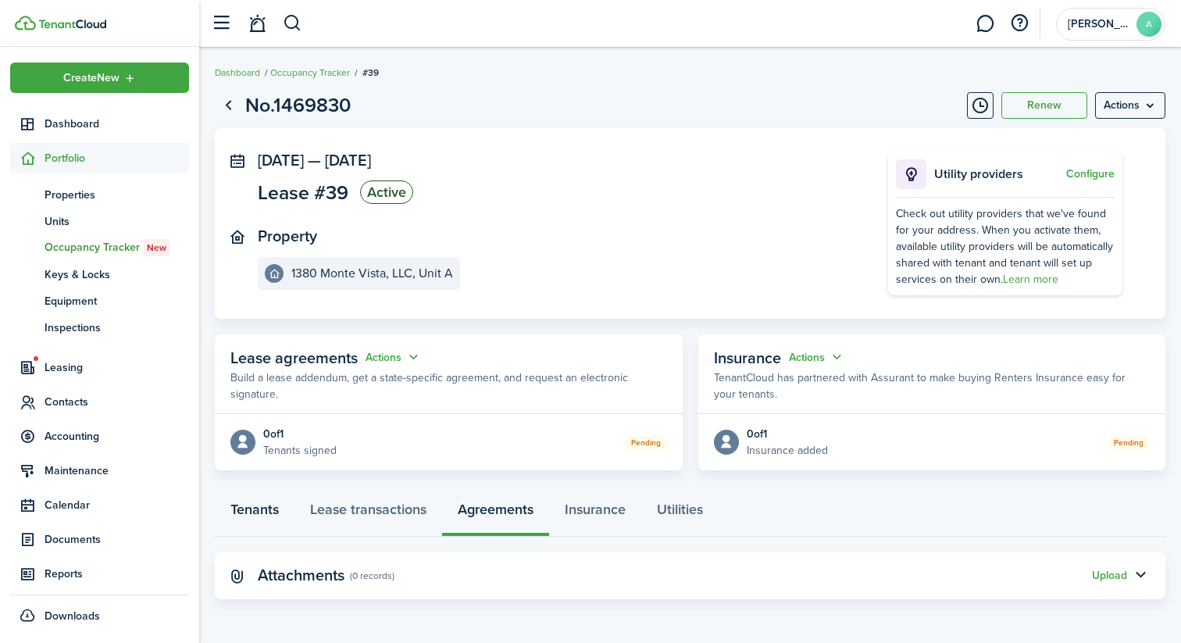
click at [272, 508] on link "Tenants" at bounding box center [255, 513] width 80 height 47
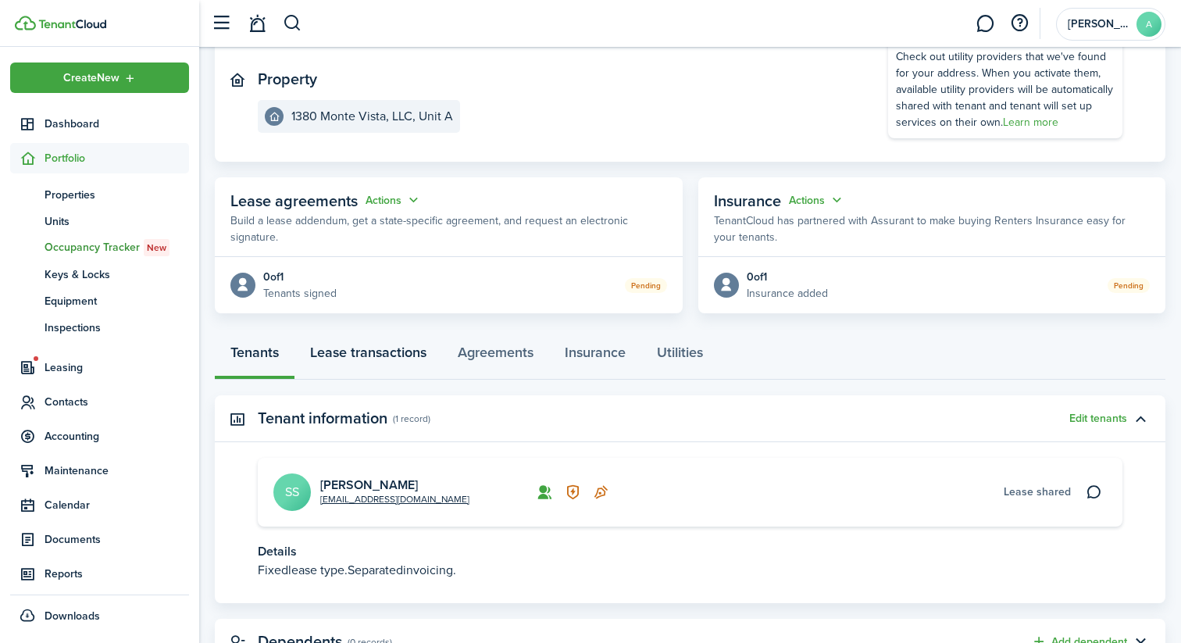
scroll to position [222, 0]
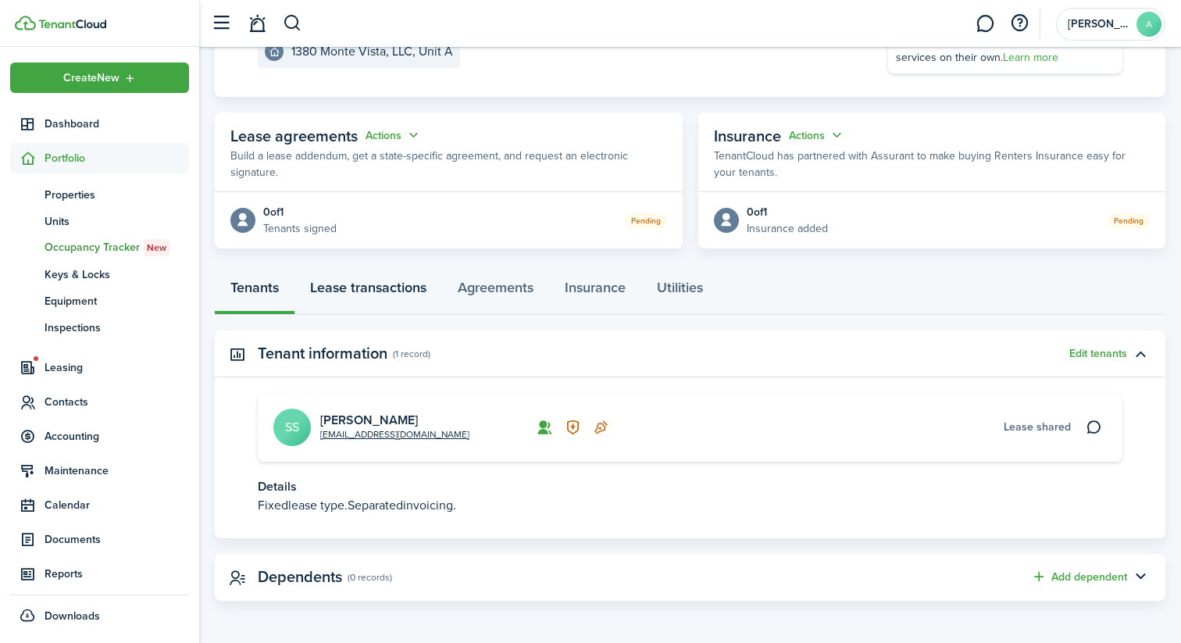
click at [366, 272] on link "Lease transactions" at bounding box center [368, 291] width 148 height 47
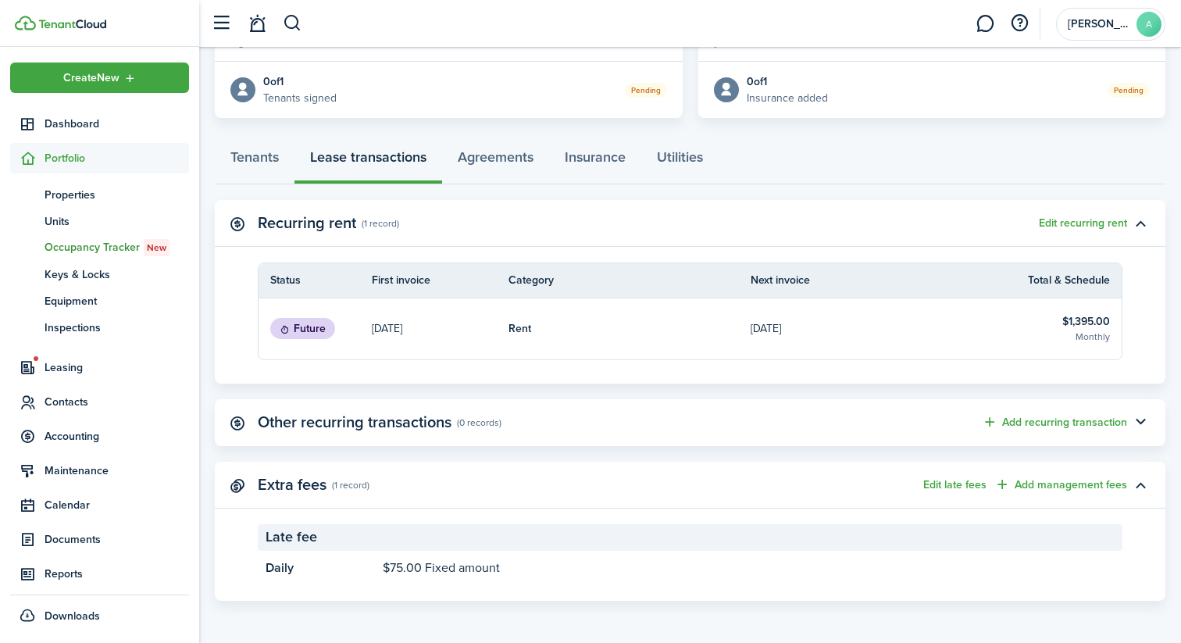
scroll to position [337, 0]
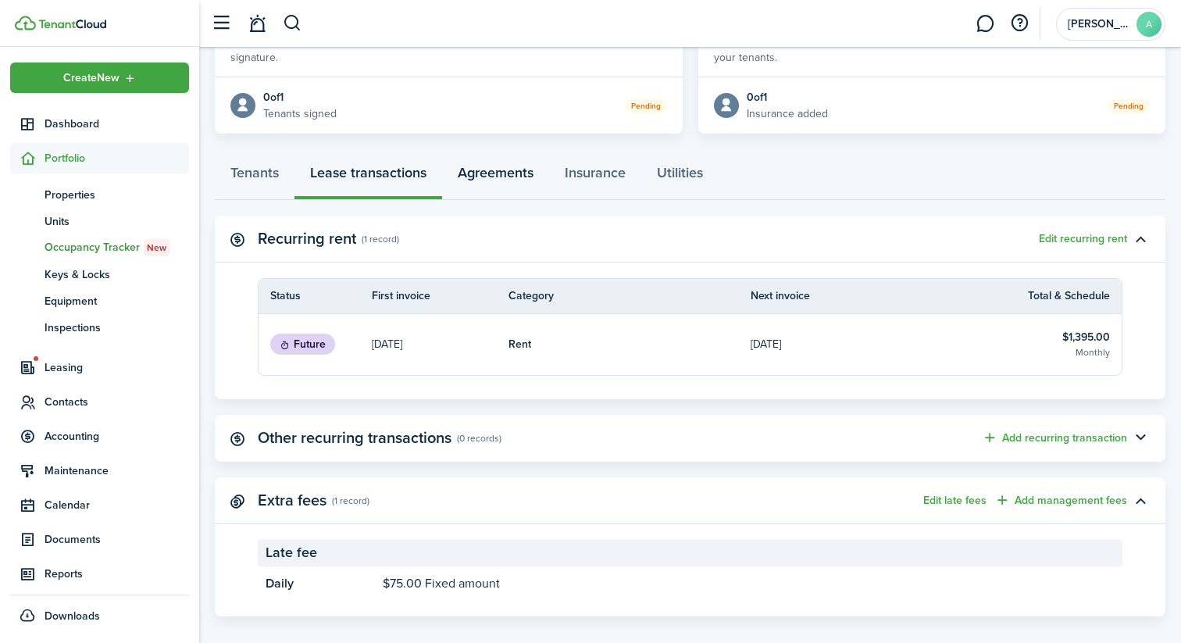
click at [515, 180] on link "Agreements" at bounding box center [495, 176] width 107 height 47
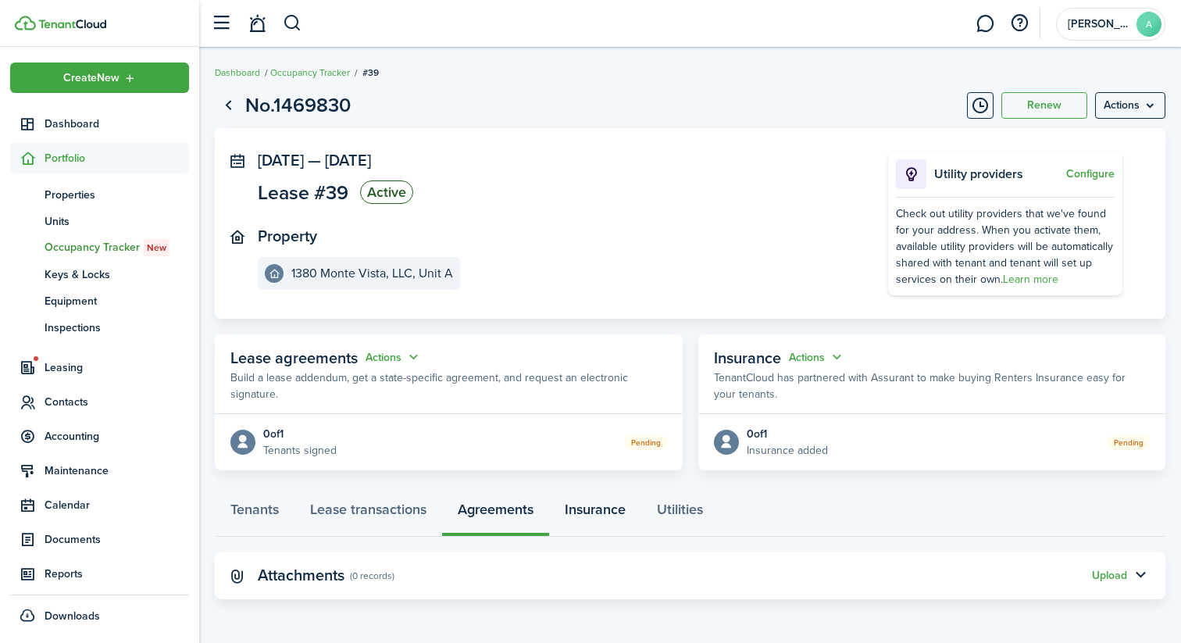
click at [601, 516] on link "Insurance" at bounding box center [595, 513] width 92 height 47
click at [654, 513] on link "Utilities" at bounding box center [679, 513] width 77 height 47
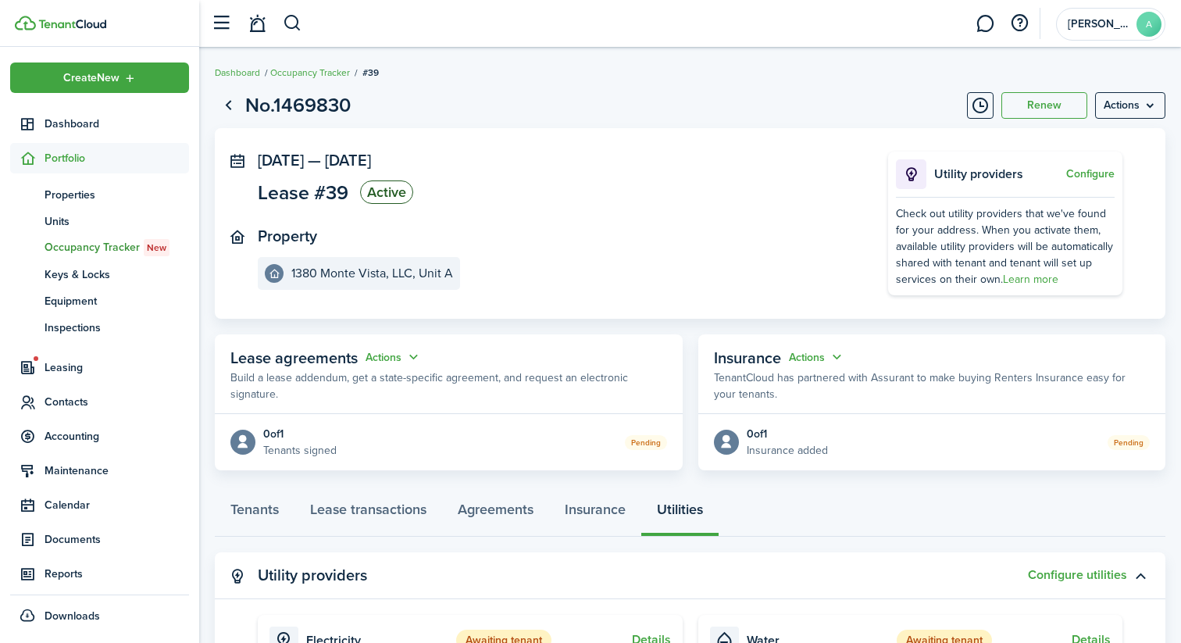
click at [608, 216] on panel-main-inner "[DATE] — [DATE] Lease #39 Active Property [GEOGRAPHIC_DATA], LLC, Unit A" at bounding box center [549, 221] width 583 height 138
click at [77, 404] on span "Contacts" at bounding box center [117, 402] width 144 height 16
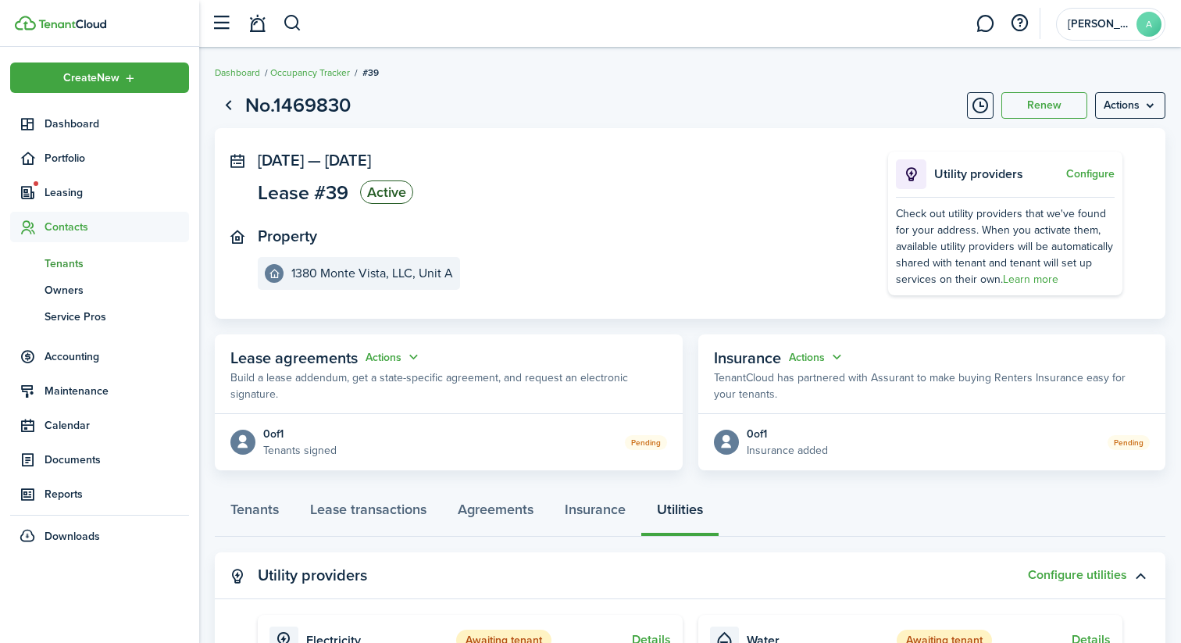
click at [85, 262] on span "Tenants" at bounding box center [117, 263] width 144 height 16
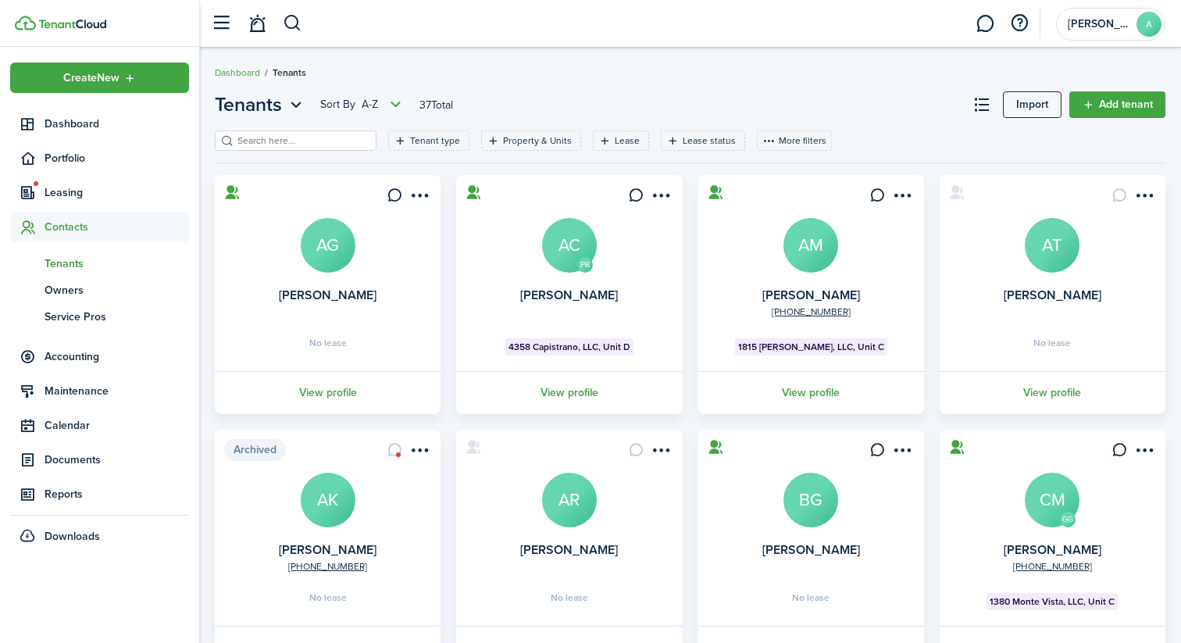
click at [308, 162] on div "Tenant type Property & Units Lease Lease status More filters Save filters Clear…" at bounding box center [690, 146] width 950 height 32
click at [309, 139] on input "search" at bounding box center [301, 141] width 137 height 15
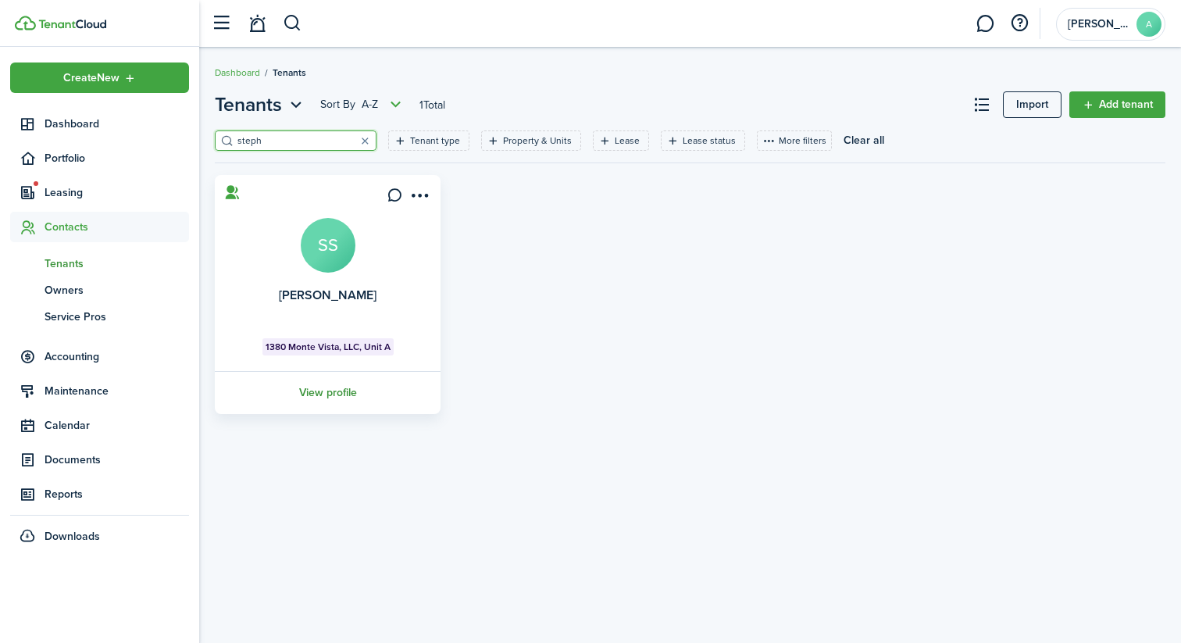
type input "steph"
click at [323, 393] on link "View profile" at bounding box center [327, 392] width 230 height 43
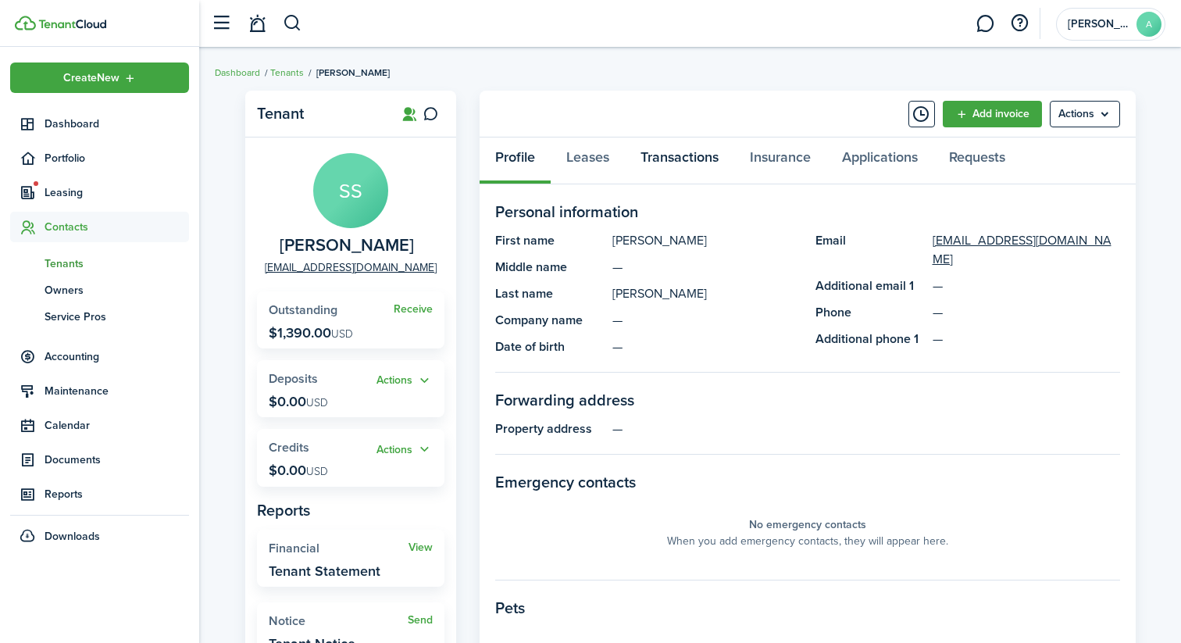
click at [643, 155] on link "Transactions" at bounding box center [679, 160] width 109 height 47
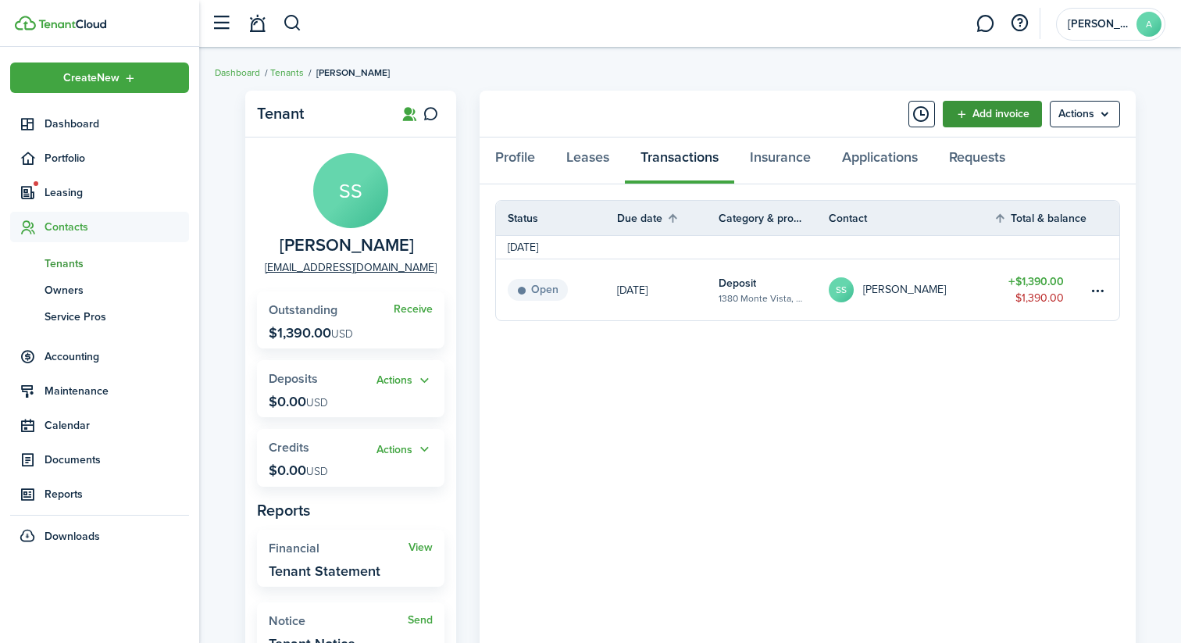
click at [975, 116] on link "Add invoice" at bounding box center [992, 114] width 99 height 27
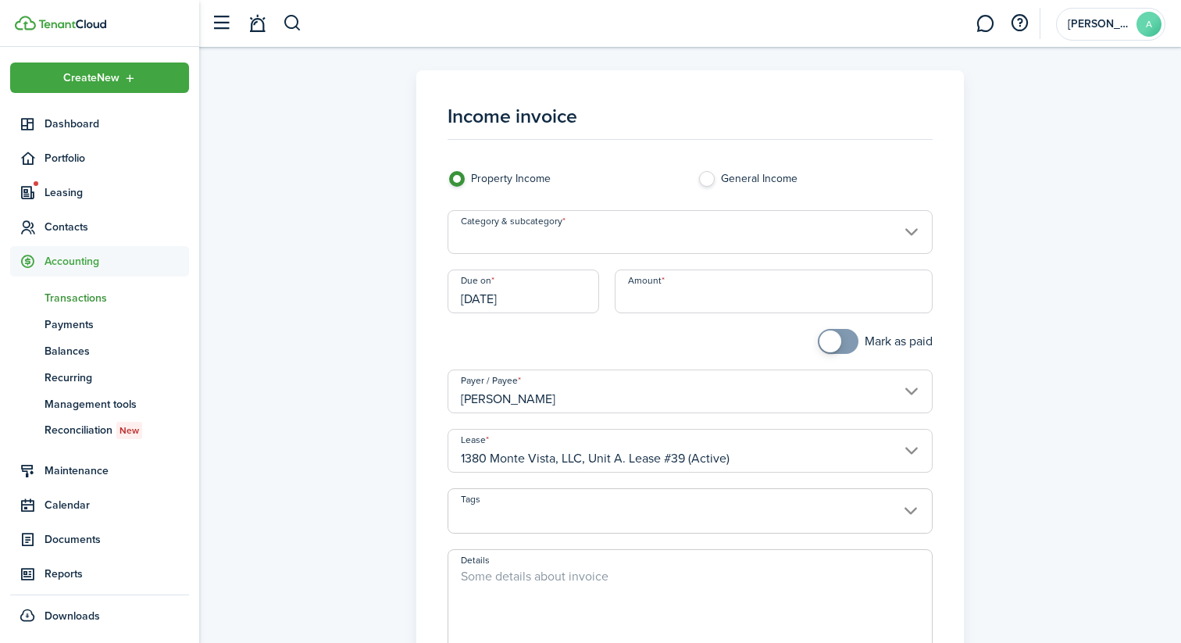
click at [684, 226] on input "Category & subcategory" at bounding box center [690, 232] width 486 height 44
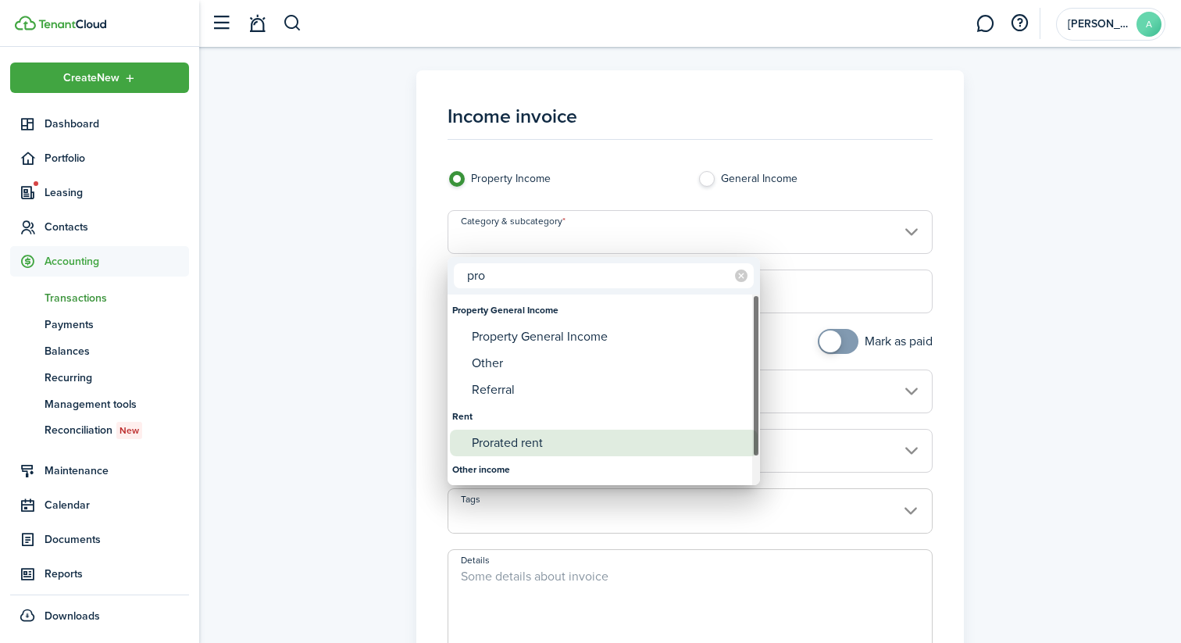
type input "pro"
click at [539, 436] on div "Prorated rent" at bounding box center [610, 443] width 276 height 27
type input "Rent / Prorated rent"
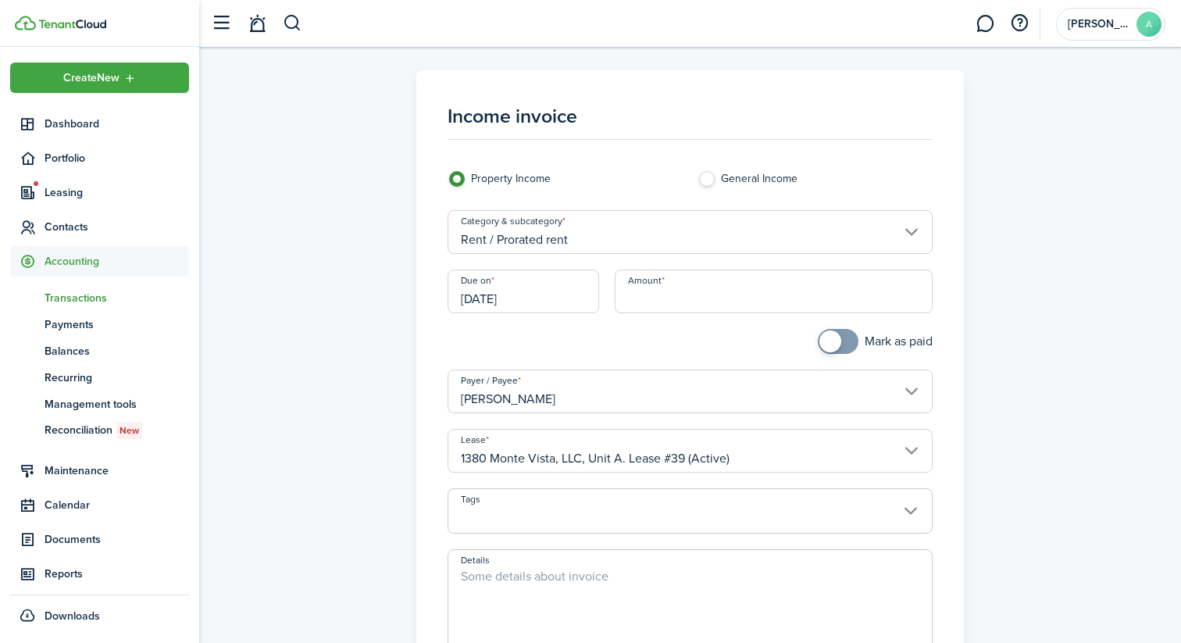
click at [554, 301] on input "[DATE]" at bounding box center [523, 291] width 152 height 44
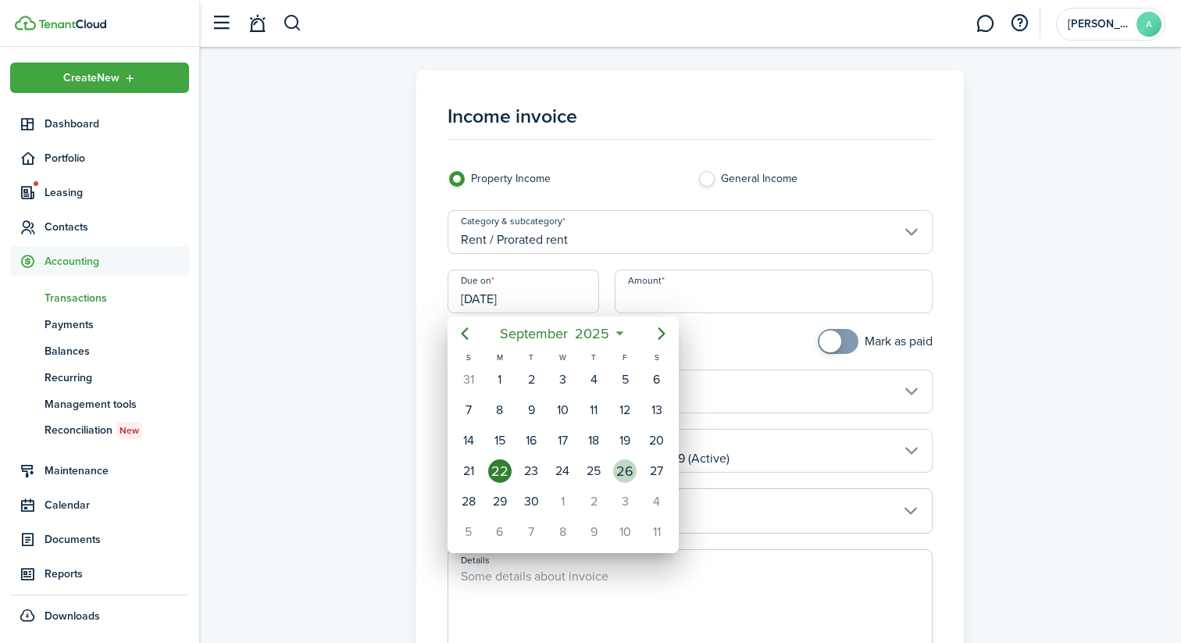
click at [616, 472] on div "26" at bounding box center [624, 470] width 23 height 23
type input "[DATE]"
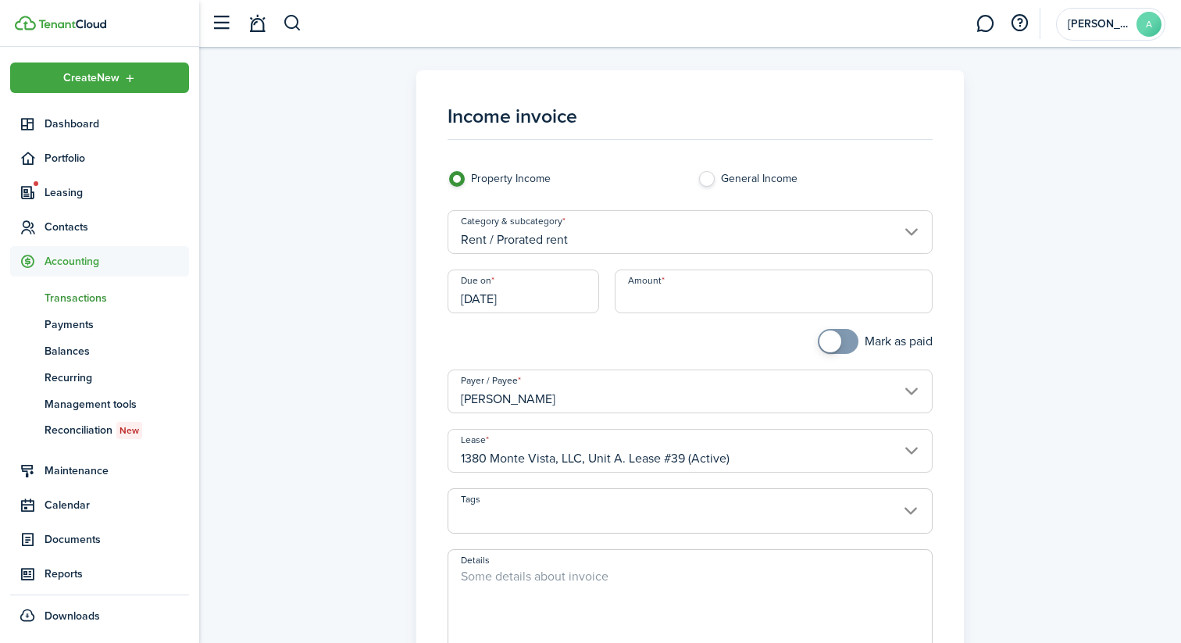
click at [672, 300] on input "Amount" at bounding box center [774, 291] width 319 height 44
type input "$232.50"
click at [628, 338] on div at bounding box center [565, 349] width 251 height 41
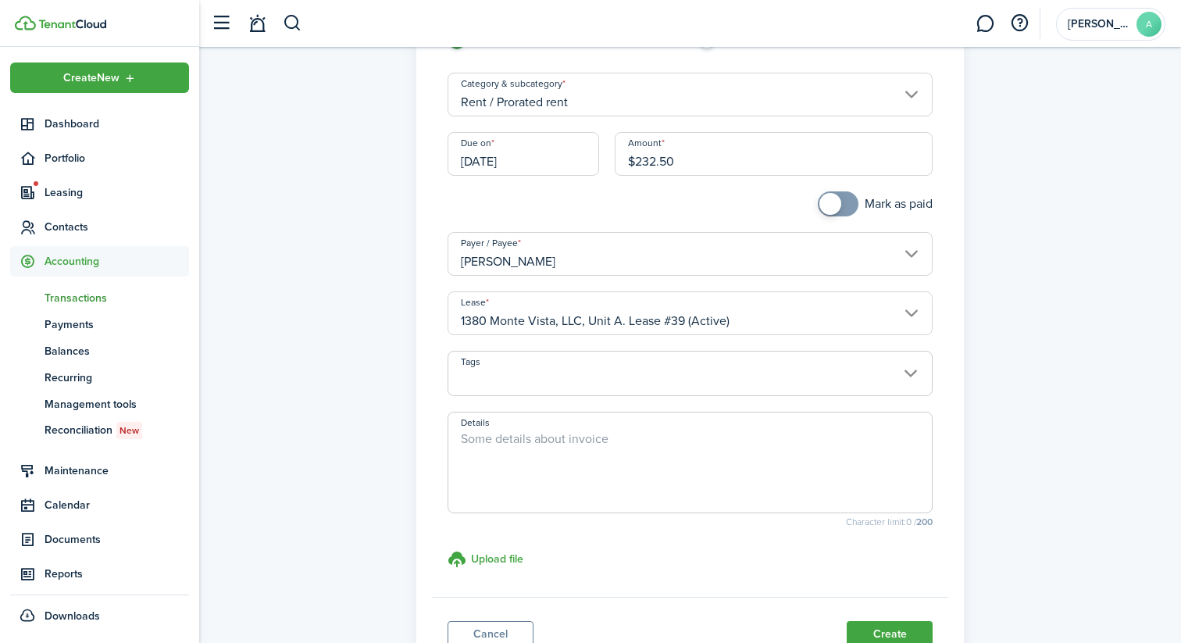
scroll to position [139, 0]
click at [652, 364] on input "Tags" at bounding box center [690, 359] width 484 height 19
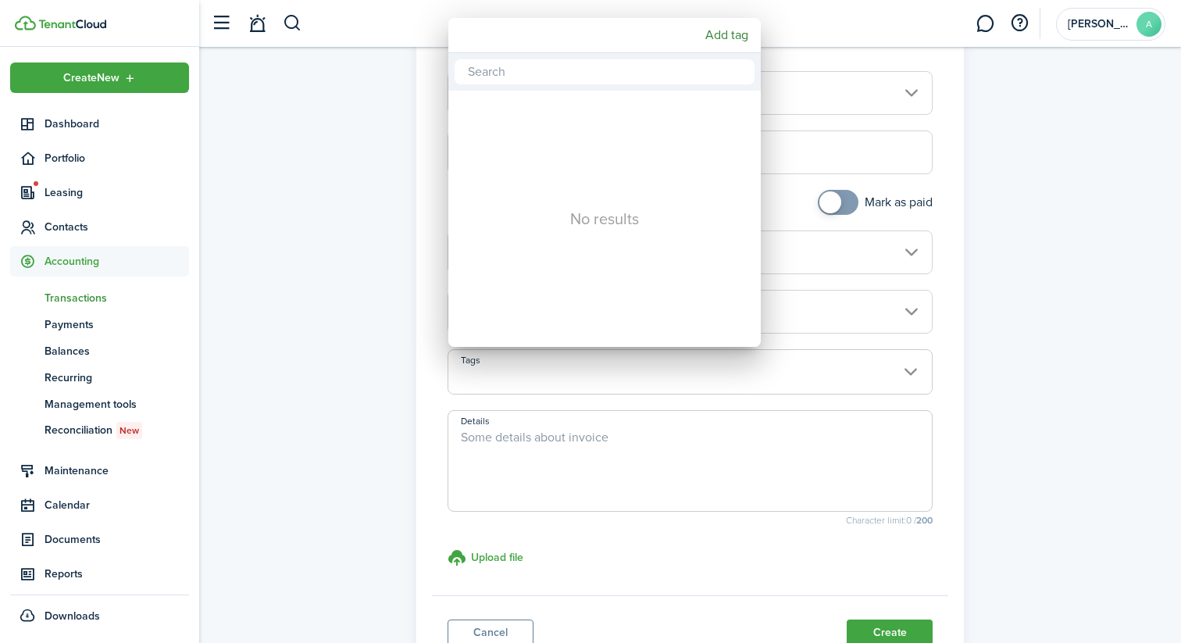
click at [652, 364] on div at bounding box center [590, 321] width 1431 height 893
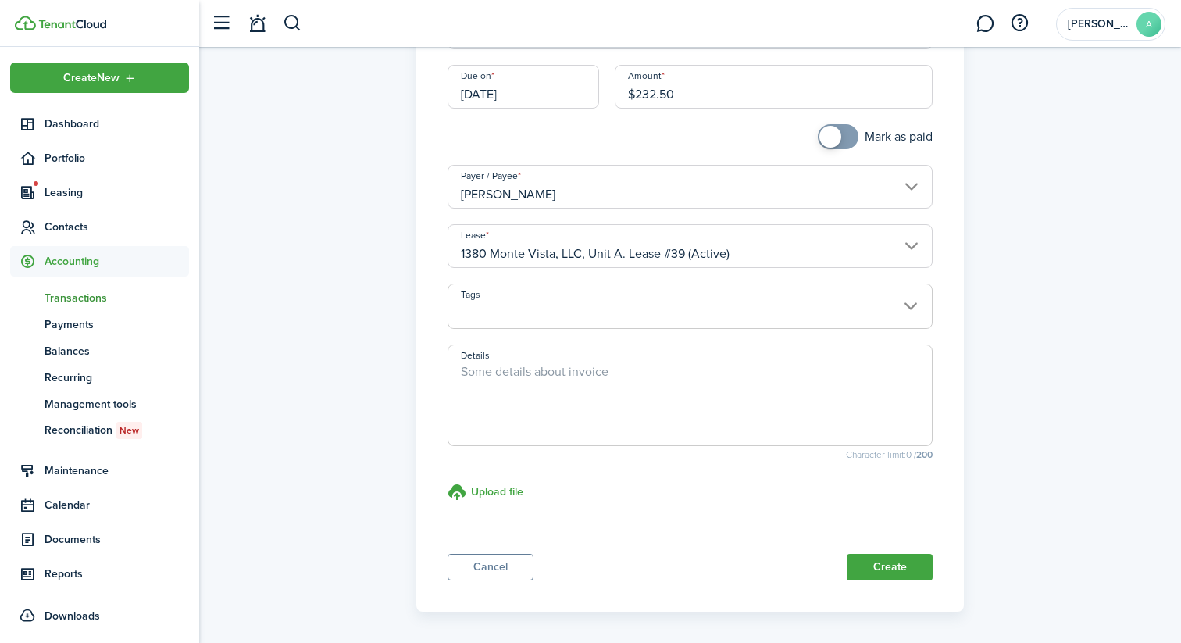
scroll to position [263, 0]
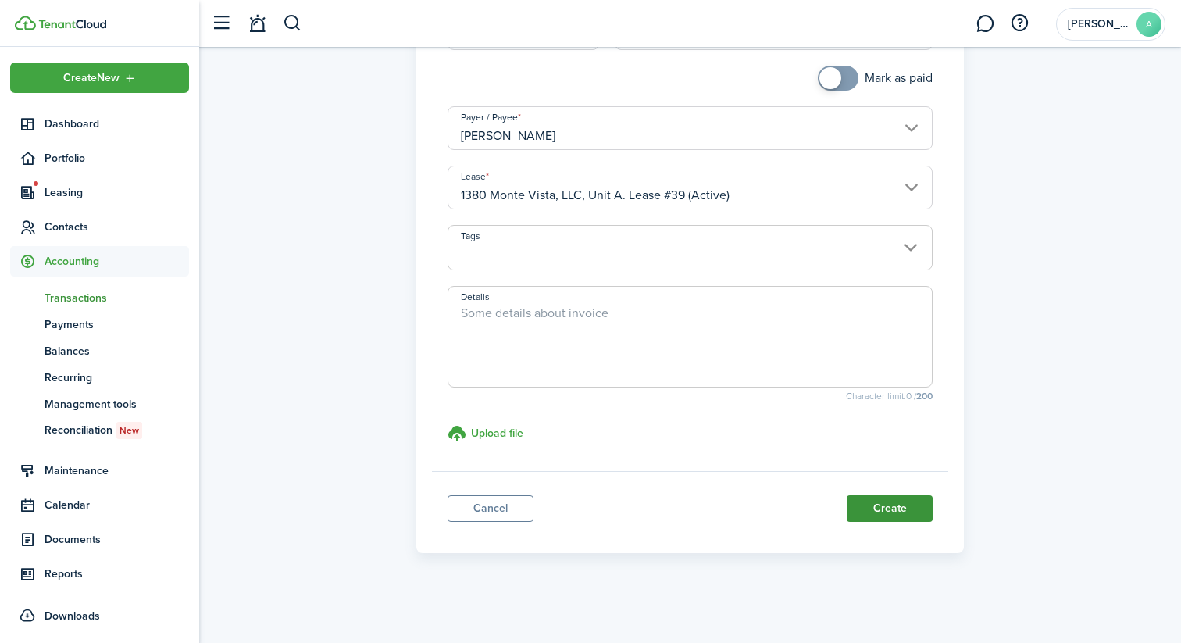
click at [873, 501] on button "Create" at bounding box center [890, 508] width 86 height 27
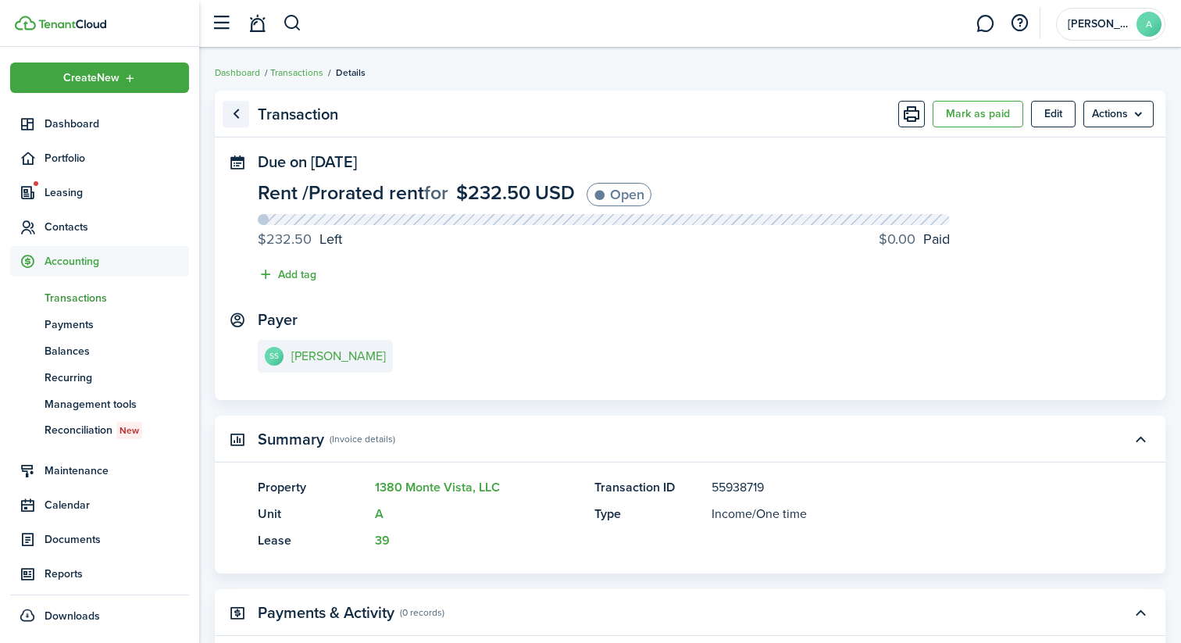
click at [230, 105] on link "Go back" at bounding box center [236, 114] width 27 height 27
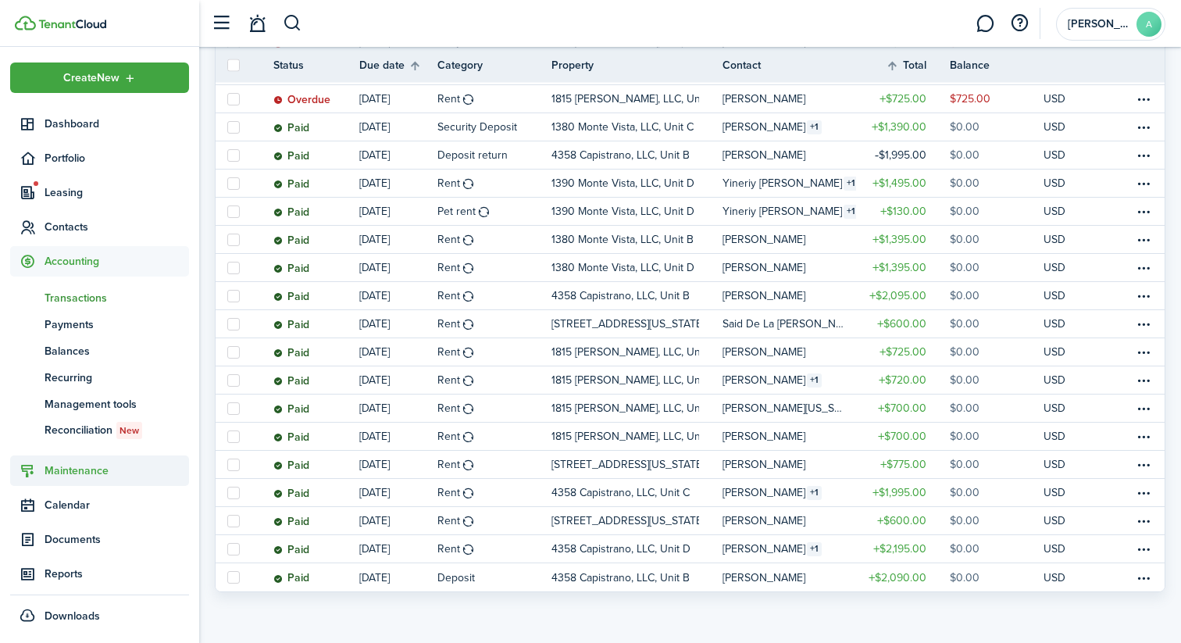
scroll to position [1, 0]
click at [96, 126] on span "Dashboard" at bounding box center [117, 123] width 144 height 16
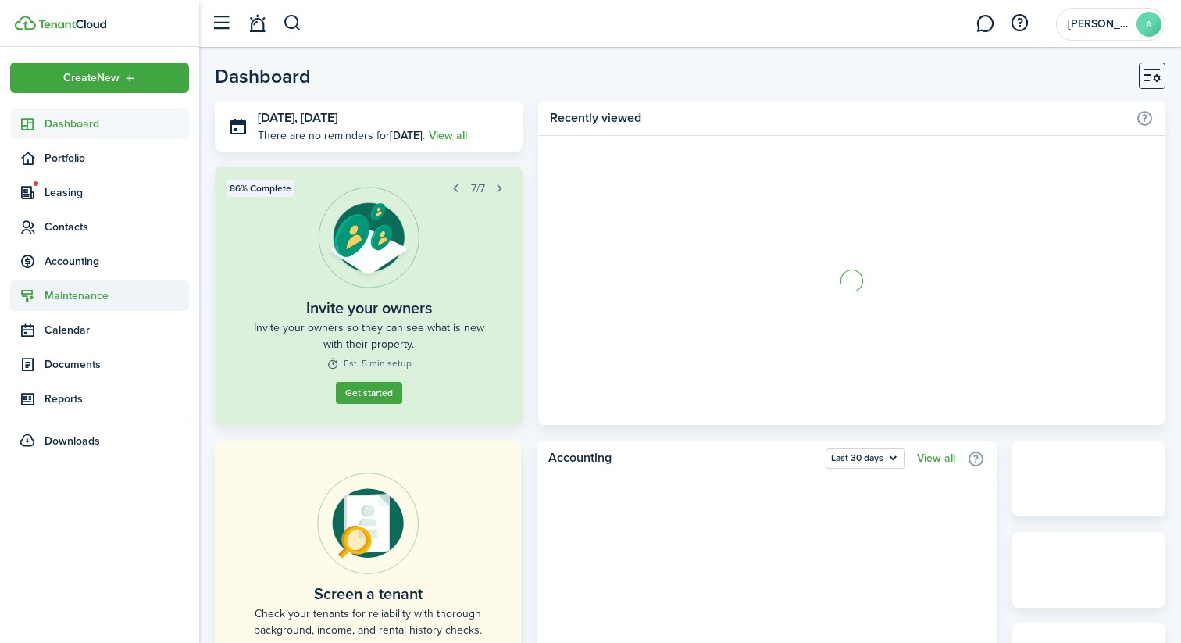
click at [95, 287] on span "Maintenance" at bounding box center [99, 295] width 179 height 30
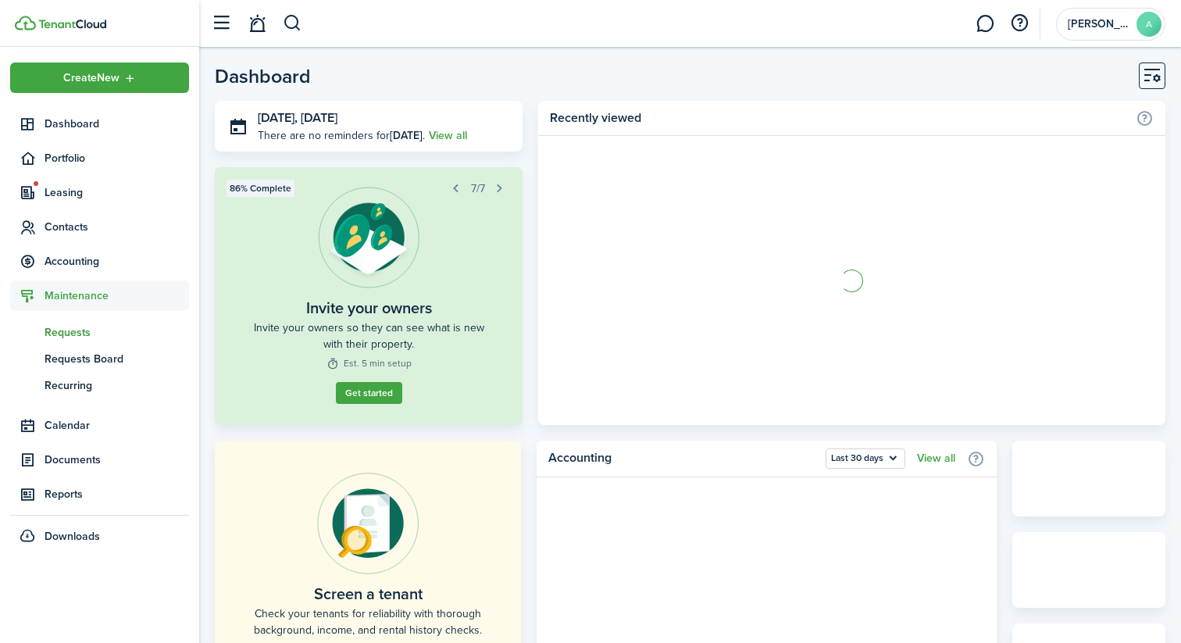
click at [97, 325] on span "Requests" at bounding box center [117, 332] width 144 height 16
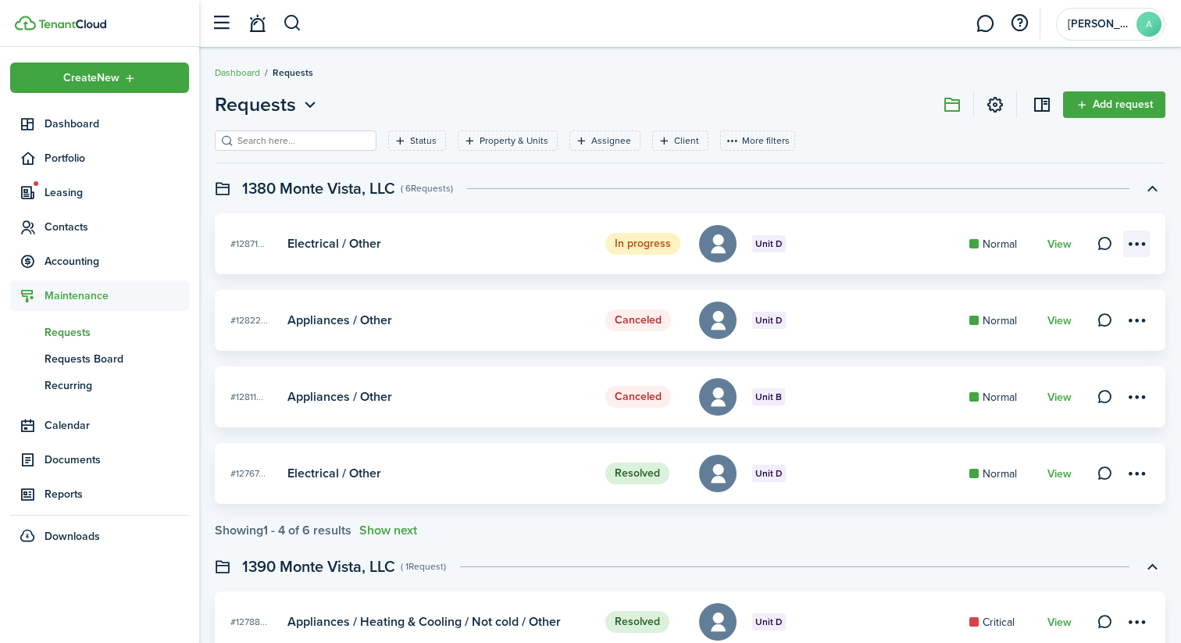
click at [1128, 245] on menu-btn-icon at bounding box center [1136, 243] width 27 height 27
click at [1089, 271] on link "Edit" at bounding box center [1081, 278] width 137 height 27
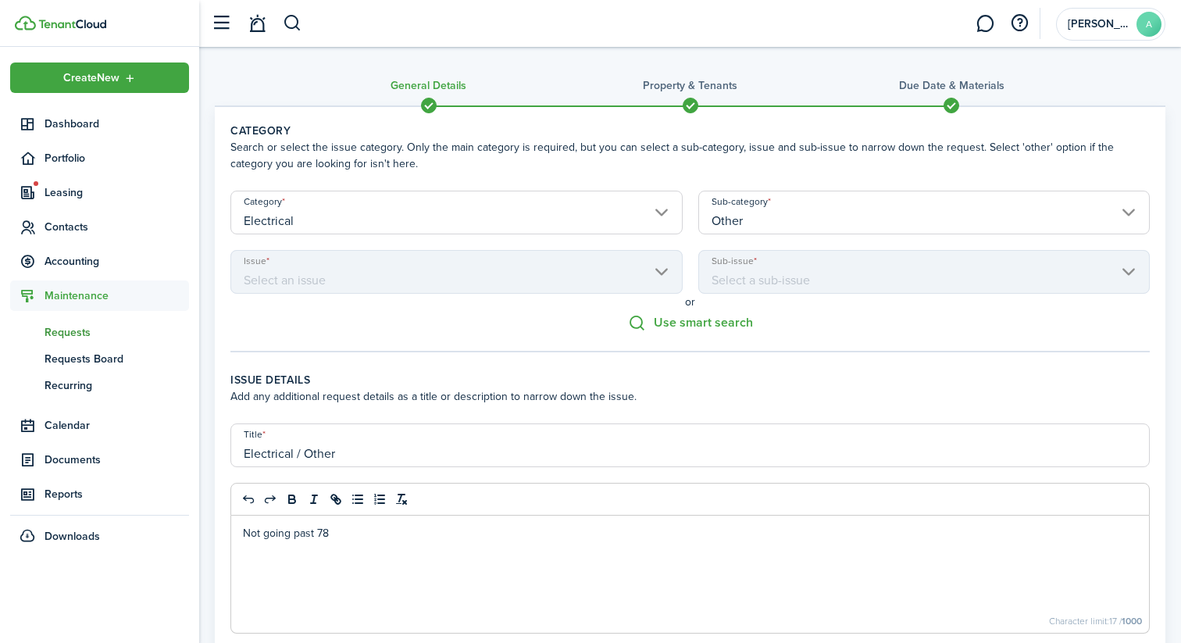
click at [80, 337] on span "Requests" at bounding box center [117, 332] width 144 height 16
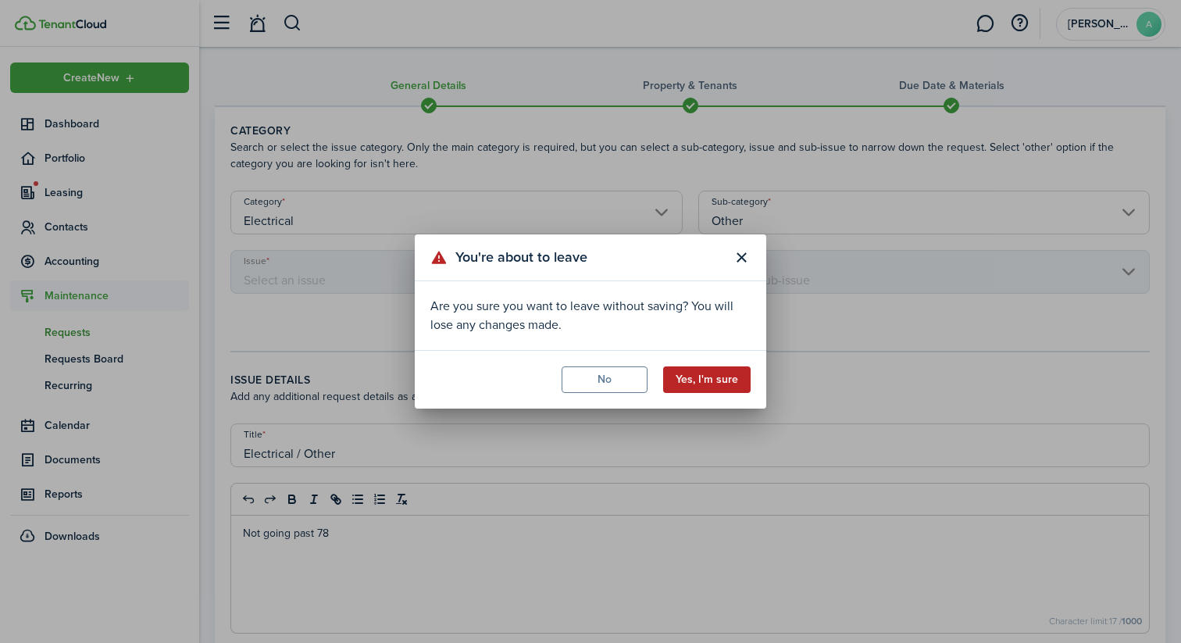
click at [677, 382] on button "Yes, I'm sure" at bounding box center [706, 379] width 87 height 27
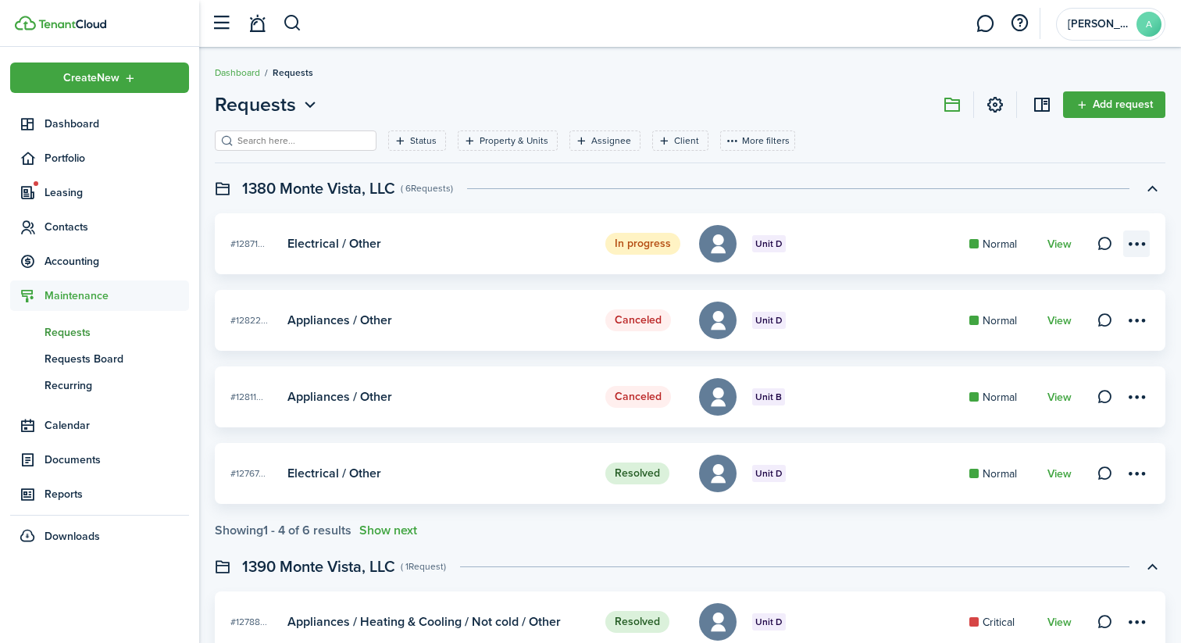
click at [1130, 251] on menu-btn-icon at bounding box center [1136, 243] width 27 height 27
click at [634, 244] on status "In progress" at bounding box center [642, 244] width 75 height 22
click at [1057, 240] on link "View" at bounding box center [1059, 244] width 24 height 12
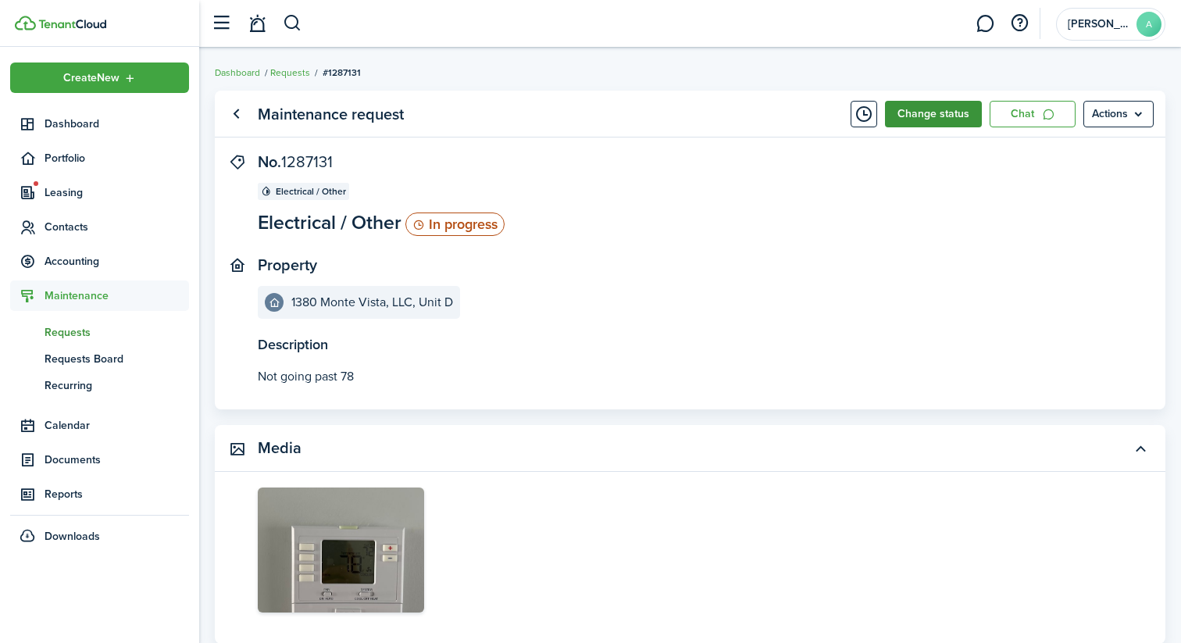
click at [927, 122] on button "Change status" at bounding box center [933, 114] width 97 height 27
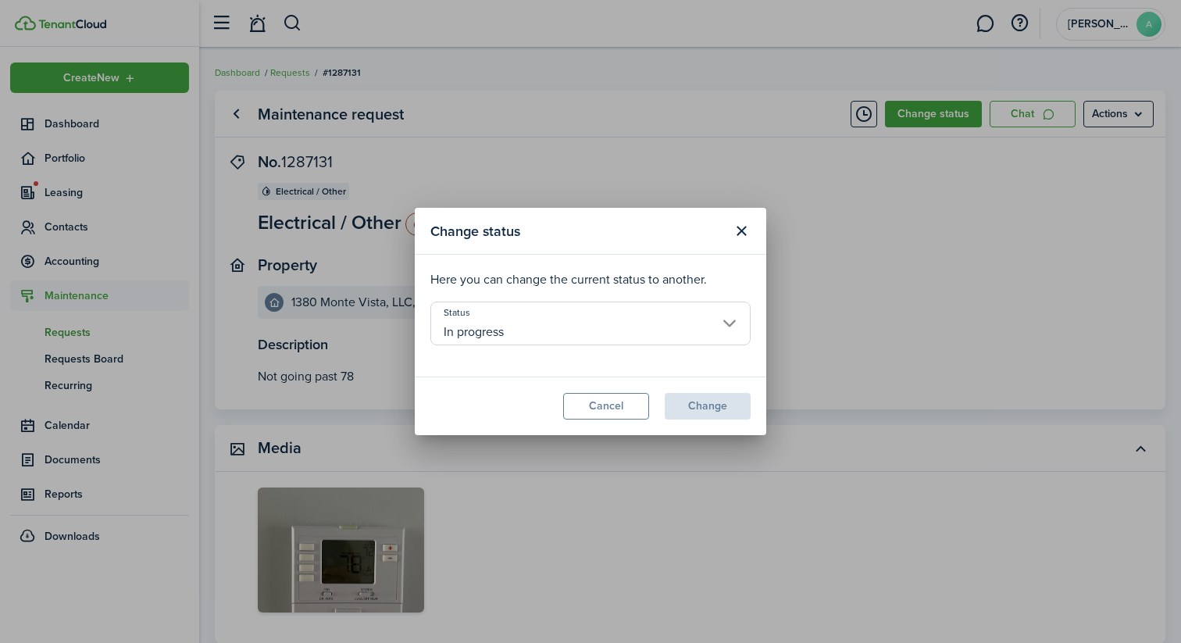
click at [566, 328] on input "In progress" at bounding box center [590, 323] width 320 height 44
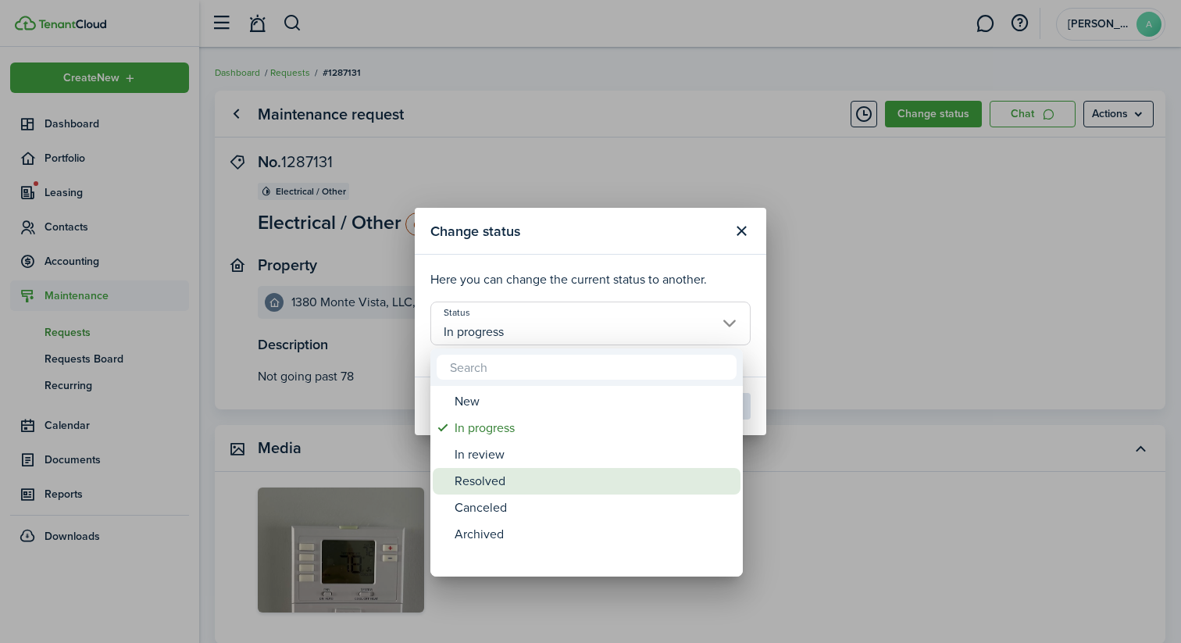
click at [512, 481] on div "Resolved" at bounding box center [593, 481] width 276 height 27
type input "Resolved"
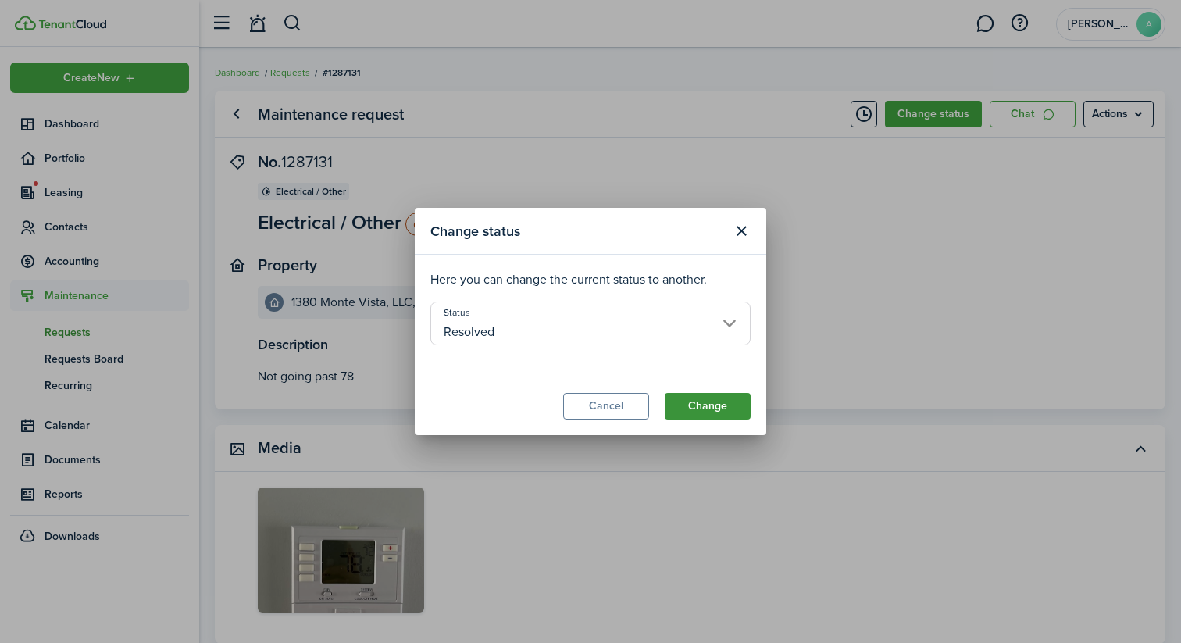
click at [684, 406] on button "Change" at bounding box center [708, 406] width 86 height 27
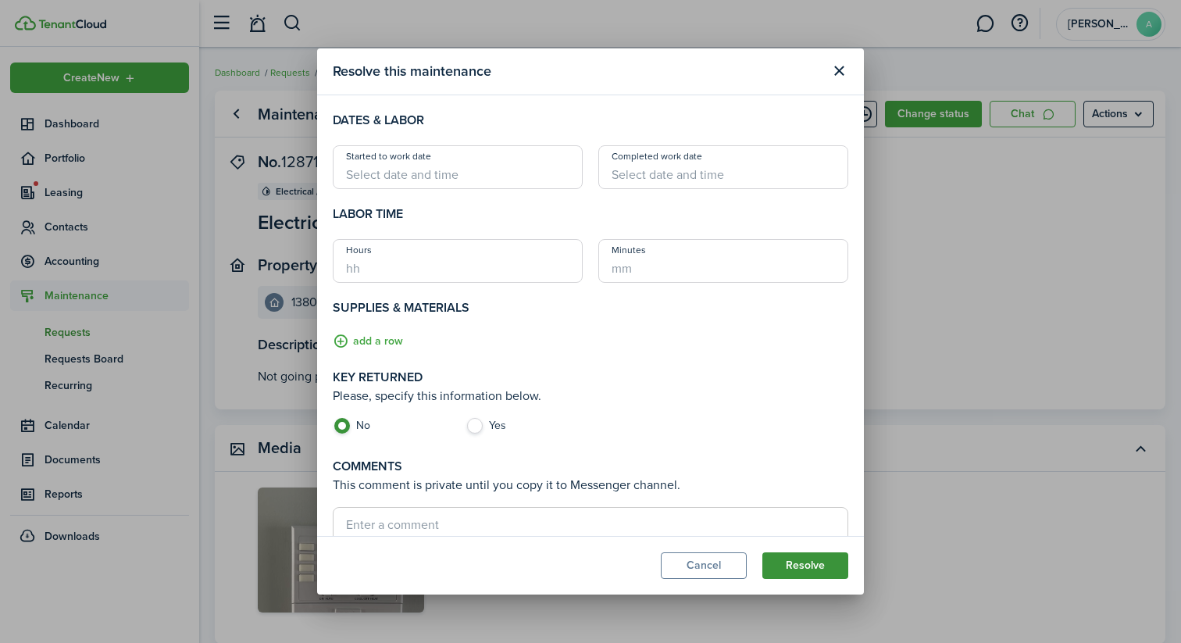
click at [805, 562] on button "Resolve" at bounding box center [805, 565] width 86 height 27
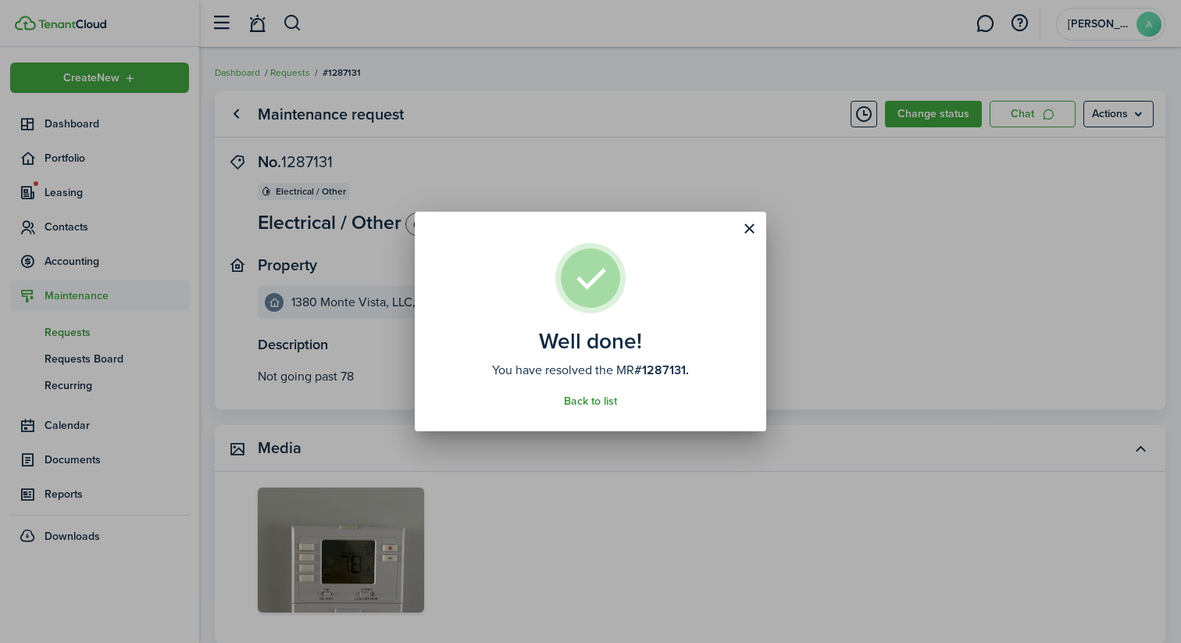
click at [577, 399] on link "Back to list" at bounding box center [590, 401] width 53 height 12
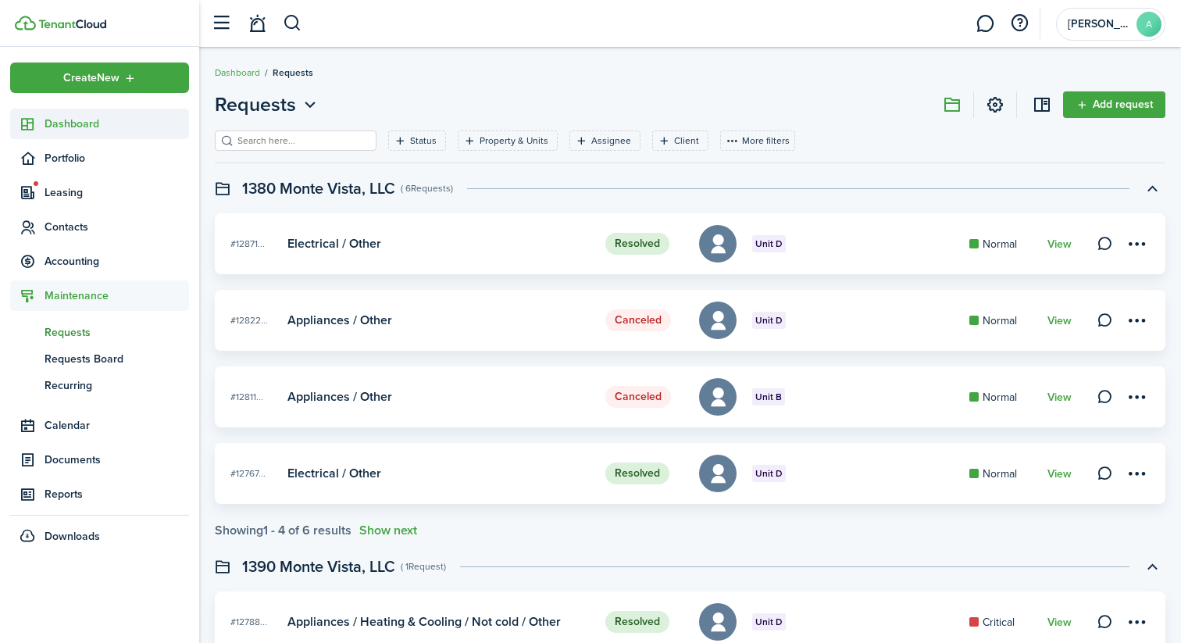
click at [123, 130] on span "Dashboard" at bounding box center [117, 124] width 144 height 16
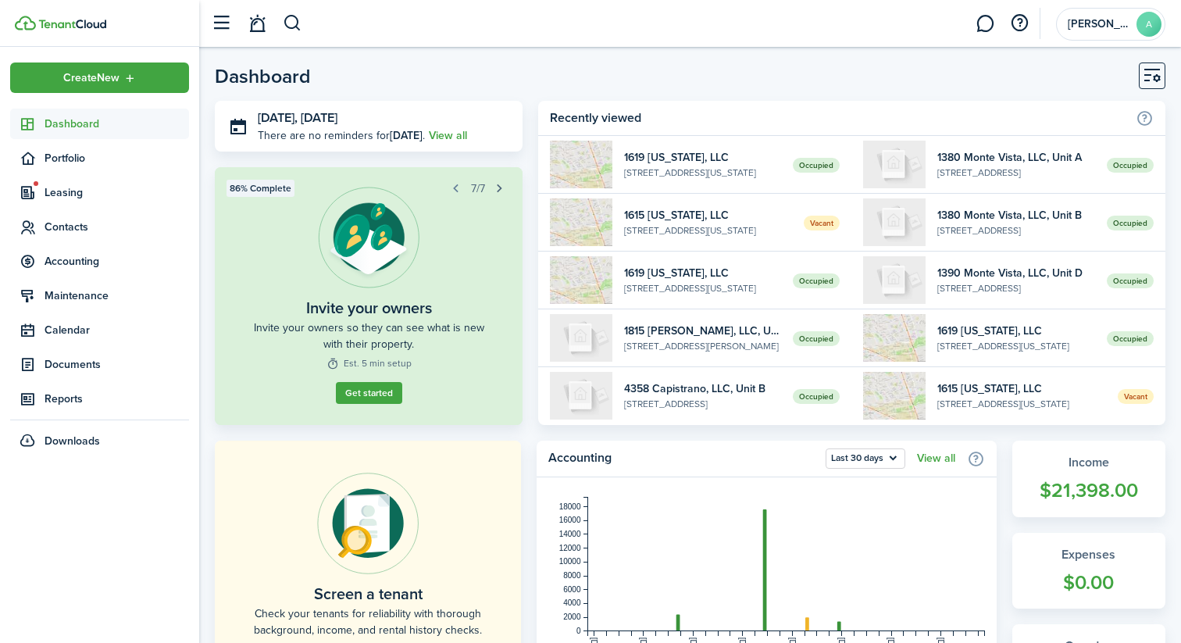
click at [508, 187] on button "button" at bounding box center [500, 188] width 22 height 22
click at [84, 186] on span "Leasing" at bounding box center [117, 192] width 144 height 16
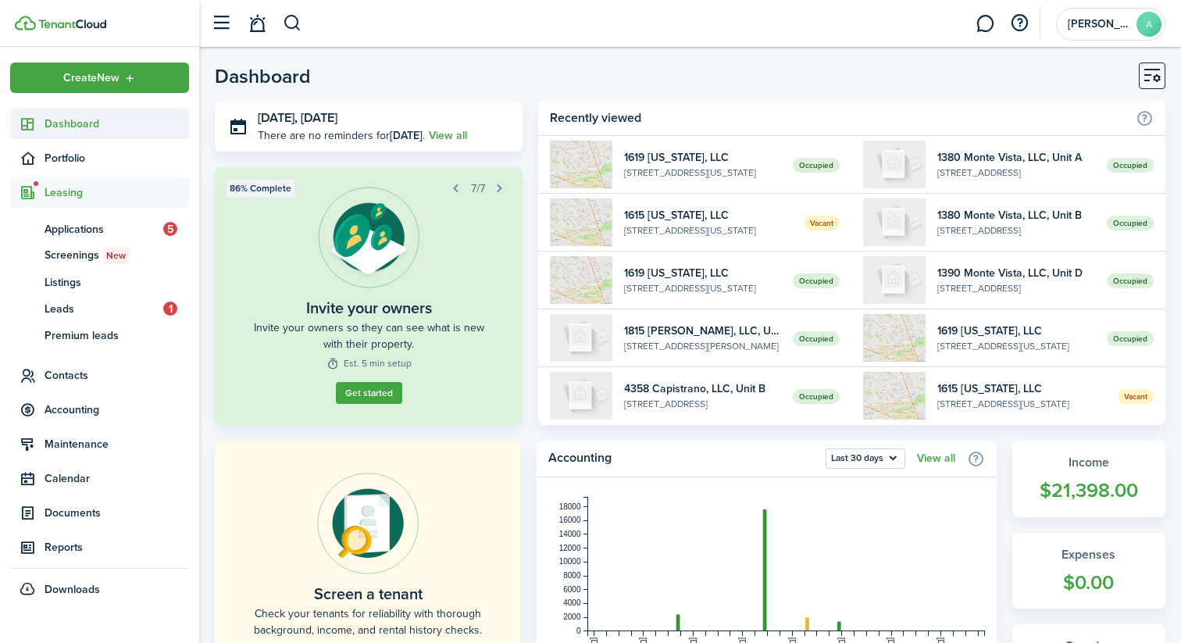
click at [96, 111] on link "Dashboard" at bounding box center [99, 124] width 179 height 30
